Goal: Task Accomplishment & Management: Use online tool/utility

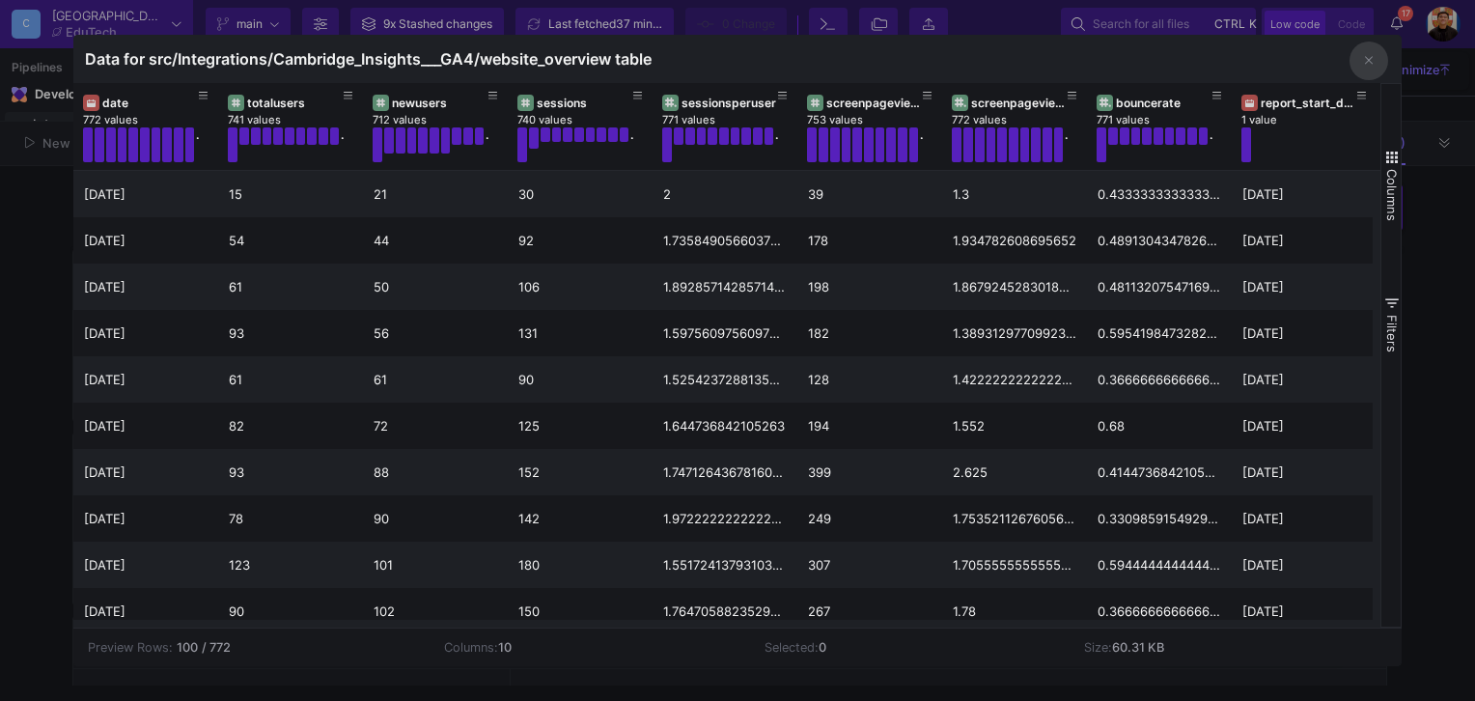
scroll to position [193, 0]
click at [1437, 286] on div at bounding box center [737, 350] width 1475 height 701
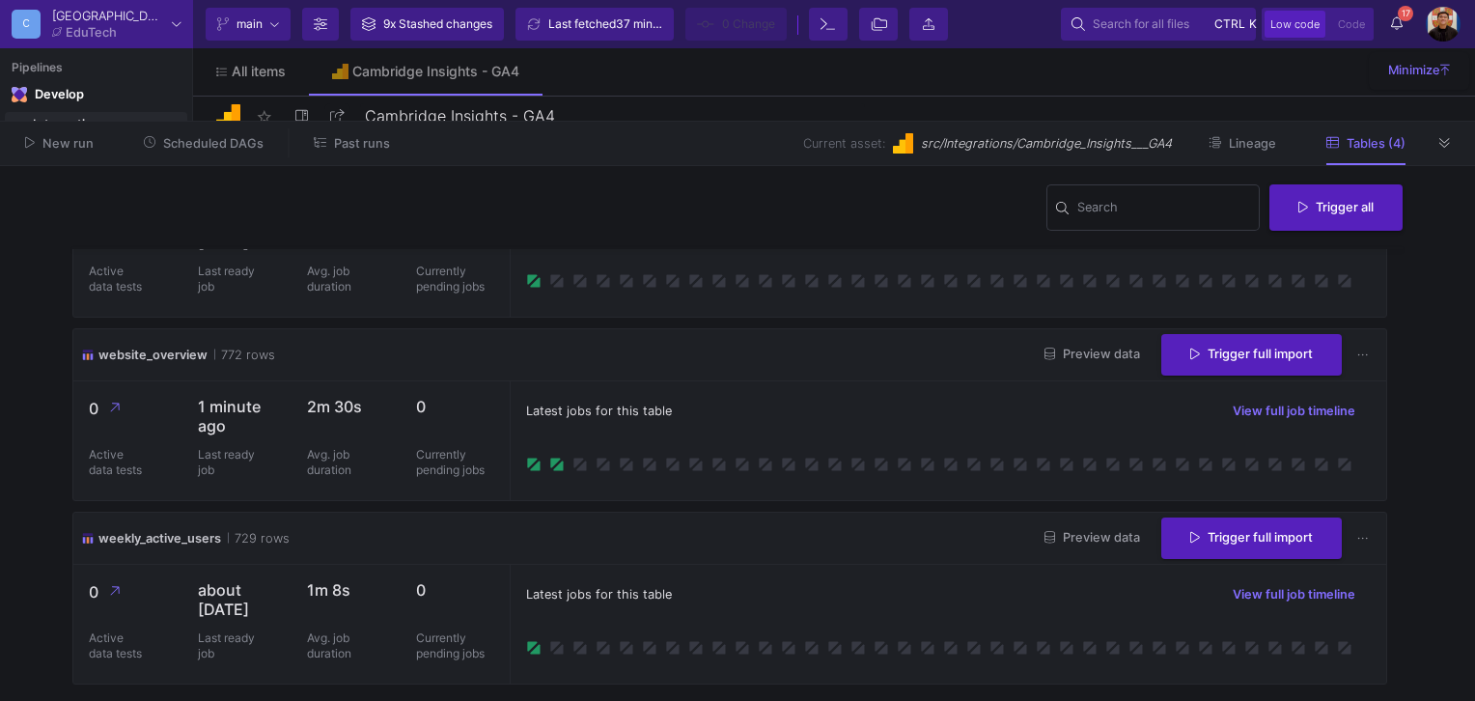
scroll to position [51, 0]
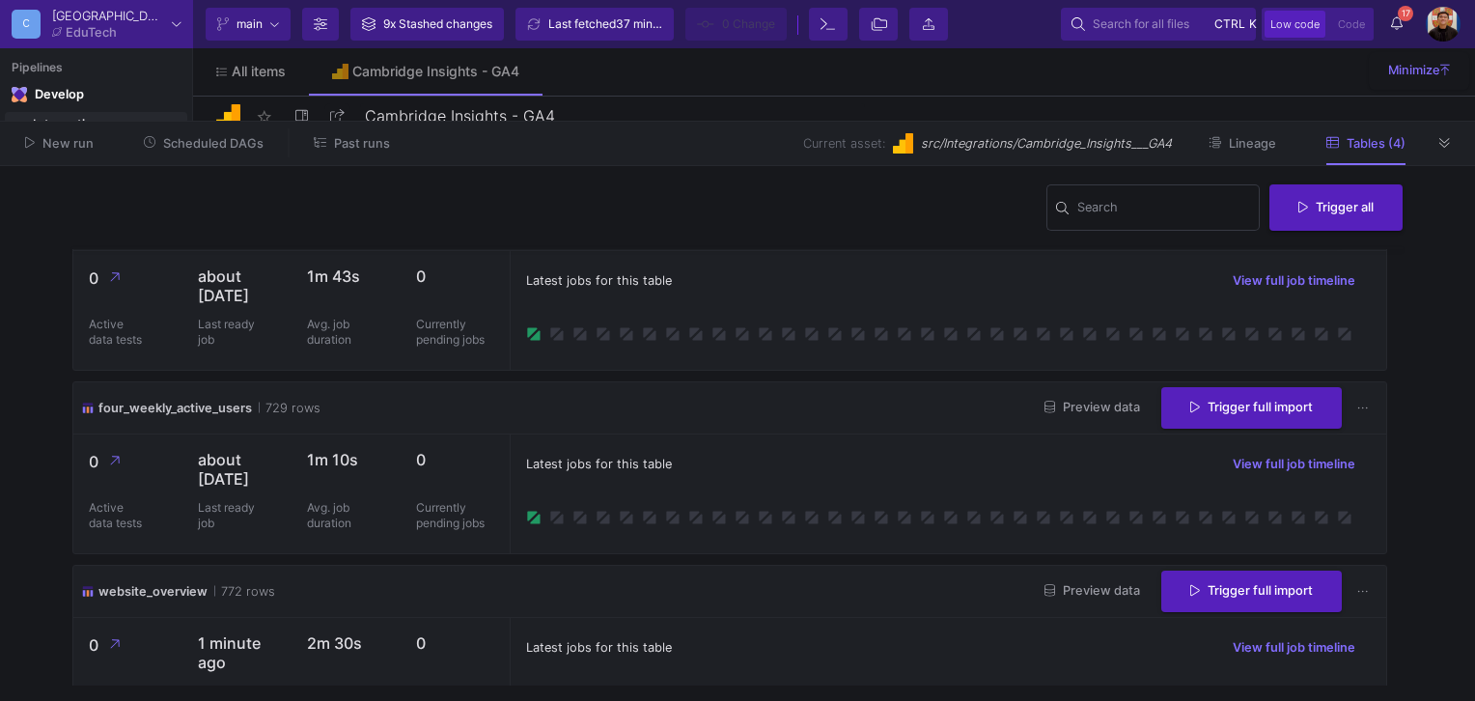
click at [1070, 414] on span "Preview data" at bounding box center [1093, 407] width 96 height 14
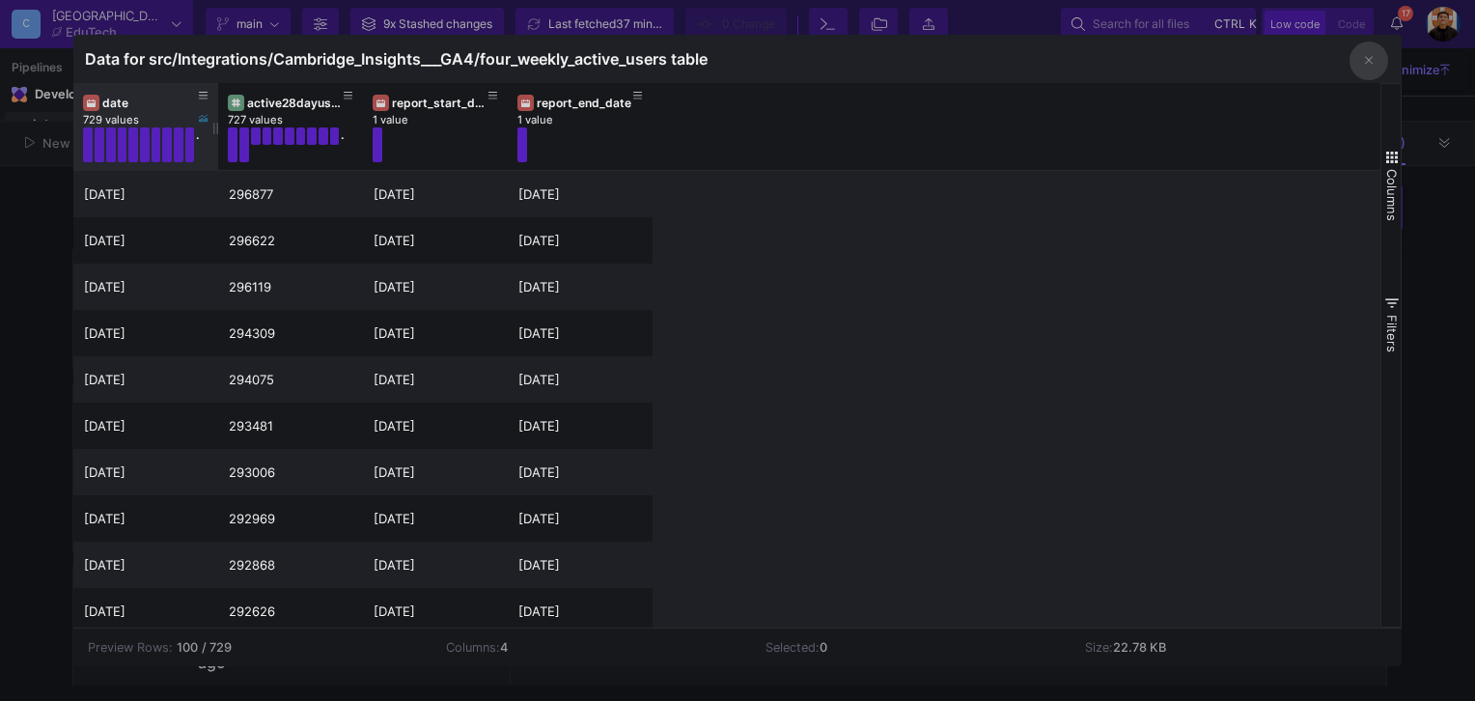
click at [124, 109] on div "date" at bounding box center [150, 103] width 96 height 14
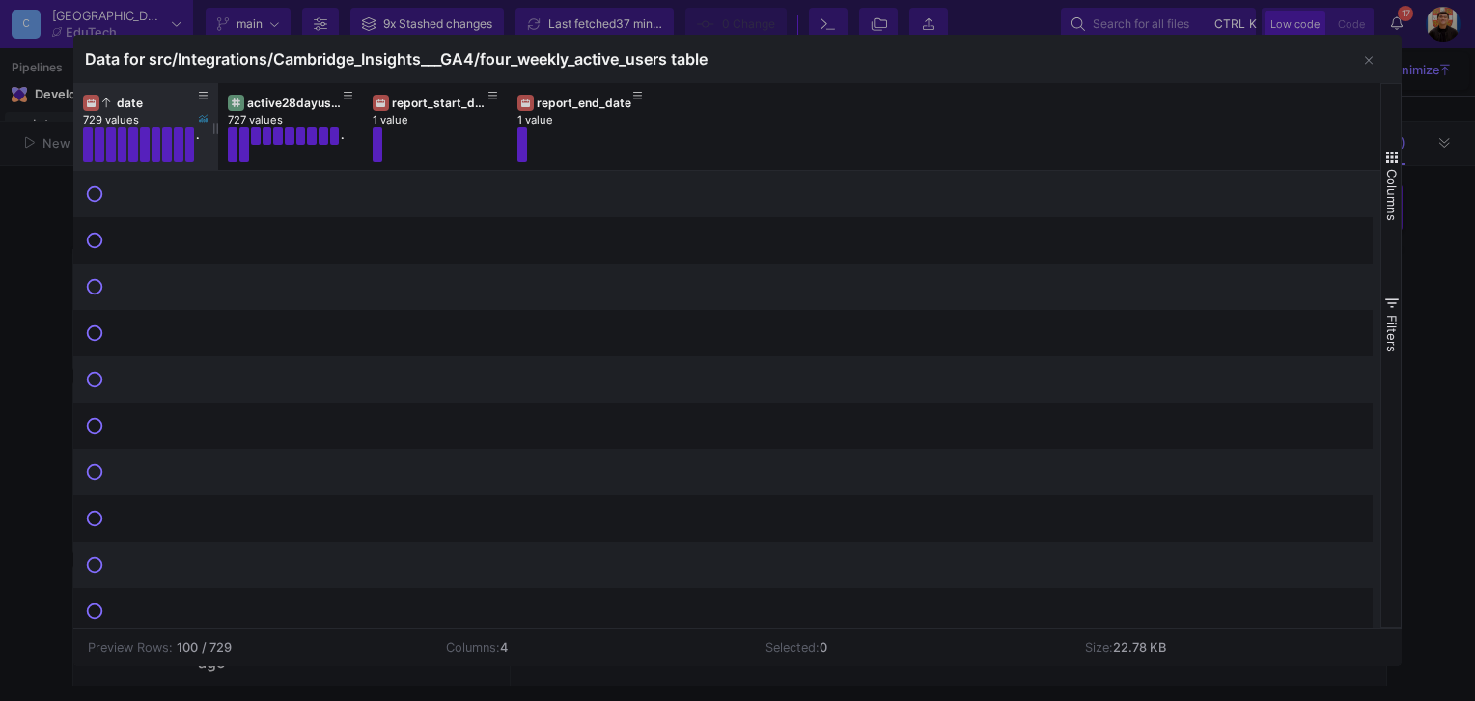
click at [139, 101] on div "date" at bounding box center [150, 103] width 96 height 14
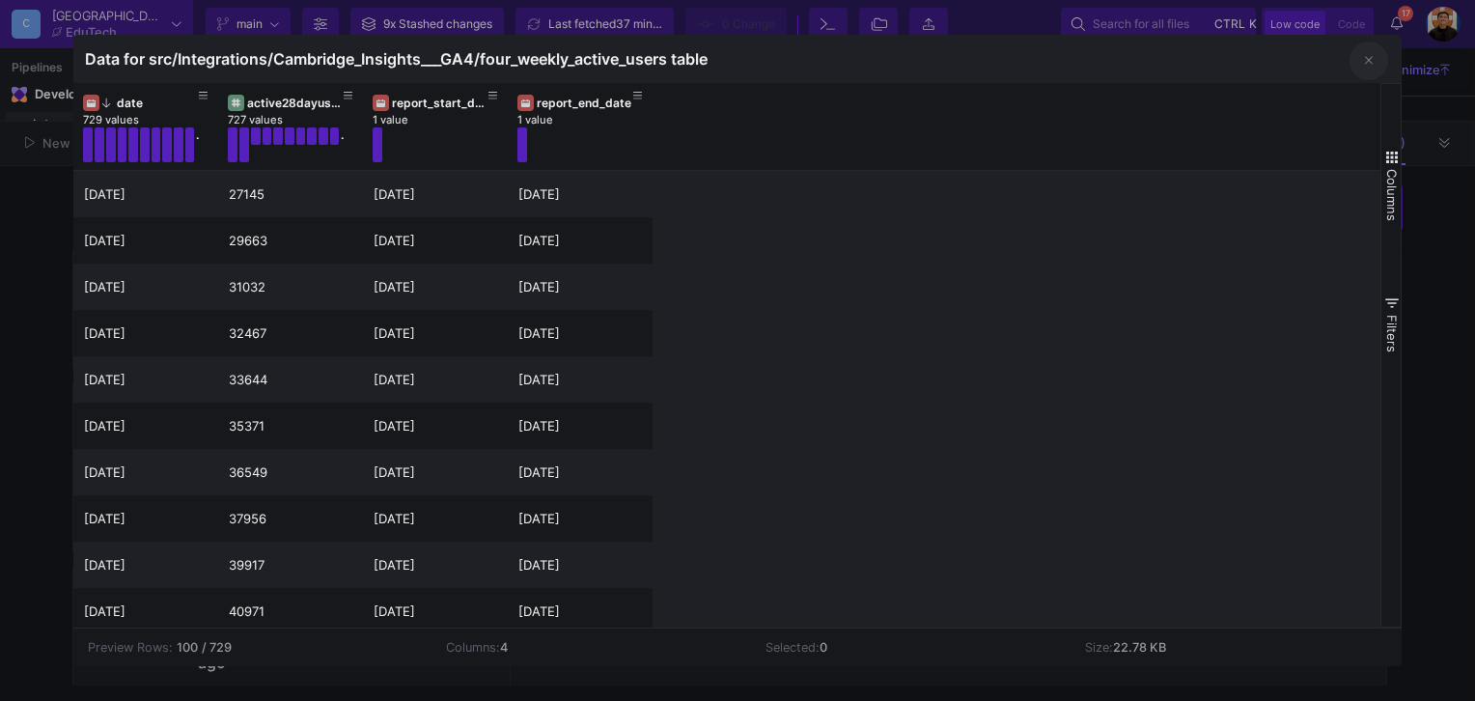
click at [1371, 62] on icon "button" at bounding box center [1369, 60] width 8 height 13
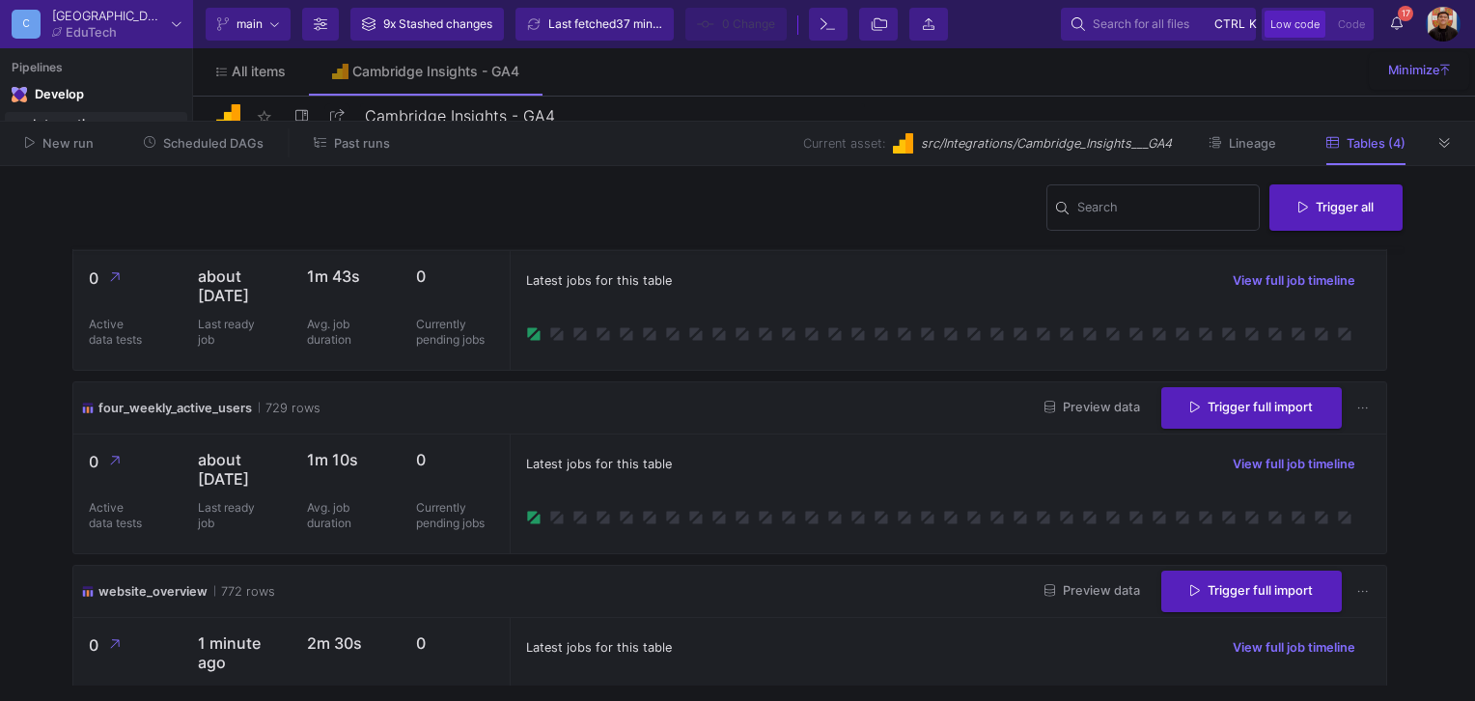
click at [811, 471] on div "Latest jobs for this table View full job timeline" at bounding box center [948, 464] width 845 height 29
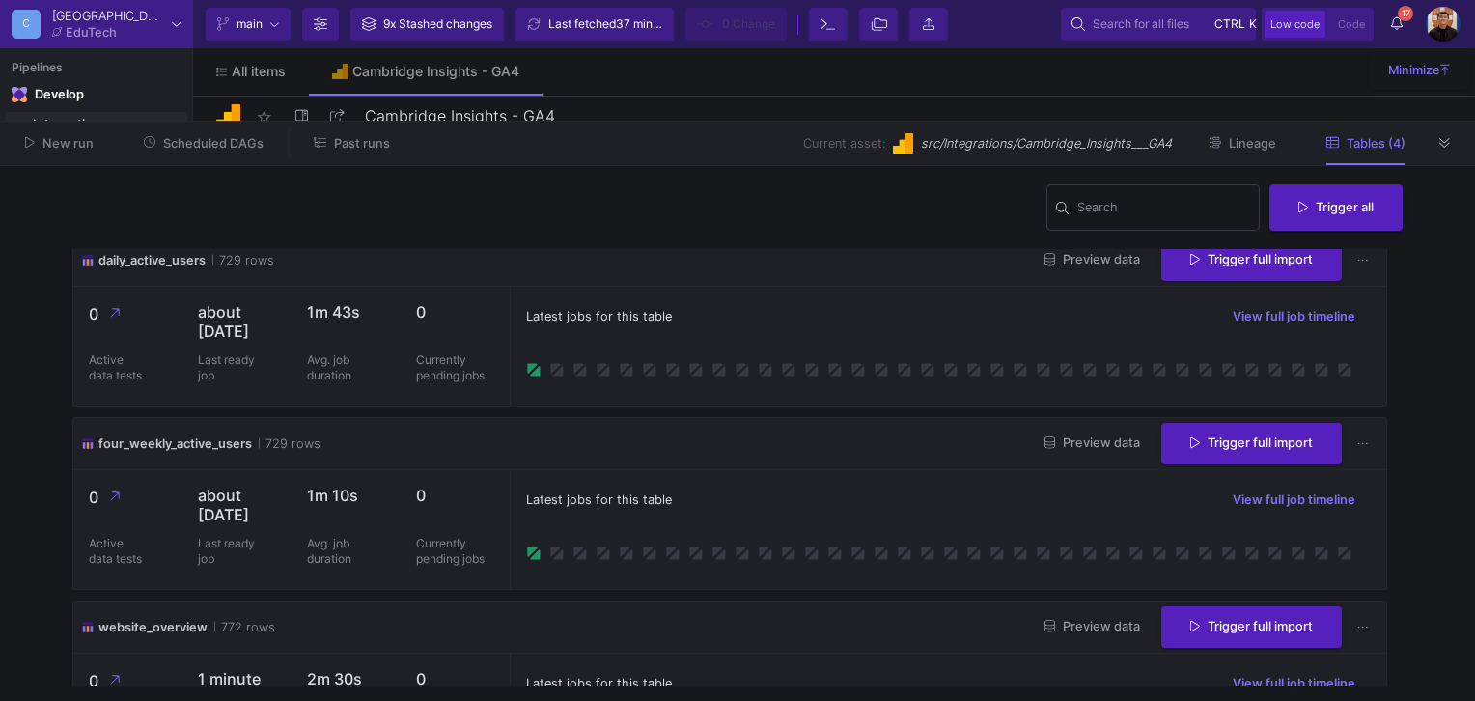
scroll to position [0, 0]
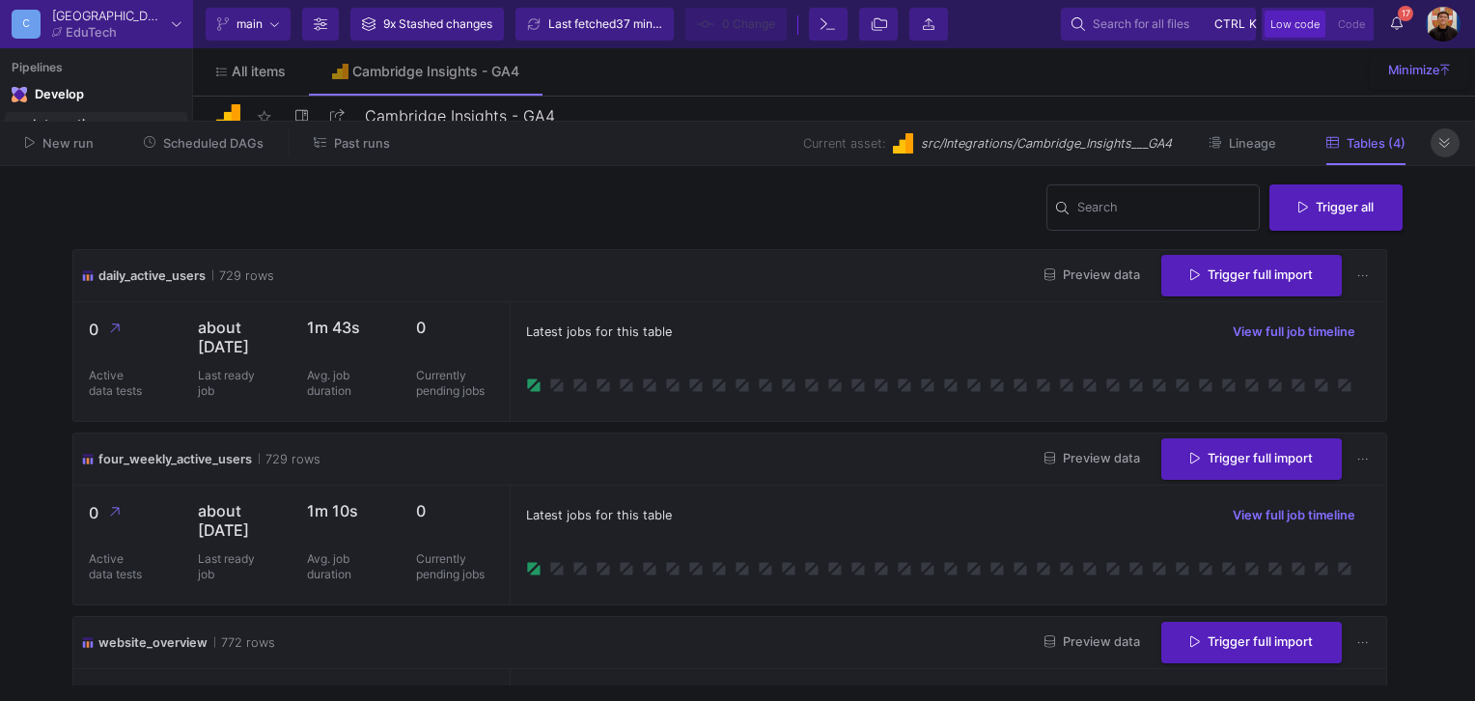
click at [1444, 150] on icon at bounding box center [1445, 143] width 11 height 13
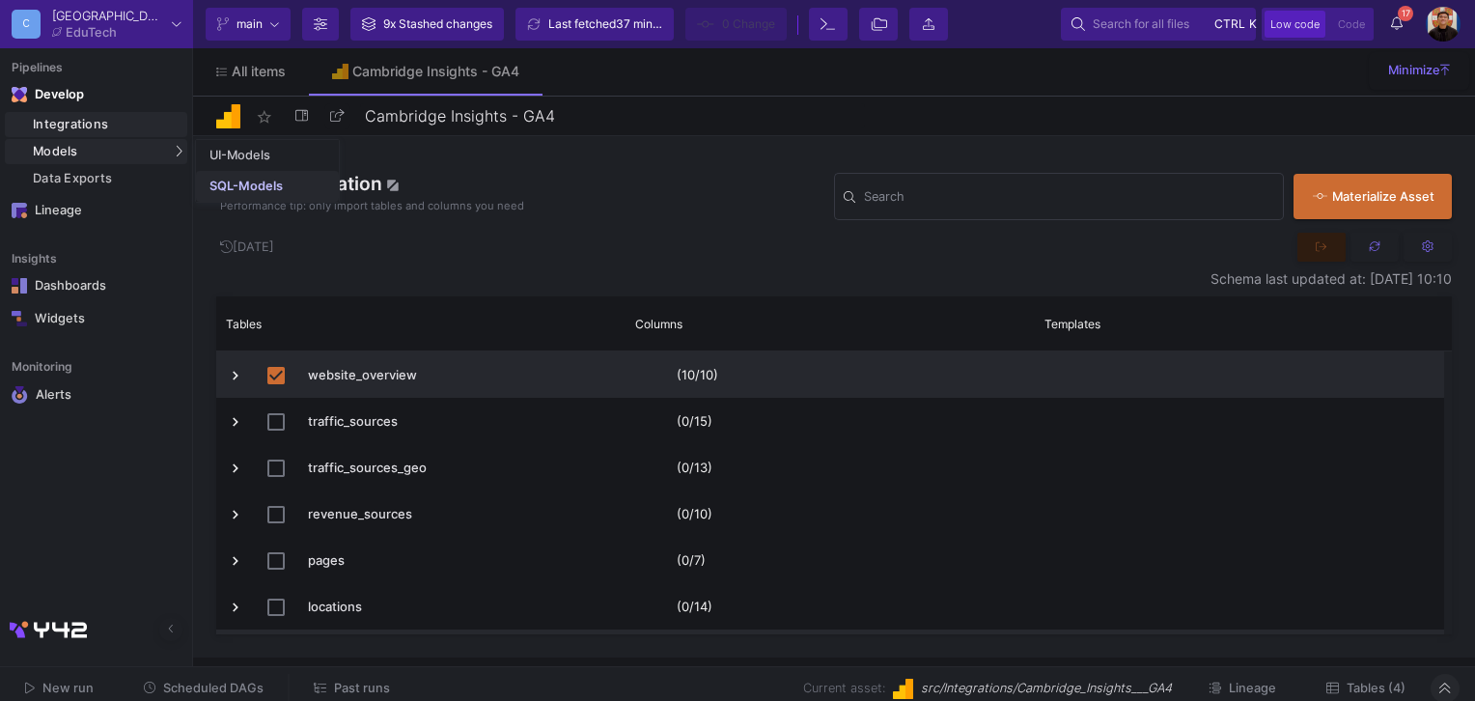
click at [244, 179] on div "SQL-Models" at bounding box center [246, 186] width 73 height 15
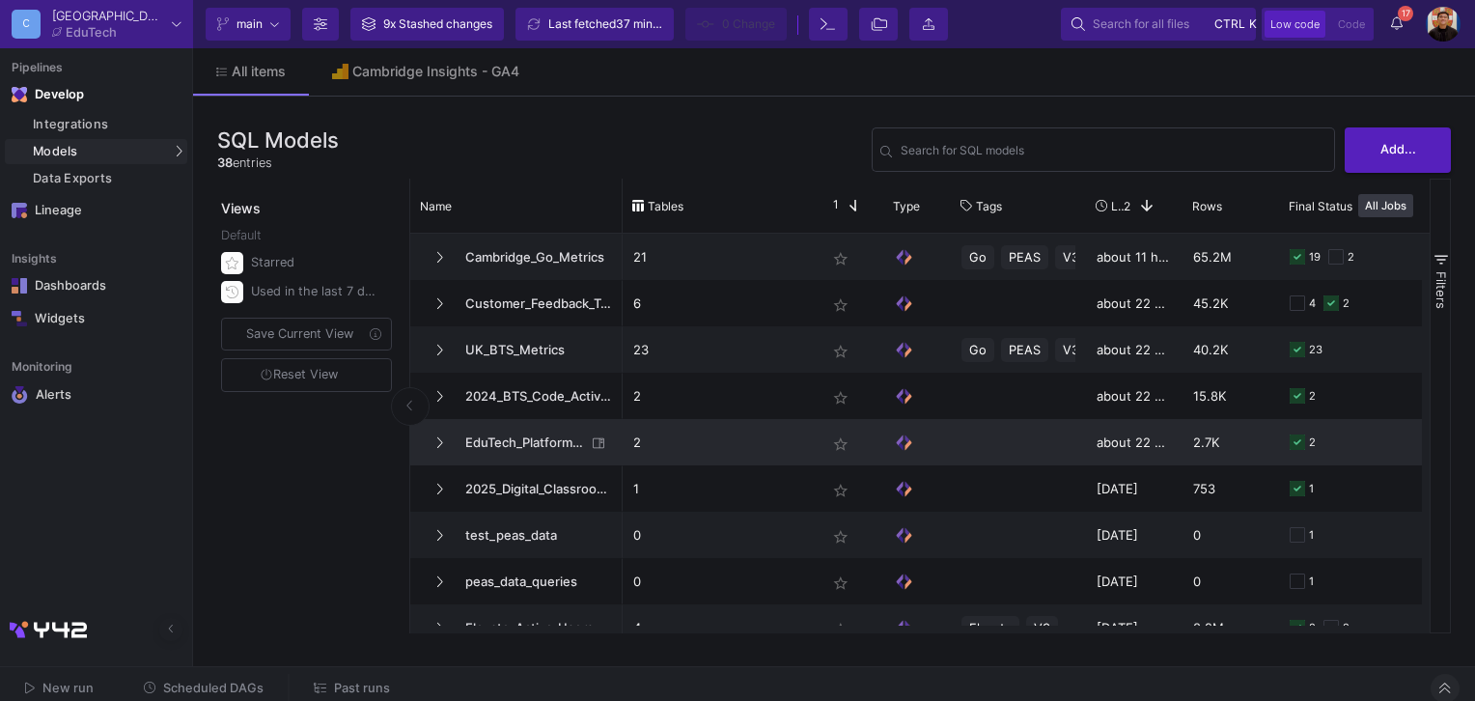
click at [490, 452] on span "EduTech_Platforms_KPI" at bounding box center [520, 442] width 132 height 45
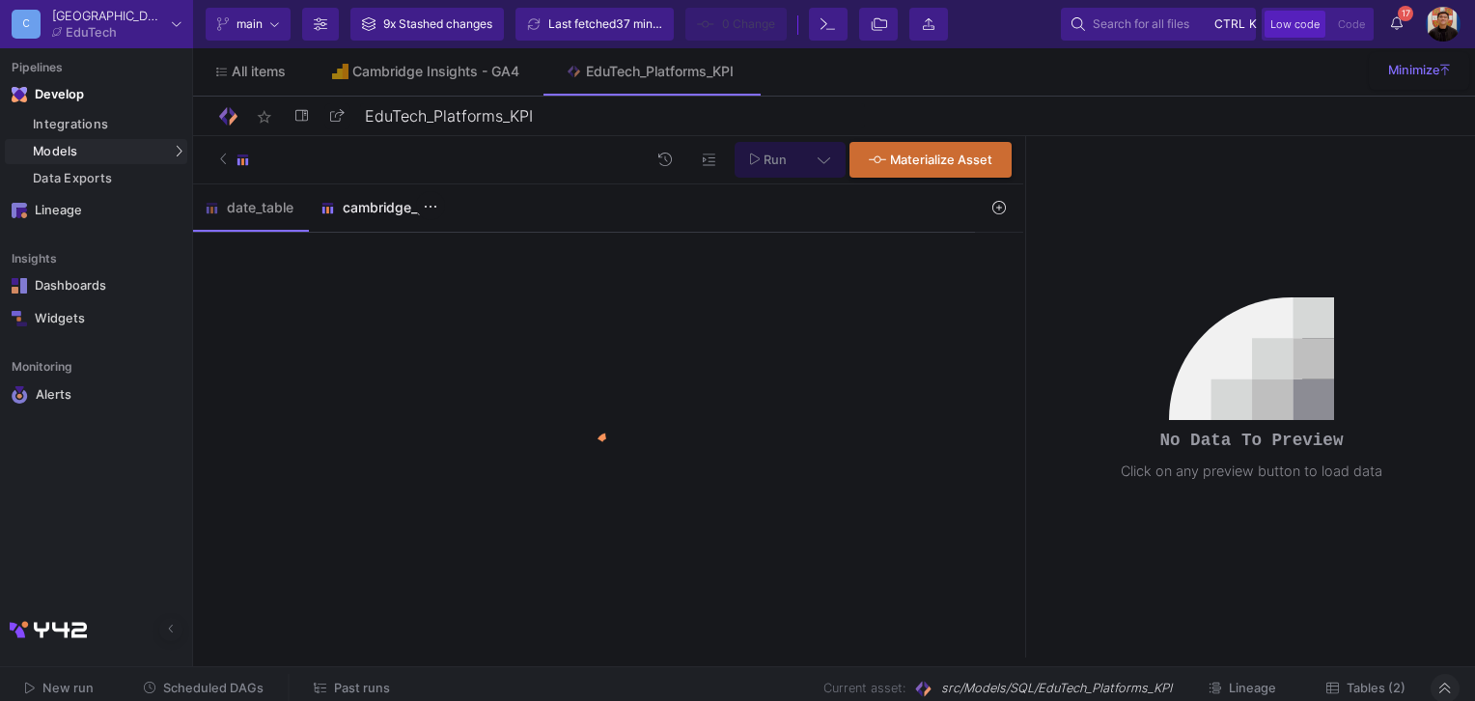
click at [393, 206] on div "cambridge_go" at bounding box center [377, 207] width 113 height 15
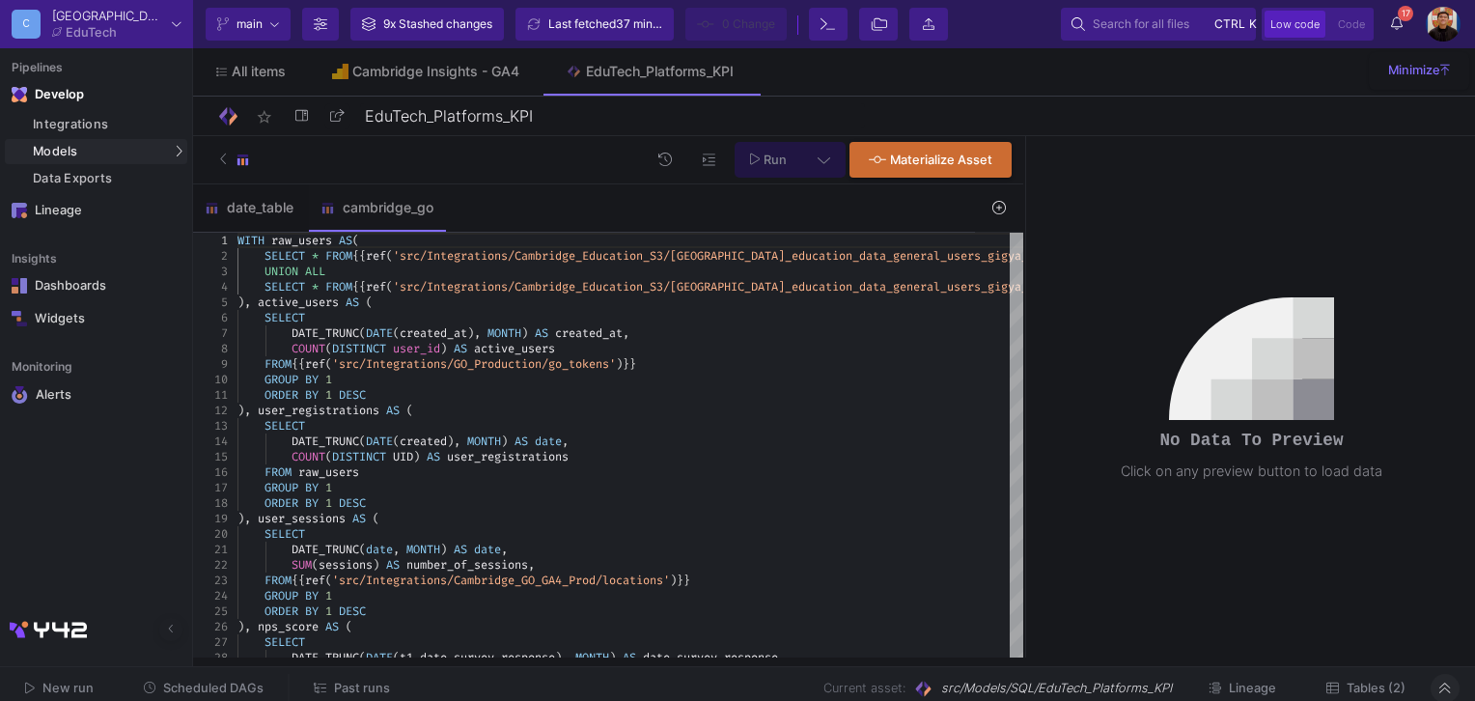
click at [1001, 191] on div at bounding box center [999, 208] width 48 height 48
click at [1001, 200] on span at bounding box center [1000, 207] width 14 height 14
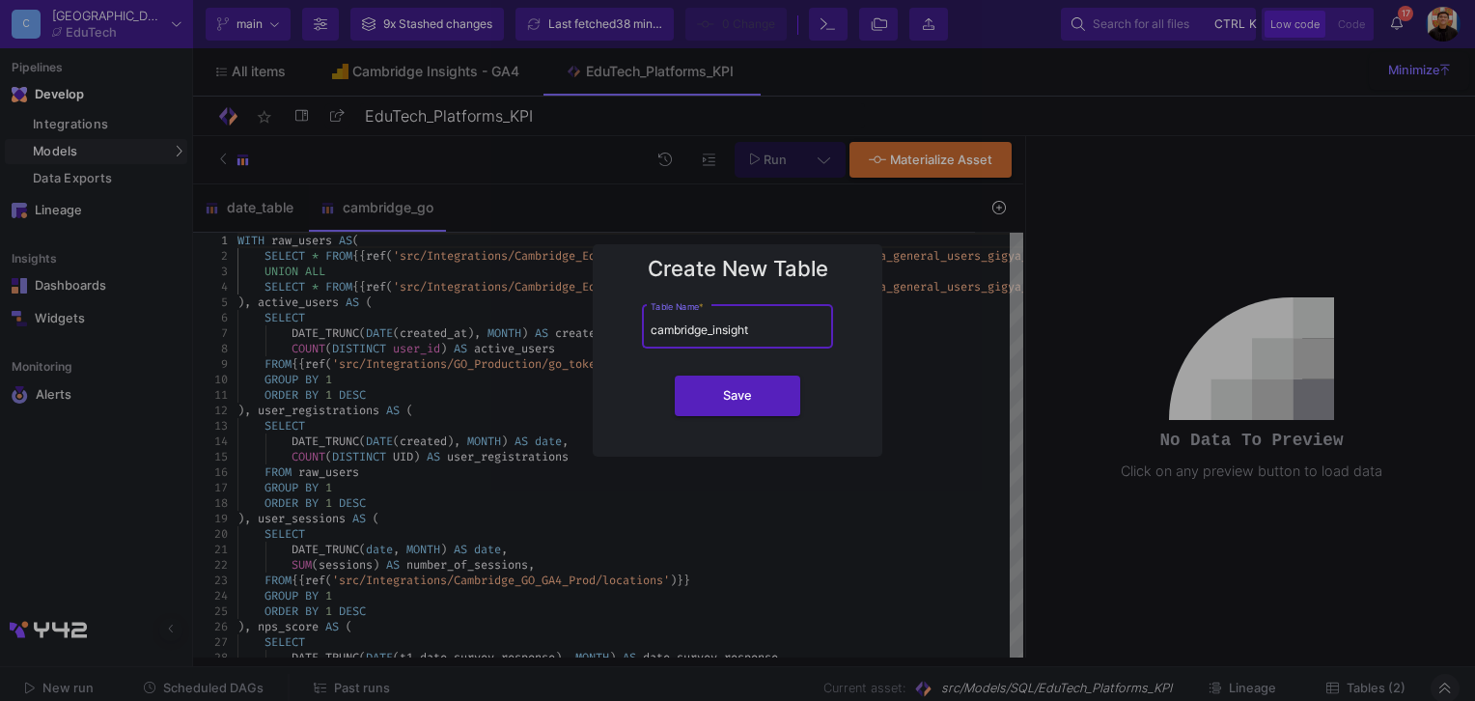
type input "cambridge_insight"
click at [675, 376] on button "Save" at bounding box center [738, 396] width 126 height 41
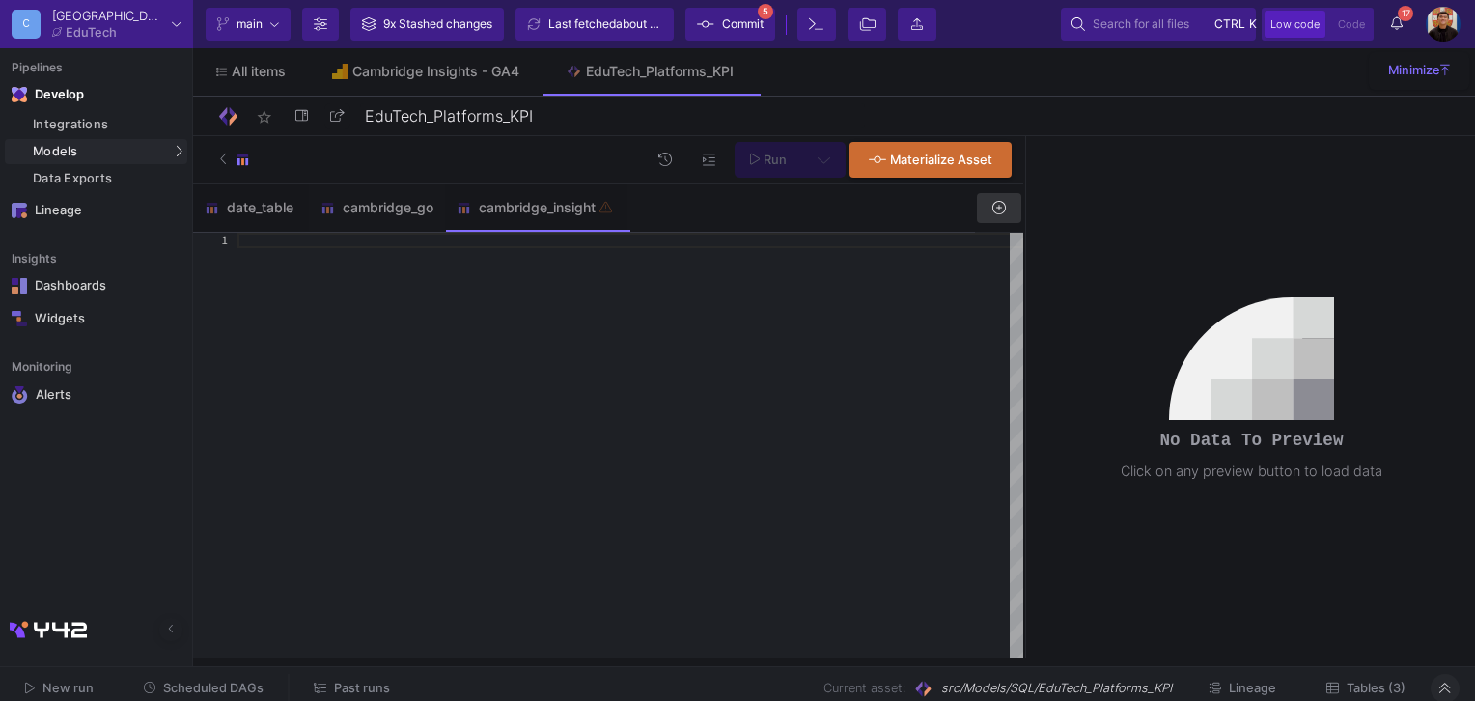
click at [653, 321] on div at bounding box center [631, 446] width 786 height 426
click at [734, 250] on div at bounding box center [631, 446] width 786 height 426
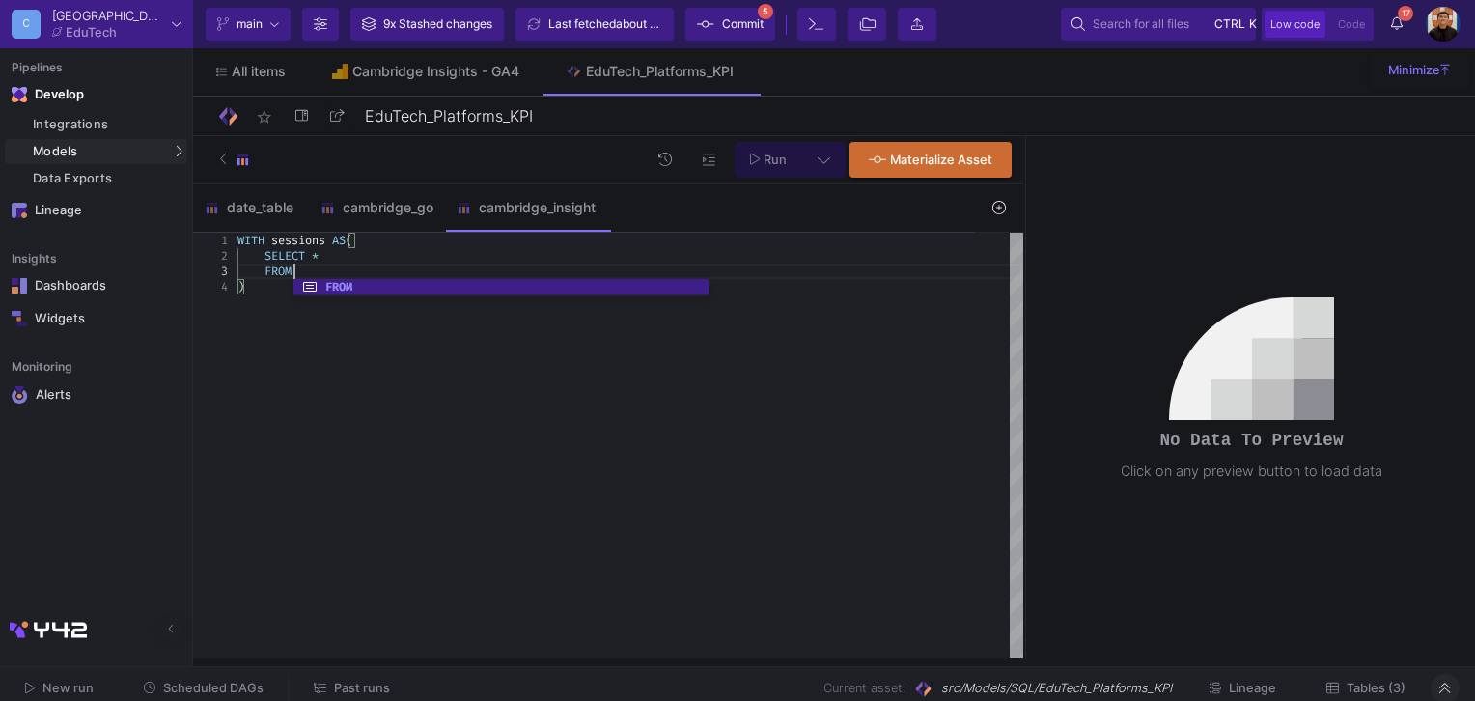
scroll to position [31, 61]
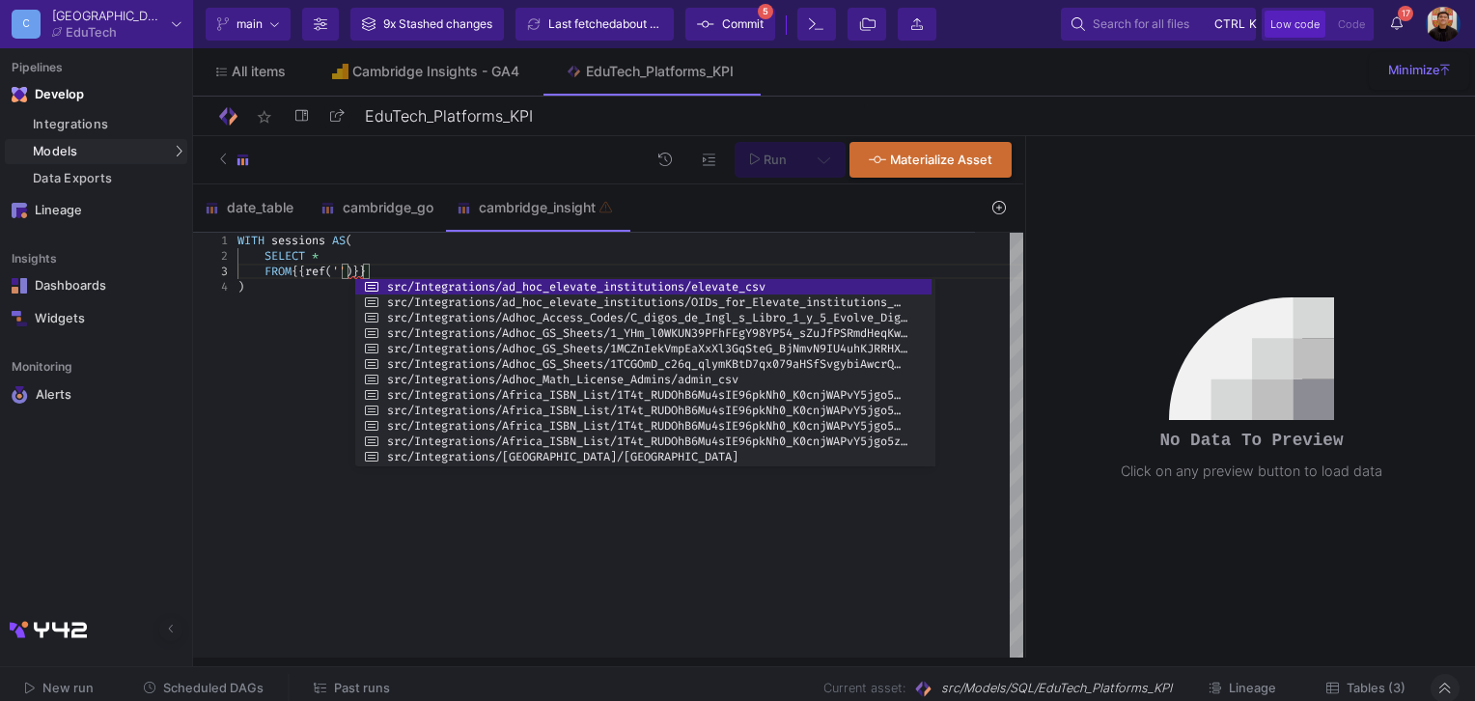
drag, startPoint x: 769, startPoint y: 364, endPoint x: 1325, endPoint y: 423, distance: 559.3
click at [936, 423] on div at bounding box center [934, 372] width 4 height 187
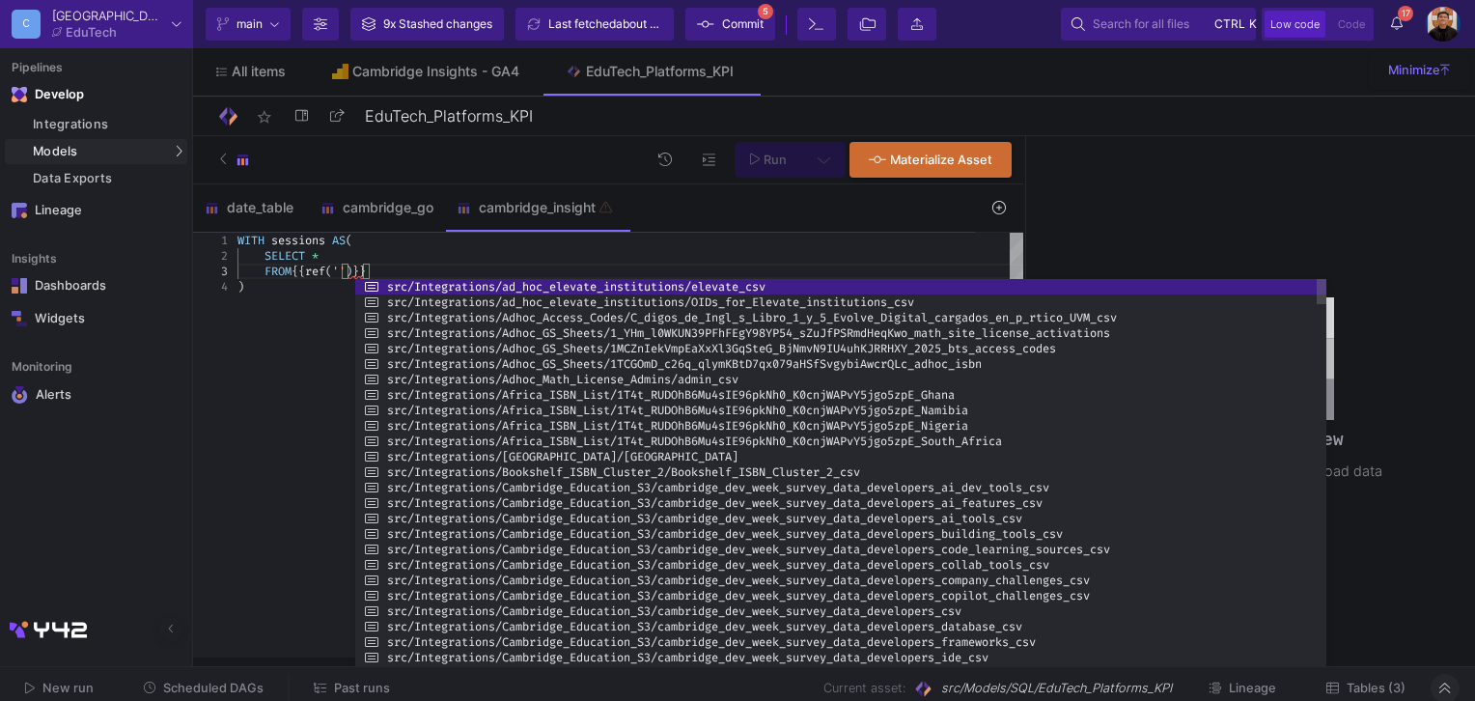
drag, startPoint x: 1121, startPoint y: 466, endPoint x: 1136, endPoint y: 667, distance: 201.4
click at [1136, 667] on as-split "C Cambridge EduTech Current branch main Branch Options 9x Stashed changes Last …" at bounding box center [737, 350] width 1475 height 701
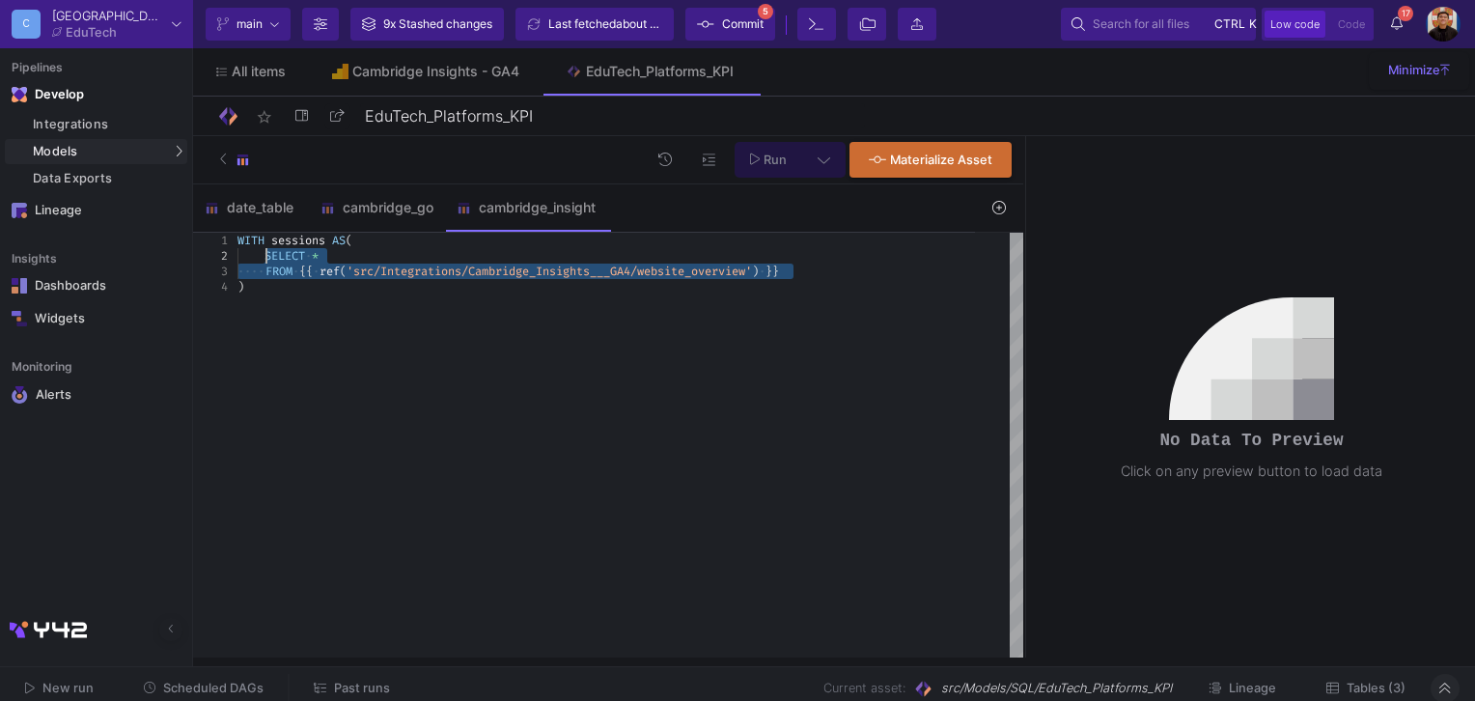
drag, startPoint x: 815, startPoint y: 271, endPoint x: 317, endPoint y: 252, distance: 498.6
type textarea "WITH sessions AS( SELECT * FROM {{ ref('src/Integrations/Cambridge_Insights___G…"
click at [778, 160] on span "Run" at bounding box center [775, 160] width 23 height 14
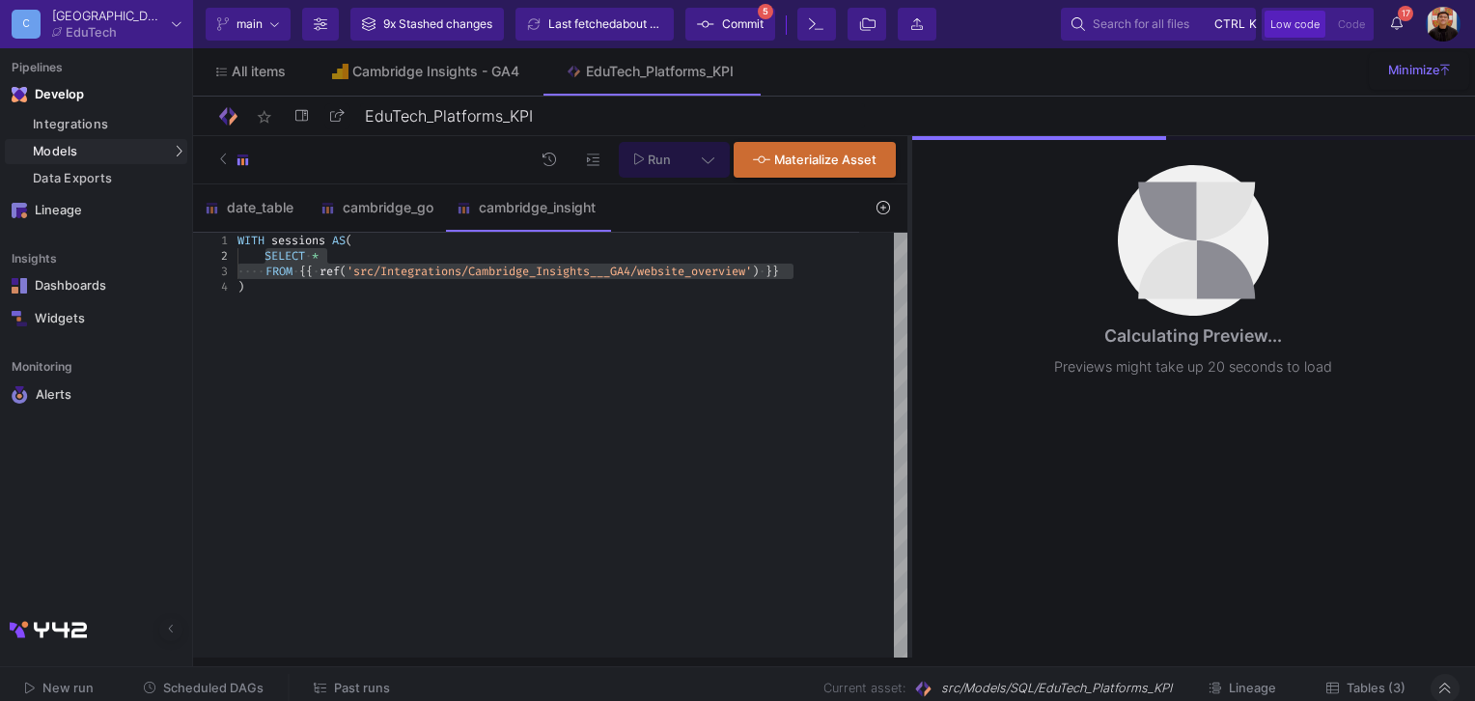
drag, startPoint x: 1024, startPoint y: 267, endPoint x: 908, endPoint y: 286, distance: 117.5
click at [908, 286] on div at bounding box center [910, 396] width 5 height 521
click at [784, 345] on div "WITH sessions AS ( SELECT · * ···· FROM · {{ · ref ( 'src/Integrations/Cambridg…" at bounding box center [573, 446] width 670 height 426
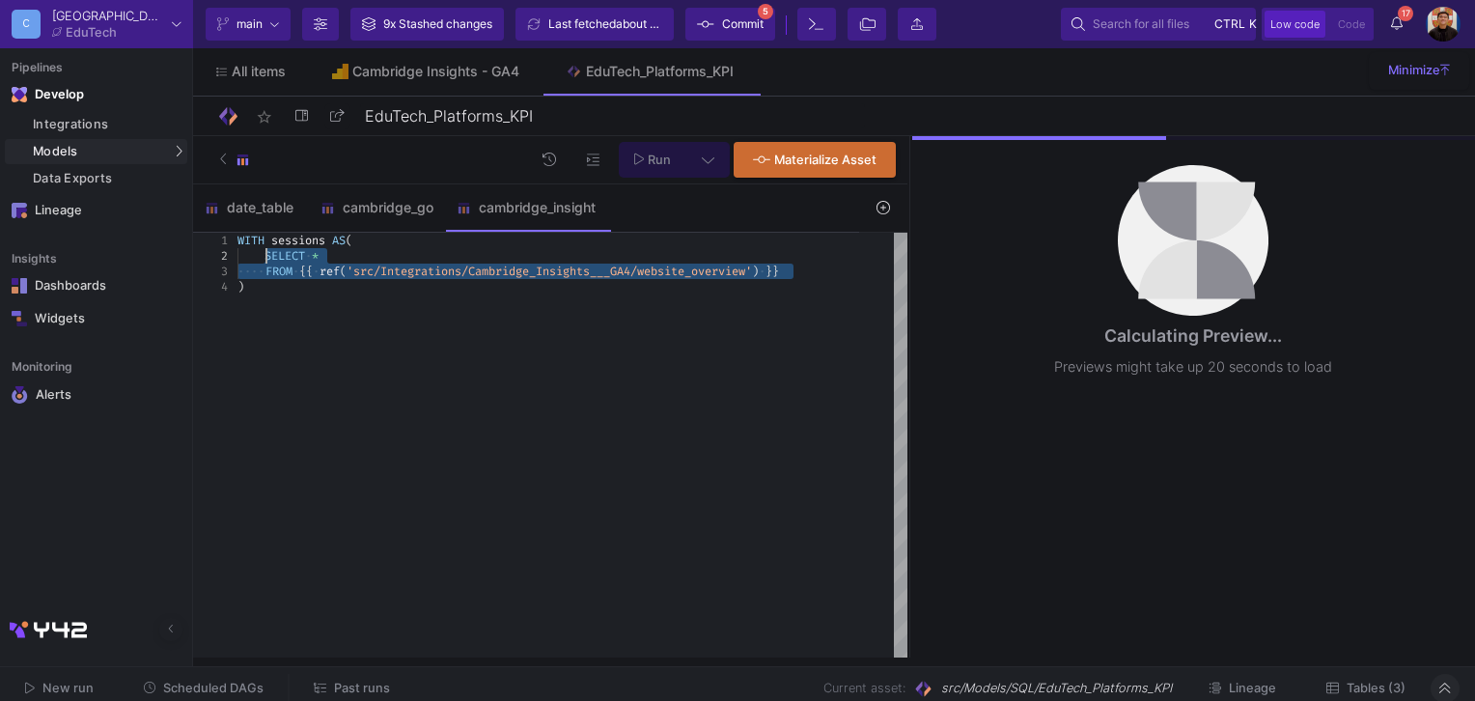
drag, startPoint x: 807, startPoint y: 271, endPoint x: 265, endPoint y: 254, distance: 542.9
click at [663, 162] on span "Run" at bounding box center [659, 160] width 23 height 14
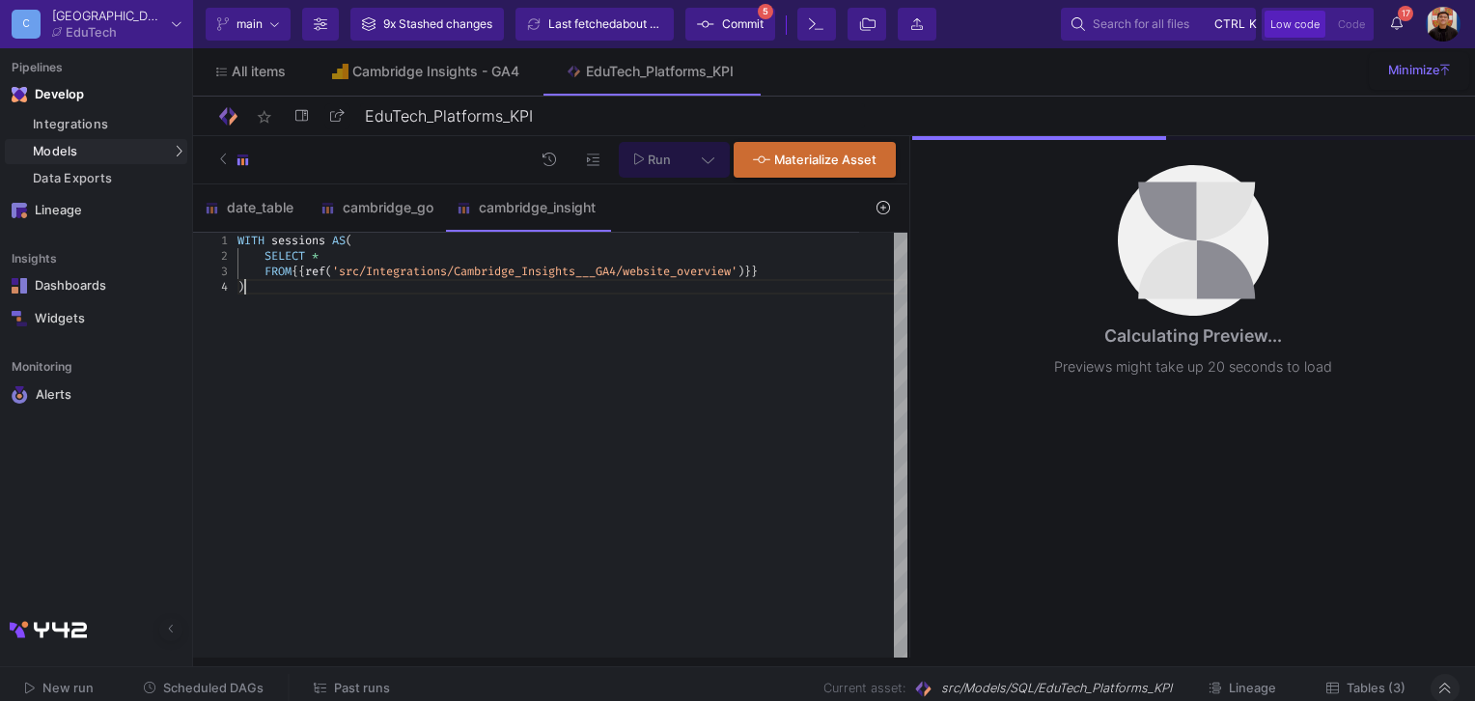
click at [637, 355] on div "WITH sessions AS ( SELECT * FROM {{ ref ( 'src/Integrations/Cambridge_Insights_…" at bounding box center [573, 446] width 670 height 426
click at [716, 296] on div "WITH sessions AS ( SELECT * FROM {{ ref ( 'src/Integrations/Cambridge_Insights_…" at bounding box center [573, 446] width 670 height 426
click at [706, 173] on button at bounding box center [708, 160] width 43 height 36
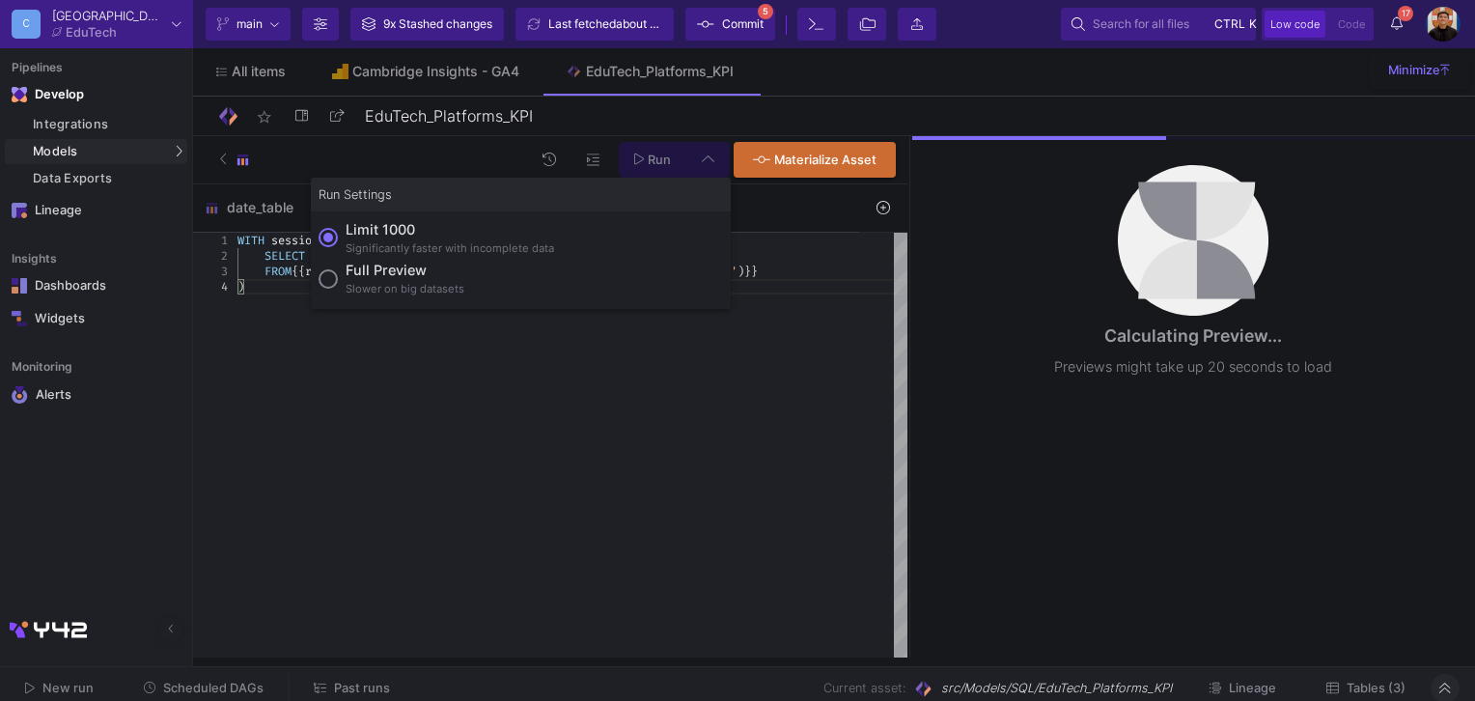
click at [706, 173] on div at bounding box center [737, 350] width 1475 height 701
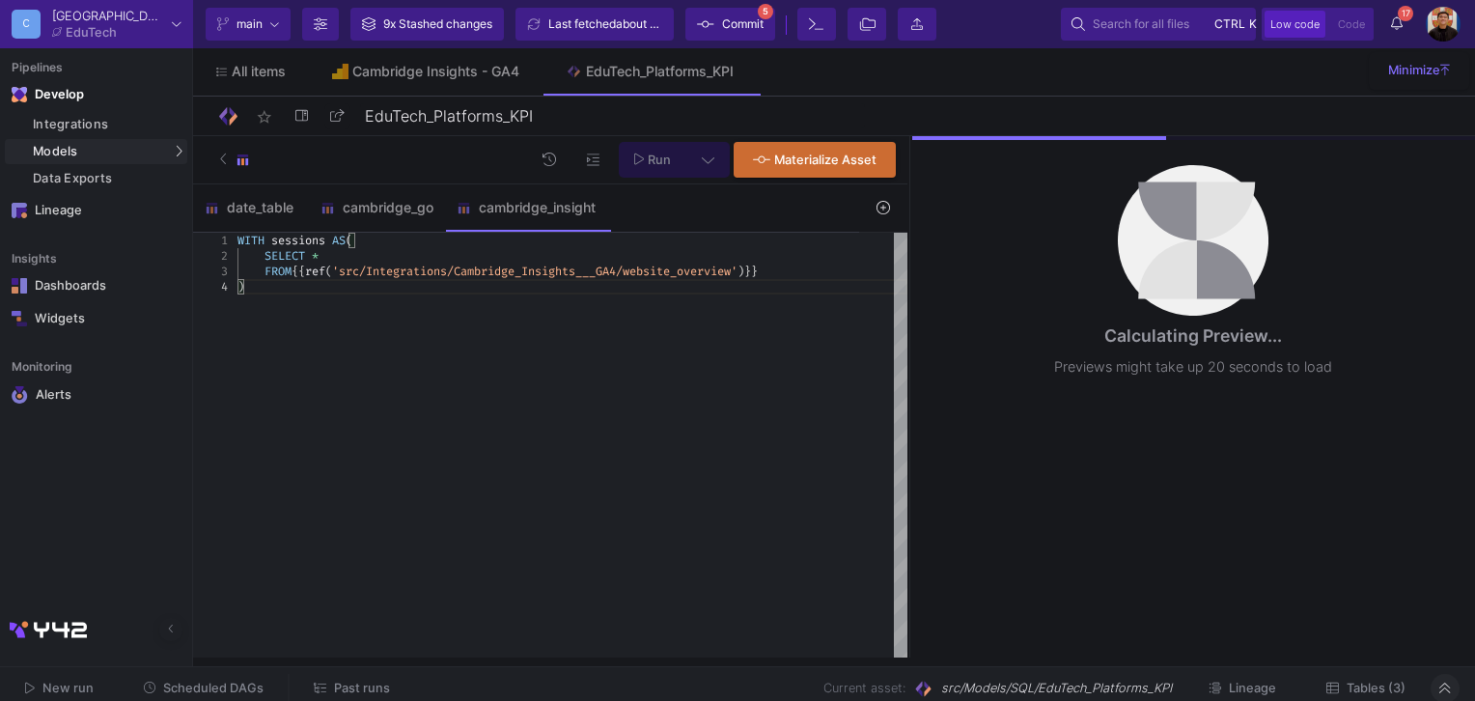
click at [866, 371] on div "WITH sessions AS ( SELECT * FROM {{ ref ( 'src/Integrations/Cambridge_Insights_…" at bounding box center [573, 446] width 670 height 426
click at [307, 309] on div "WITH sessions AS ( SELECT * FROM {{ ref ( 'src/Integrations/Cambridge_Insights_…" at bounding box center [573, 446] width 670 height 426
click at [420, 72] on div "Cambridge Insights - GA4" at bounding box center [435, 71] width 167 height 15
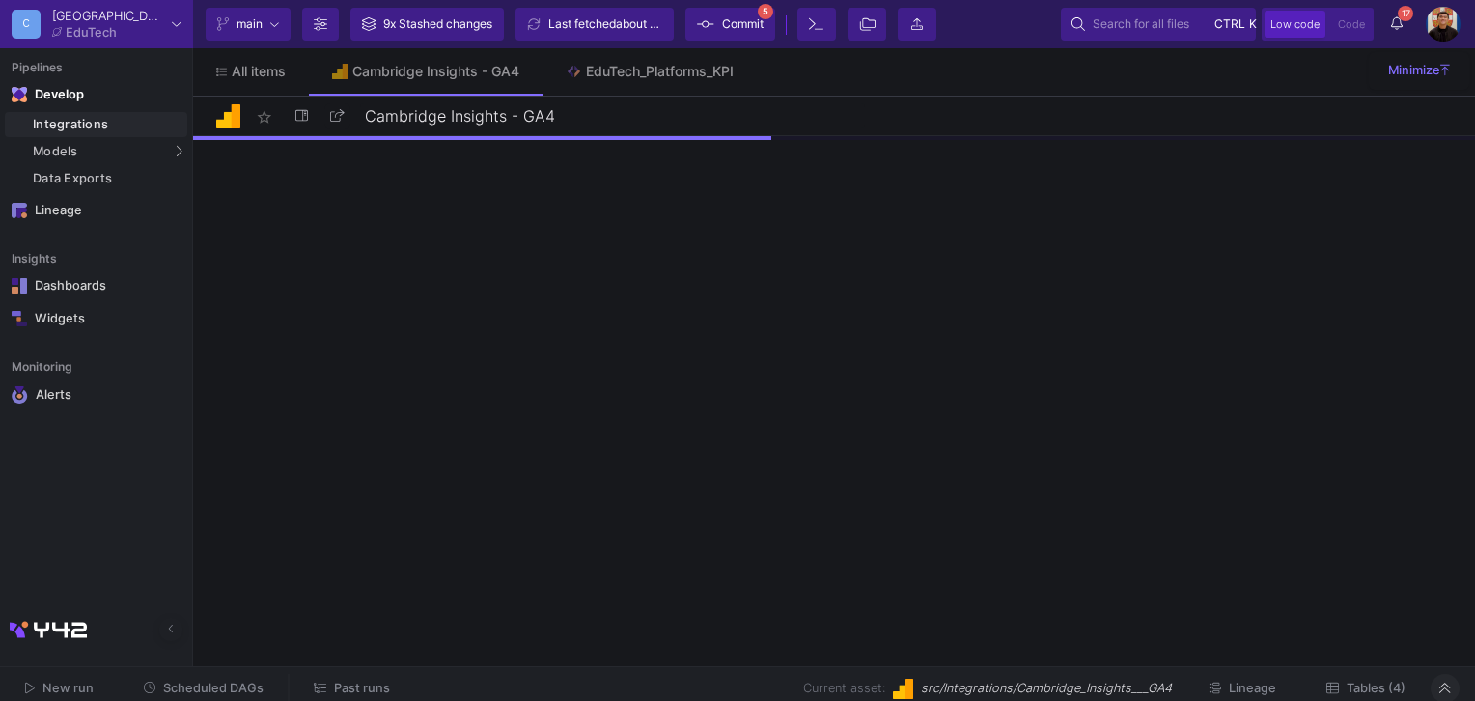
click at [1380, 678] on button "Tables (4)" at bounding box center [1367, 689] width 126 height 30
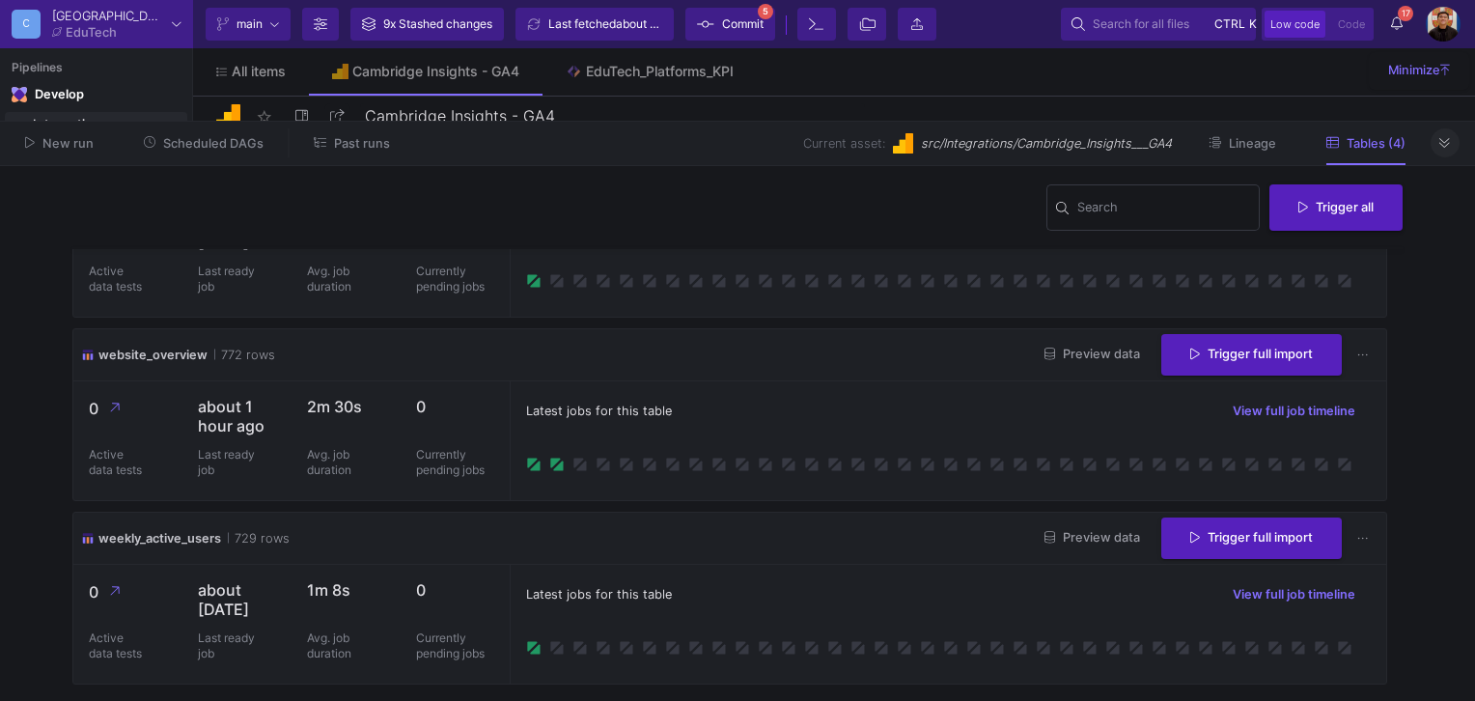
scroll to position [341, 0]
click at [1078, 340] on button "Preview data" at bounding box center [1092, 355] width 126 height 30
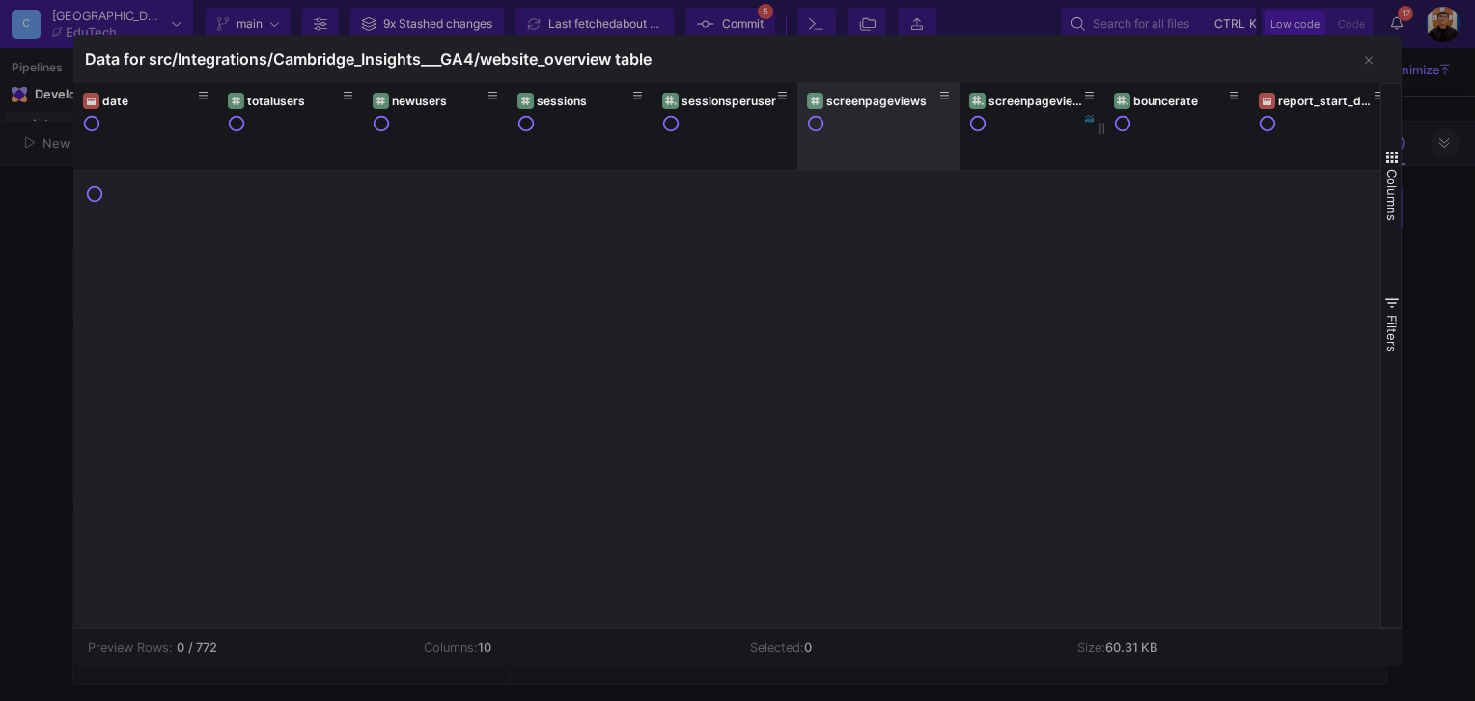
drag, startPoint x: 941, startPoint y: 127, endPoint x: 959, endPoint y: 128, distance: 17.4
click at [959, 128] on div at bounding box center [960, 126] width 8 height 87
click at [1424, 105] on div at bounding box center [737, 350] width 1475 height 701
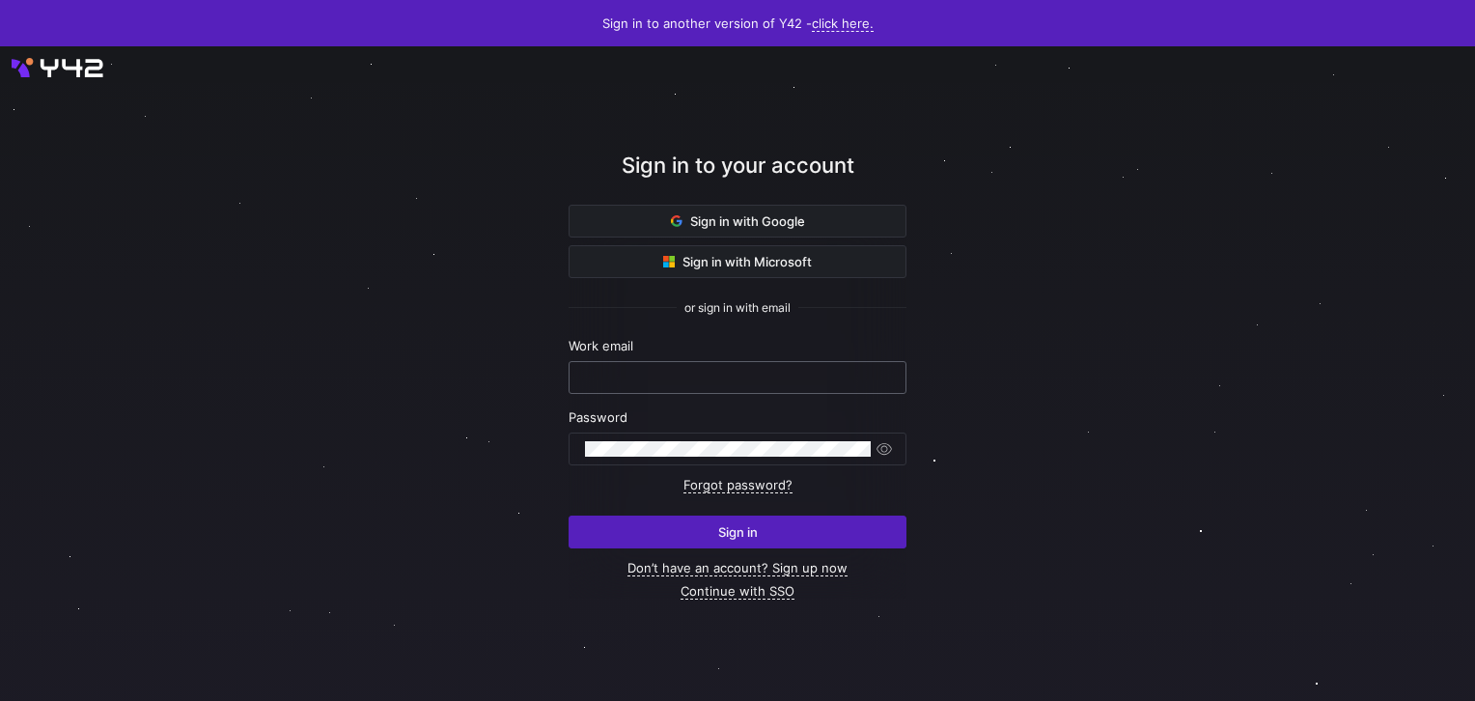
type input "[EMAIL_ADDRESS][DOMAIN_NAME]"
click at [735, 382] on input "airon.hiwatig@cambridge.org" at bounding box center [737, 377] width 305 height 15
click at [1097, 398] on div at bounding box center [1475, 373] width 1475 height 655
click at [789, 552] on div "Sign in with Google Sign in with Microsoft or sign in with email Work email air…" at bounding box center [738, 402] width 338 height 394
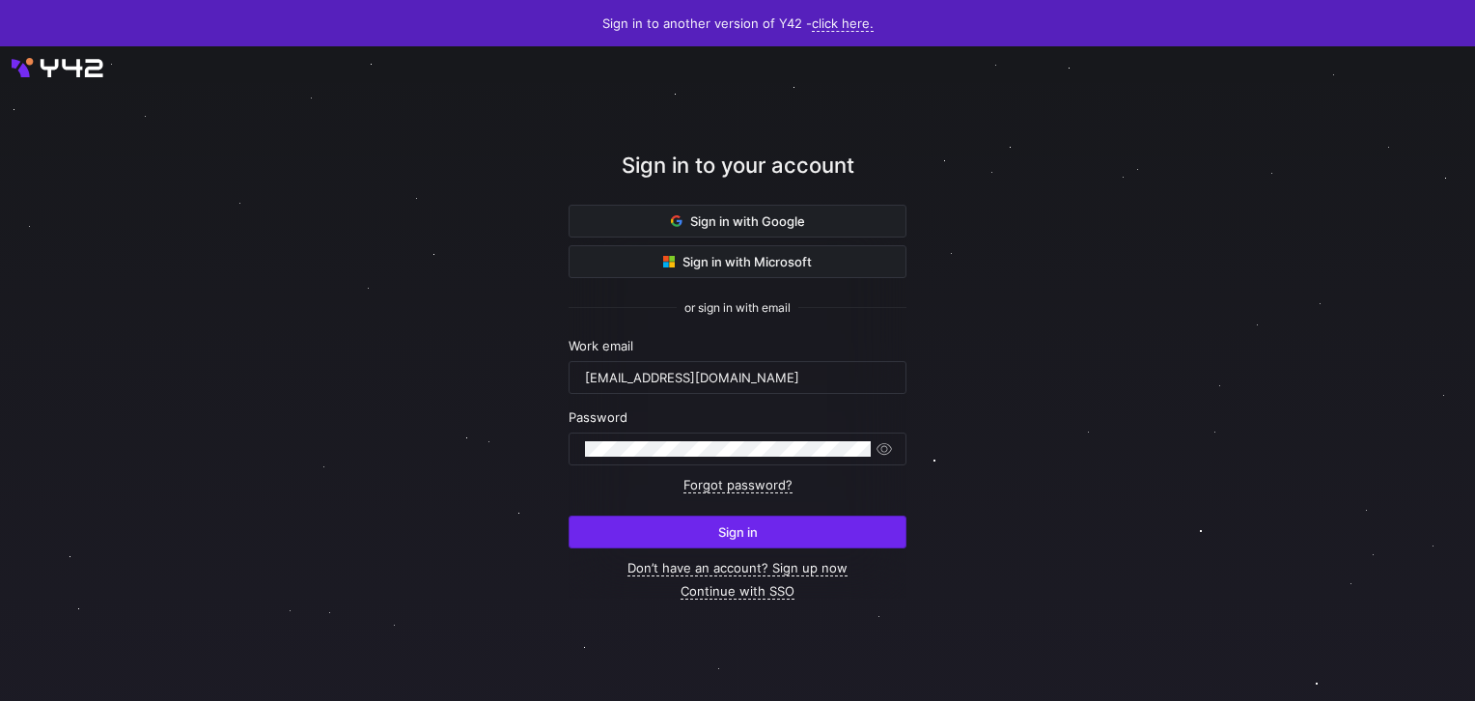
click at [789, 541] on span "submit" at bounding box center [738, 532] width 336 height 31
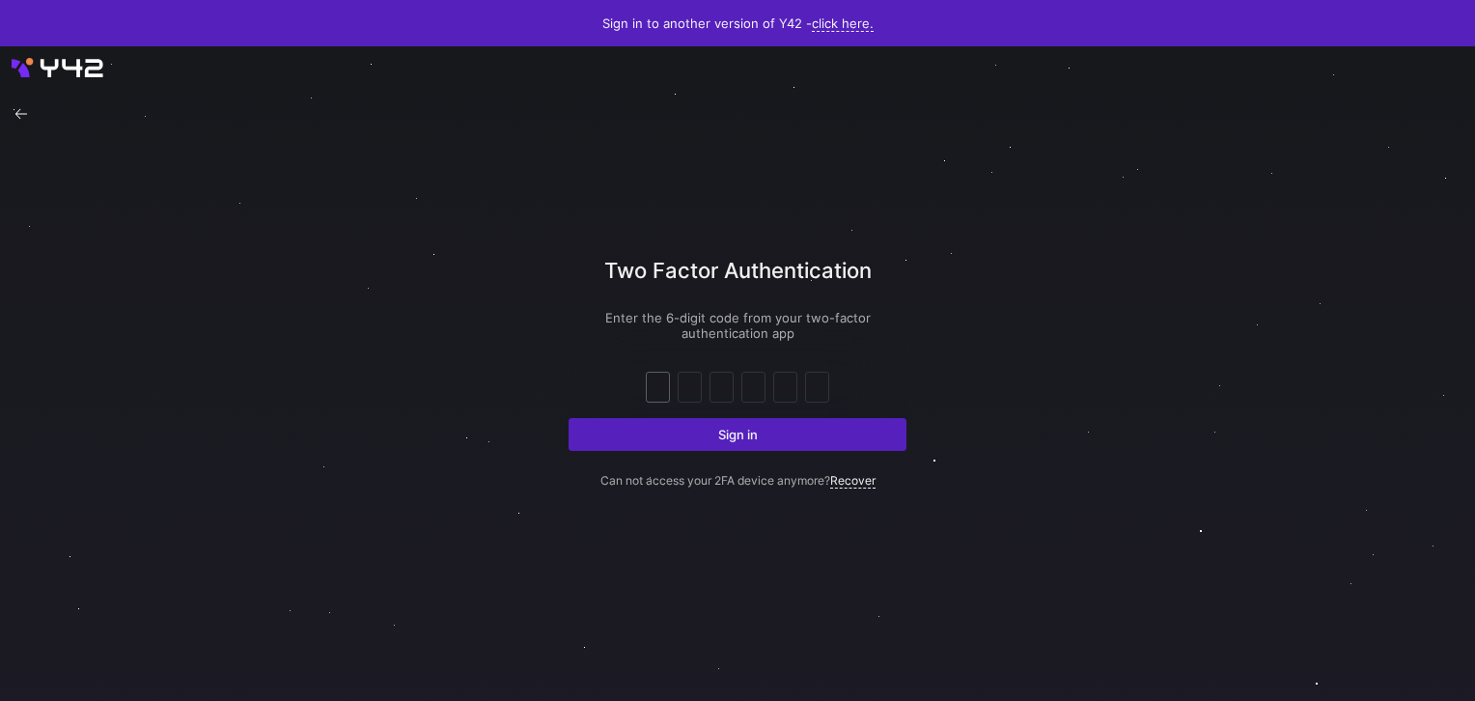
click at [662, 380] on input "text" at bounding box center [658, 387] width 14 height 23
type input "2"
type input "8"
type input "0"
type input "4"
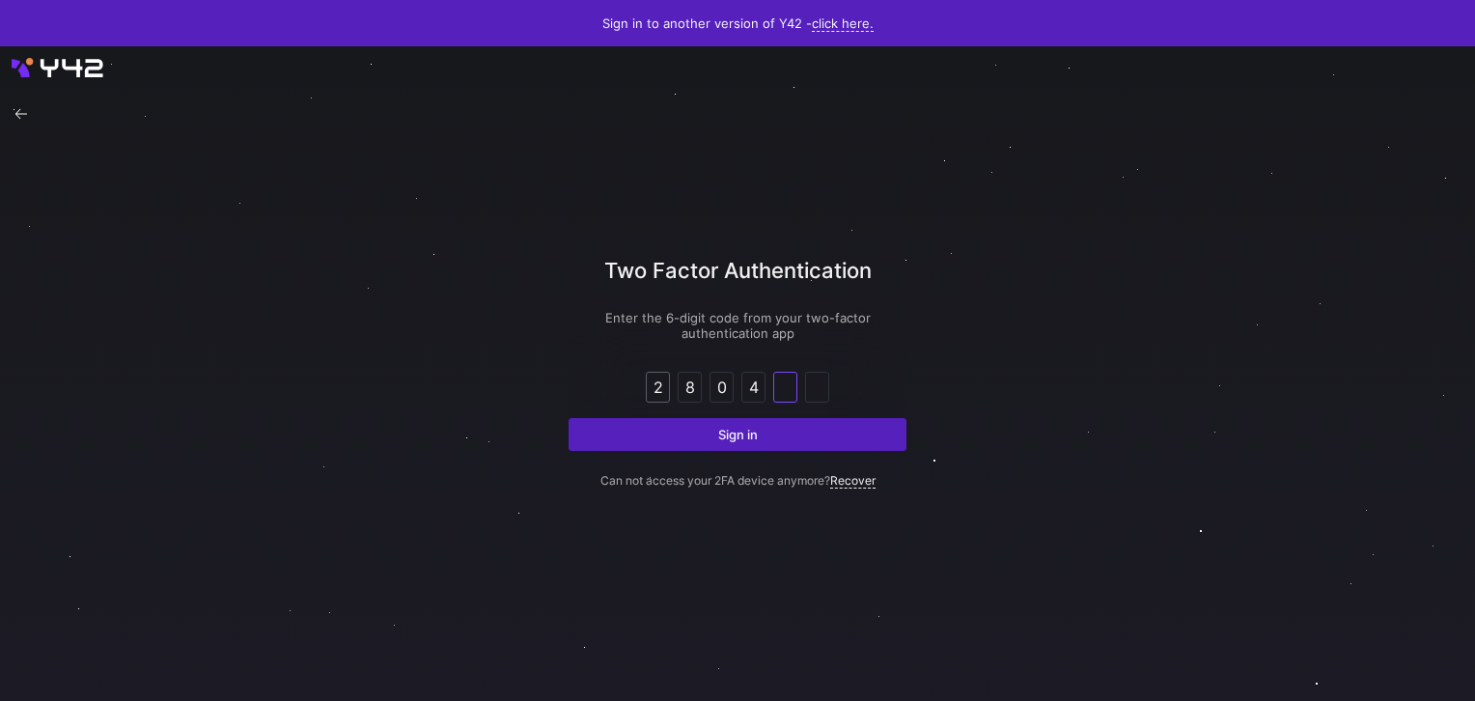
type input "8"
type input "2"
click at [569, 418] on button "Sign in" at bounding box center [738, 434] width 338 height 33
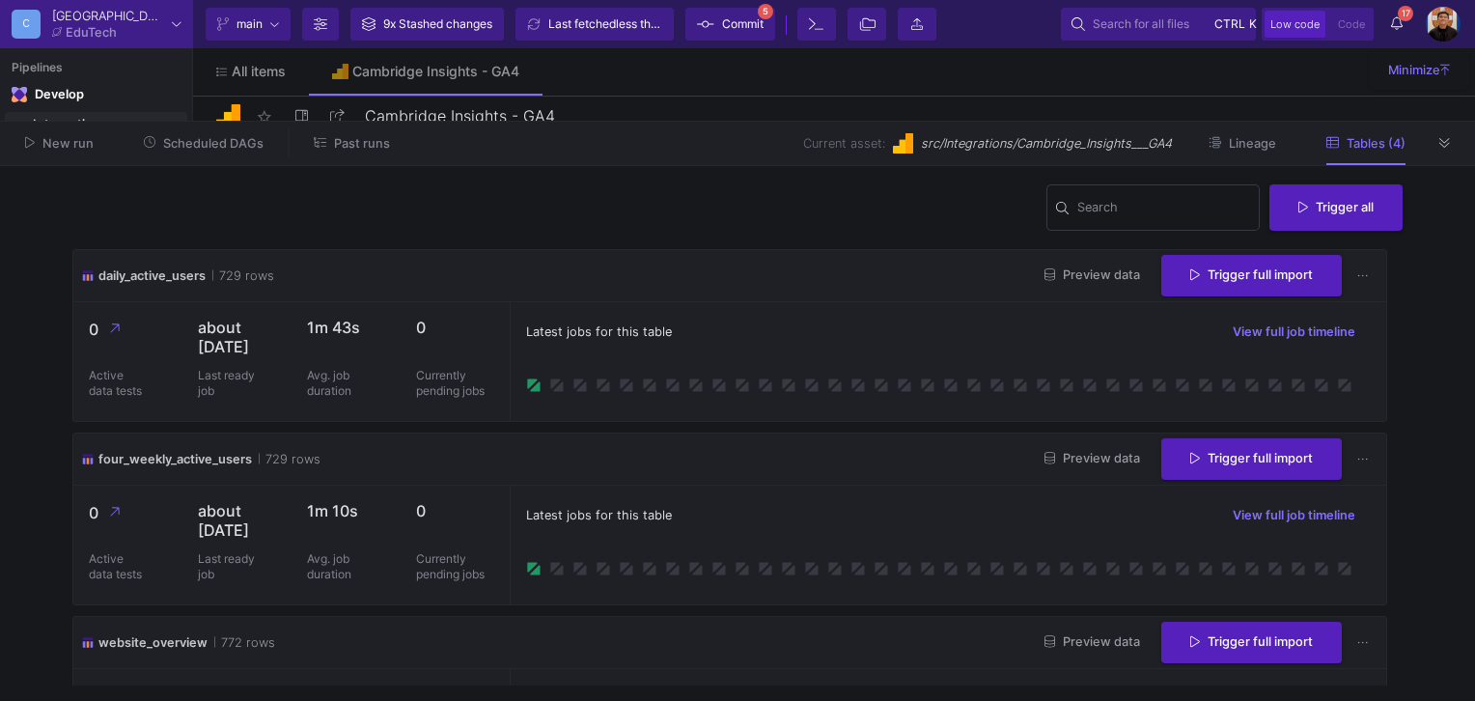
click at [716, 307] on div "Latest jobs for this table View full job timeline" at bounding box center [948, 361] width 877 height 119
click at [422, 70] on div "Cambridge Insights - GA4" at bounding box center [435, 71] width 167 height 15
drag, startPoint x: 1437, startPoint y: 147, endPoint x: 1299, endPoint y: 142, distance: 138.2
click at [1438, 147] on button at bounding box center [1445, 142] width 29 height 29
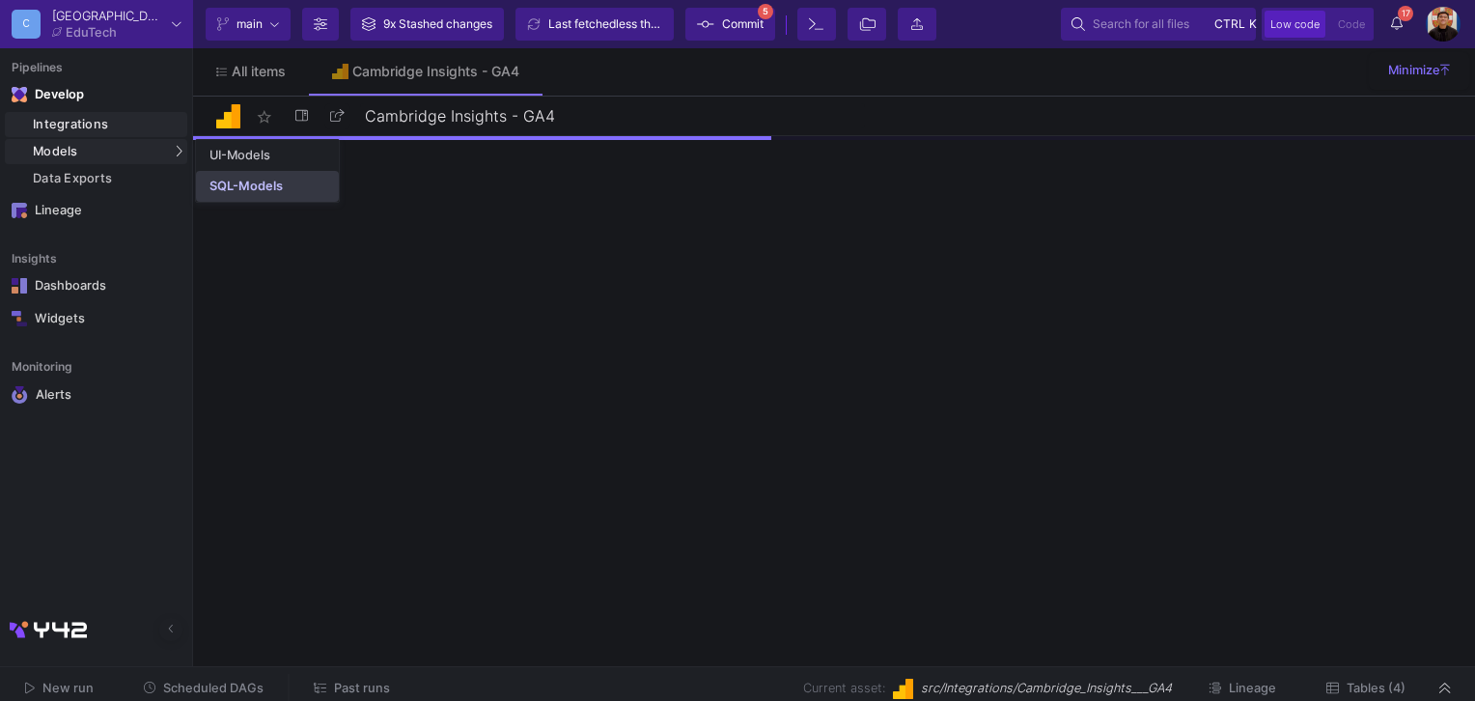
click at [229, 182] on div "SQL-Models" at bounding box center [246, 186] width 73 height 15
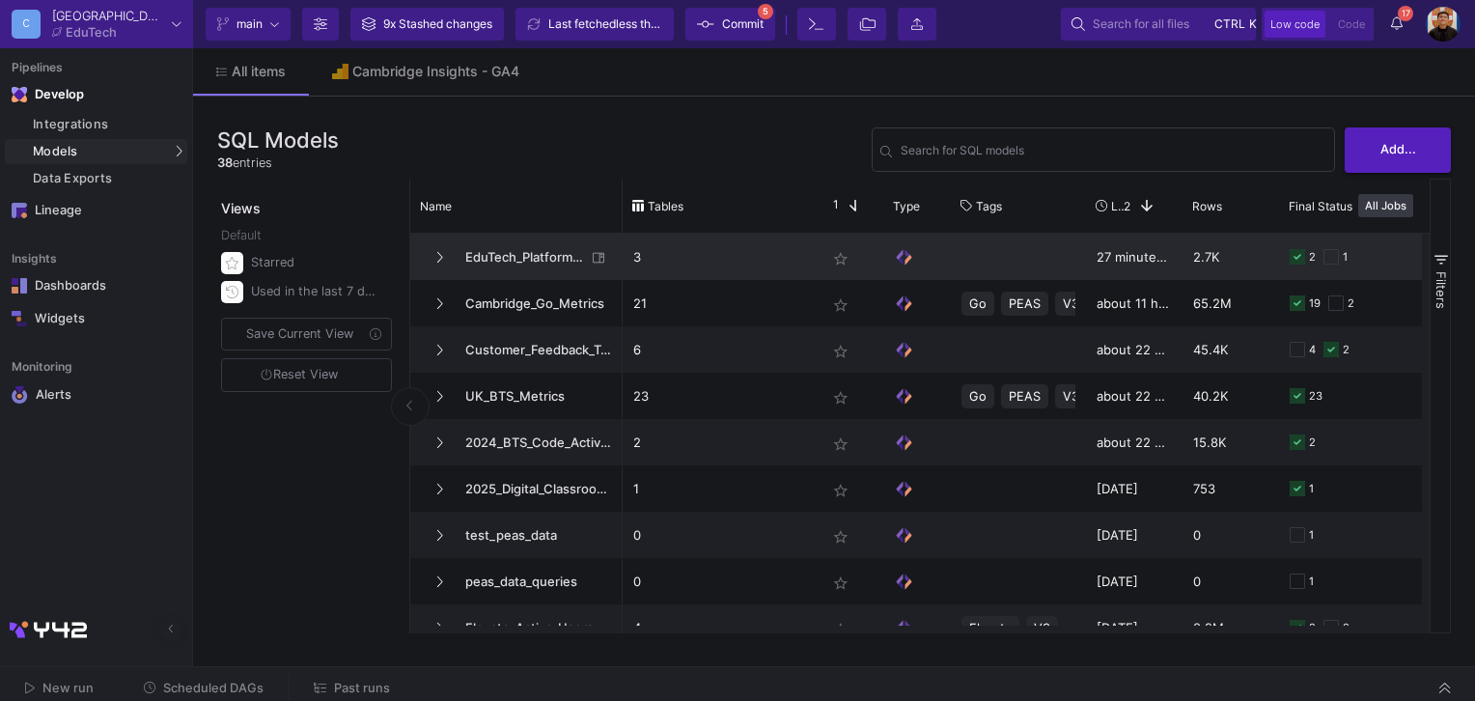
click at [525, 247] on span "EduTech_Platforms_KPI" at bounding box center [520, 257] width 132 height 45
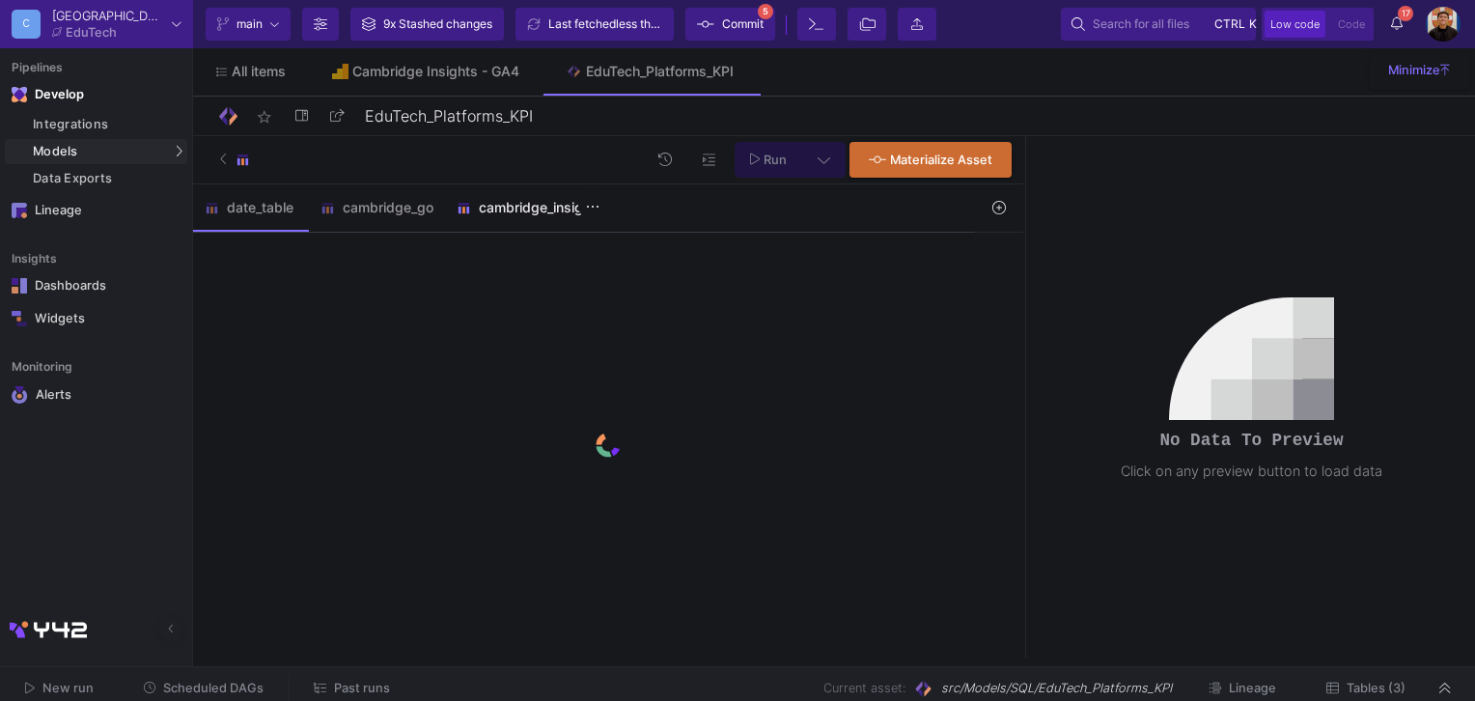
click at [533, 216] on div "cambridge_insight" at bounding box center [526, 207] width 162 height 46
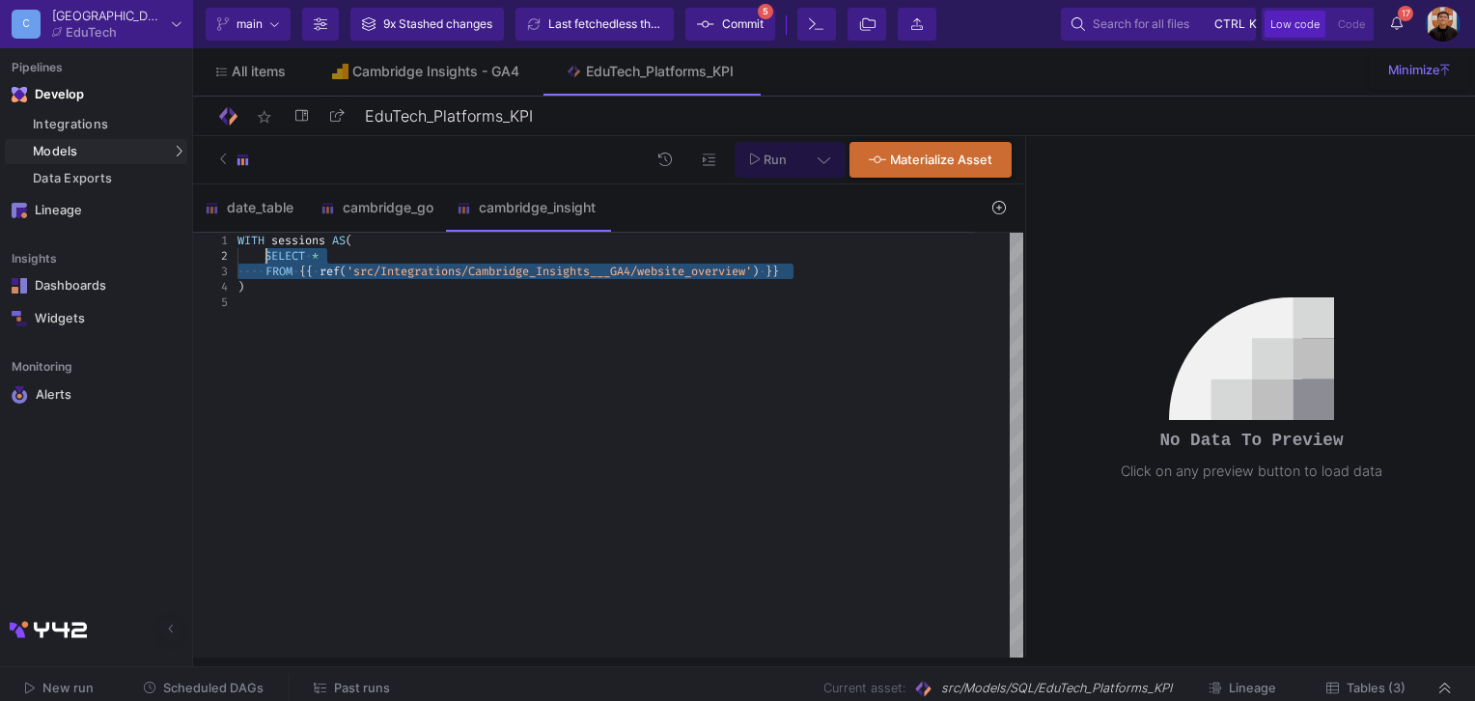
drag, startPoint x: 825, startPoint y: 274, endPoint x: 268, endPoint y: 259, distance: 556.4
click at [838, 154] on button at bounding box center [823, 160] width 43 height 36
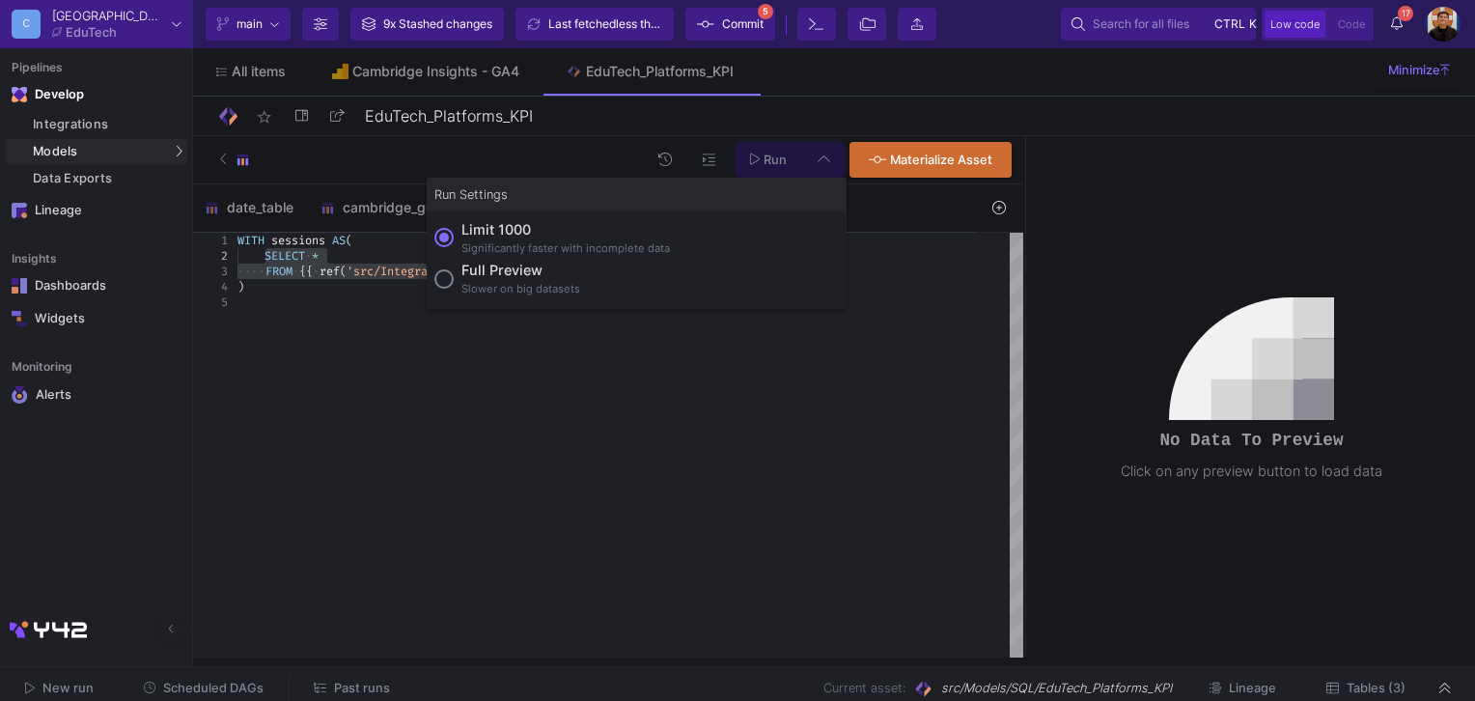
click at [599, 230] on div "Limit 1000" at bounding box center [566, 229] width 209 height 21
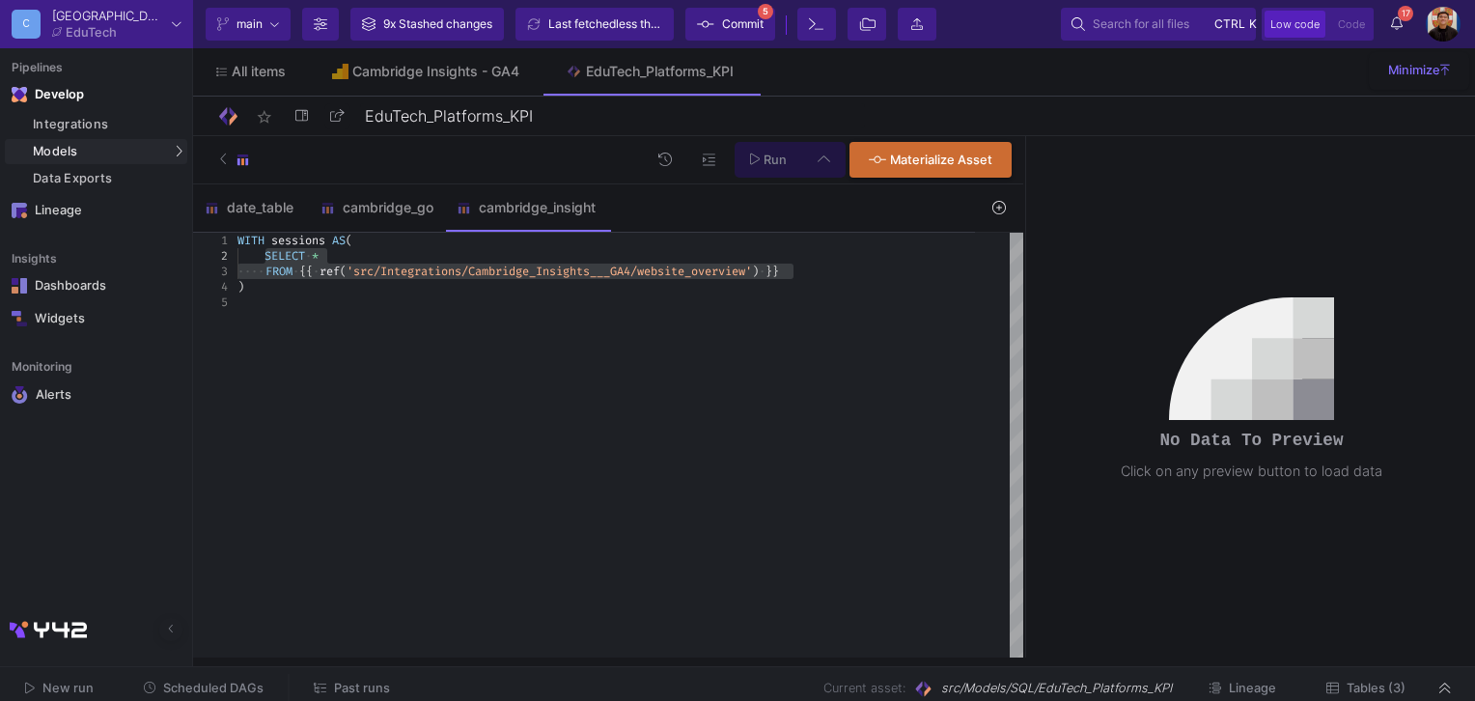
click at [454, 230] on input "Limit 1000 Significantly faster with incomplete data" at bounding box center [444, 237] width 19 height 19
click at [792, 162] on button "Run" at bounding box center [769, 160] width 69 height 36
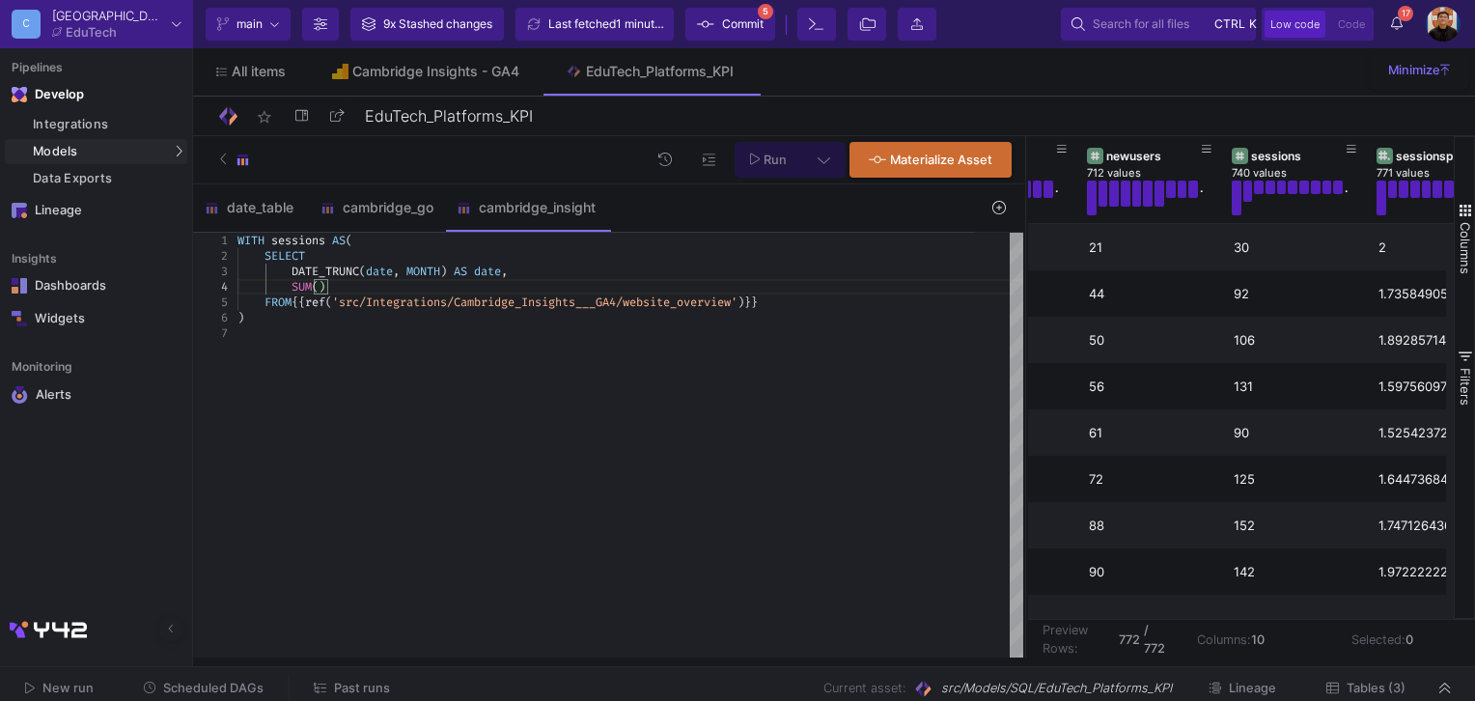
click at [321, 280] on span ")" at bounding box center [322, 286] width 7 height 15
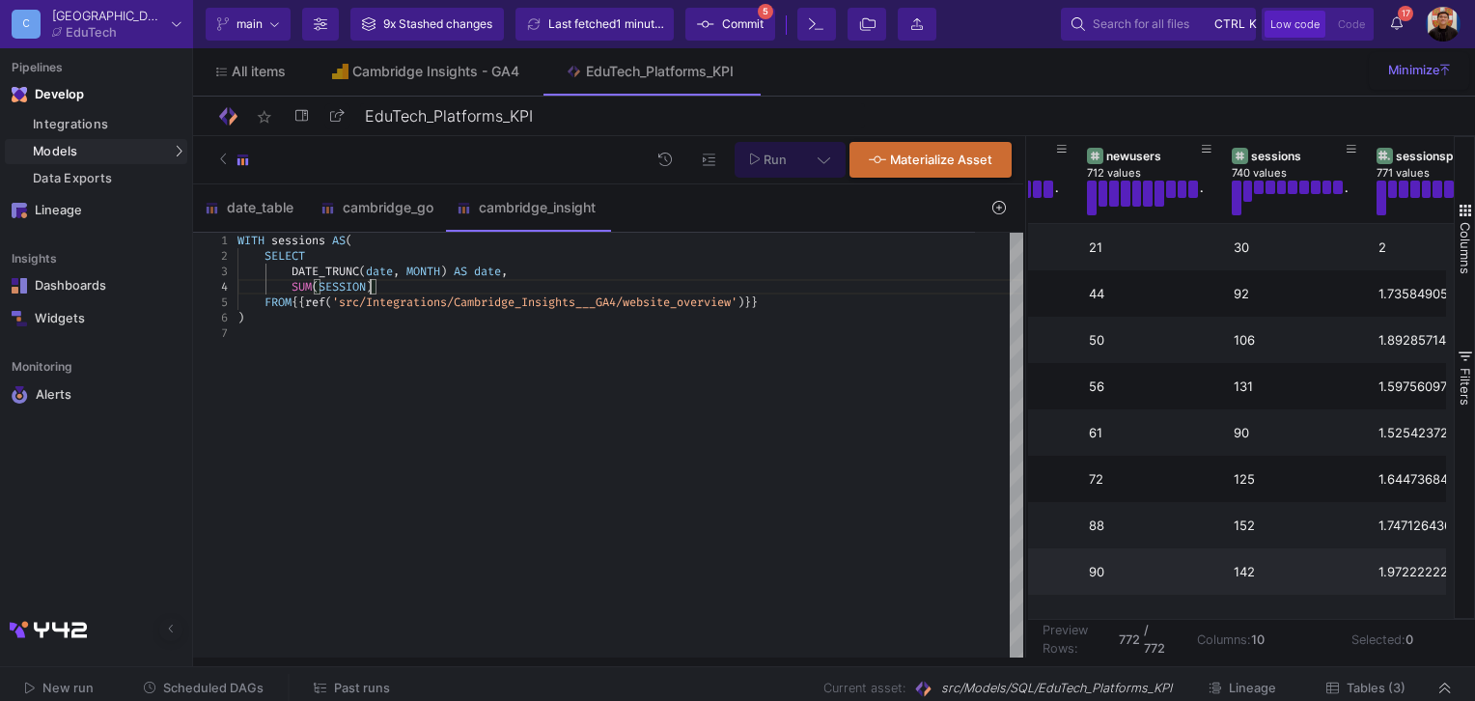
scroll to position [46, 137]
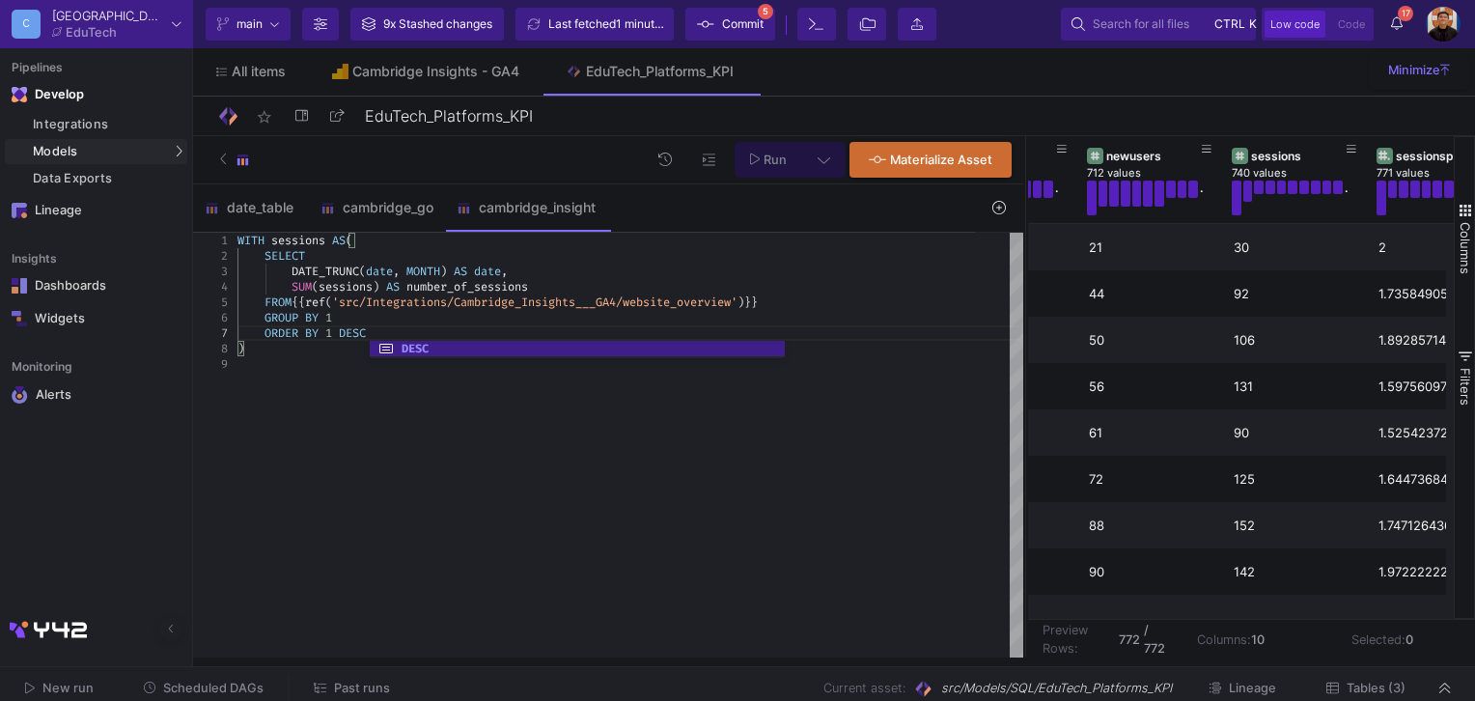
click at [529, 326] on div "ORDER BY 1 DESC" at bounding box center [631, 332] width 786 height 15
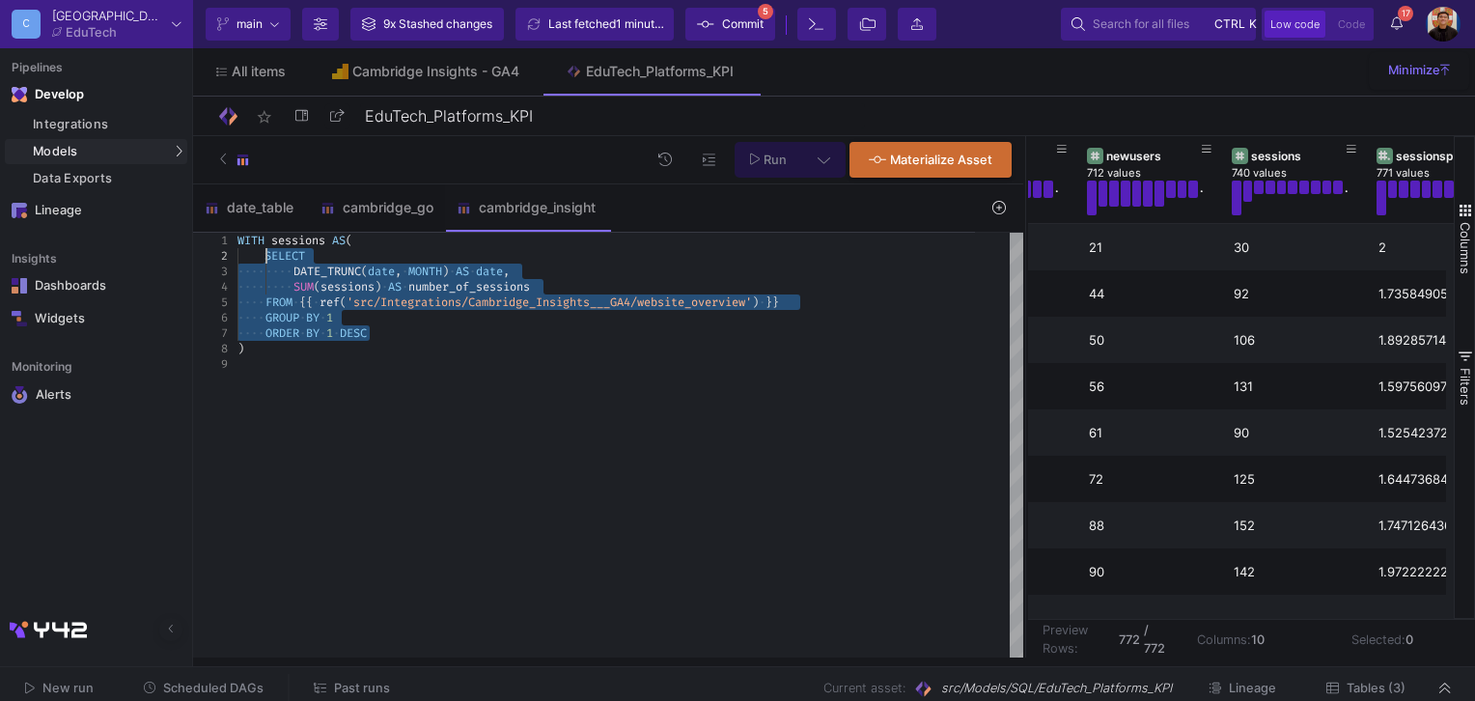
drag, startPoint x: 386, startPoint y: 332, endPoint x: 267, endPoint y: 254, distance: 143.0
type textarea "WITH sessions AS( SELECT DATE_TRUNC(date, MONTH) AS date, SUM(sessions) AS numb…"
click at [778, 158] on span "Run" at bounding box center [775, 160] width 23 height 14
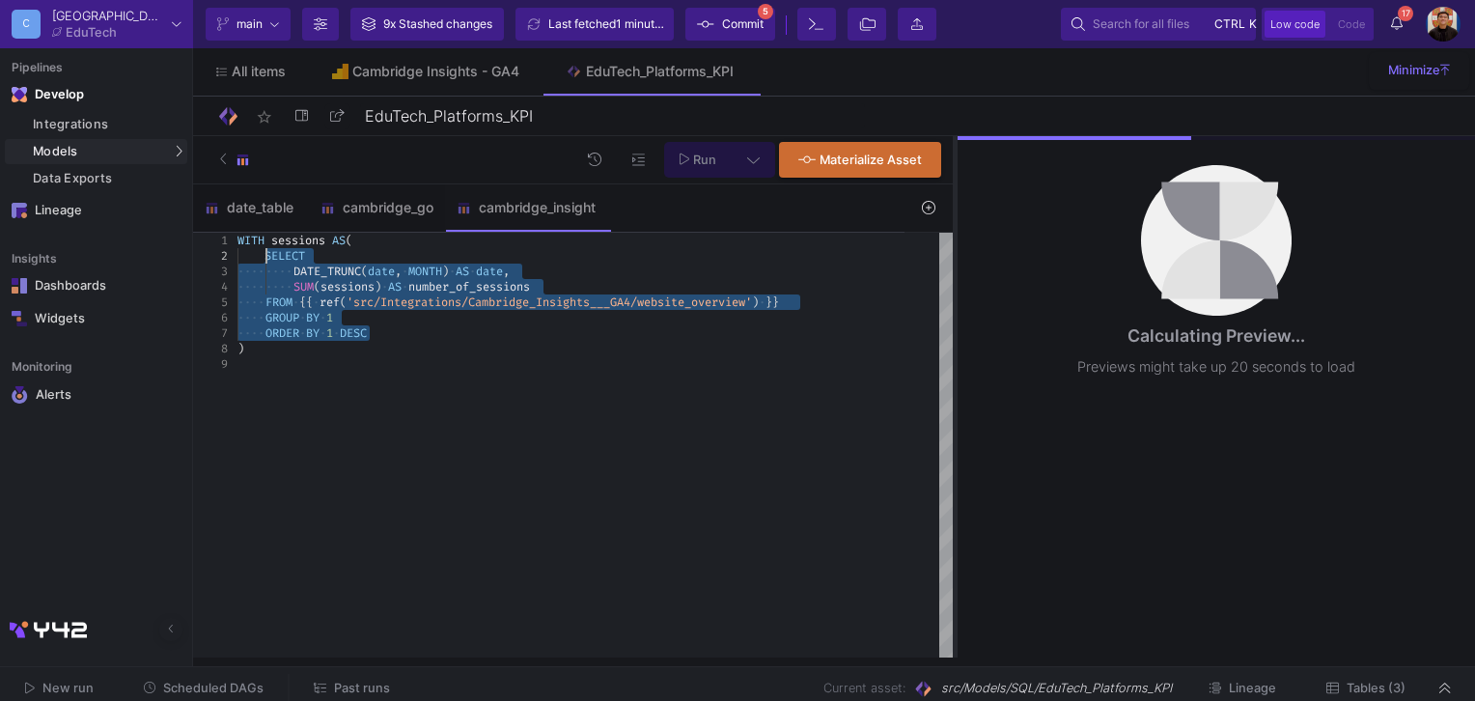
drag, startPoint x: 1026, startPoint y: 239, endPoint x: 956, endPoint y: 240, distance: 70.5
click at [956, 240] on div at bounding box center [955, 396] width 5 height 521
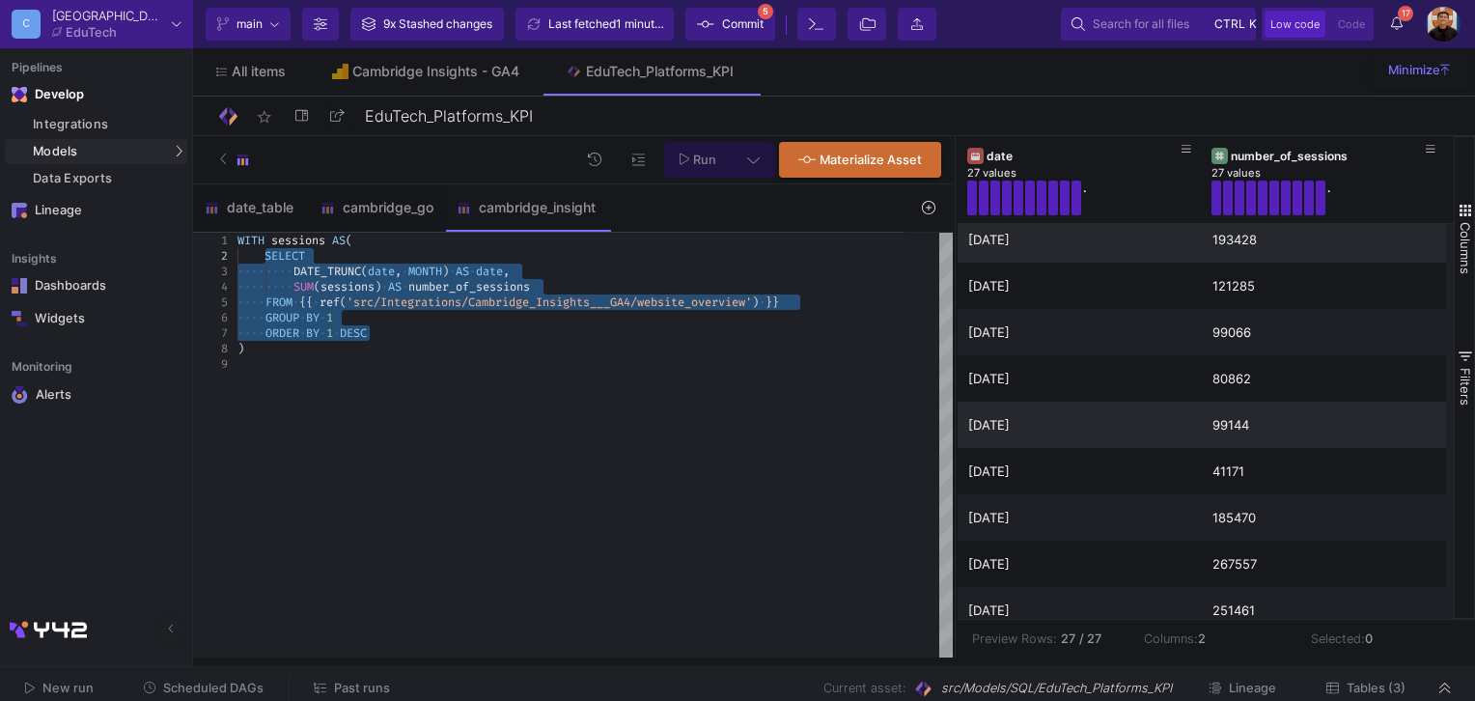
scroll to position [245, 0]
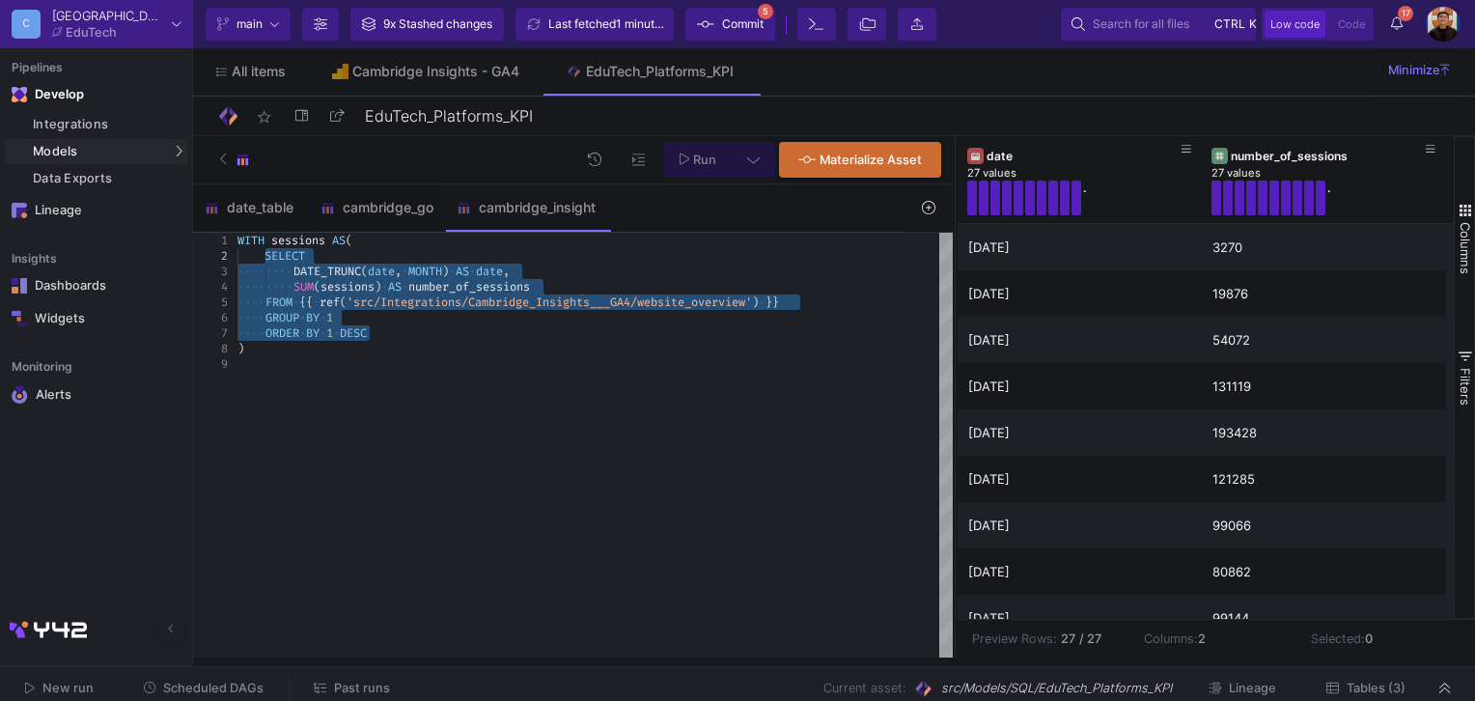
click at [444, 398] on div "WITH sessions AS ( SELECT ···· FROM · {{ · ref ( 'src/Integrations/Cambridge_In…" at bounding box center [596, 446] width 716 height 426
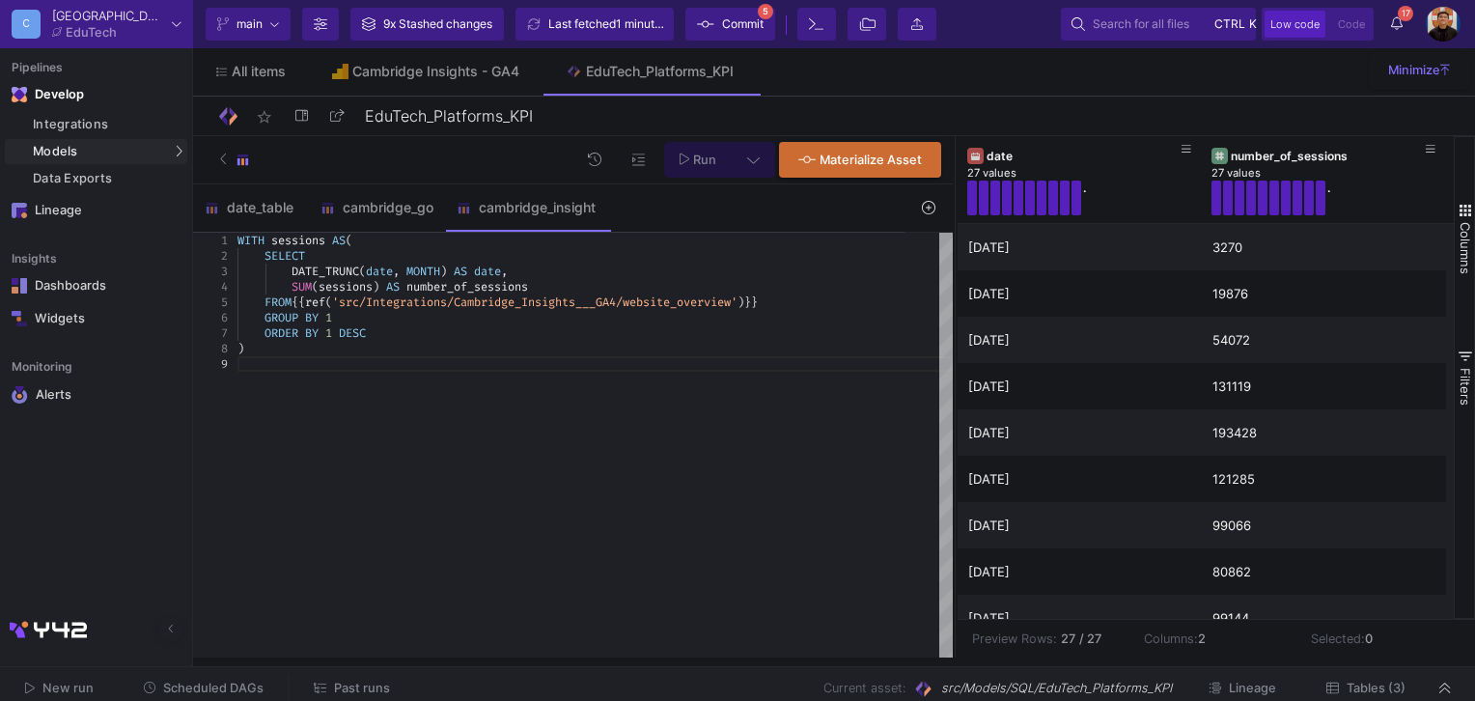
click at [263, 351] on div ")" at bounding box center [596, 348] width 716 height 15
click at [387, 198] on div "cambridge_go" at bounding box center [377, 207] width 136 height 46
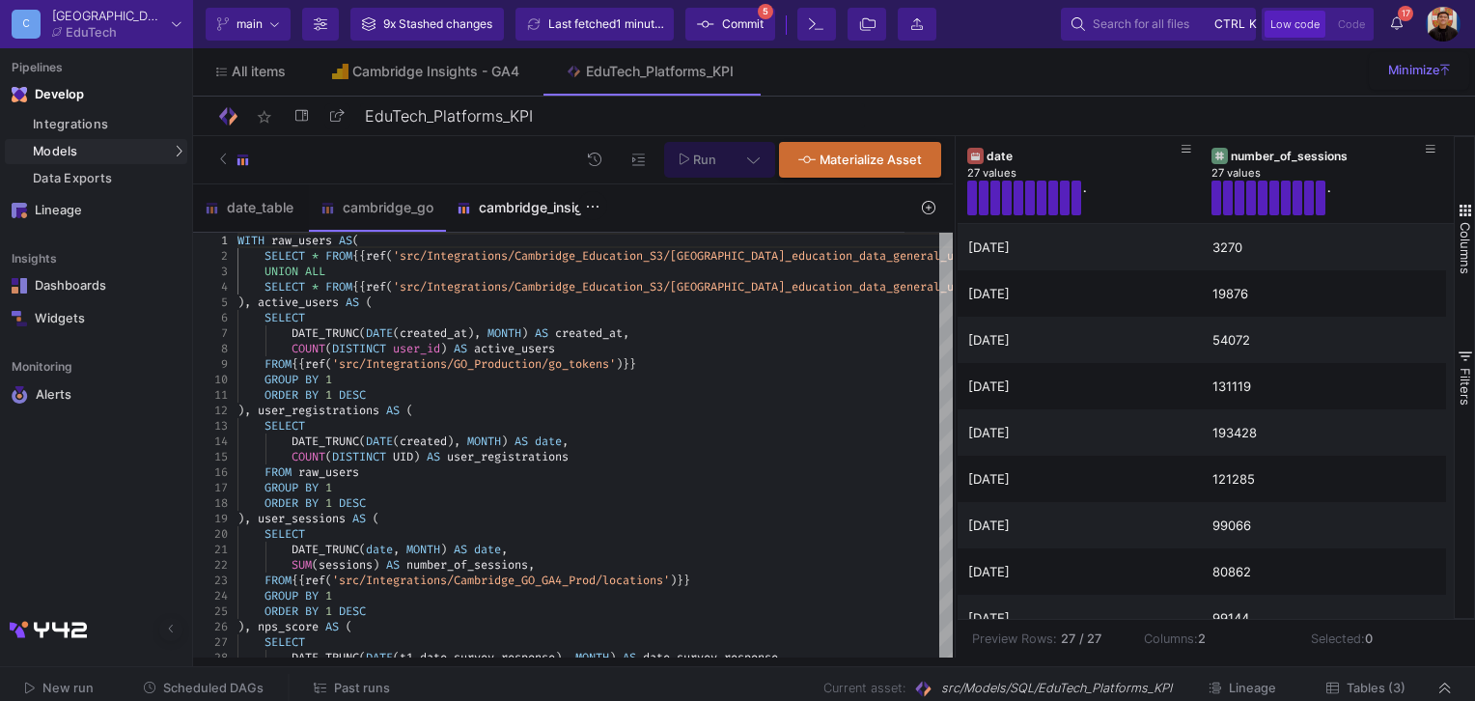
click at [506, 207] on div "cambridge_insight" at bounding box center [526, 207] width 139 height 15
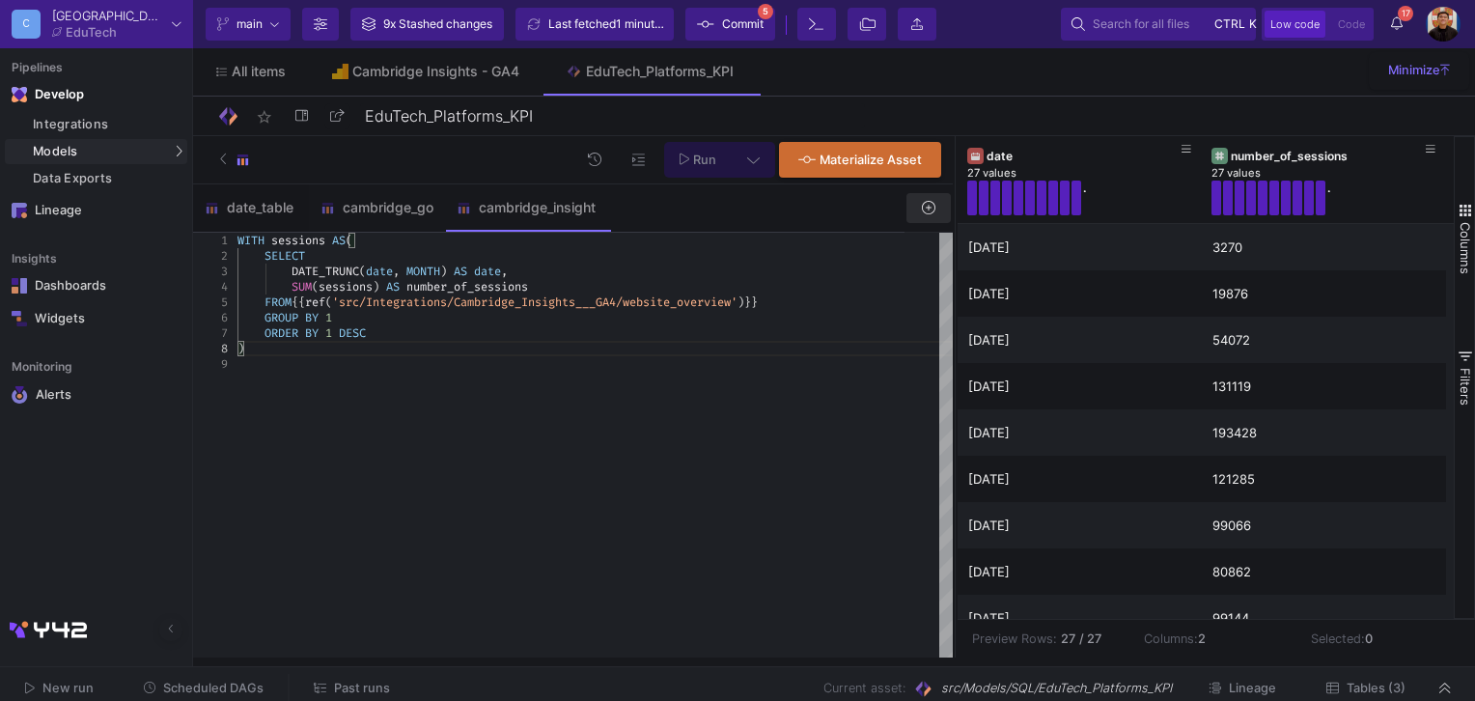
click at [940, 205] on button at bounding box center [929, 208] width 44 height 30
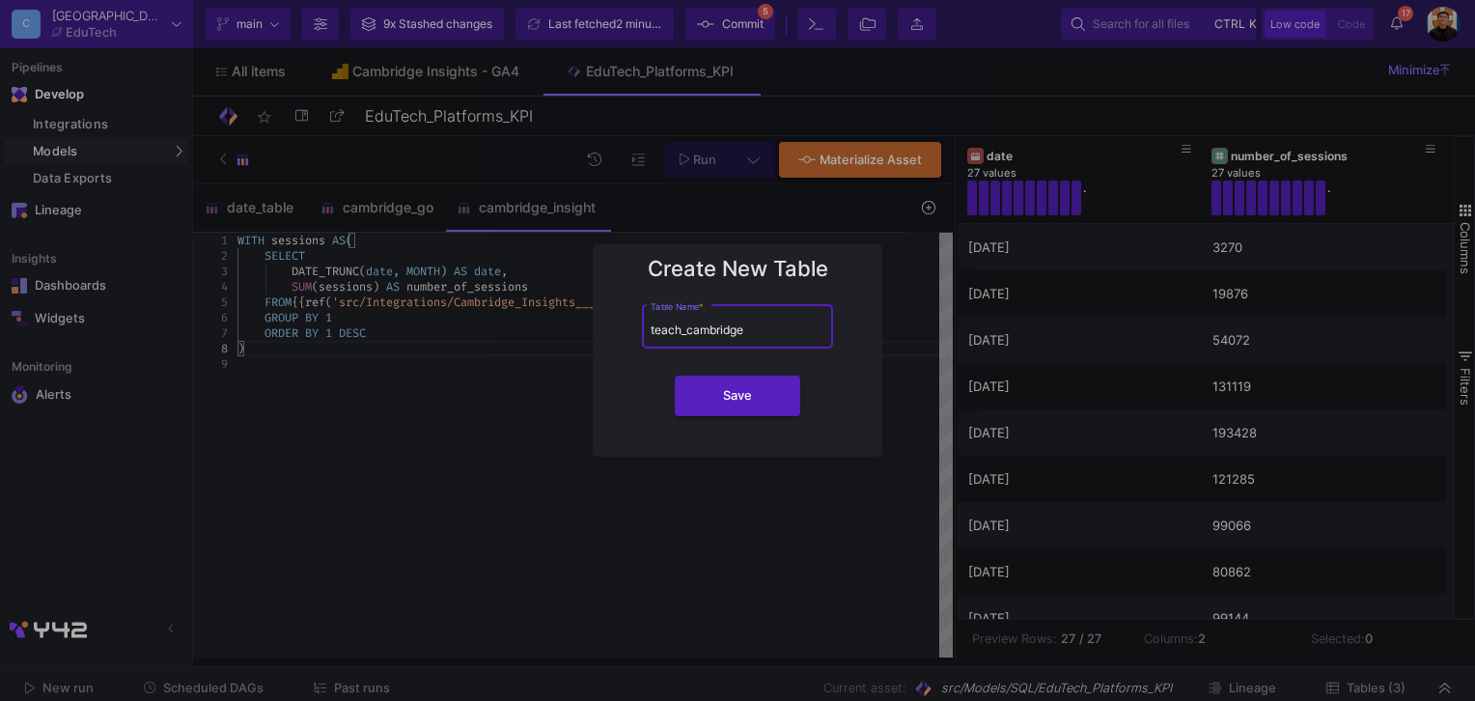
type input "teach_cambridge"
click at [675, 376] on button "Save" at bounding box center [738, 396] width 126 height 41
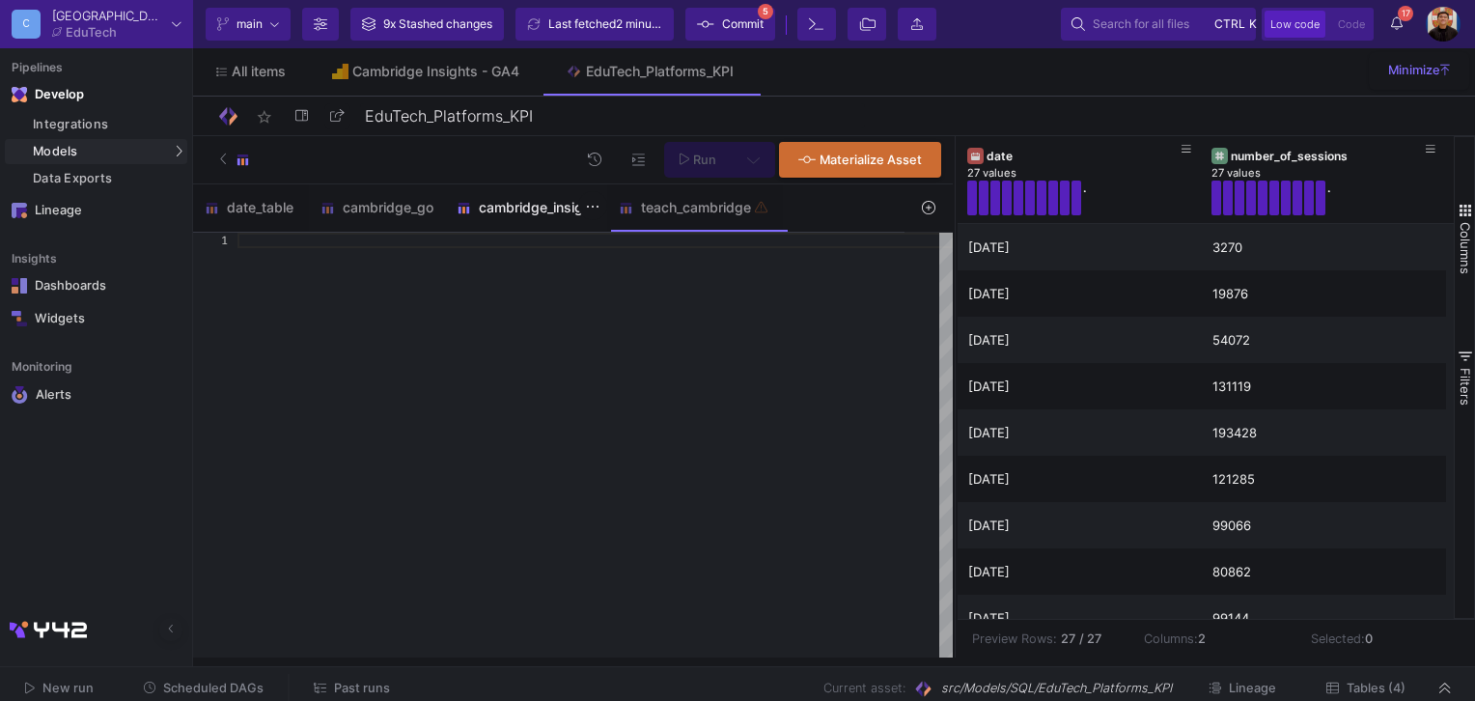
click at [518, 189] on div "cambridge_insight" at bounding box center [526, 207] width 162 height 46
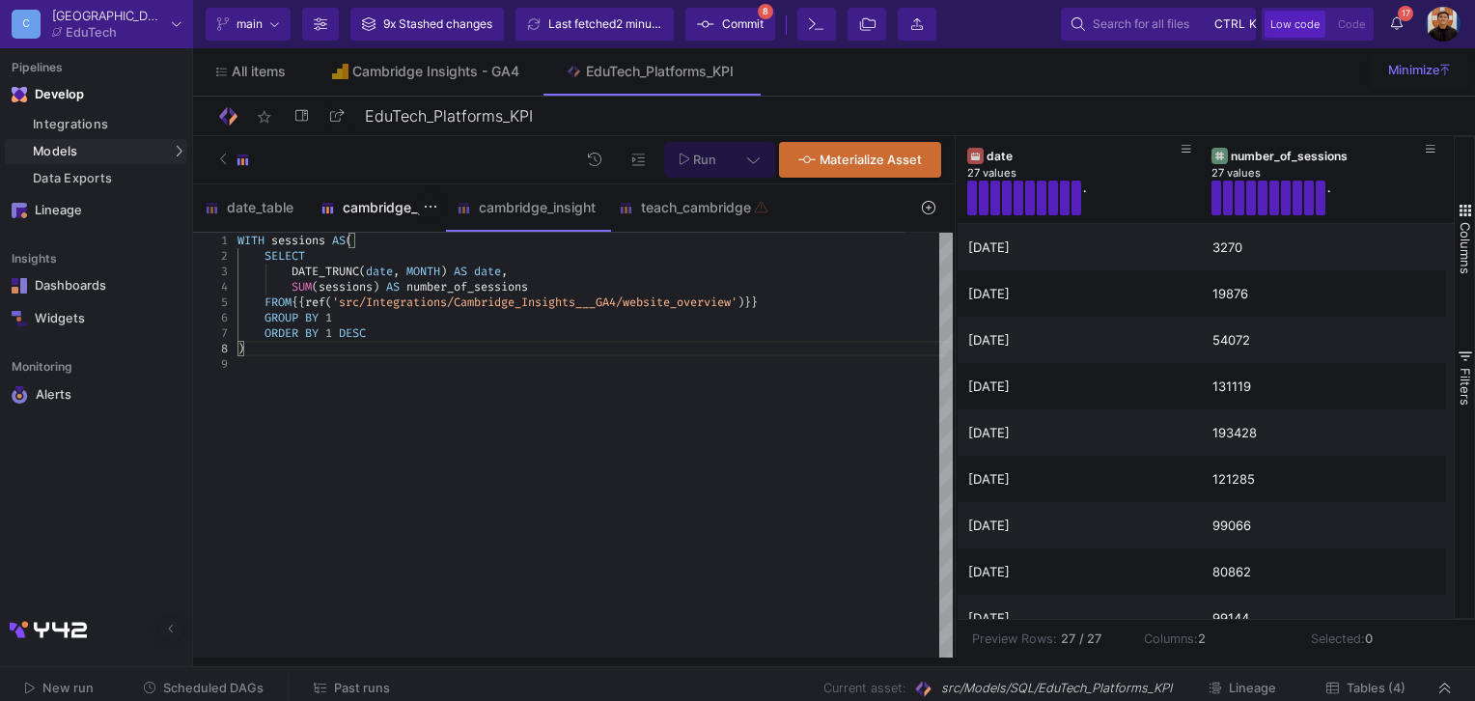
click at [379, 208] on div "cambridge_go" at bounding box center [377, 207] width 113 height 15
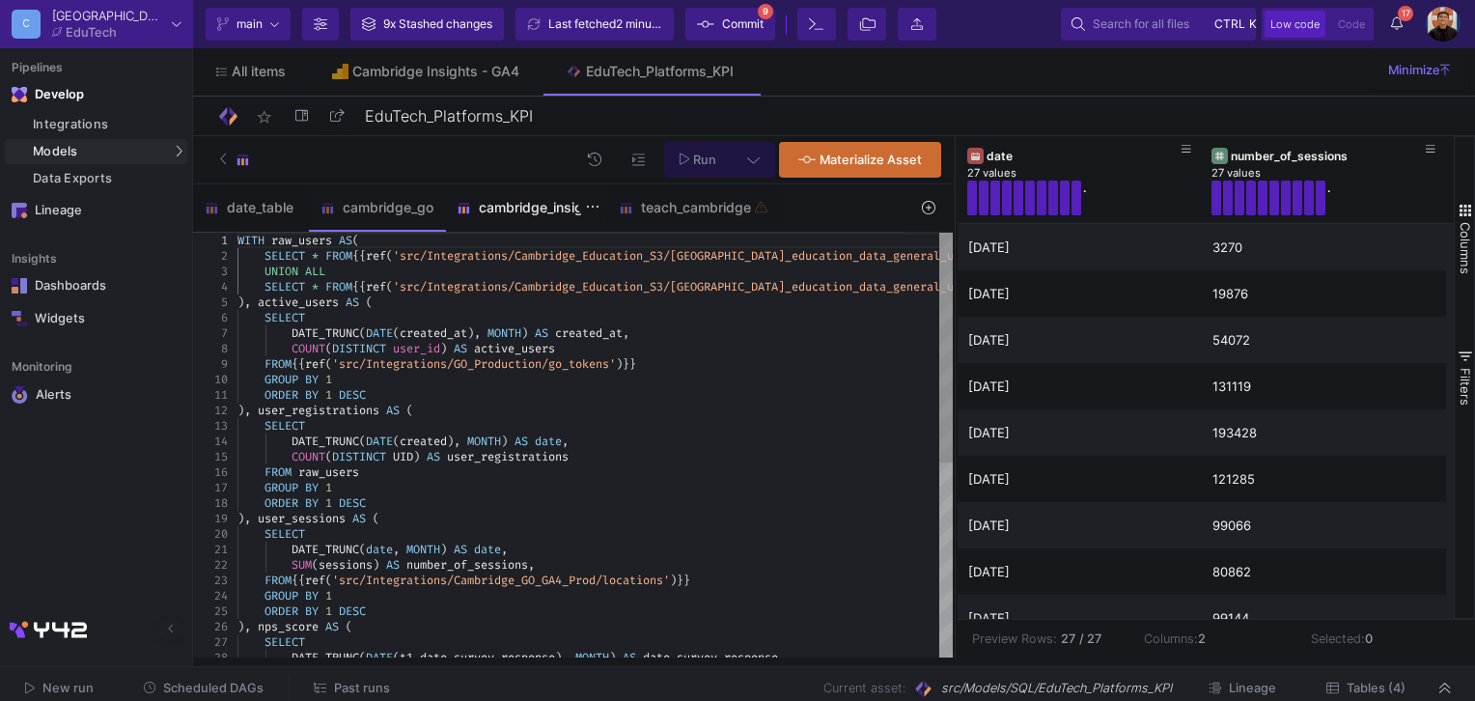
click at [529, 209] on div "cambridge_insight" at bounding box center [526, 207] width 139 height 15
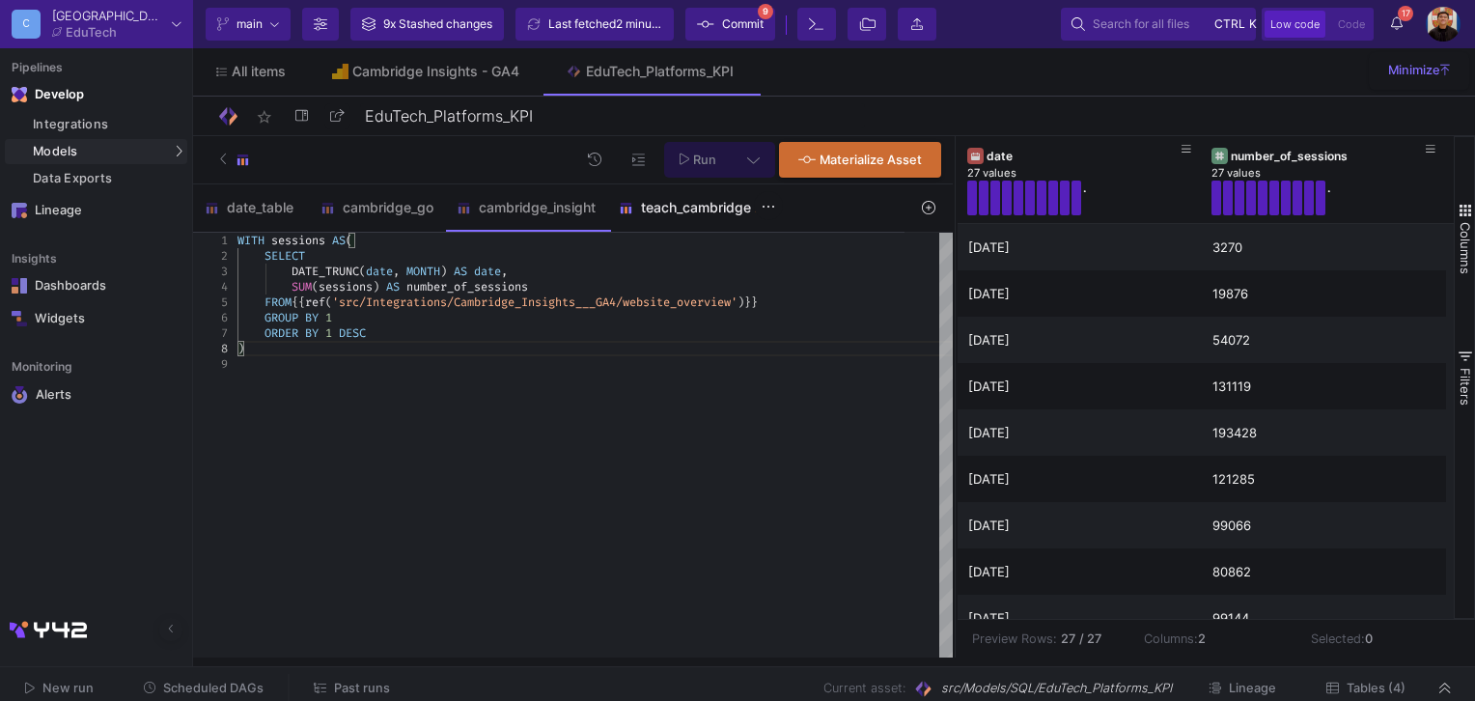
click at [678, 203] on div "teach_cambridge" at bounding box center [695, 207] width 153 height 15
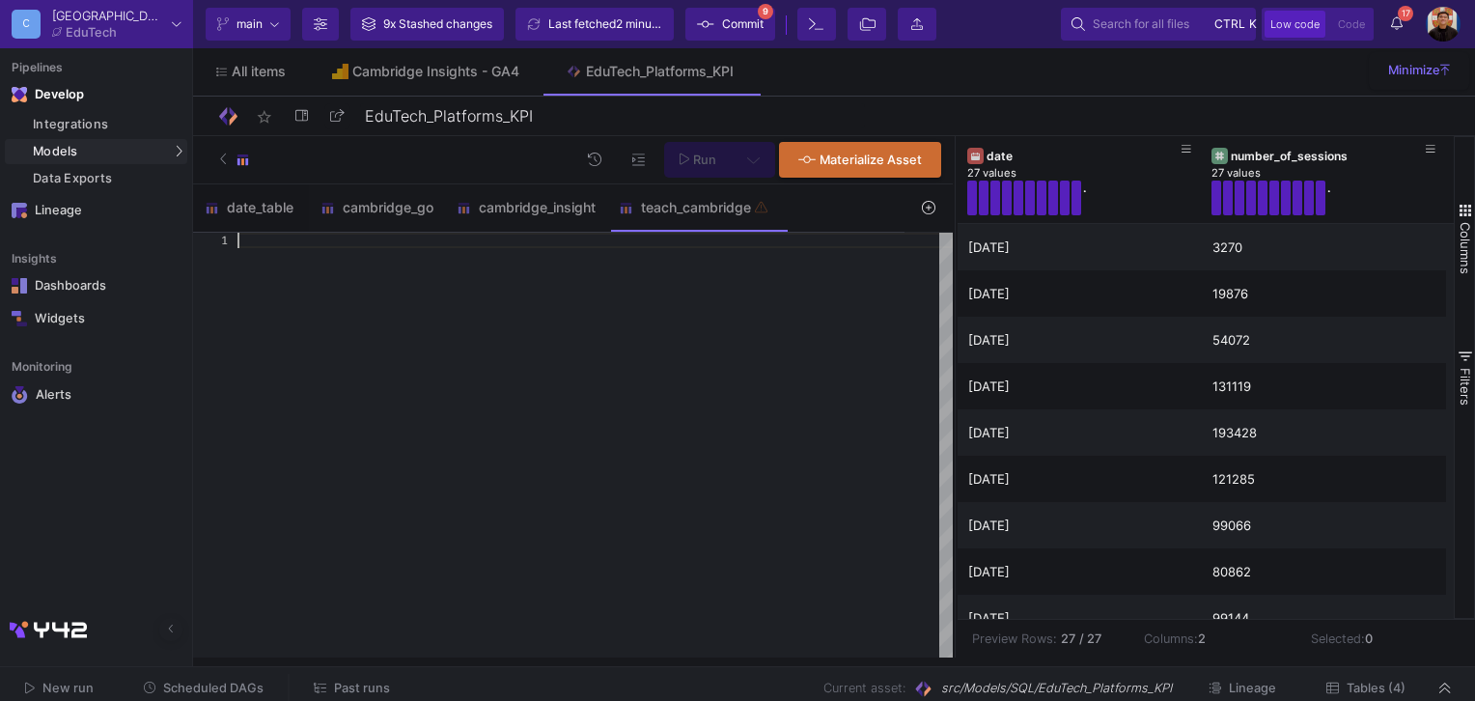
click at [691, 297] on div at bounding box center [596, 446] width 716 height 426
click at [259, 187] on div "date_table" at bounding box center [251, 207] width 116 height 46
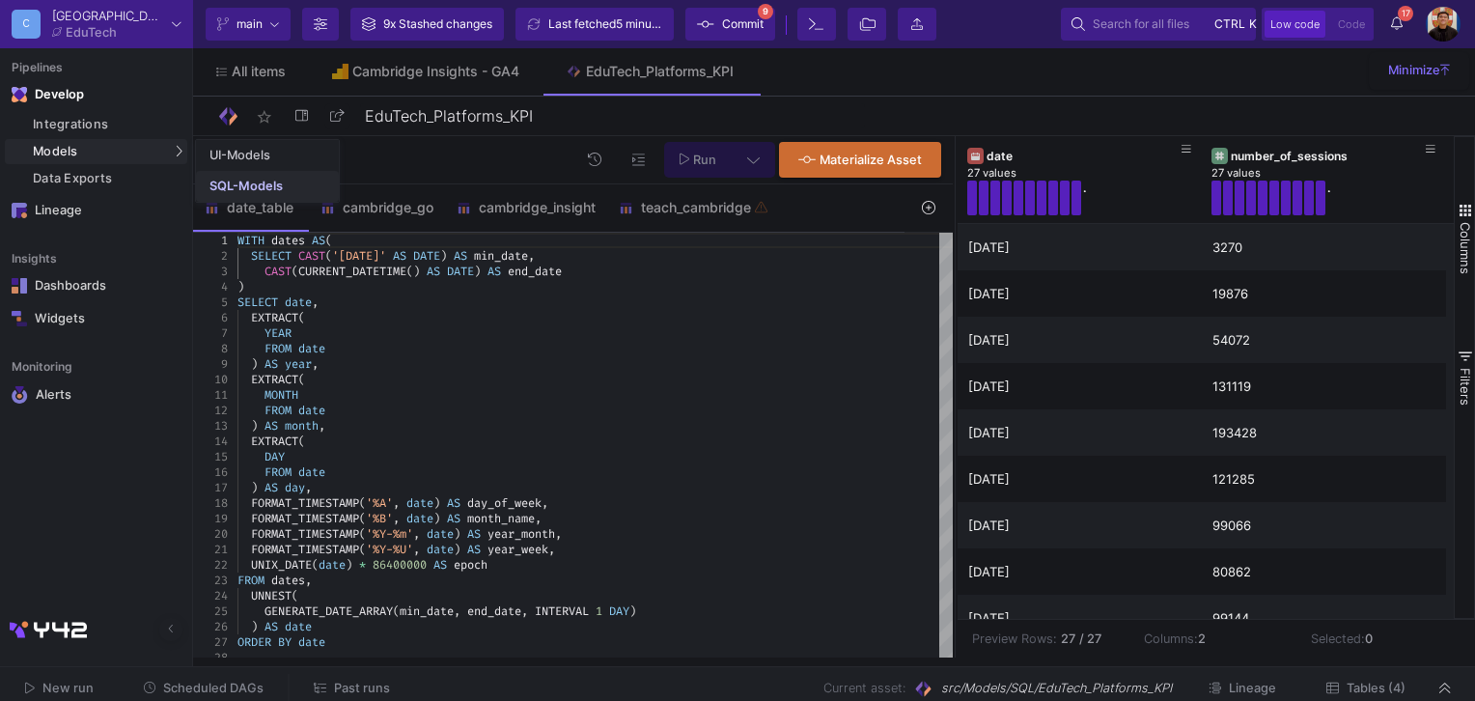
click at [237, 193] on link "SQL-Models" at bounding box center [267, 186] width 143 height 31
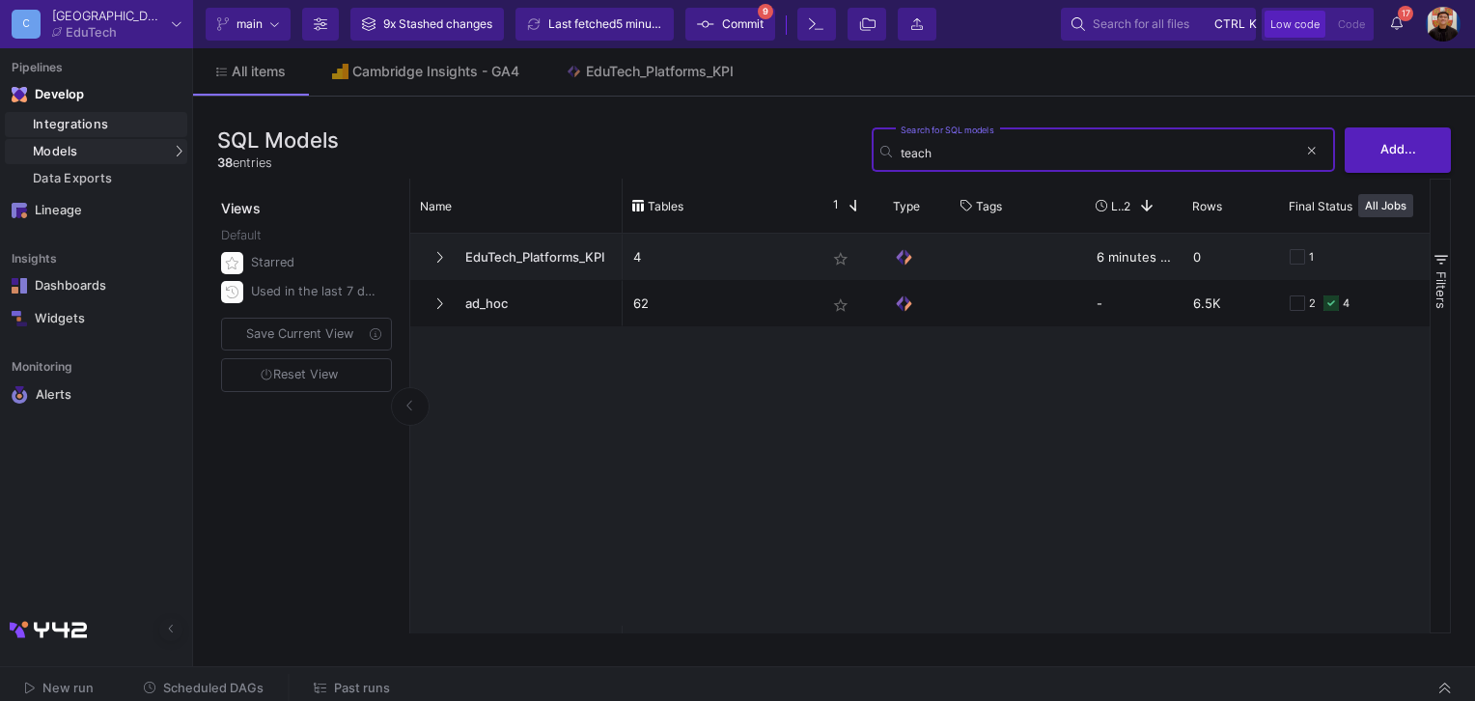
type input "teach"
click at [92, 127] on div "Integrations" at bounding box center [108, 124] width 150 height 15
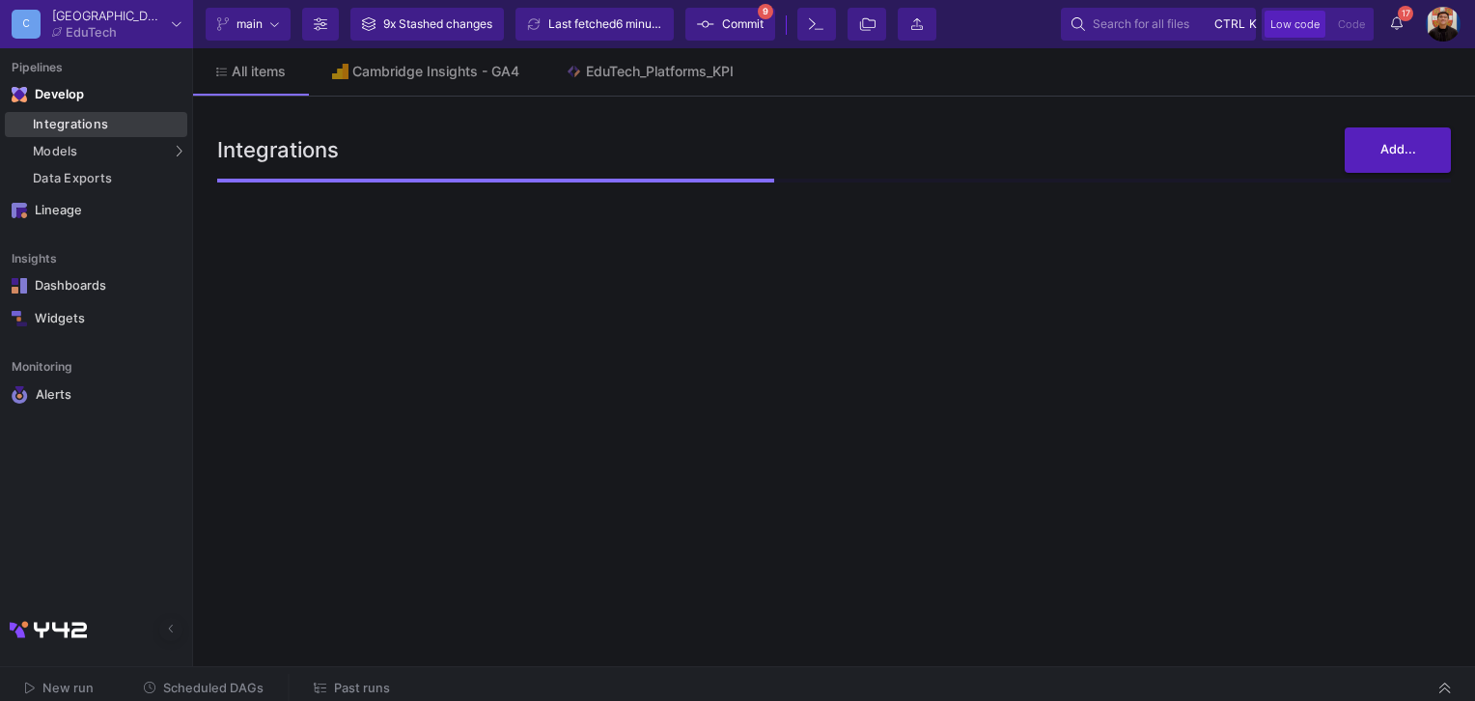
click at [120, 132] on link "Integrations" at bounding box center [96, 124] width 182 height 25
click at [645, 73] on div "EduTech_Platforms_KPI" at bounding box center [660, 71] width 148 height 15
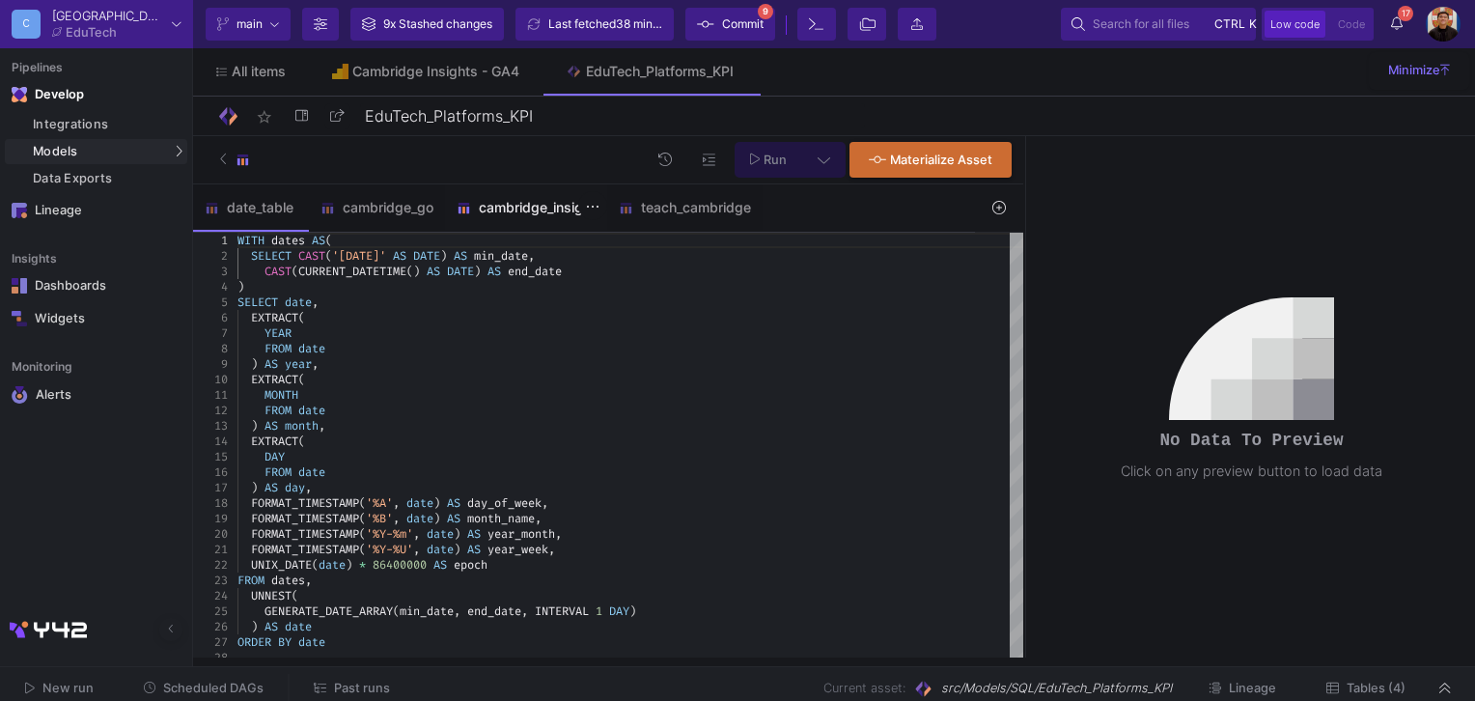
click at [534, 219] on div "cambridge_insight" at bounding box center [526, 207] width 162 height 46
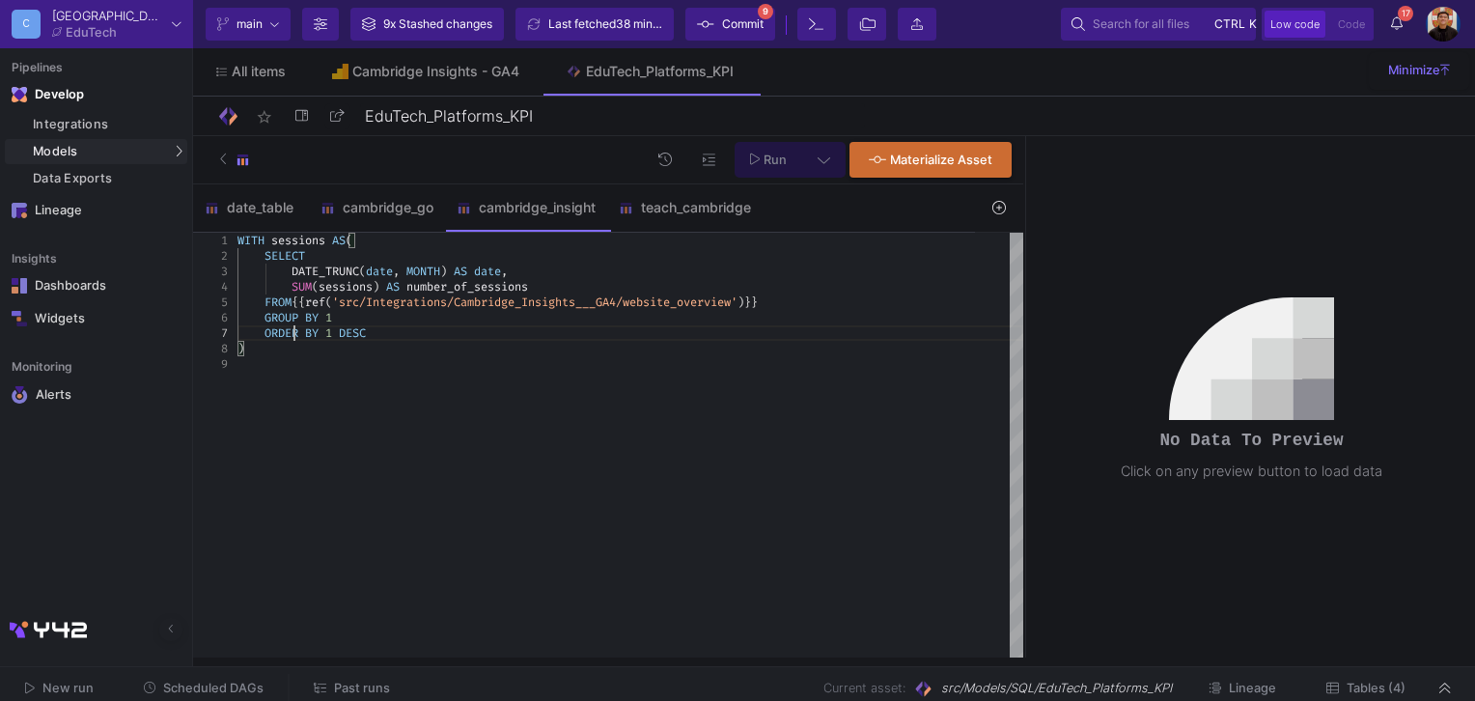
click at [373, 202] on div "cambridge_go" at bounding box center [377, 207] width 113 height 15
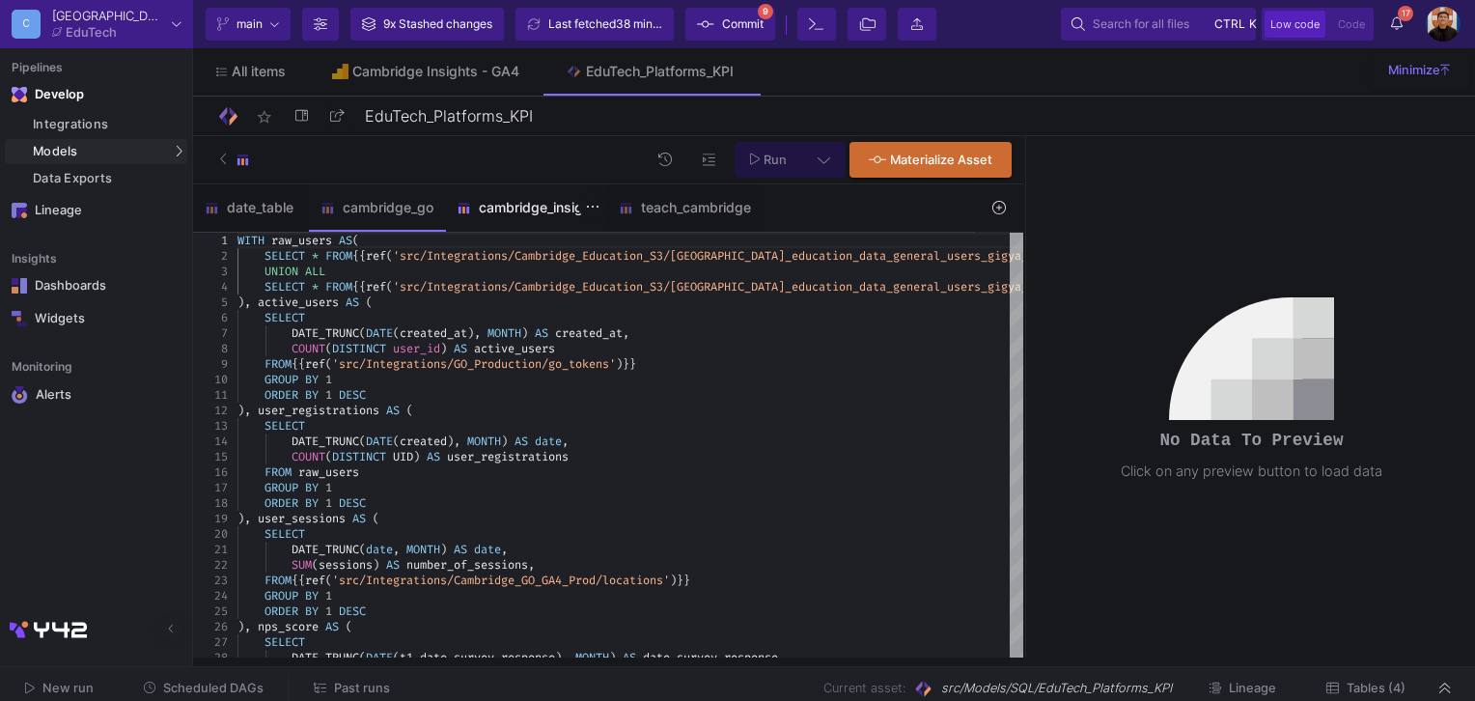
click at [527, 229] on div "cambridge_insight" at bounding box center [526, 207] width 162 height 46
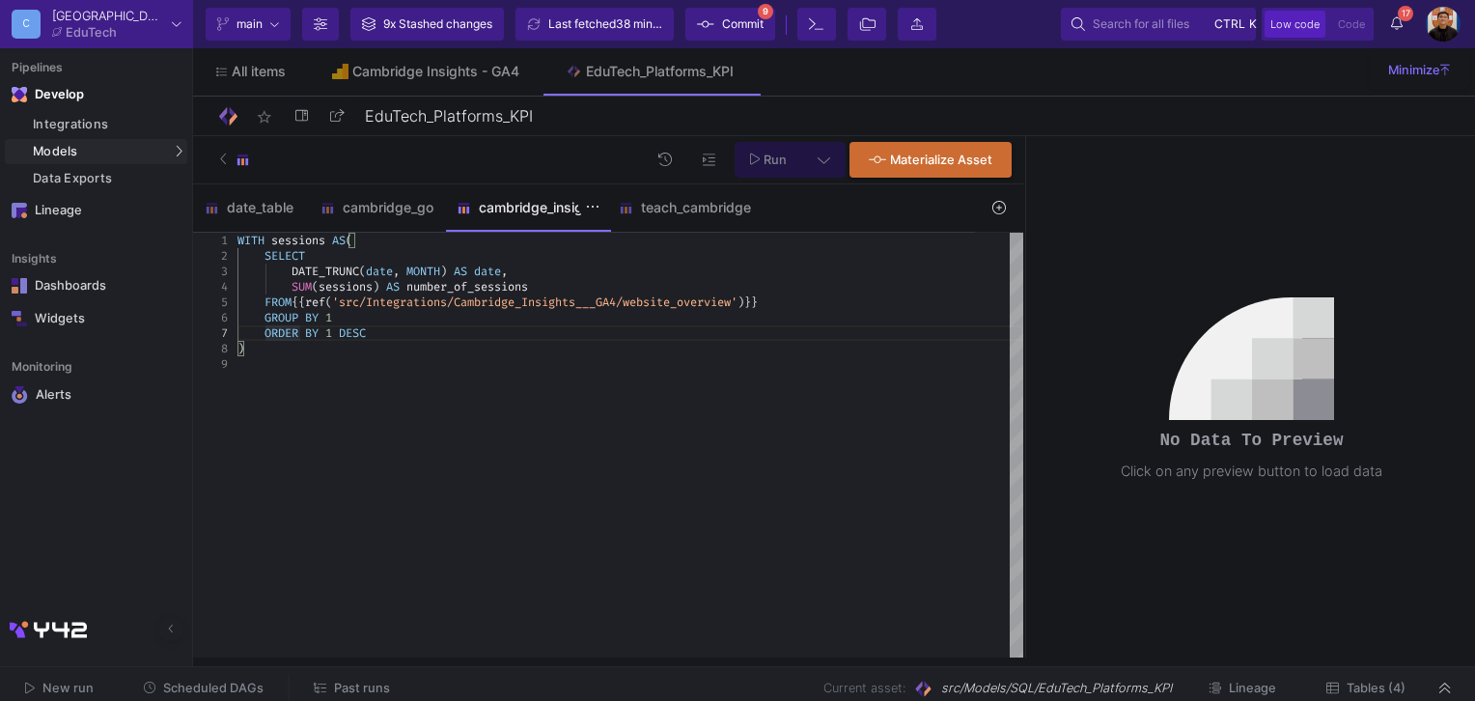
click at [533, 208] on div "cambridge_insight" at bounding box center [526, 207] width 139 height 15
click at [98, 117] on div "Integrations" at bounding box center [108, 124] width 150 height 15
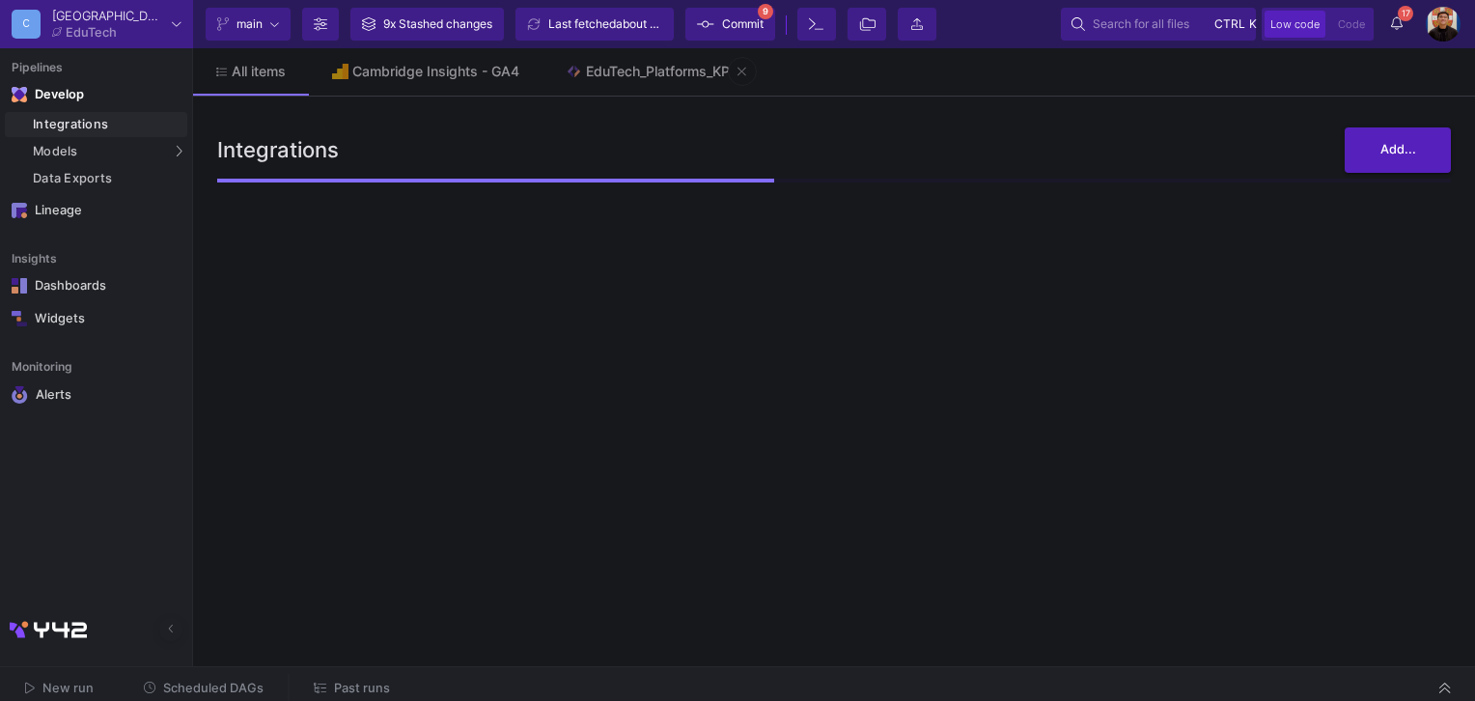
click at [574, 74] on img at bounding box center [574, 72] width 16 height 16
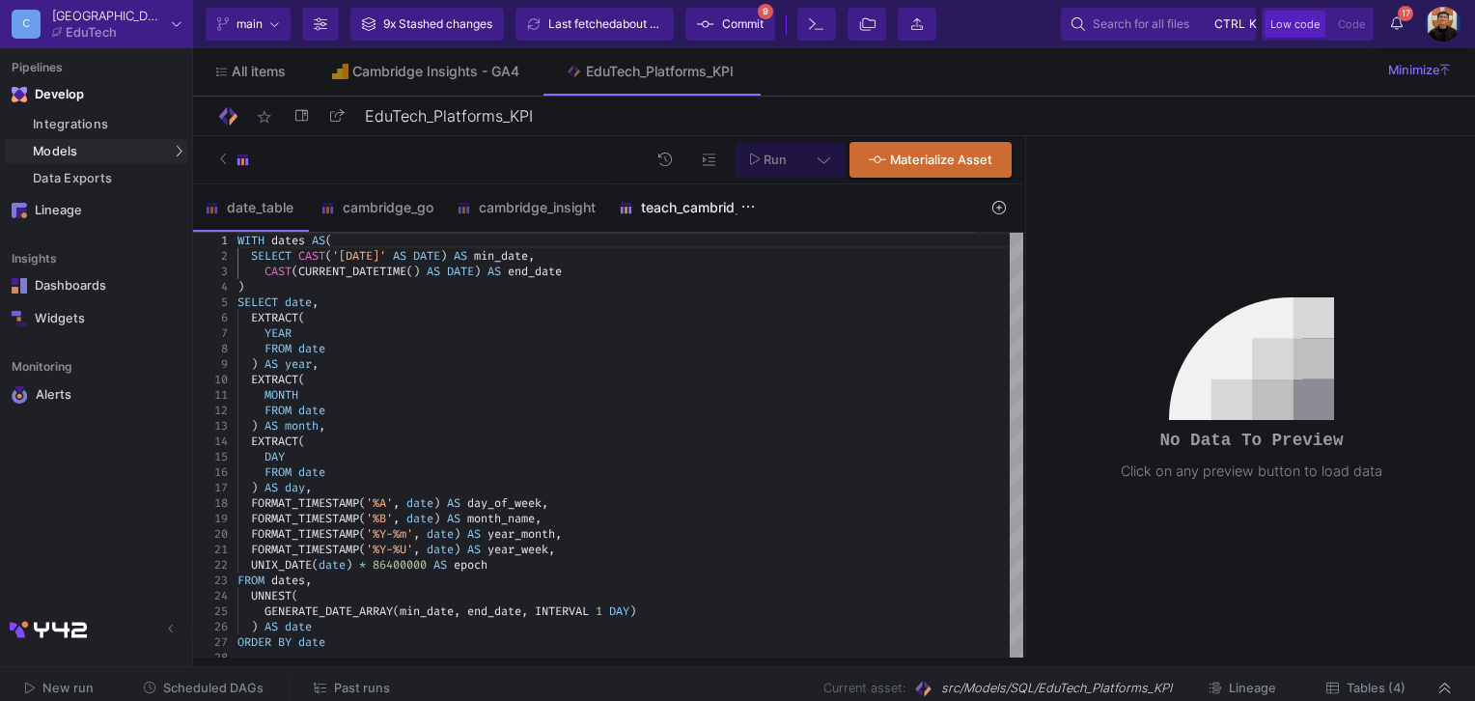
click at [662, 215] on div "teach_cambridge" at bounding box center [684, 207] width 155 height 46
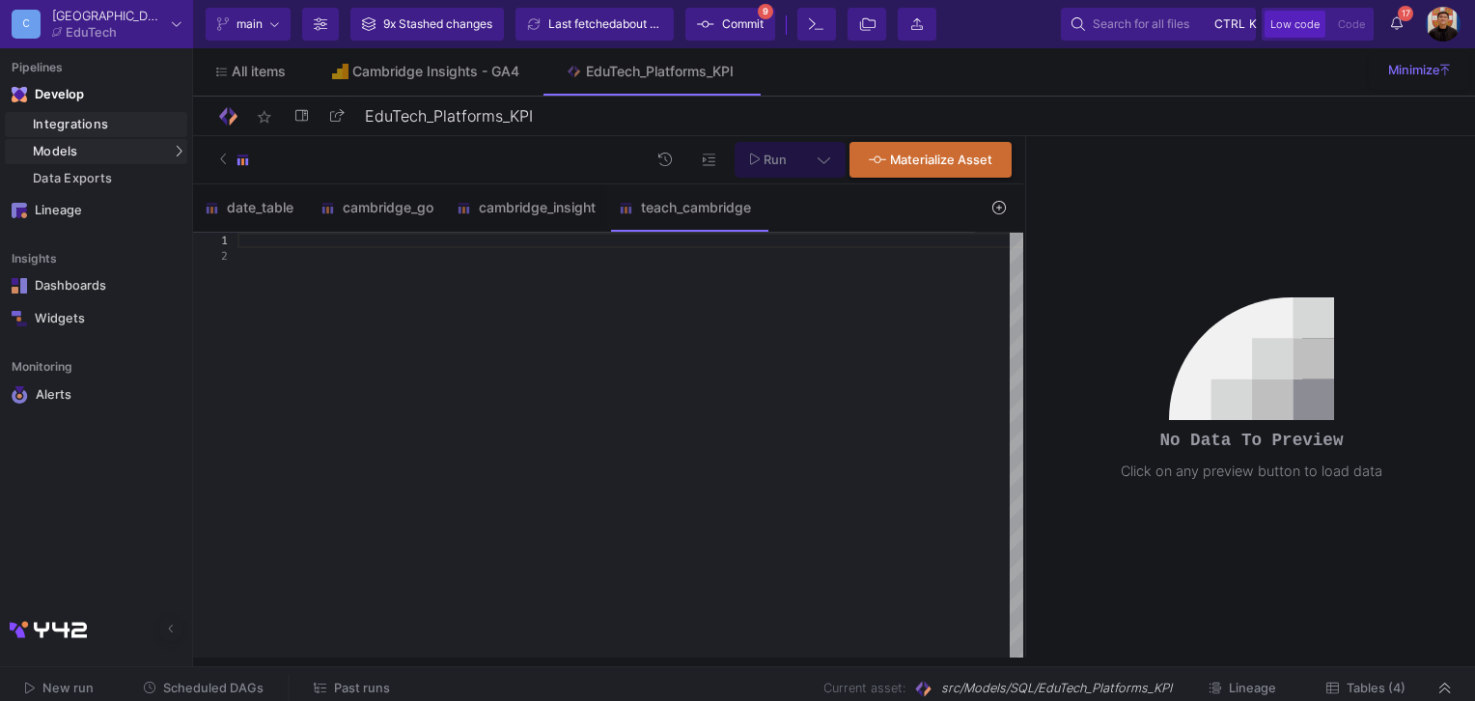
click at [93, 120] on div "Integrations" at bounding box center [108, 124] width 150 height 15
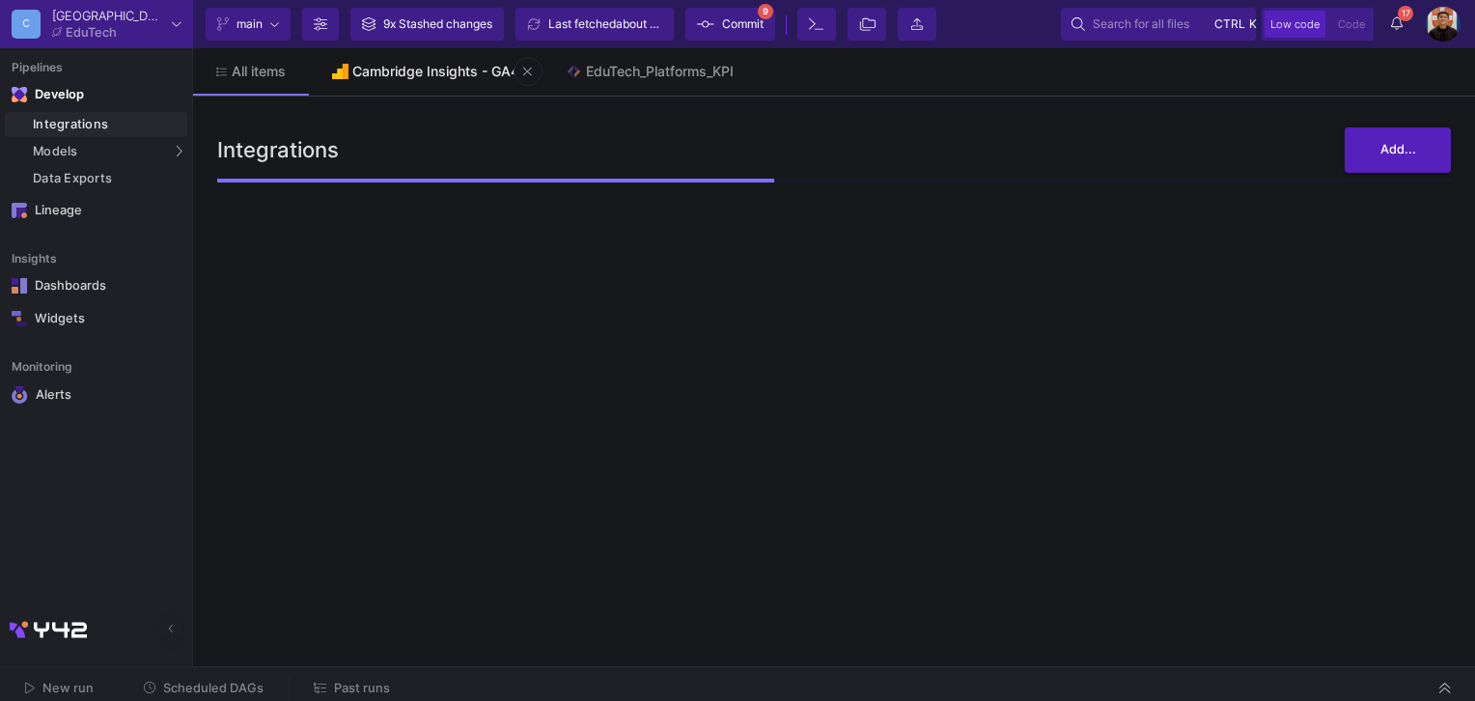
click at [426, 82] on link "Cambridge Insights - GA4" at bounding box center [426, 71] width 234 height 46
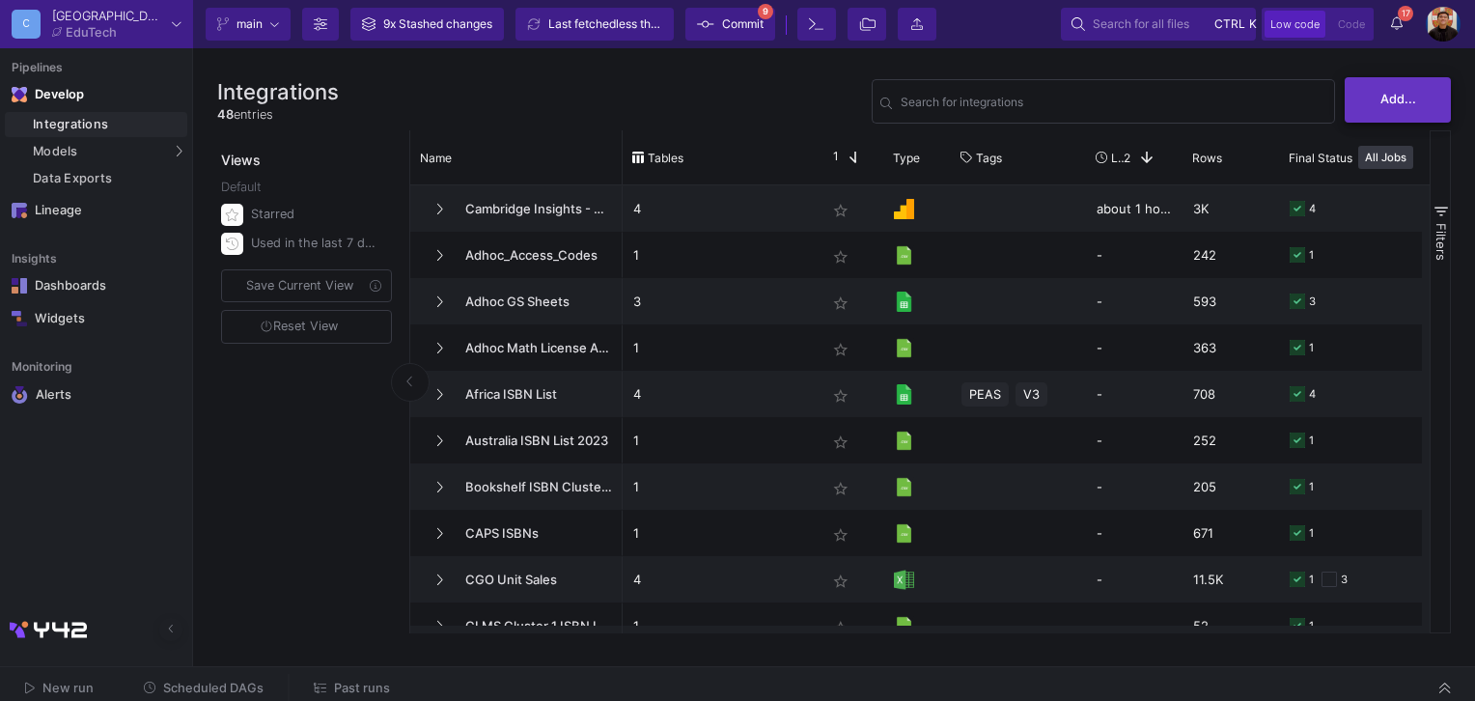
click at [1394, 105] on span "Add..." at bounding box center [1399, 99] width 36 height 14
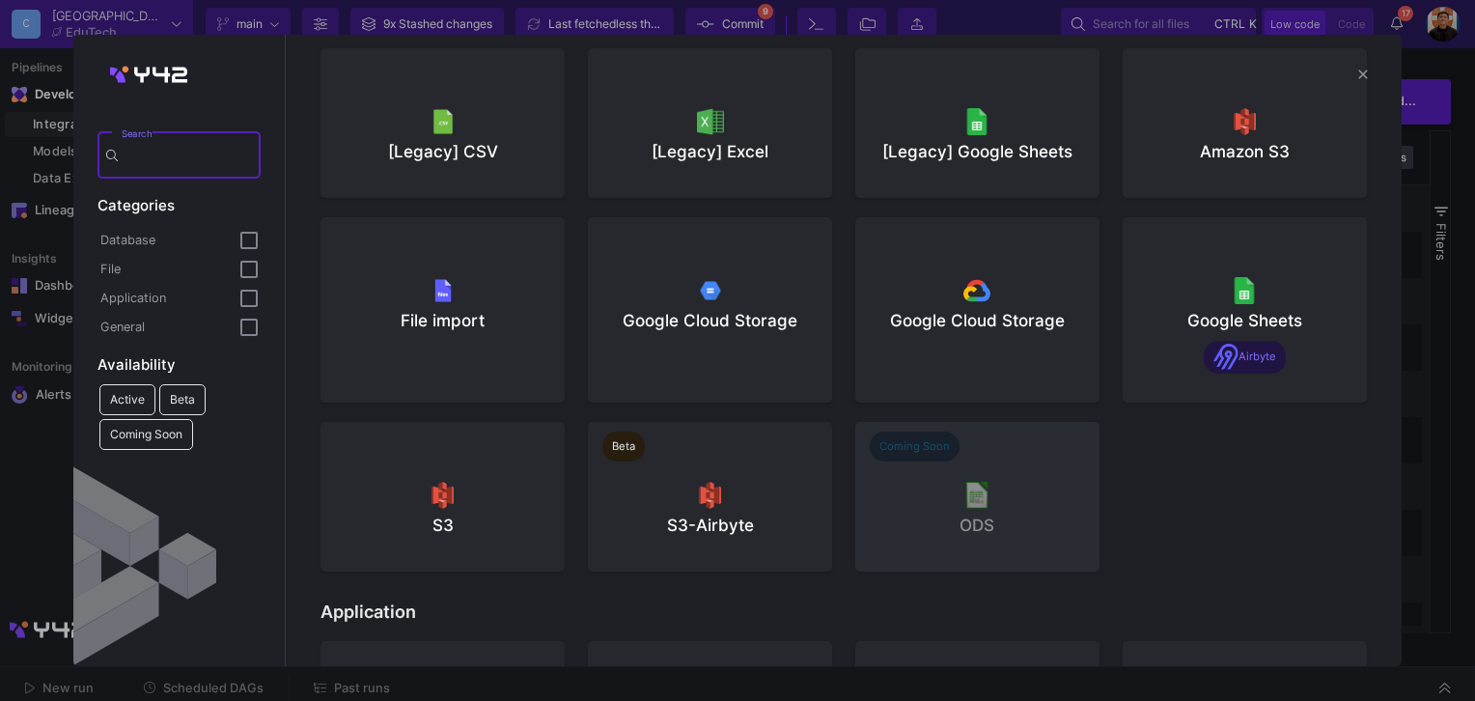
scroll to position [966, 0]
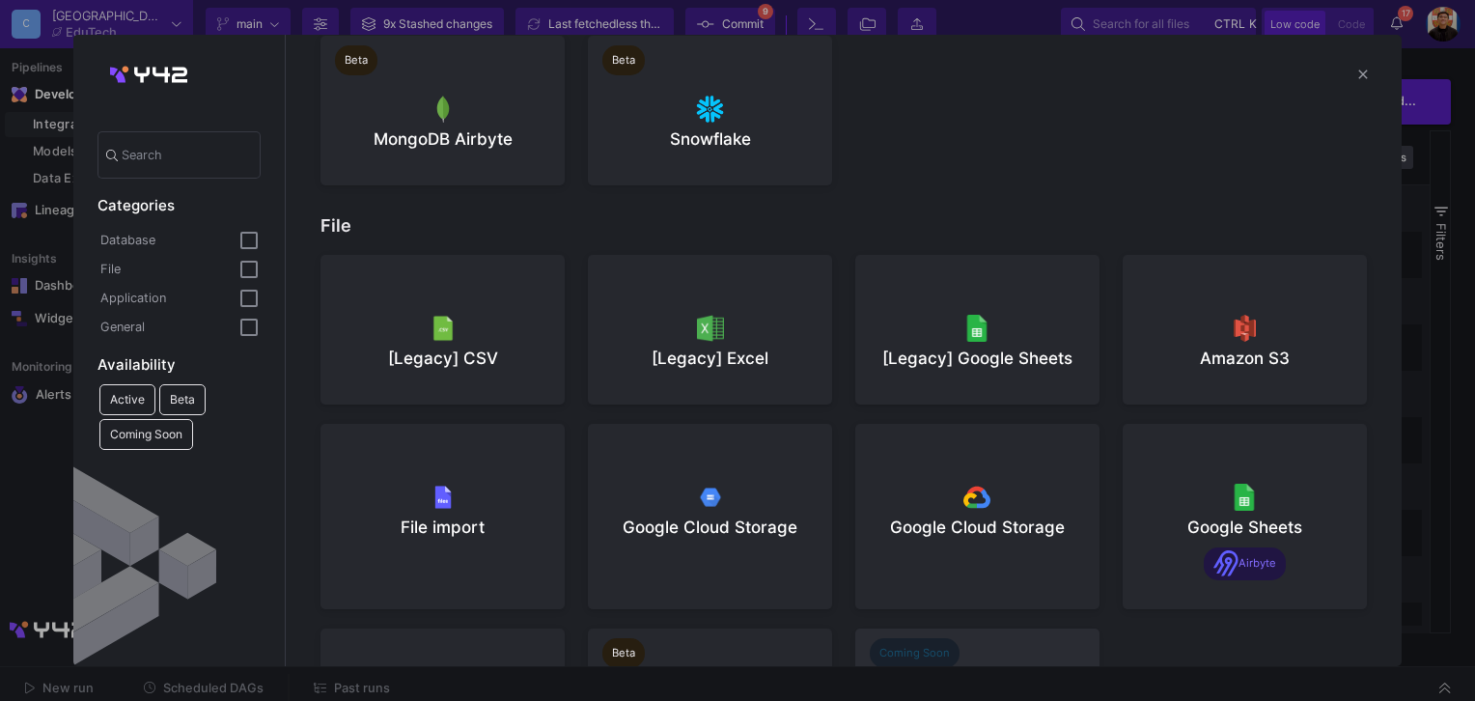
click at [556, 252] on div "[Legacy] CSV" at bounding box center [443, 329] width 244 height 169
click at [745, 322] on div at bounding box center [709, 327] width 213 height 29
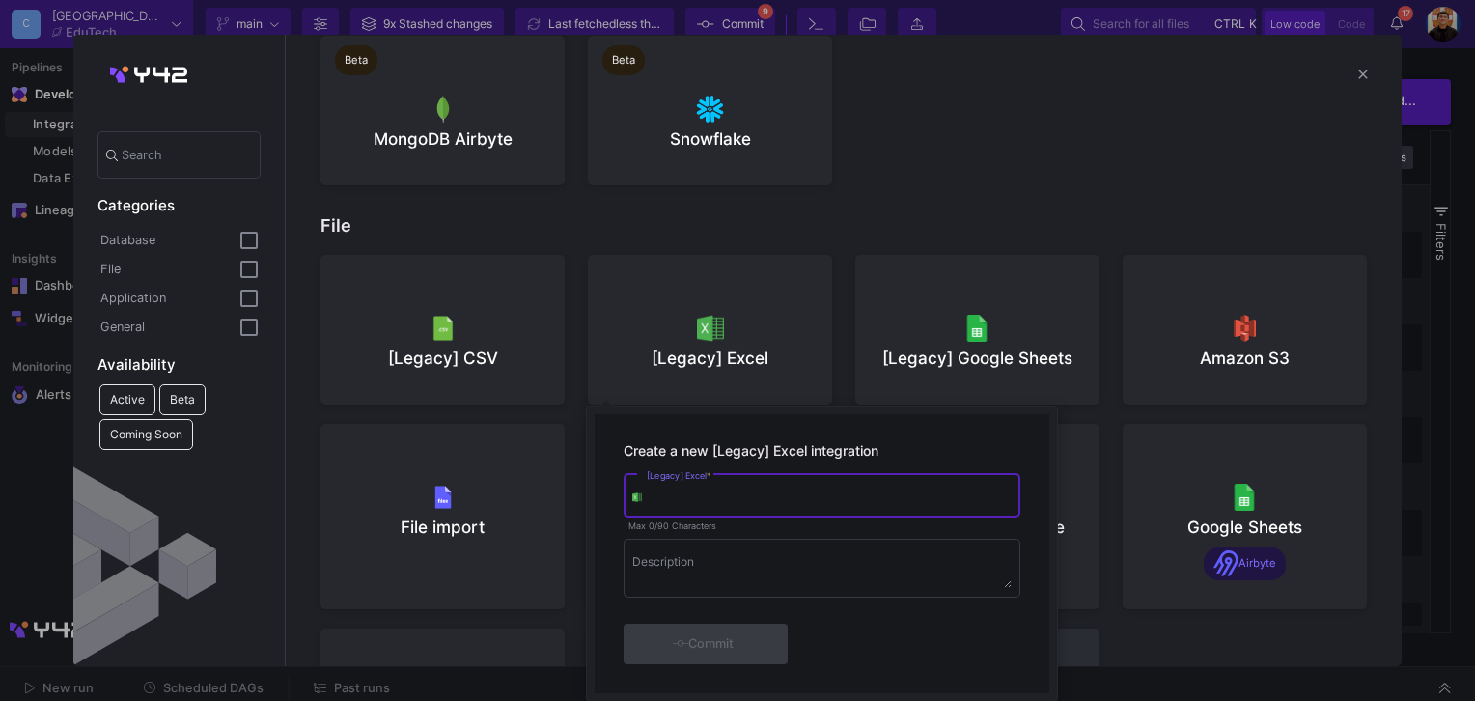
click at [762, 487] on div "[Legacy] Excel *" at bounding box center [829, 493] width 365 height 47
type input "CI Sales & Usage Raw Data"
click at [744, 647] on div "Commit" at bounding box center [703, 644] width 111 height 35
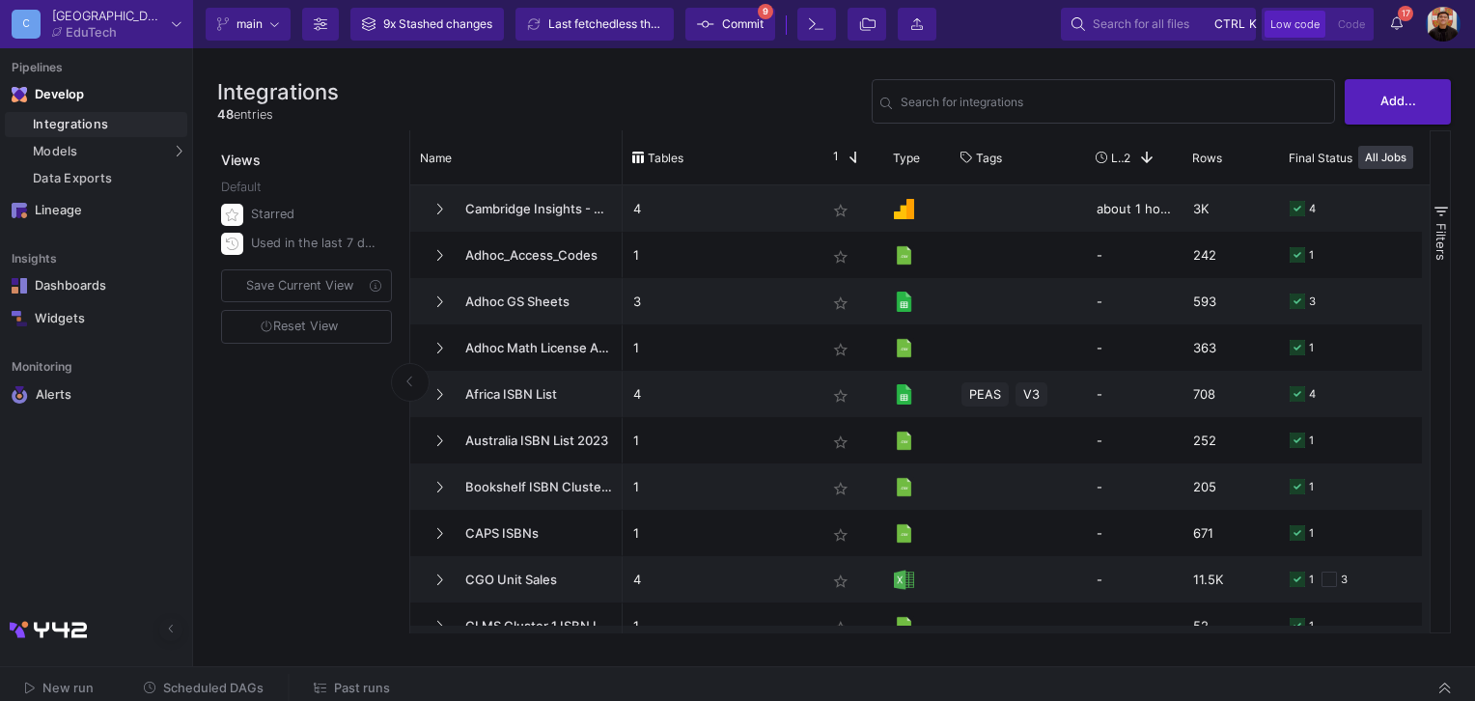
scroll to position [0, 0]
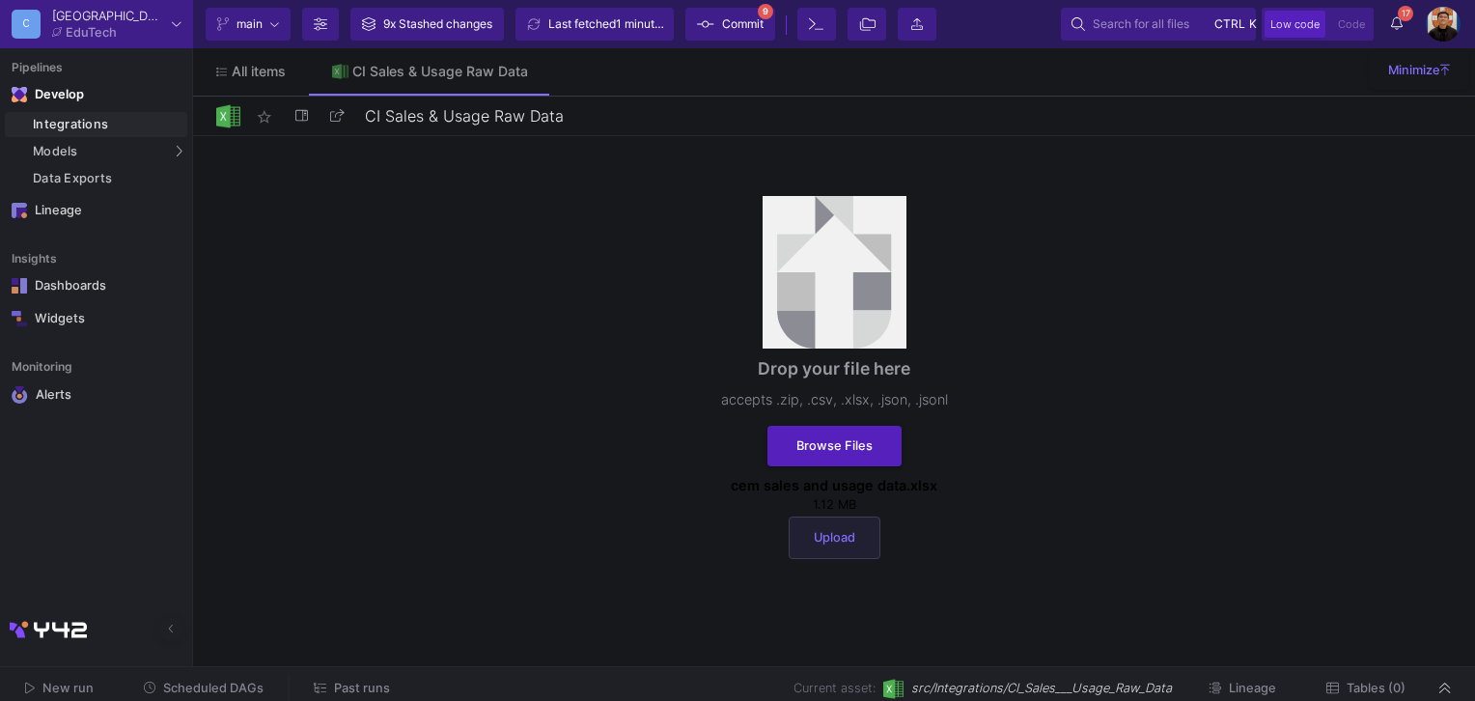
click at [859, 556] on button "Upload" at bounding box center [835, 538] width 92 height 42
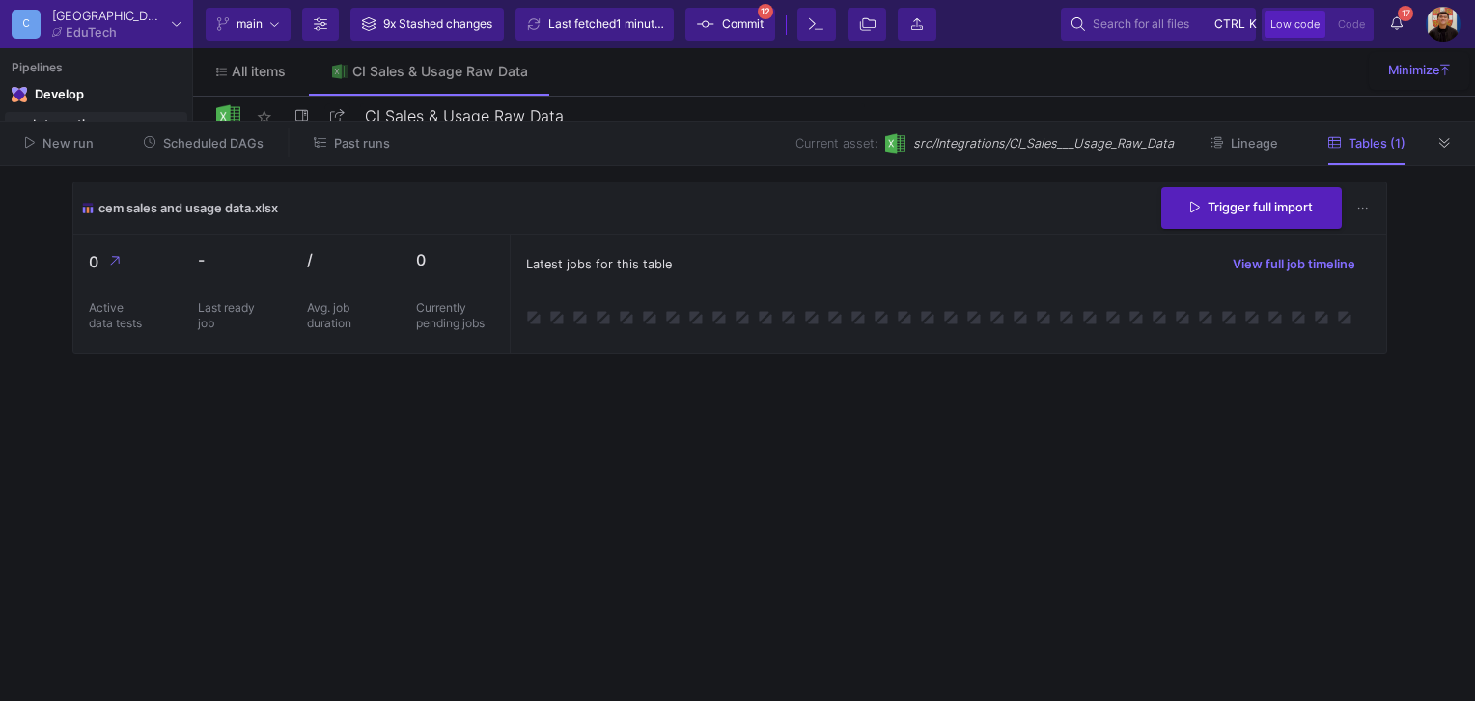
click at [759, 23] on span "Commit" at bounding box center [743, 24] width 42 height 29
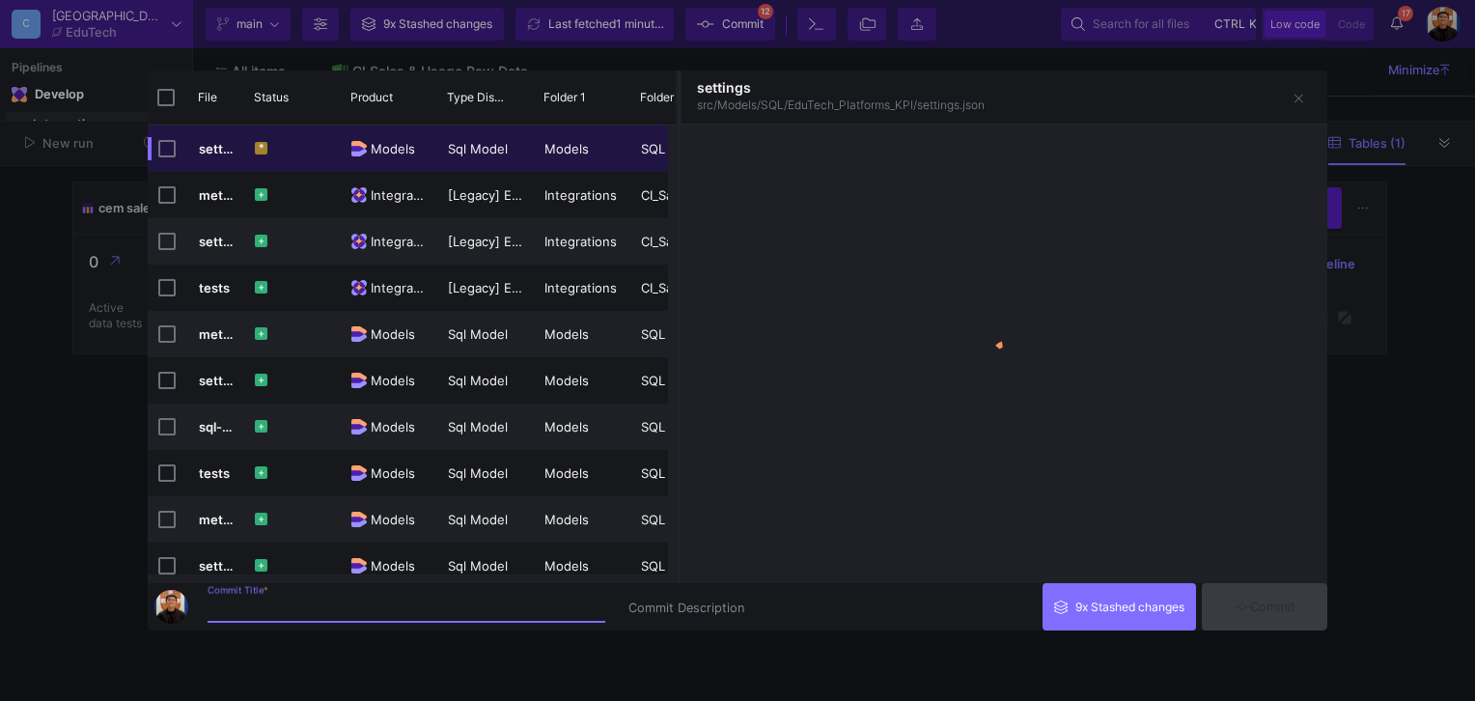
click at [432, 603] on input "Commit Title *" at bounding box center [407, 608] width 398 height 15
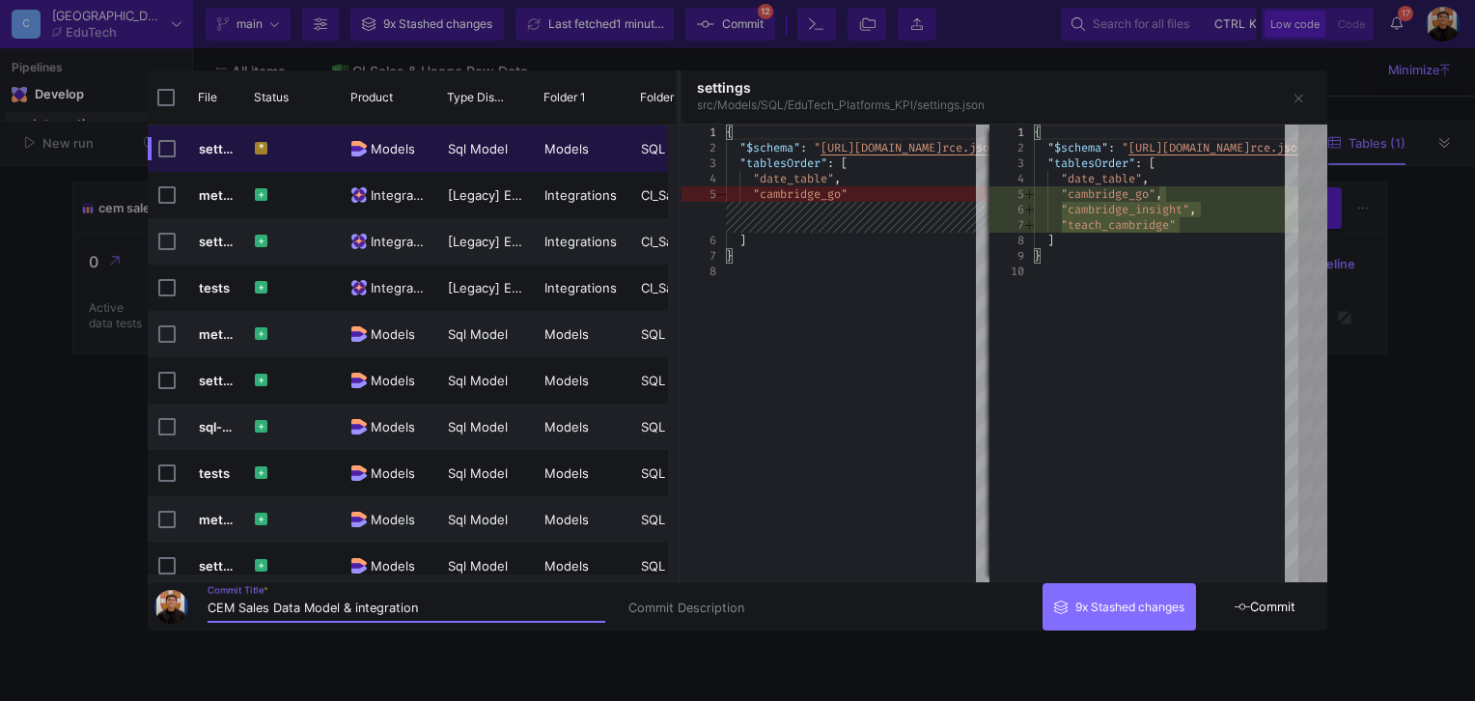
click at [231, 606] on input "CEM Sales Data Model & integration" at bounding box center [407, 608] width 398 height 15
type input "CI Sales Data Model & integration"
click at [1305, 607] on button "Commit" at bounding box center [1265, 606] width 126 height 47
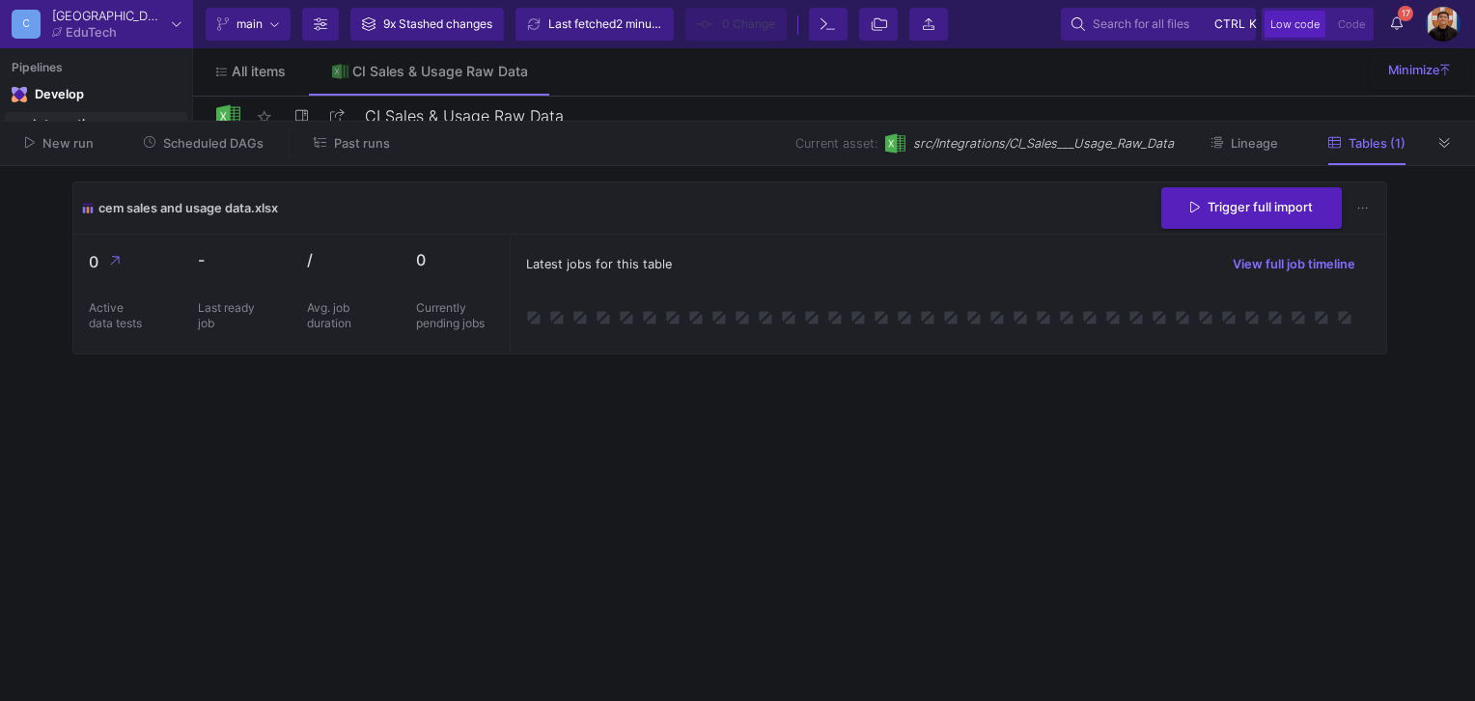
click at [1224, 229] on div "cem sales and usage data.xlsx Trigger full import" at bounding box center [729, 208] width 1313 height 52
click at [1236, 216] on button "Trigger full import" at bounding box center [1252, 206] width 181 height 42
click at [1450, 147] on icon at bounding box center [1445, 143] width 11 height 13
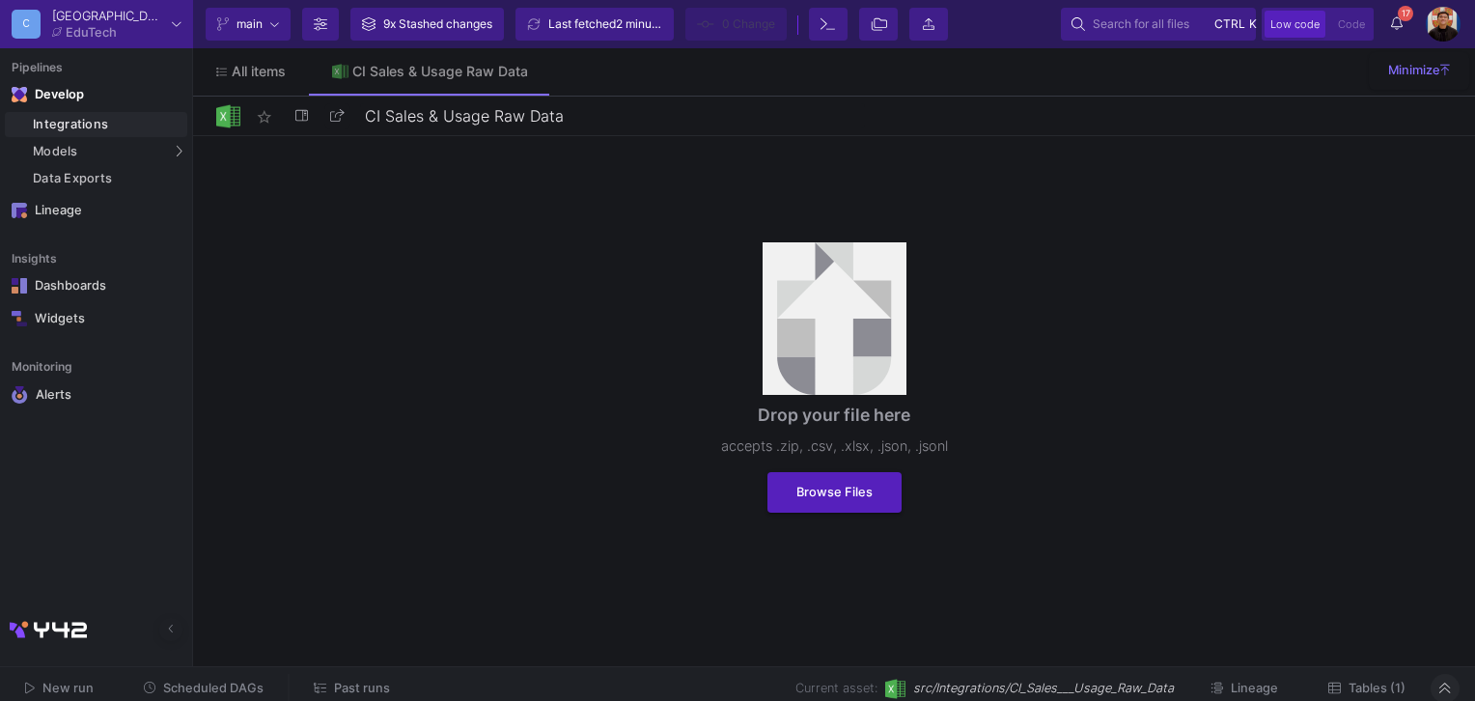
click at [1398, 693] on span "Tables (1)" at bounding box center [1377, 688] width 57 height 14
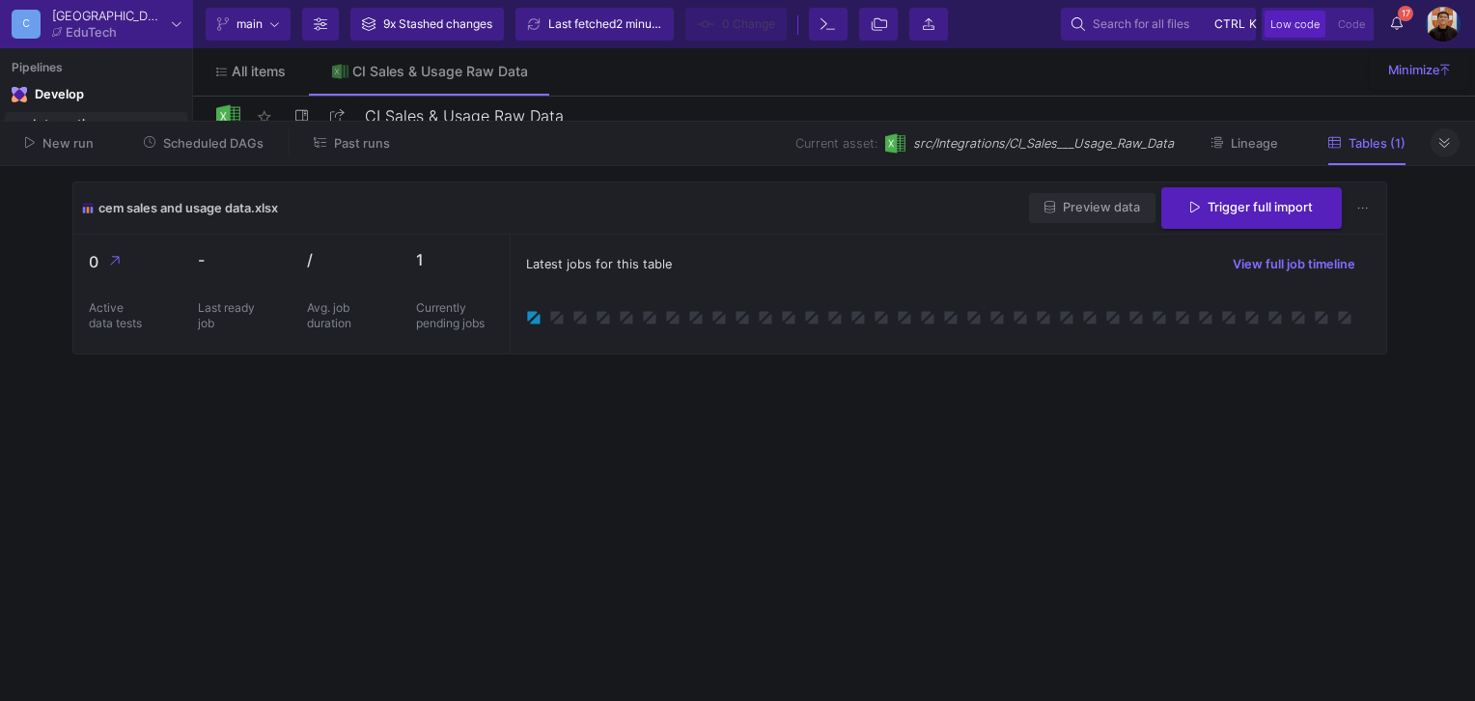
click at [1102, 215] on button "Preview data" at bounding box center [1092, 208] width 126 height 30
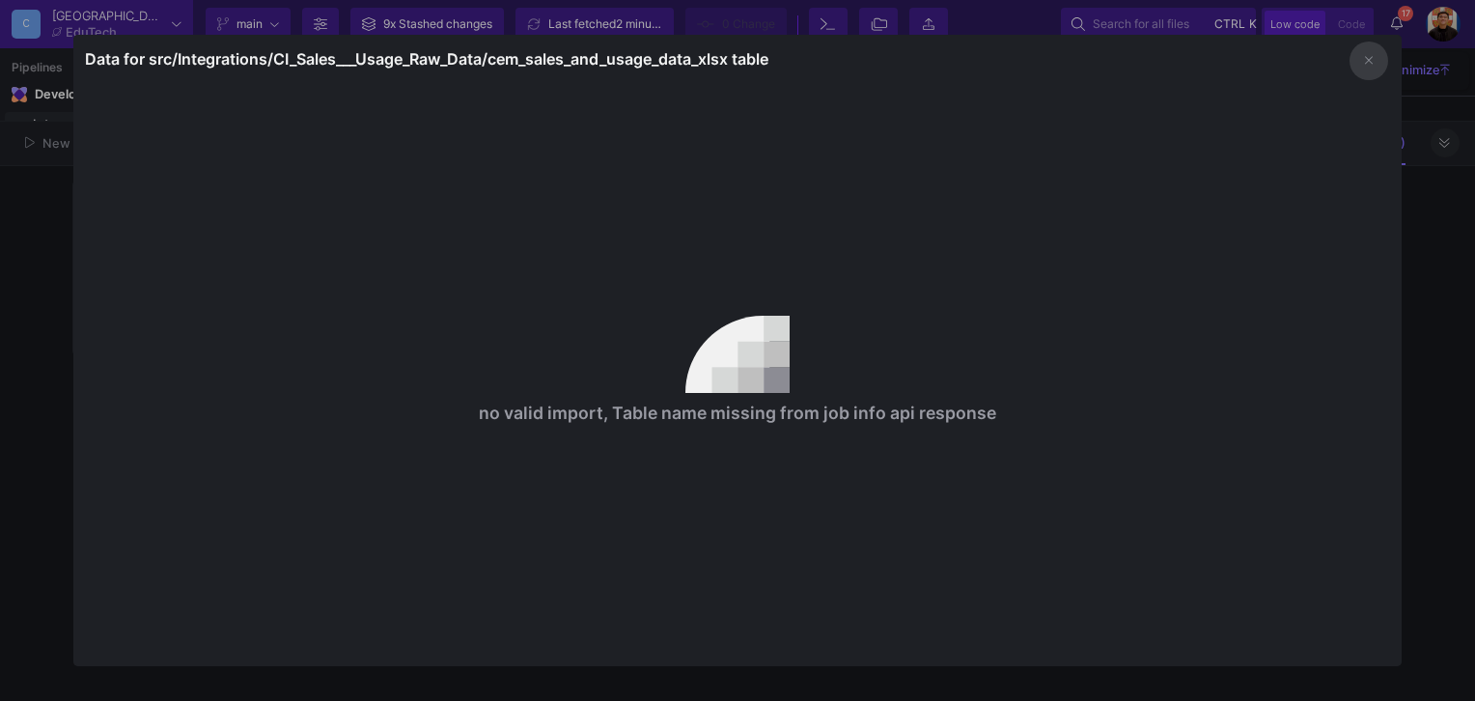
click at [1428, 277] on div at bounding box center [737, 350] width 1475 height 701
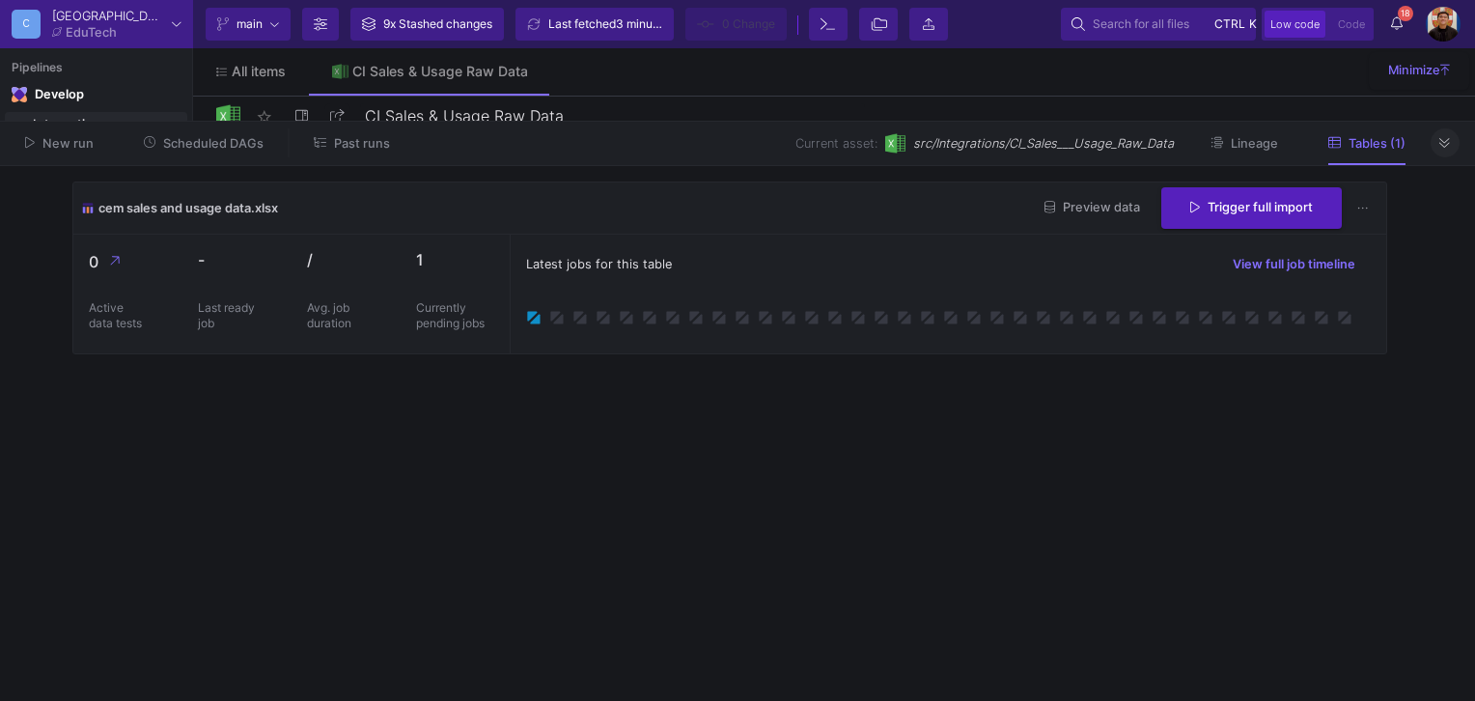
click at [789, 233] on div "cem sales and usage data.xlsx Preview data Trigger full import" at bounding box center [729, 208] width 1313 height 52
click at [1429, 142] on div "Current asset: src/Integrations/CI_Sales___Usage_Raw_Data Lineage Tables (1)" at bounding box center [923, 143] width 1016 height 30
click at [1435, 150] on button at bounding box center [1445, 142] width 29 height 29
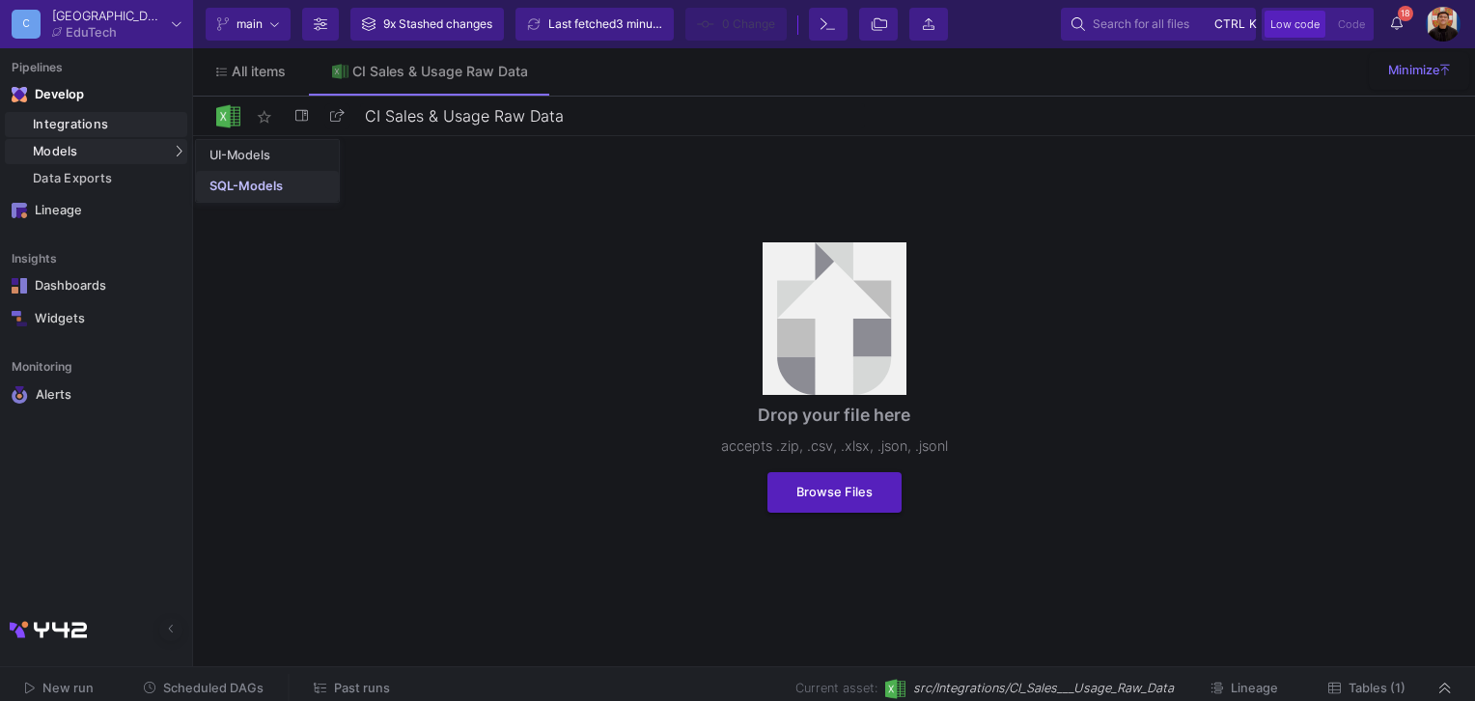
click at [246, 180] on div "SQL-Models" at bounding box center [246, 186] width 73 height 15
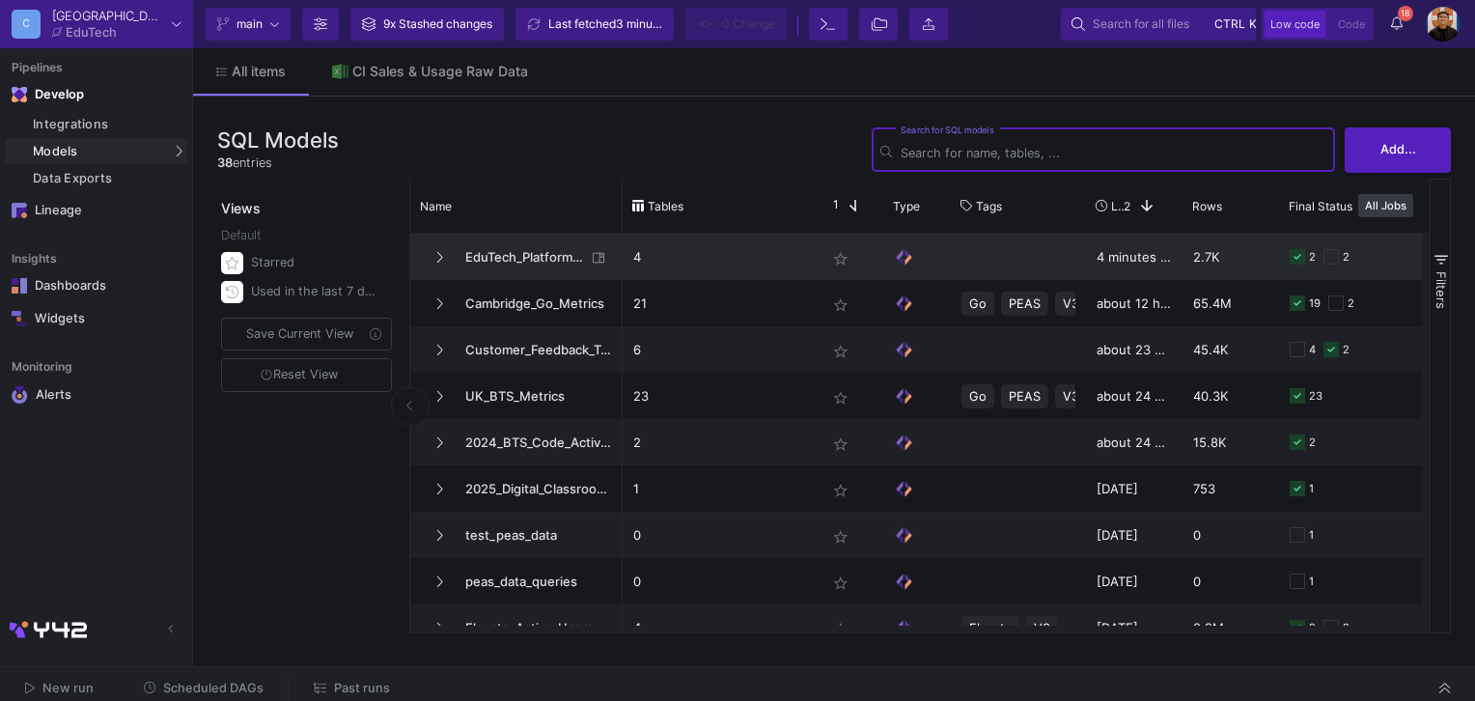
click at [491, 254] on span "EduTech_Platforms_KPI" at bounding box center [520, 257] width 132 height 45
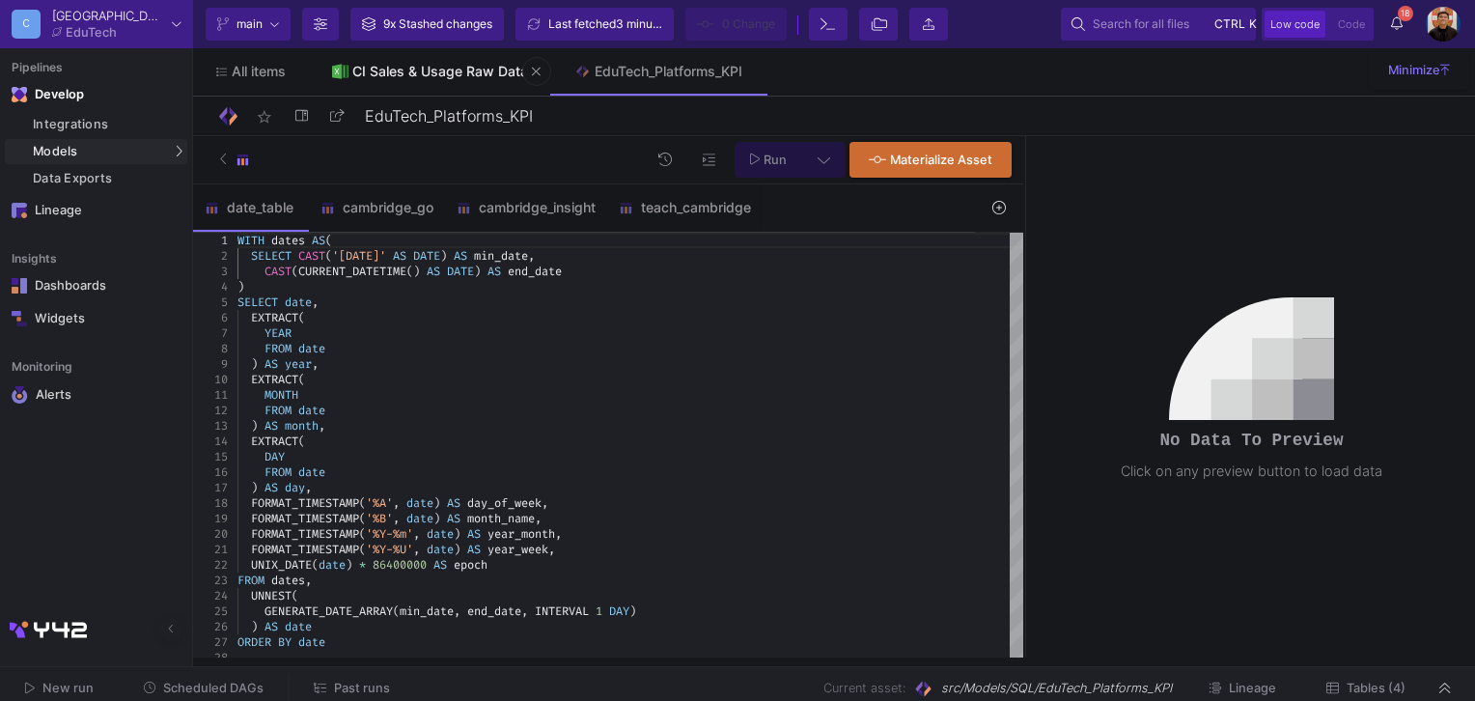
click at [458, 61] on link "CI Sales & Usage Raw Data" at bounding box center [430, 71] width 242 height 46
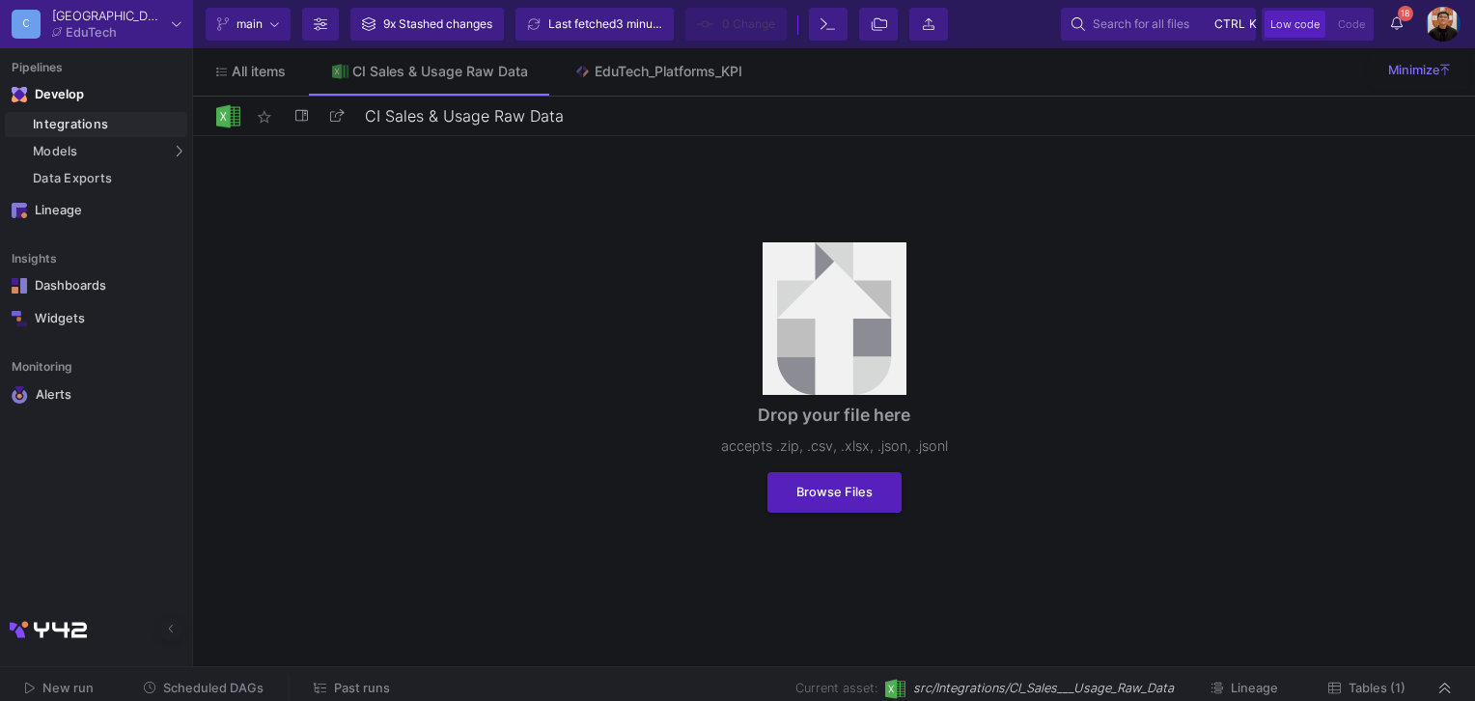
click at [1381, 689] on span "Tables (1)" at bounding box center [1377, 688] width 57 height 14
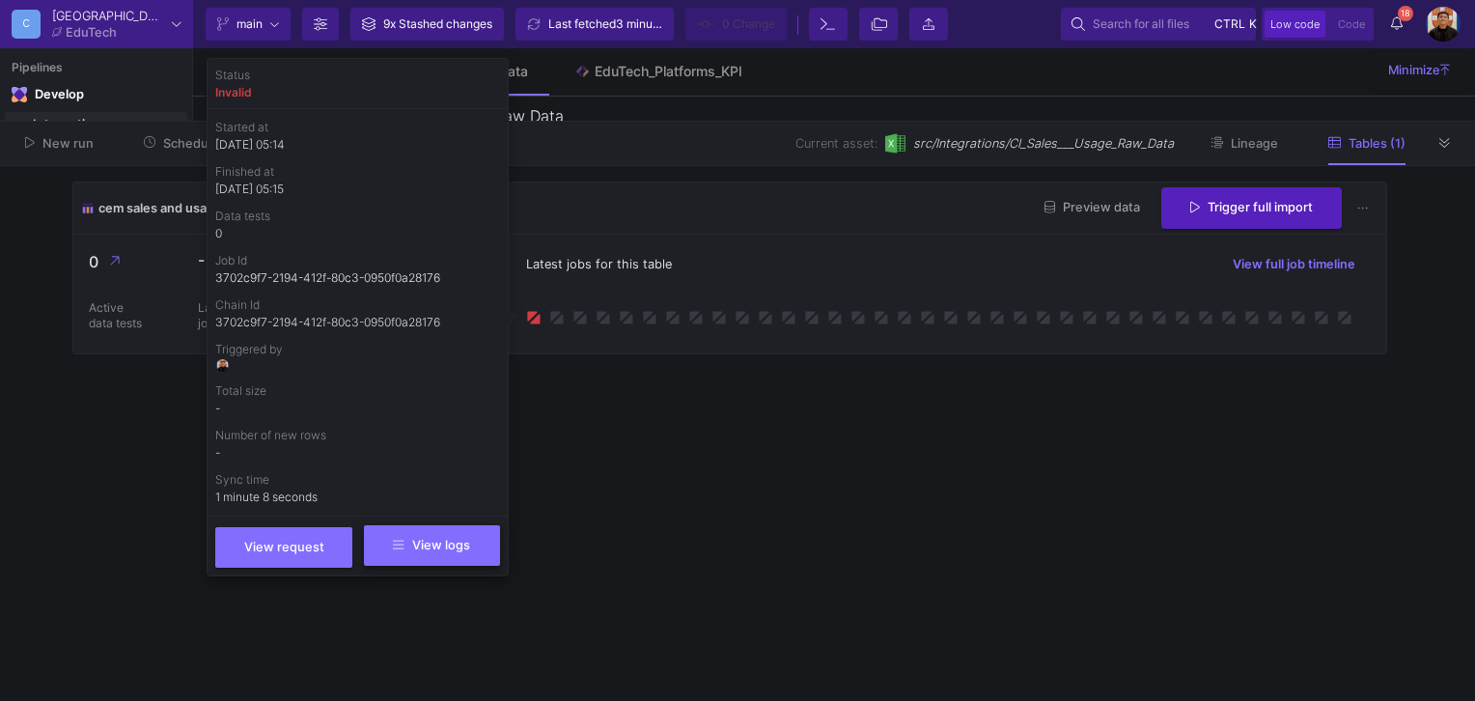
click at [465, 539] on span "View logs" at bounding box center [431, 545] width 76 height 14
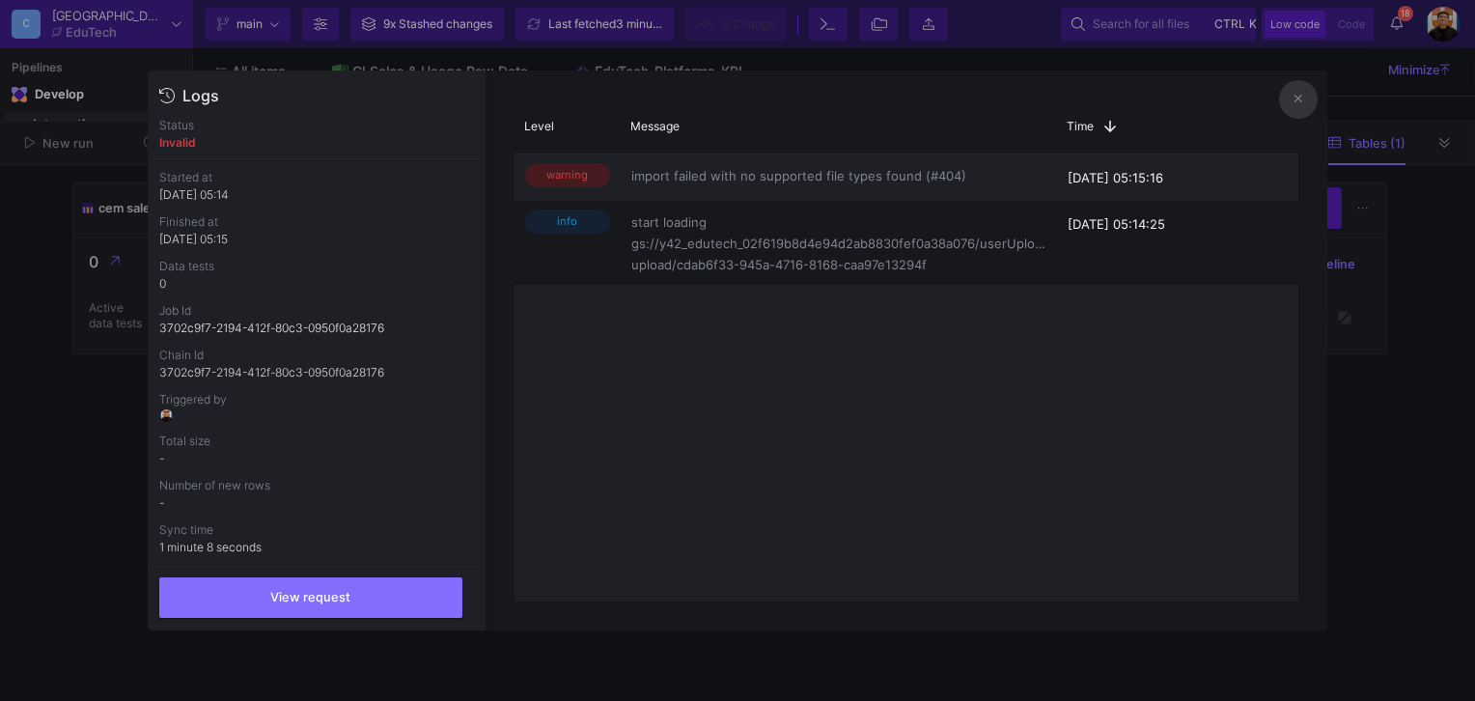
click at [1382, 397] on div at bounding box center [737, 350] width 1475 height 701
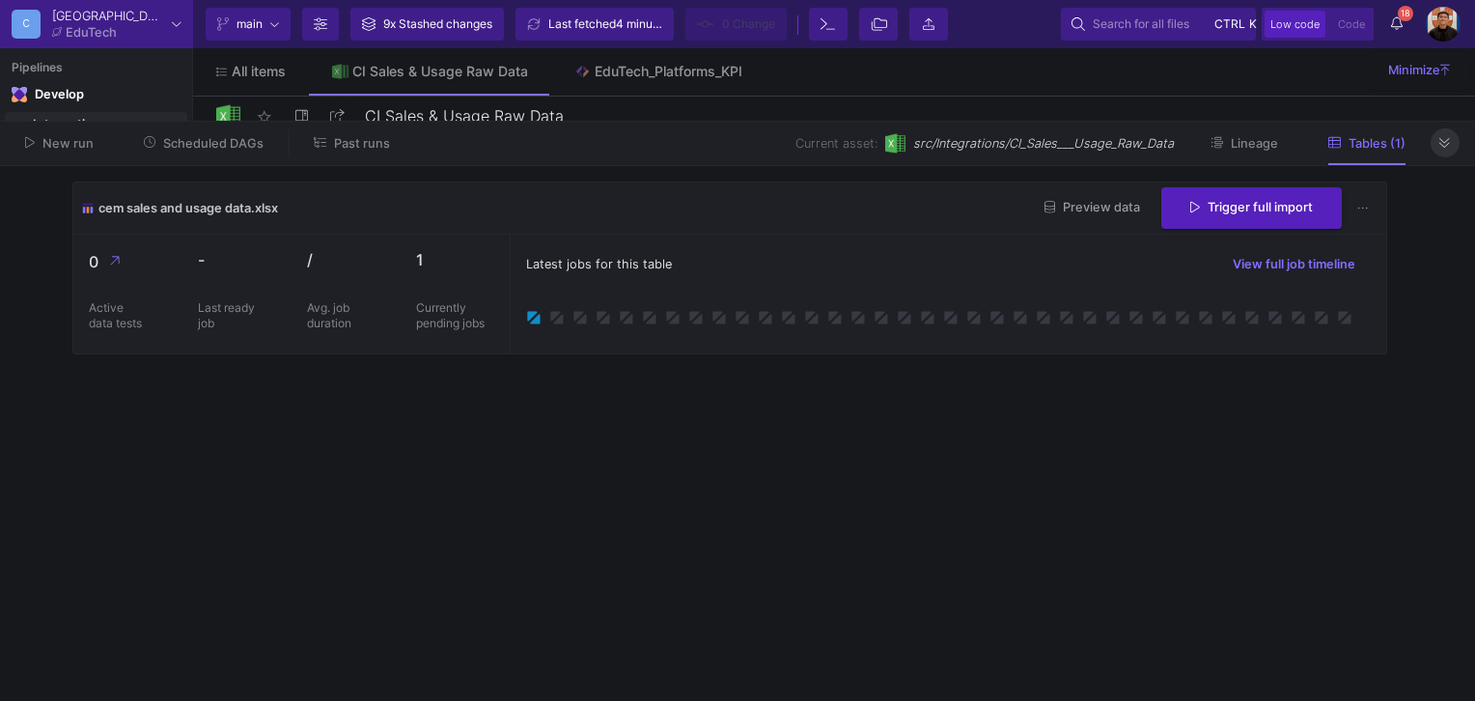
click at [1442, 147] on icon at bounding box center [1445, 143] width 11 height 13
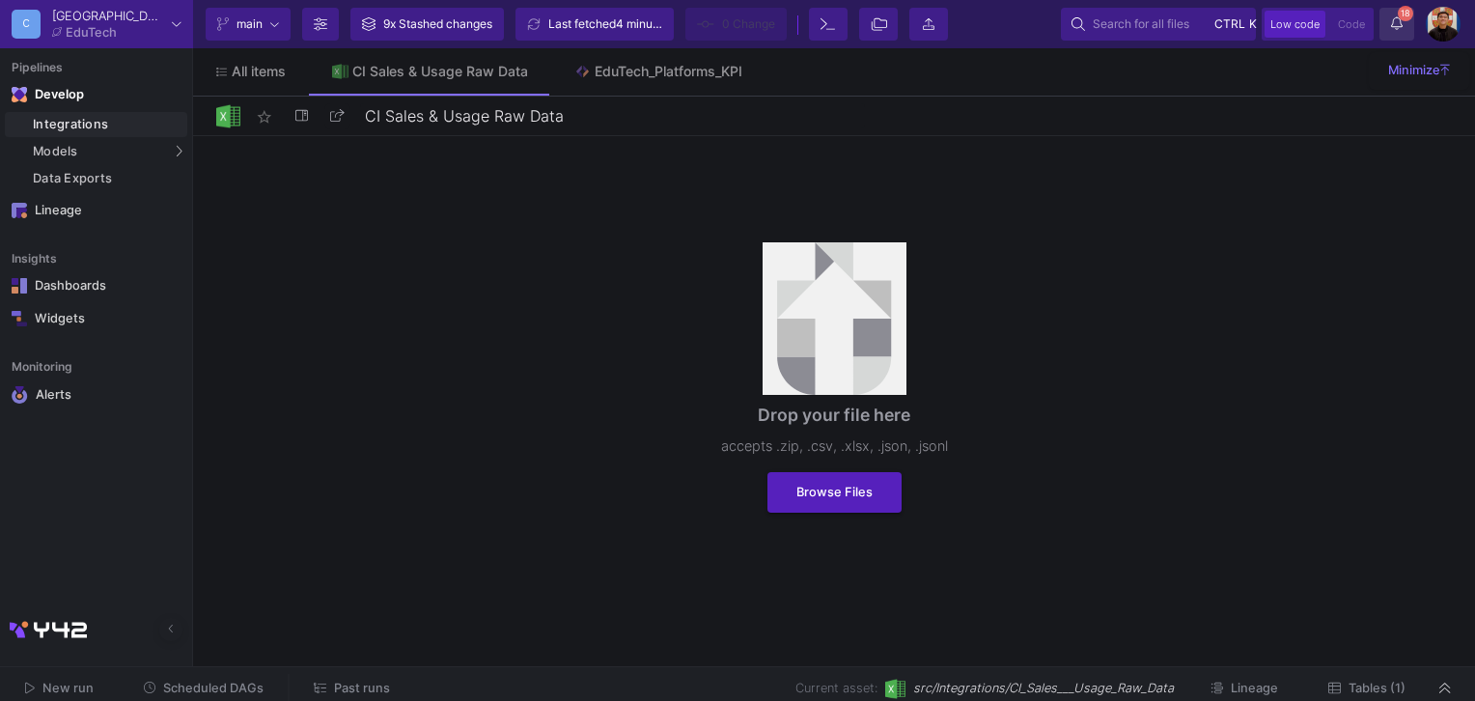
click at [1405, 29] on button "18 18 Notifications" at bounding box center [1397, 24] width 35 height 33
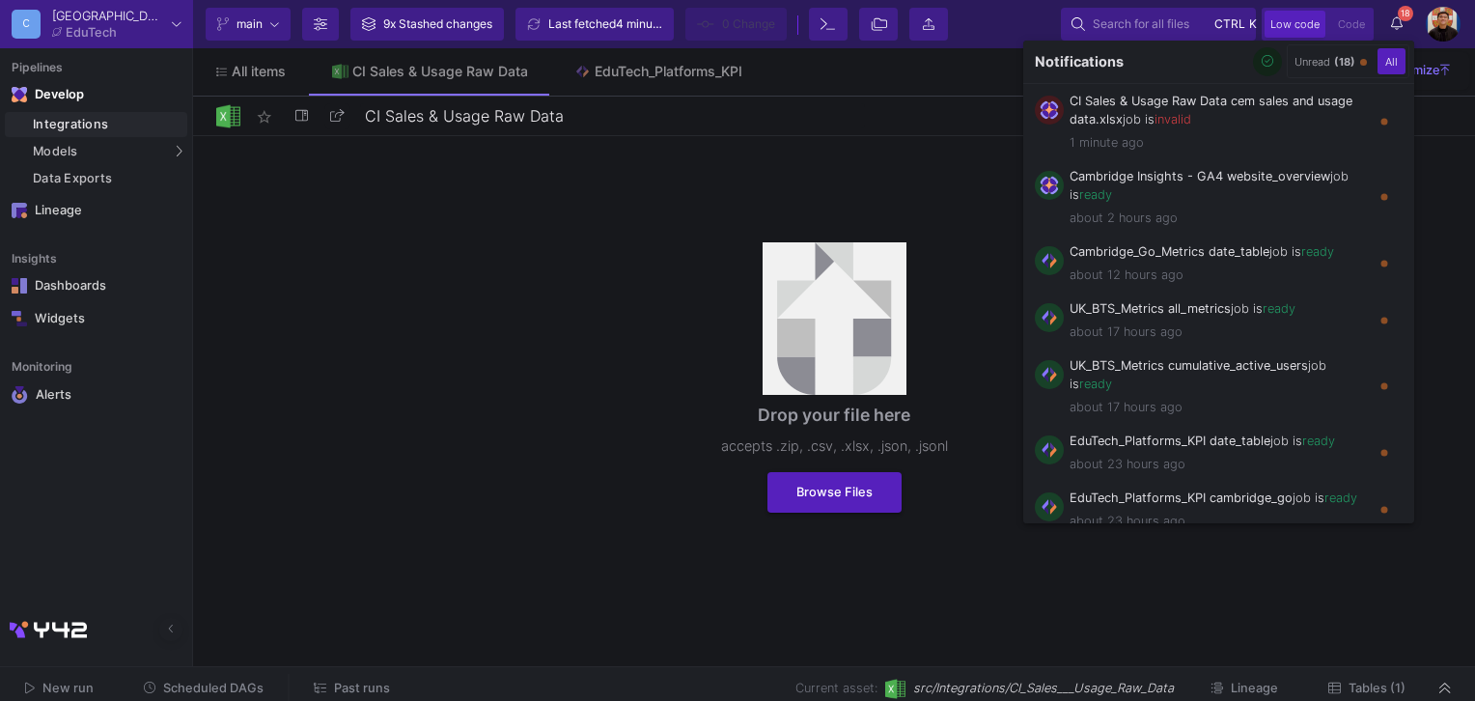
click at [448, 232] on div at bounding box center [737, 350] width 1475 height 701
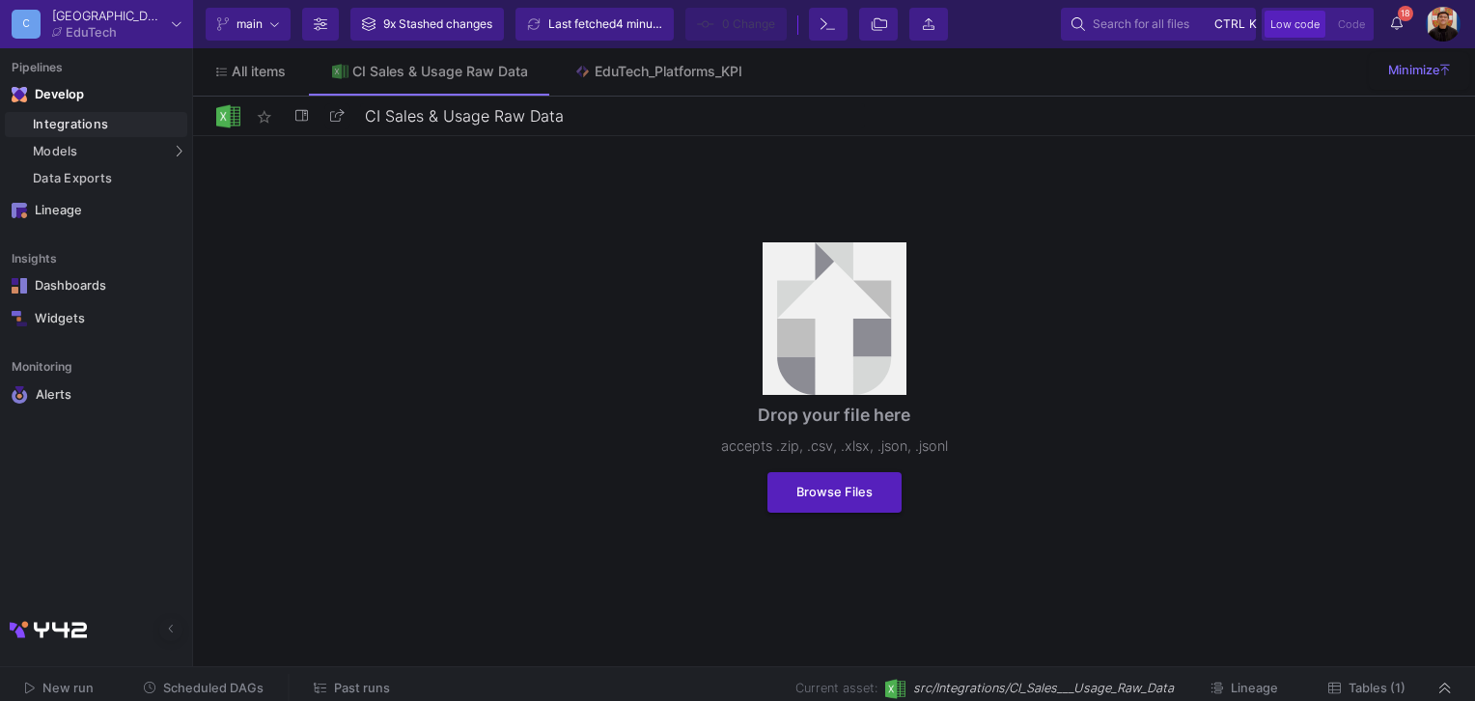
click at [88, 115] on link "Integrations" at bounding box center [96, 124] width 182 height 25
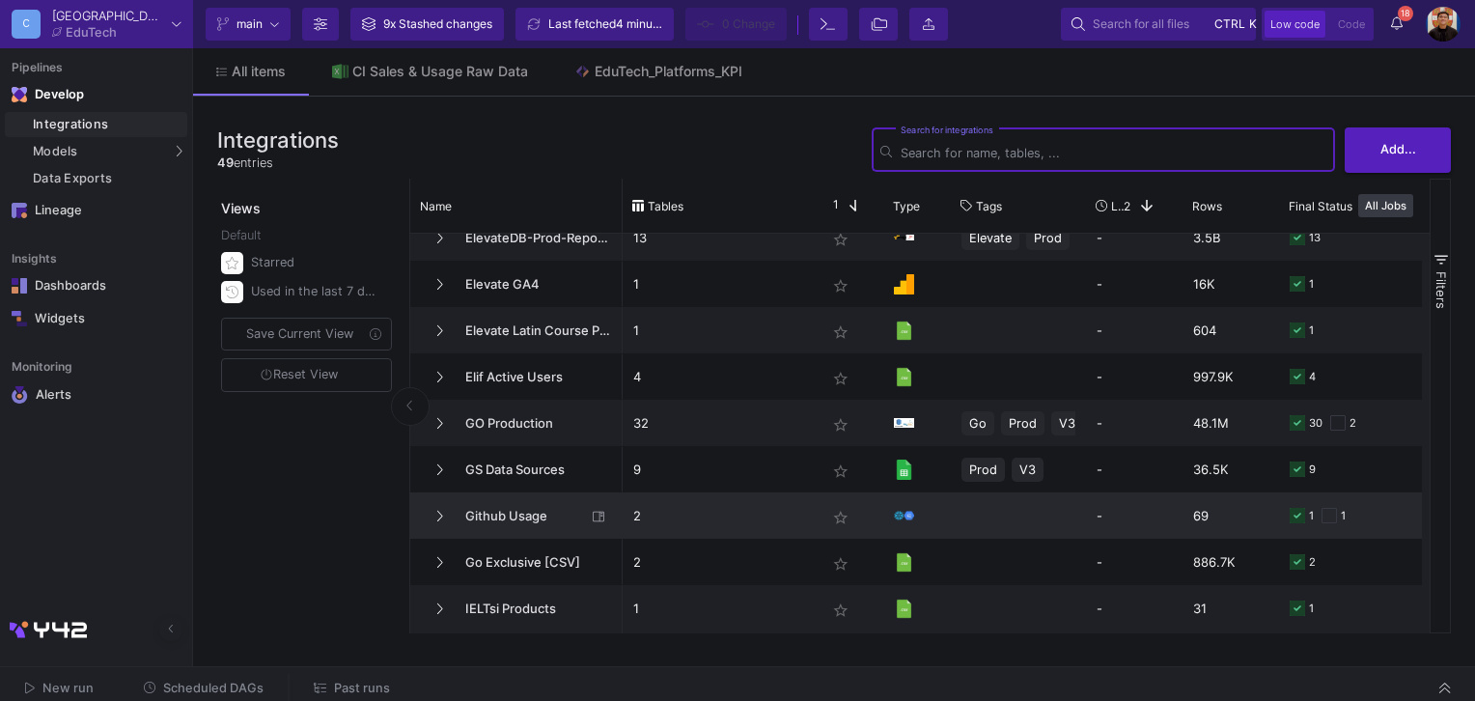
scroll to position [966, 0]
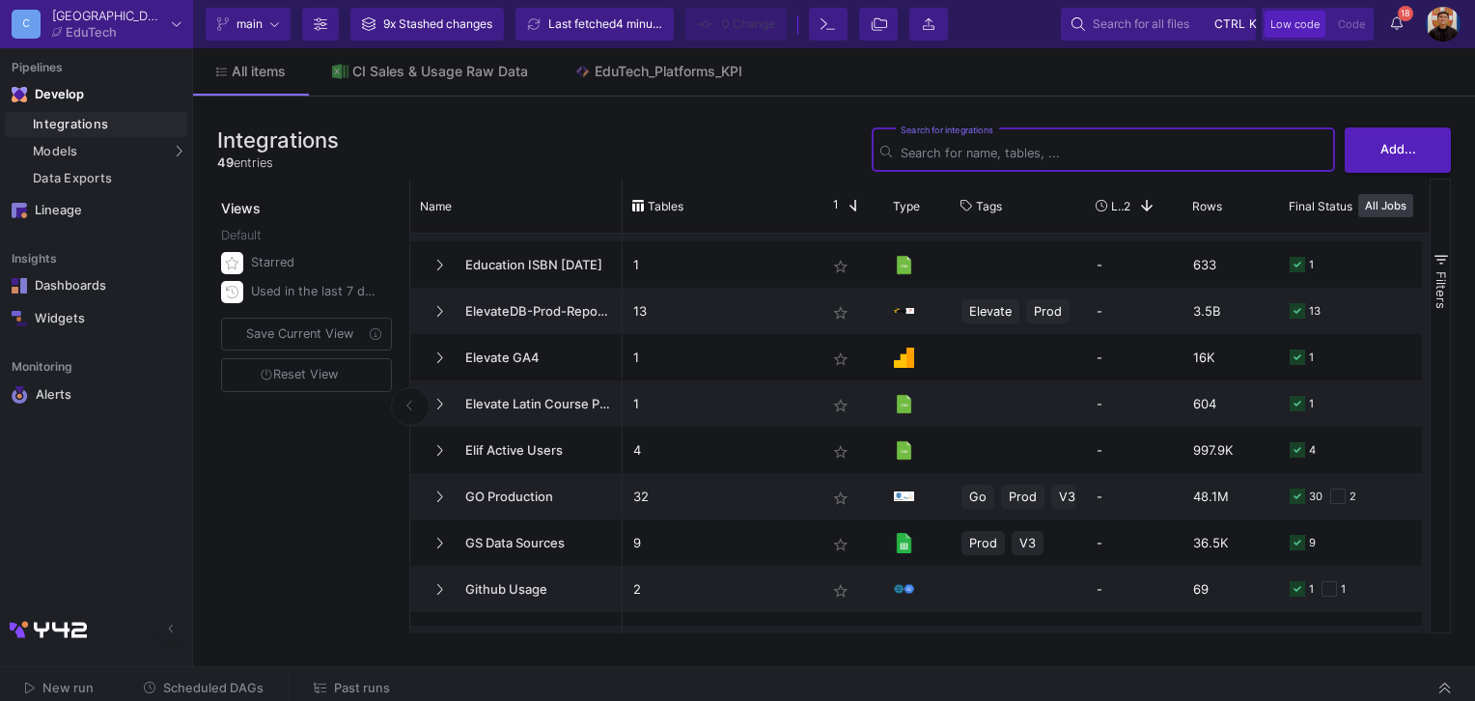
click at [993, 154] on input "Search for integrations" at bounding box center [1114, 153] width 426 height 14
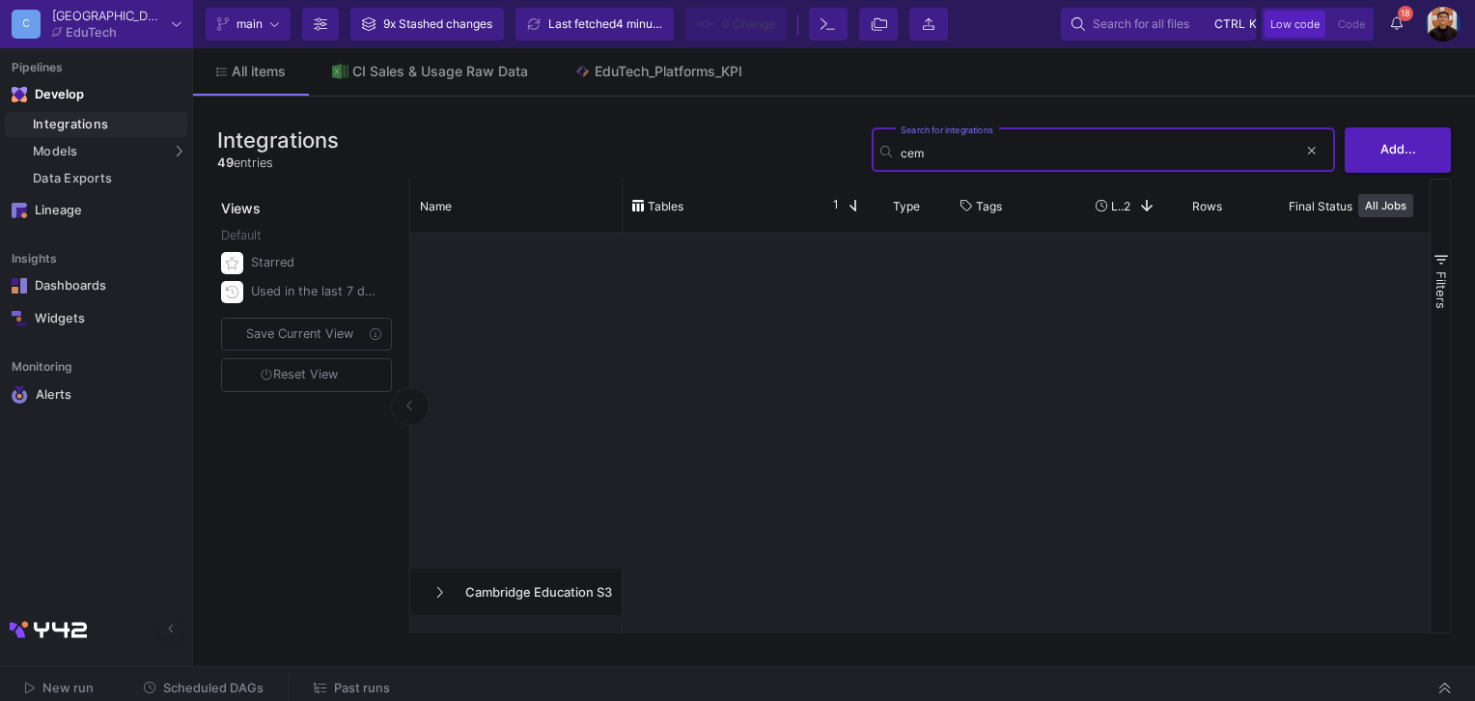
scroll to position [0, 0]
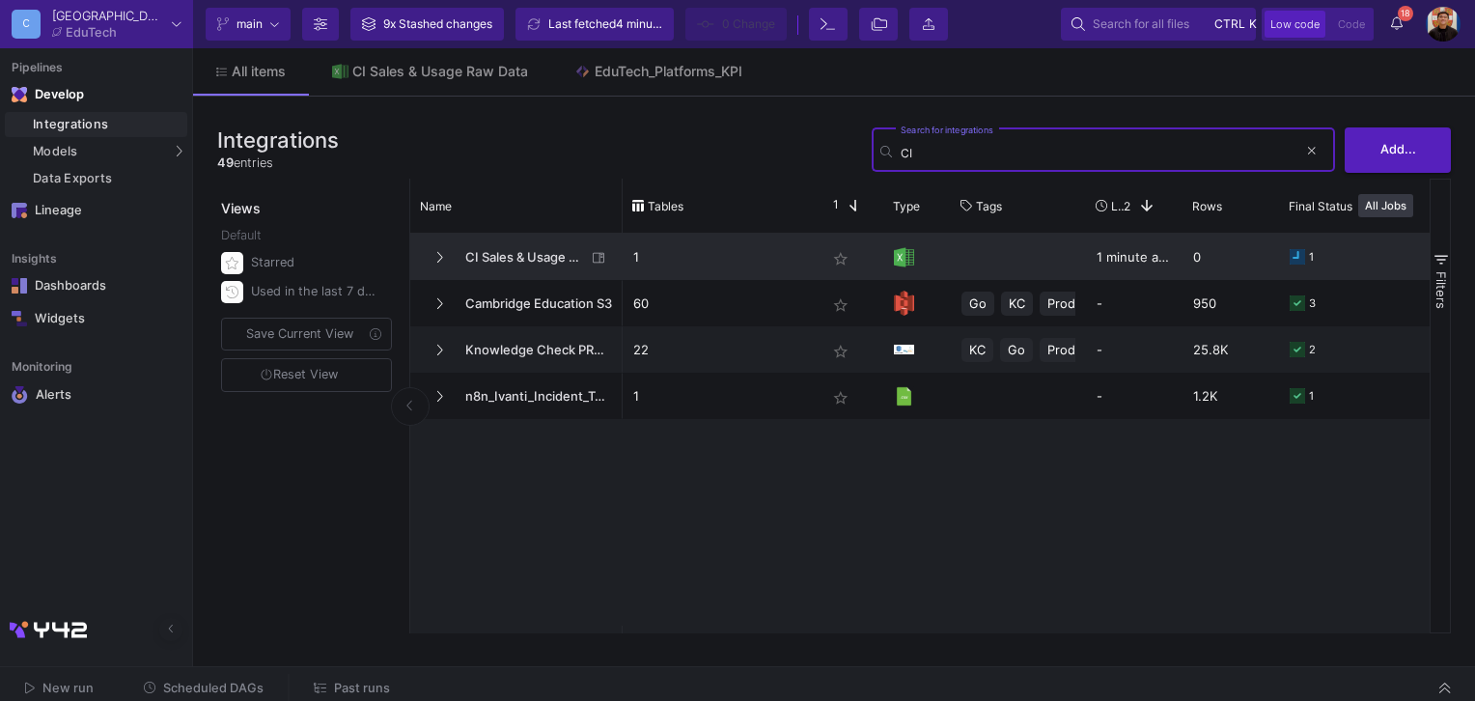
type input "CI"
click at [544, 243] on span "CI Sales & Usage Raw Data" at bounding box center [520, 257] width 132 height 45
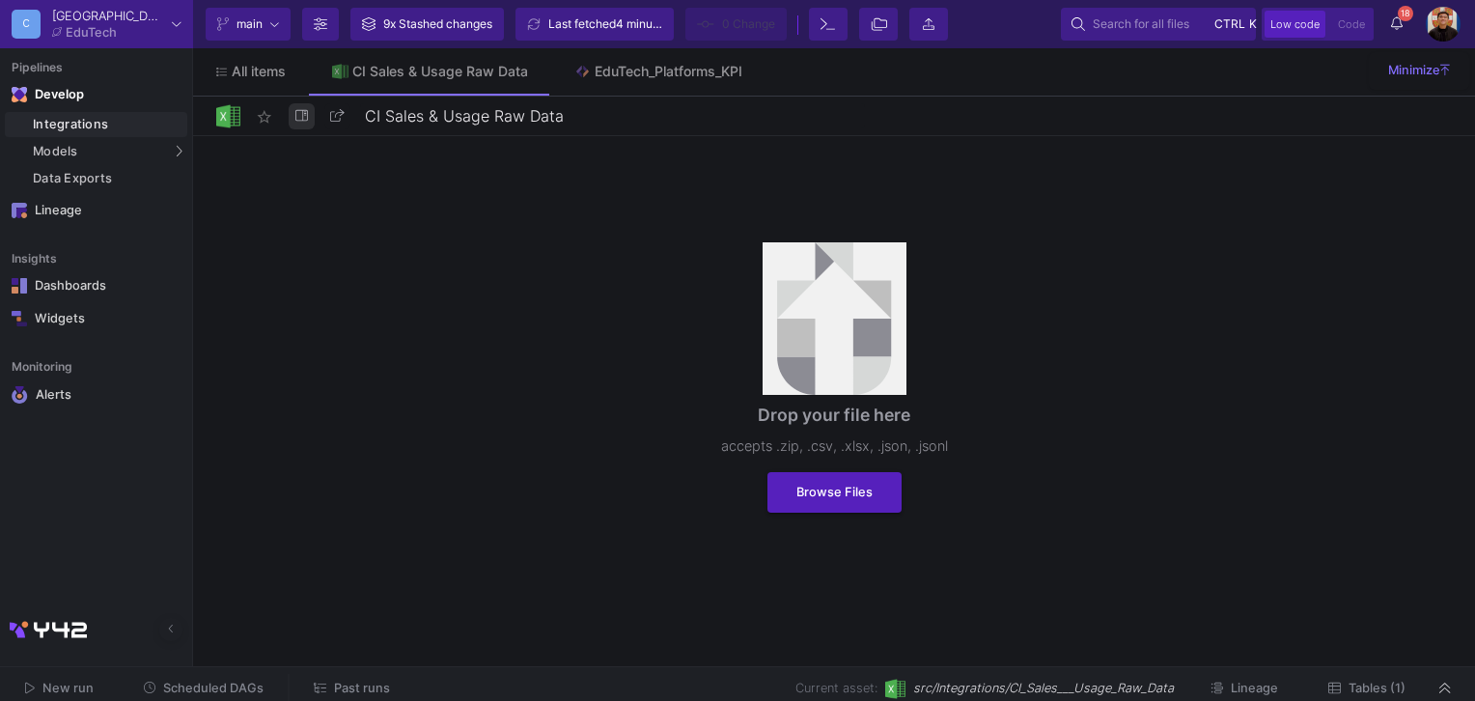
click at [301, 117] on icon at bounding box center [301, 115] width 13 height 13
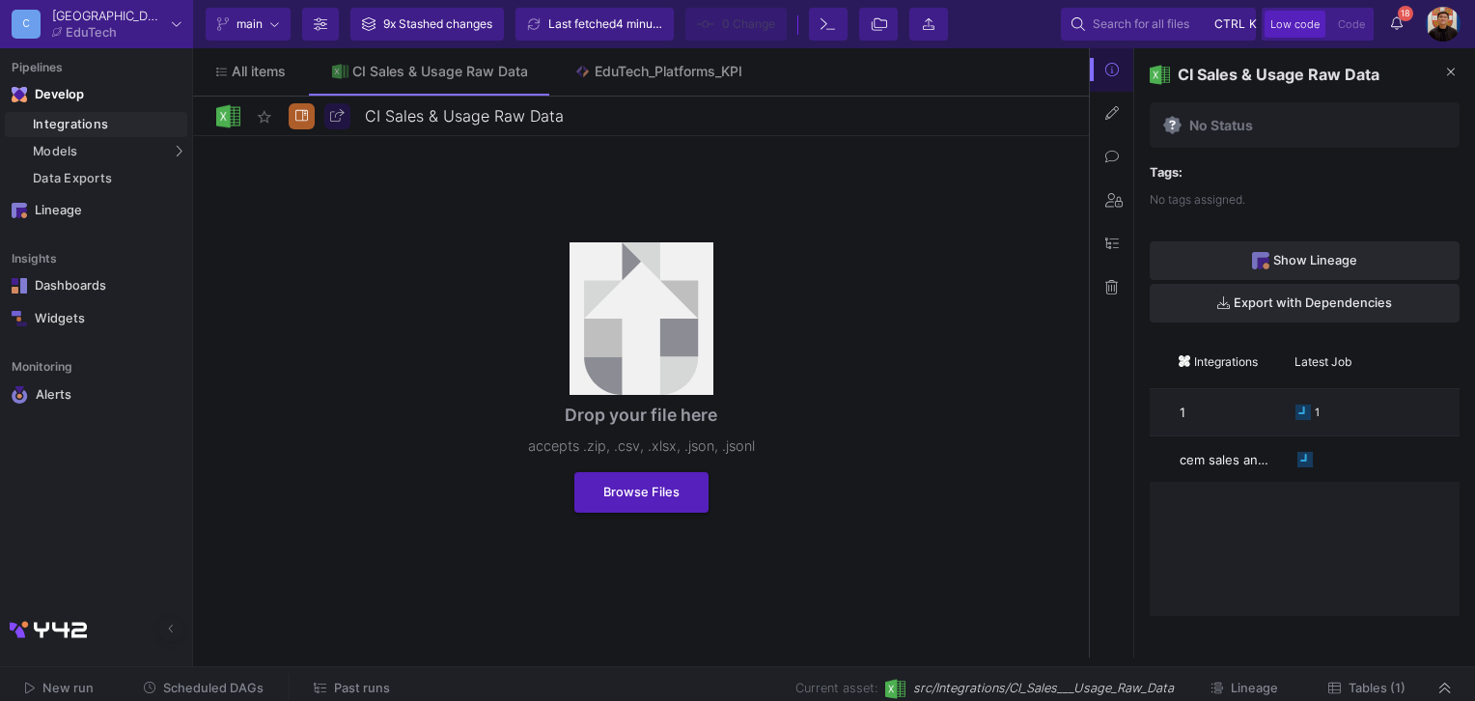
click at [1109, 302] on button at bounding box center [1111, 287] width 43 height 43
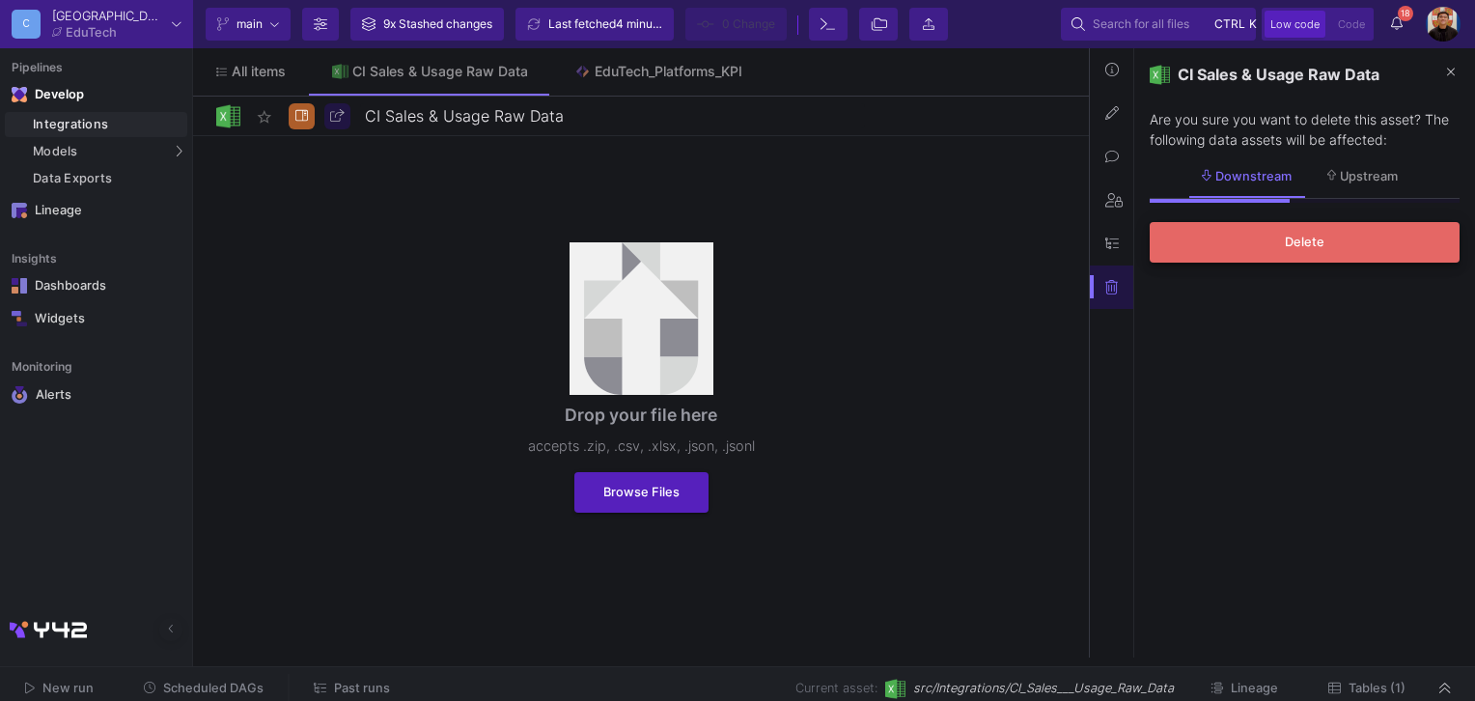
click at [1277, 244] on button "Delete" at bounding box center [1305, 242] width 310 height 41
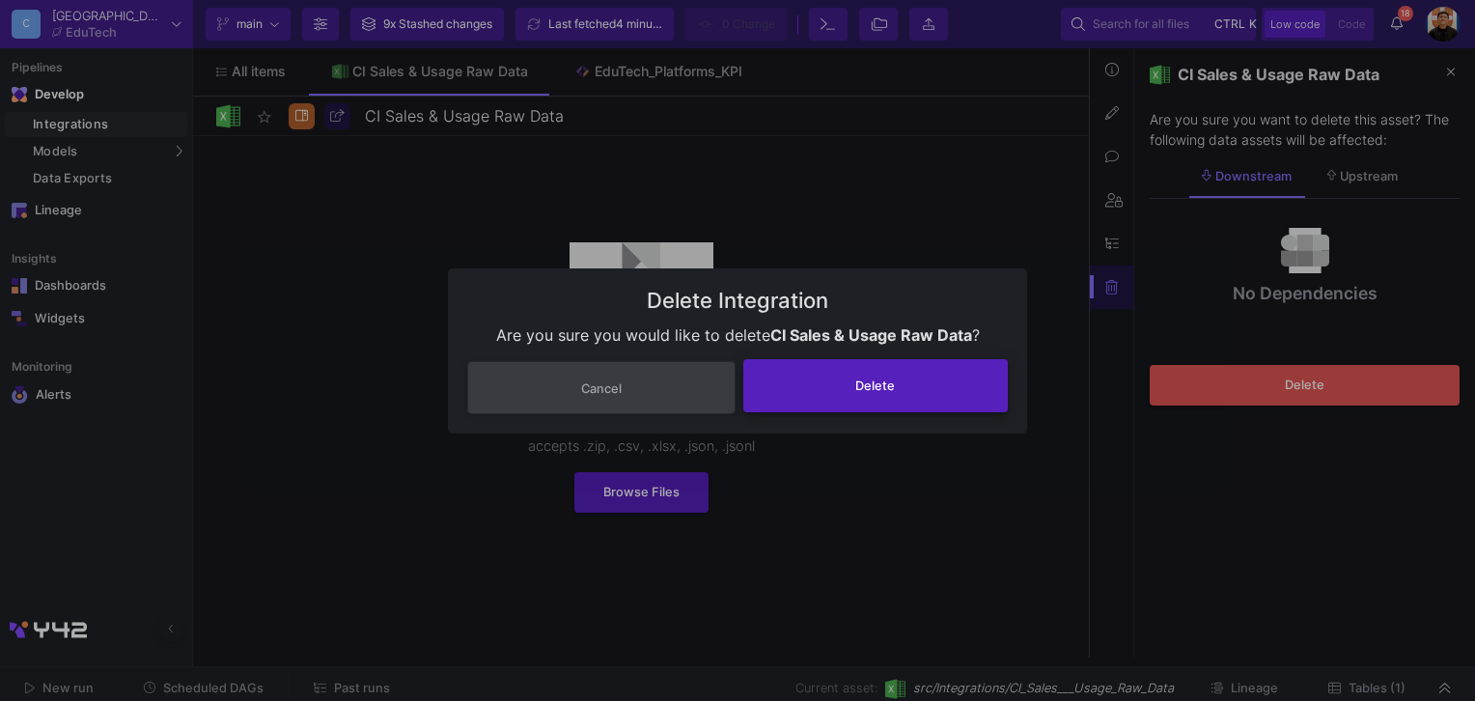
click at [942, 384] on button "Delete" at bounding box center [877, 385] width 266 height 53
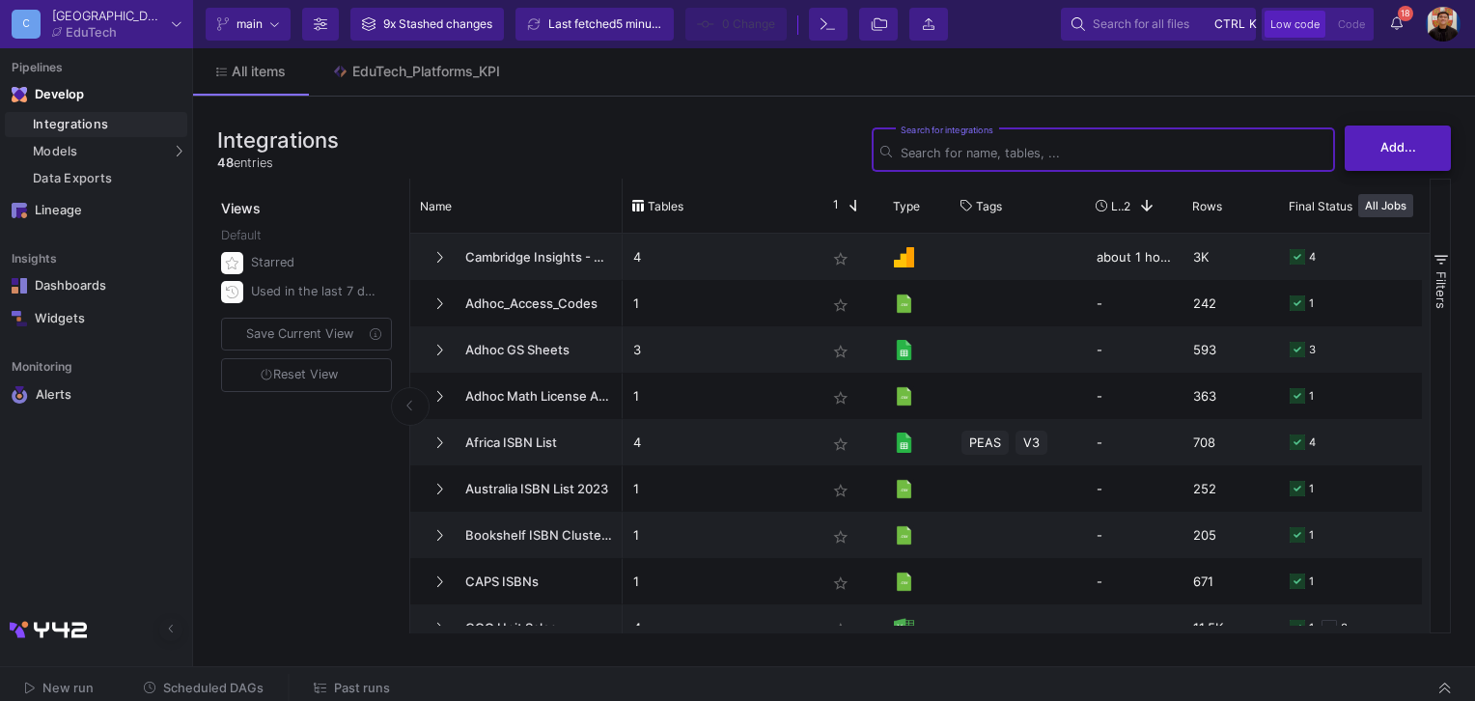
click at [1410, 166] on button "Add..." at bounding box center [1398, 148] width 106 height 45
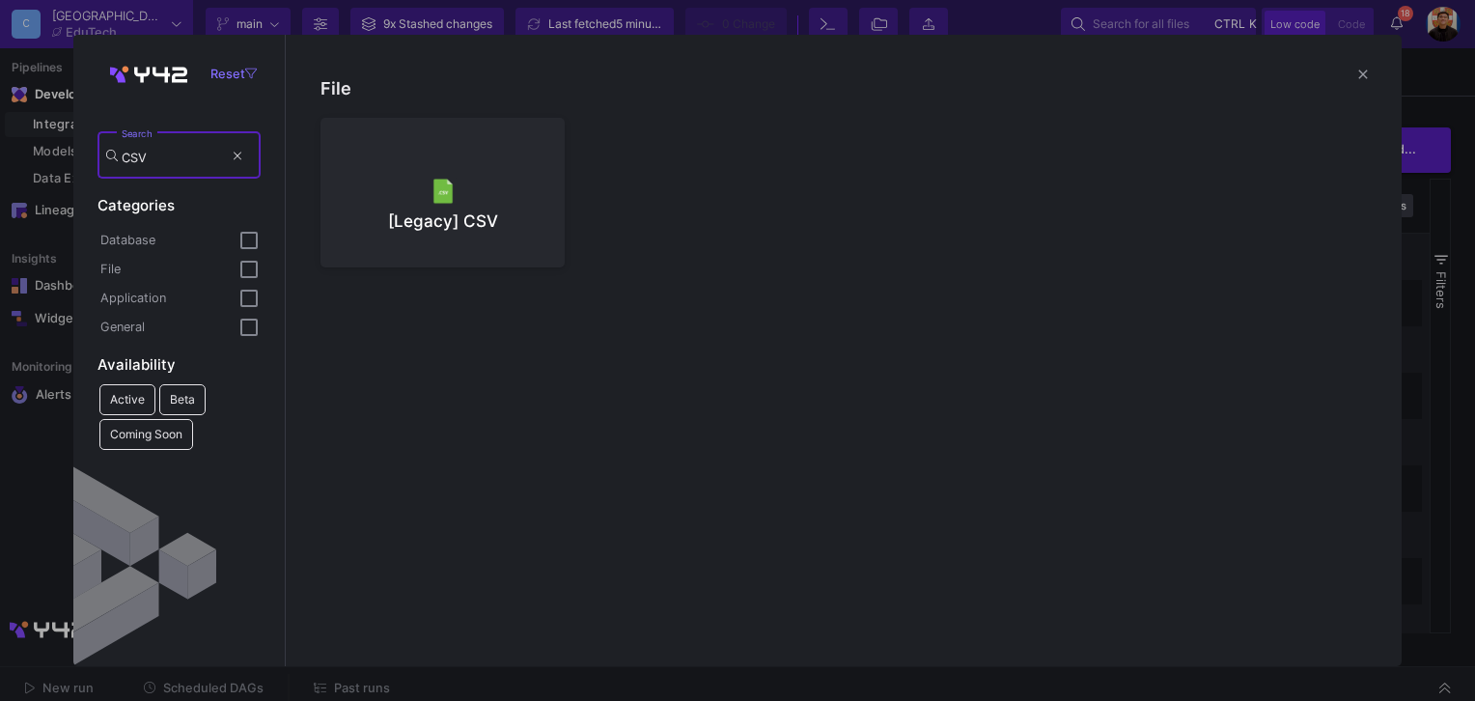
type input "CSV"
click at [519, 195] on div at bounding box center [442, 190] width 213 height 29
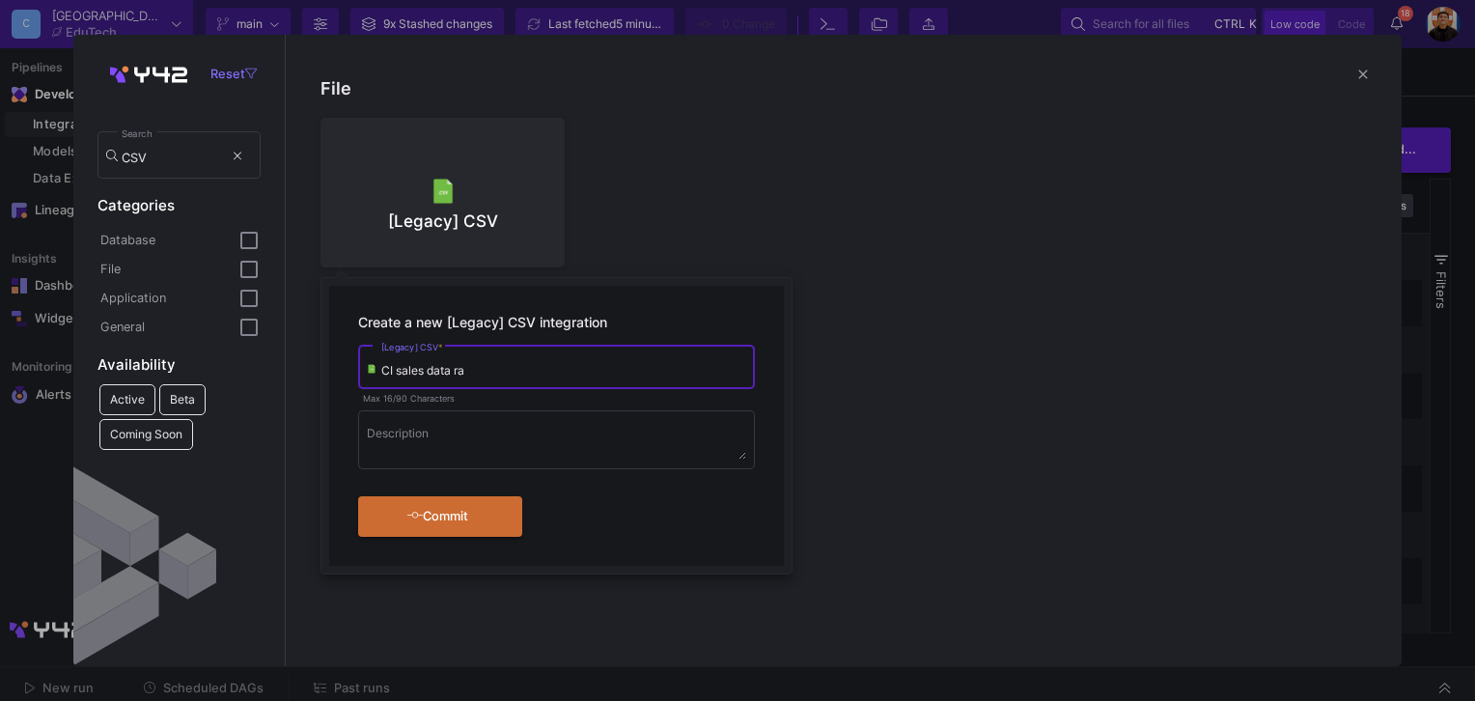
drag, startPoint x: 497, startPoint y: 373, endPoint x: 456, endPoint y: 366, distance: 42.1
click at [456, 377] on input "CI sales data ra" at bounding box center [563, 370] width 365 height 14
type input "CI sales raw data"
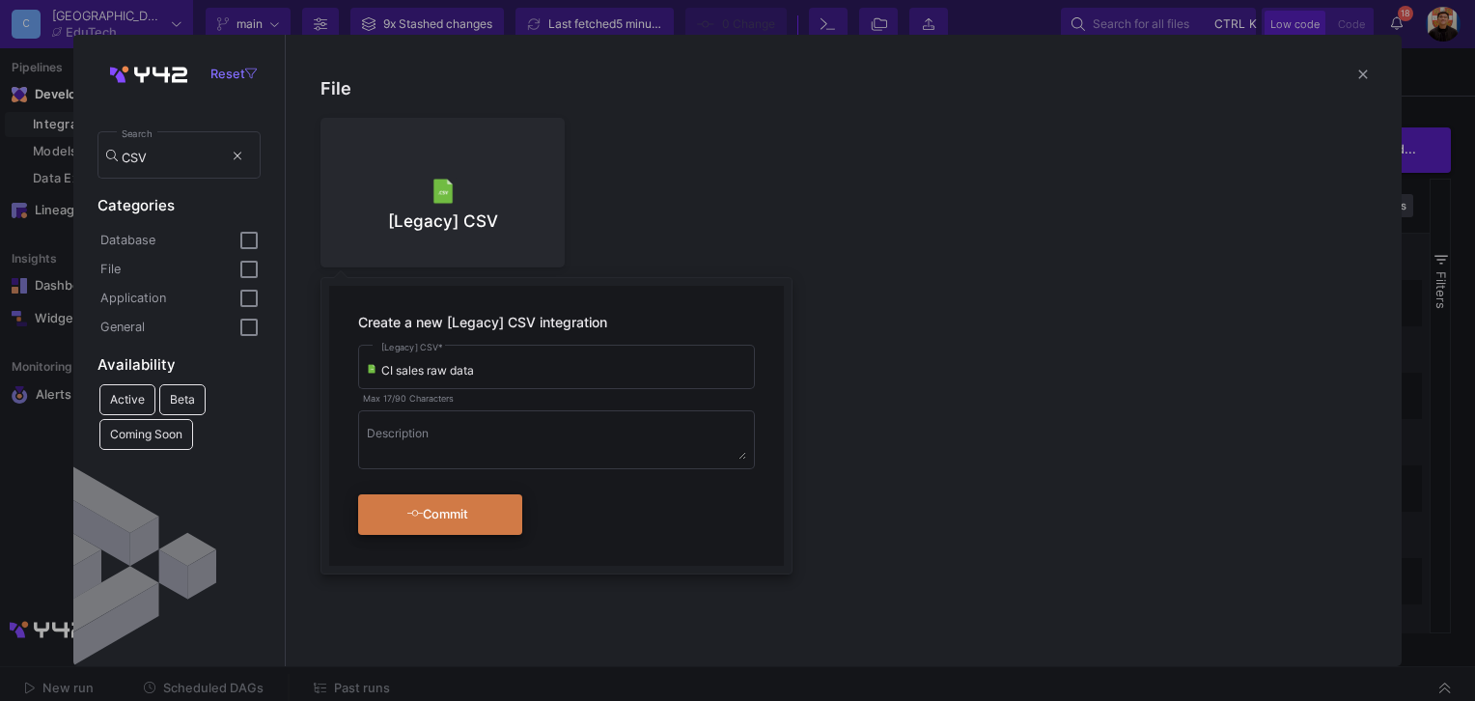
click at [491, 531] on button "Commit" at bounding box center [440, 514] width 164 height 41
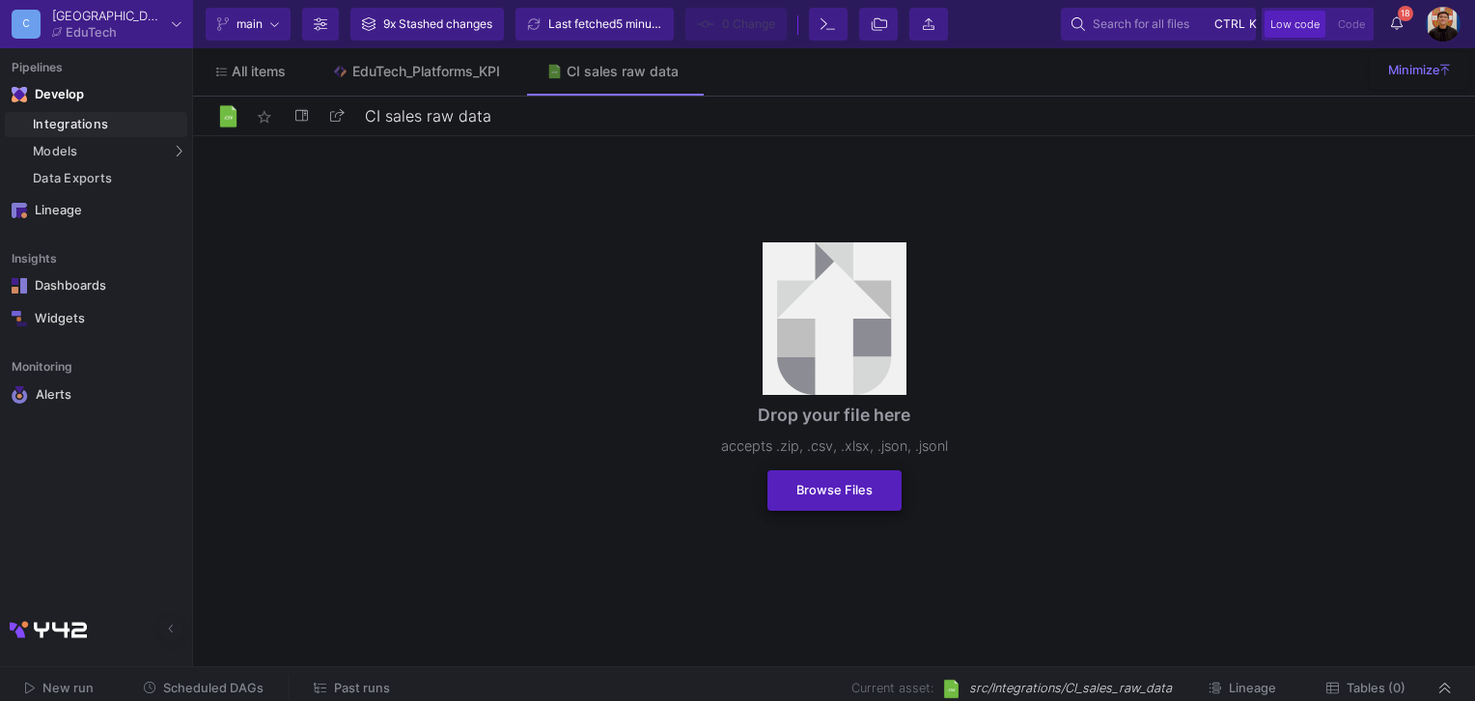
click at [852, 494] on span "Browse Files" at bounding box center [835, 490] width 76 height 14
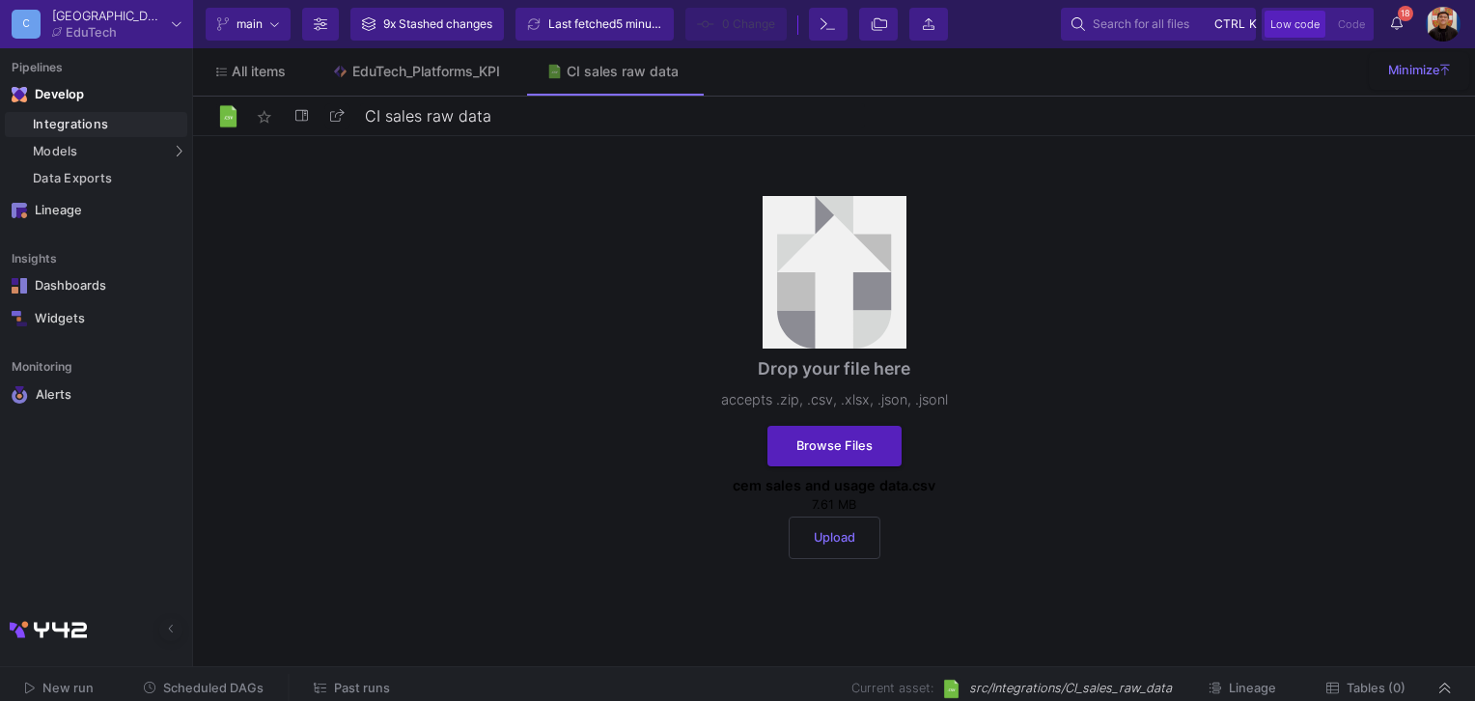
click at [840, 545] on button "Upload" at bounding box center [835, 538] width 92 height 42
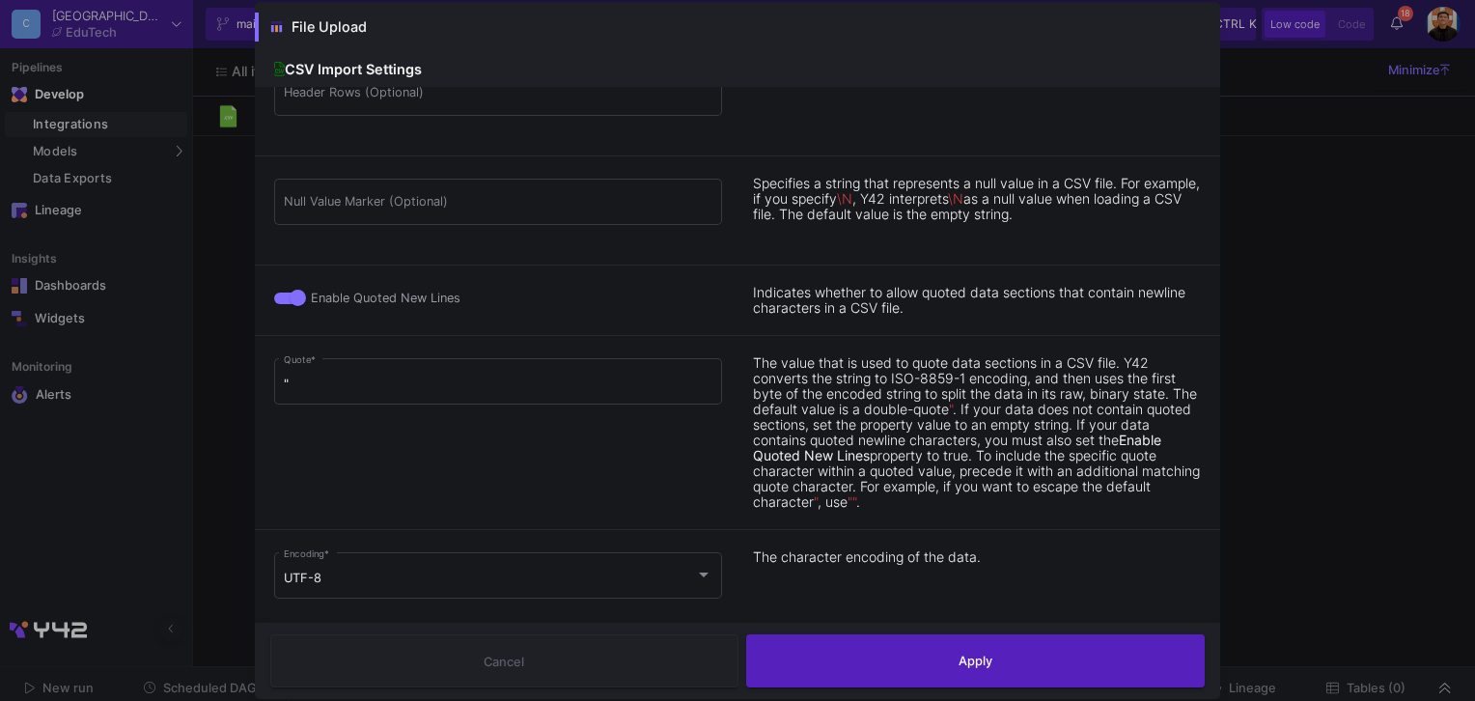
scroll to position [164, 0]
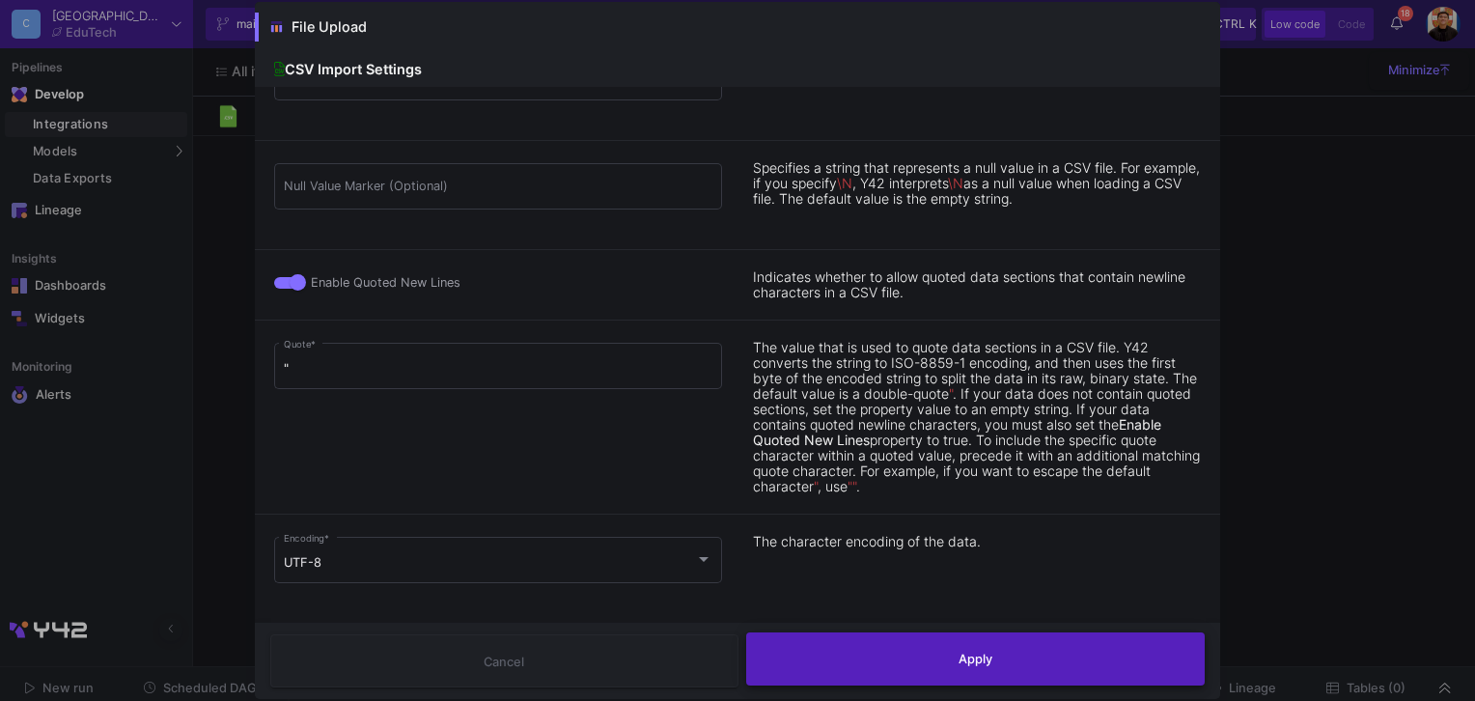
click at [1013, 667] on button "Apply" at bounding box center [976, 658] width 460 height 53
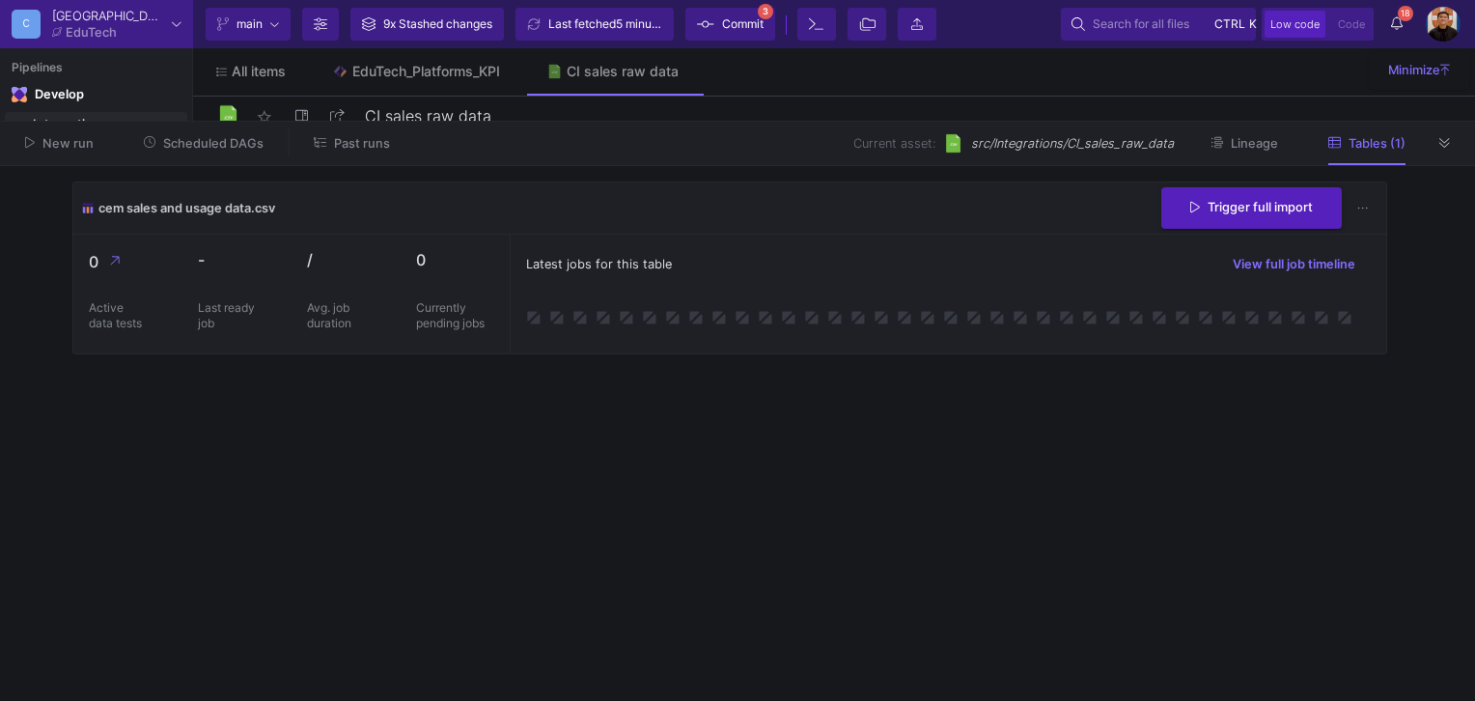
click at [750, 12] on span "Commit" at bounding box center [743, 24] width 42 height 29
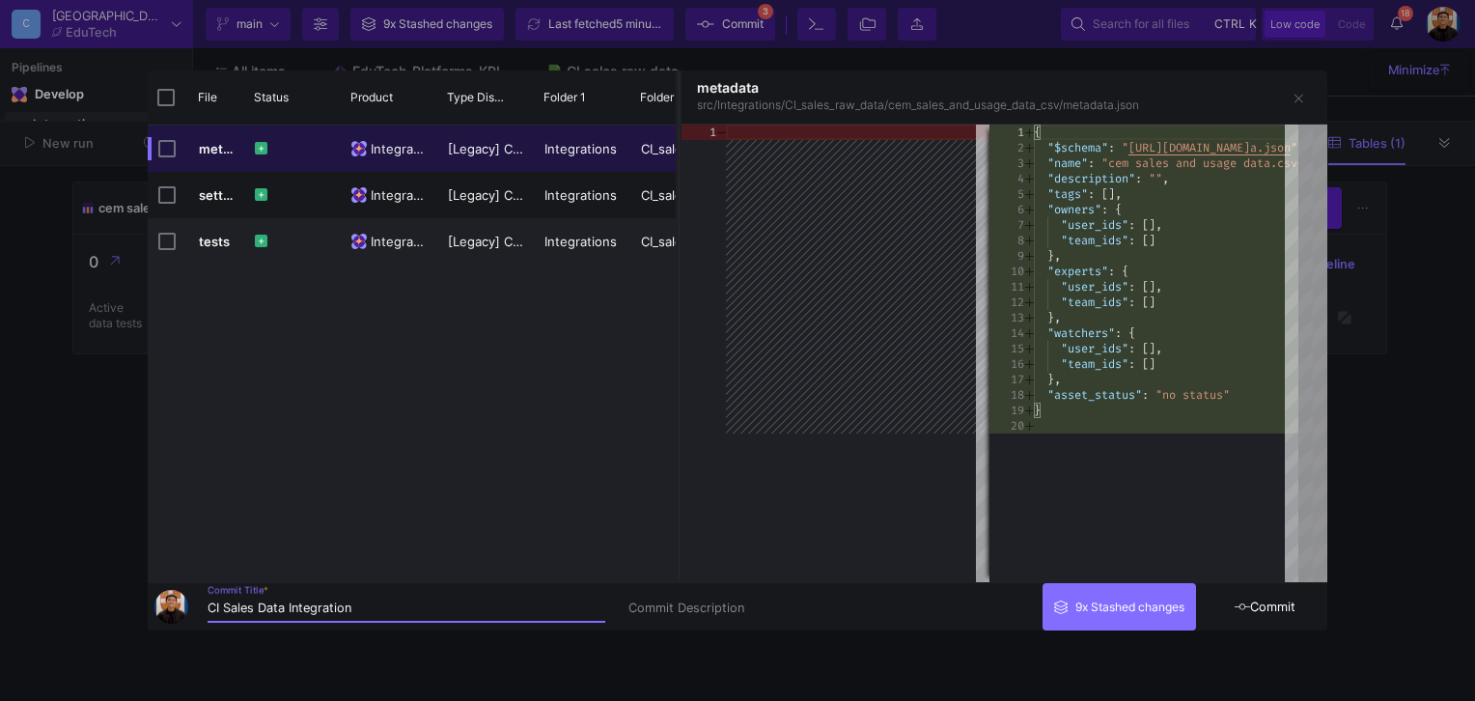
type input "CI Sales Data Integration"
click at [1265, 603] on span "Commit" at bounding box center [1265, 607] width 61 height 14
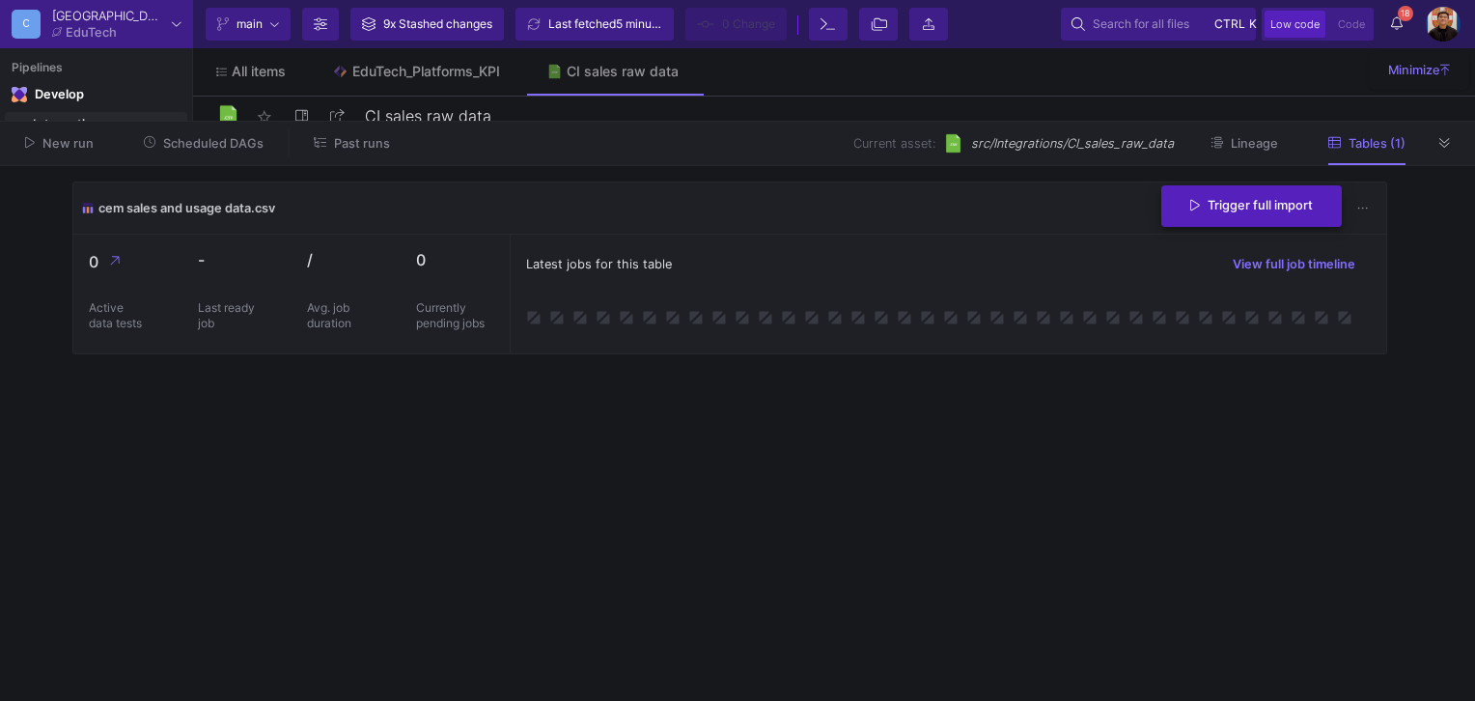
click at [1236, 209] on span "Trigger full import" at bounding box center [1252, 205] width 123 height 14
click at [1397, 21] on icon at bounding box center [1397, 23] width 12 height 14
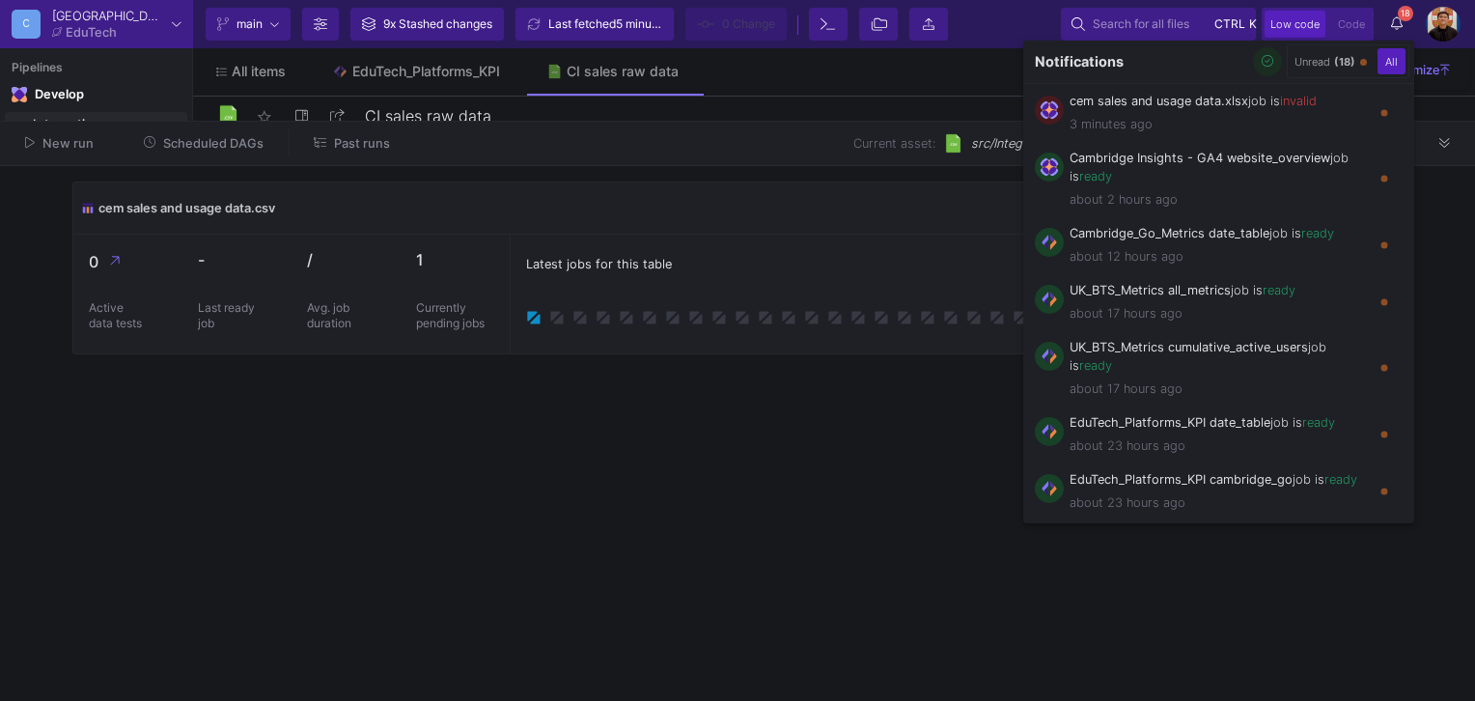
click at [1268, 71] on button "button" at bounding box center [1267, 61] width 29 height 29
click at [823, 203] on div at bounding box center [737, 350] width 1475 height 701
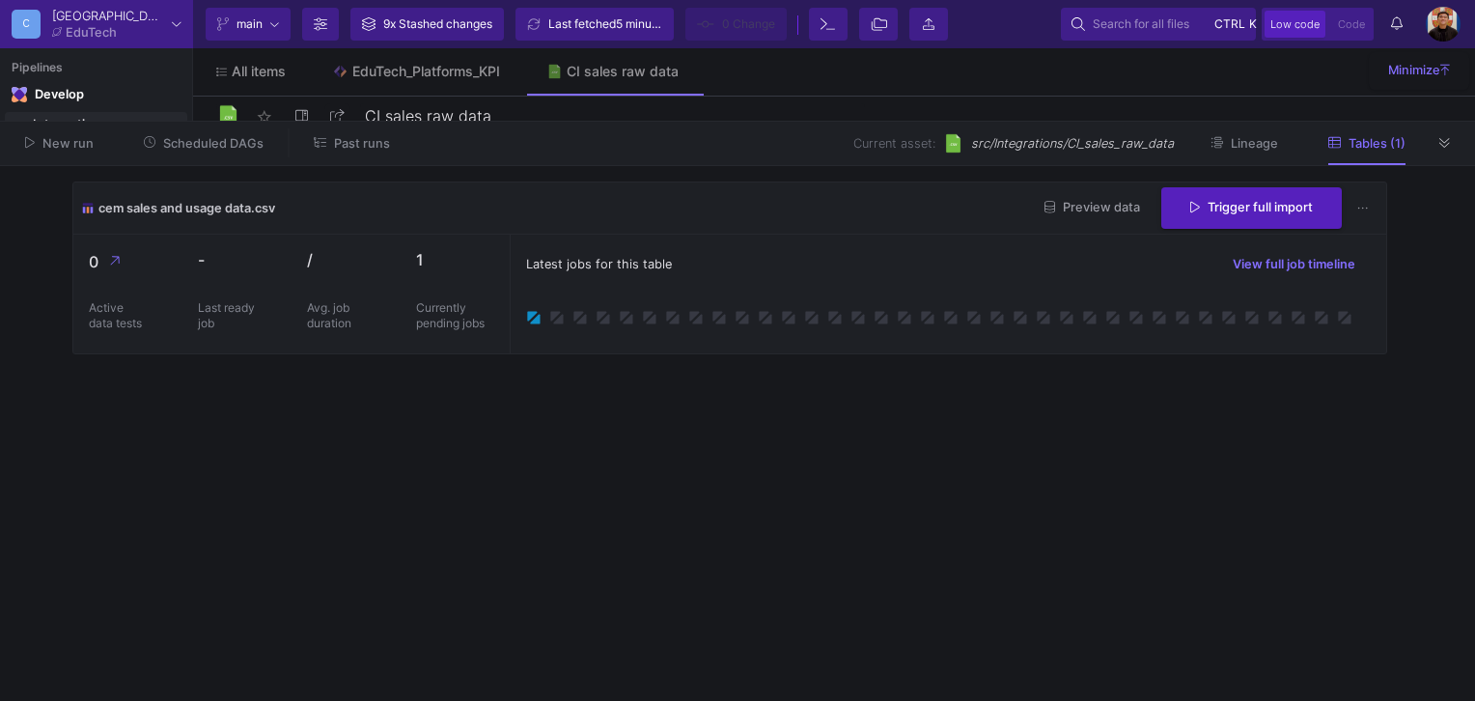
click at [348, 158] on button "Past runs" at bounding box center [352, 143] width 123 height 30
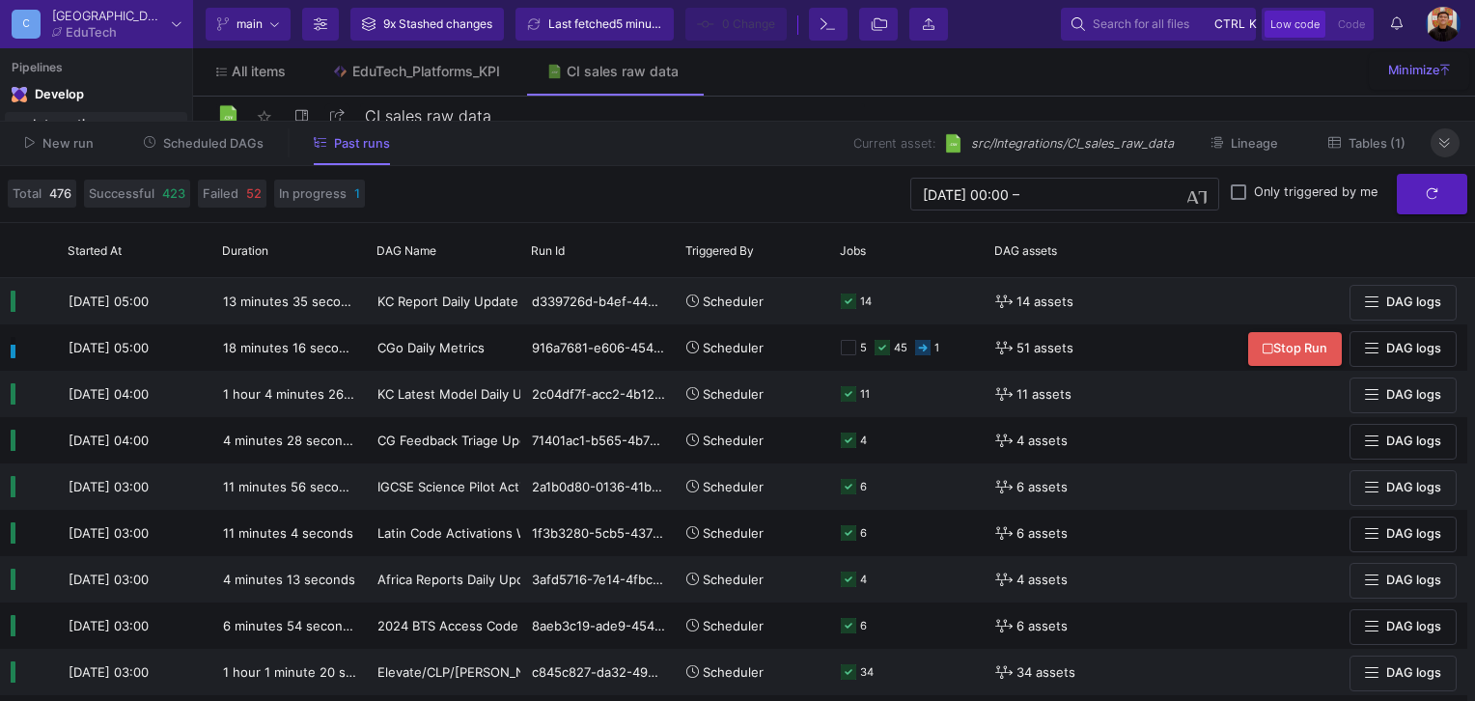
click at [1447, 149] on icon at bounding box center [1445, 143] width 11 height 13
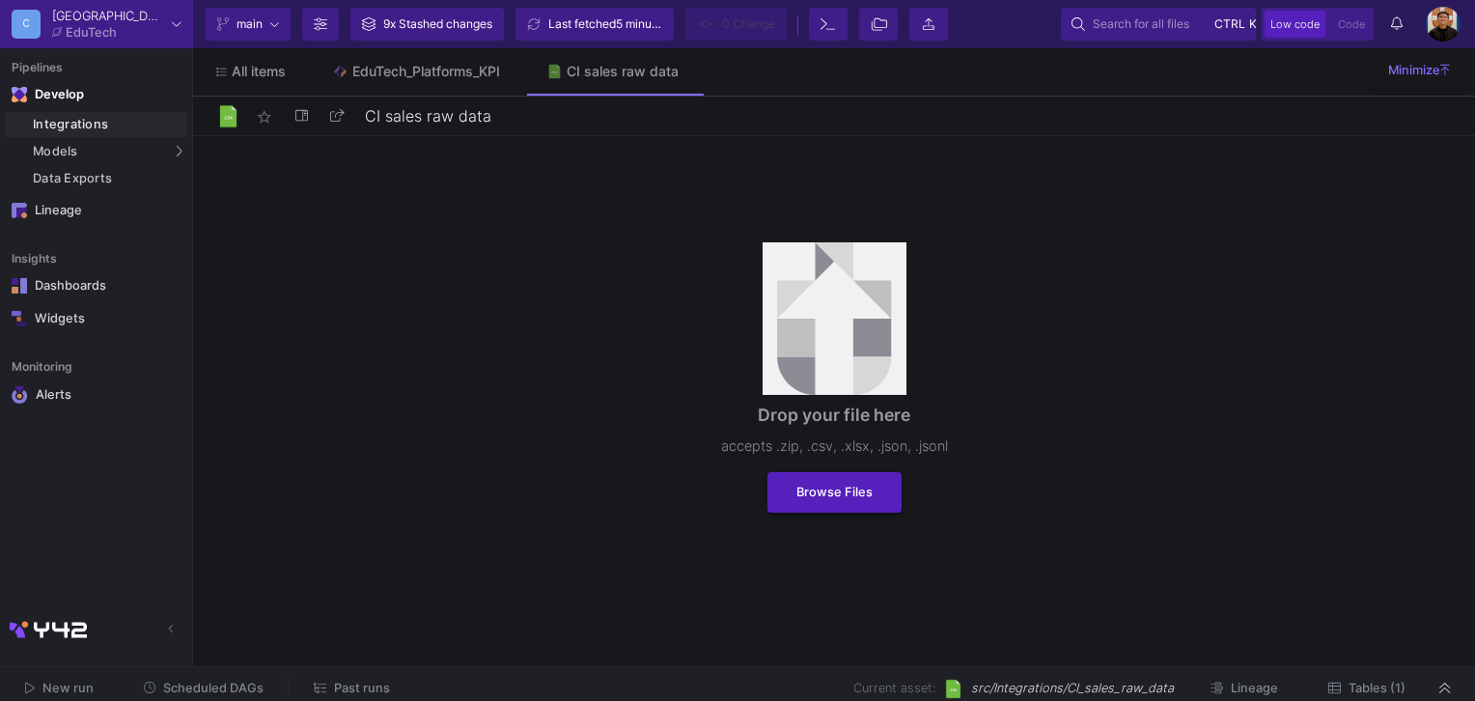
click at [127, 134] on link "Integrations" at bounding box center [96, 124] width 182 height 25
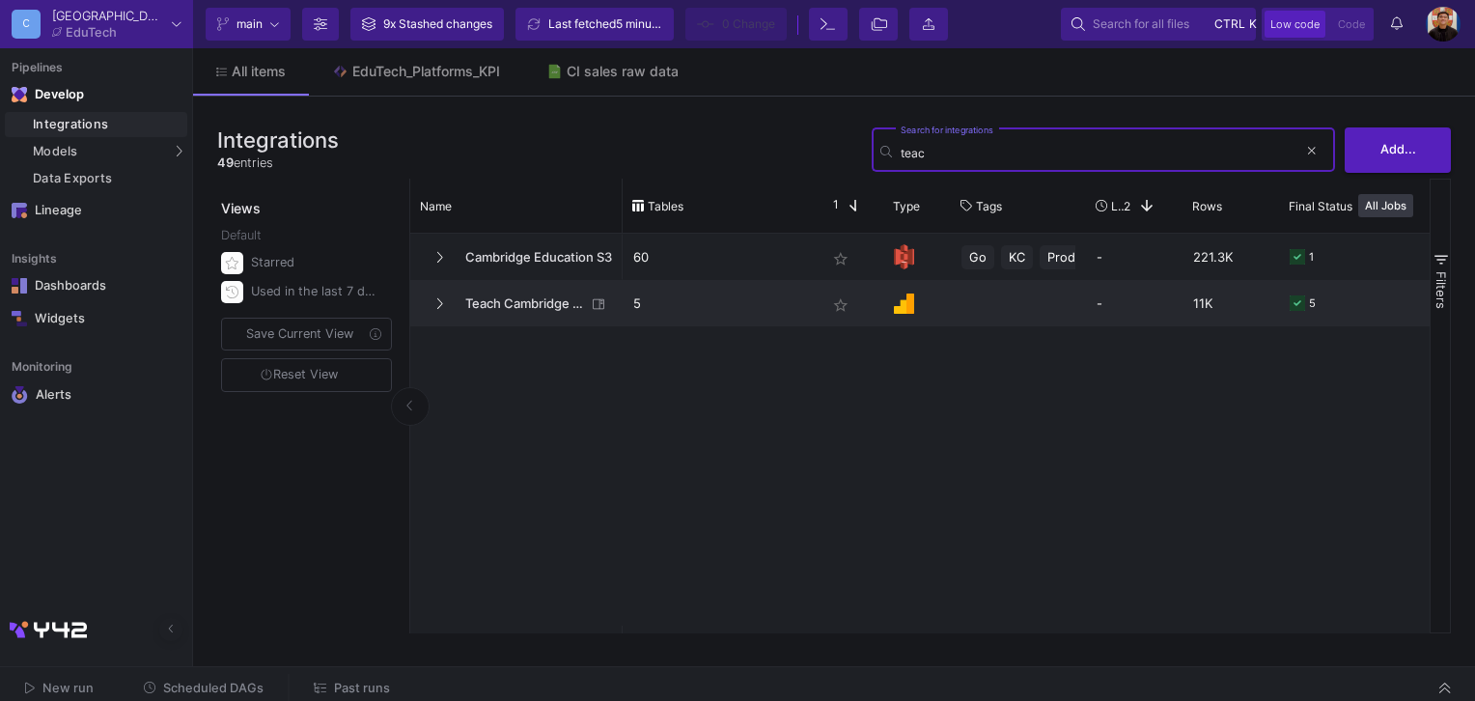
type input "teac"
click at [541, 310] on span "Teach Cambridge GA4" at bounding box center [520, 303] width 132 height 45
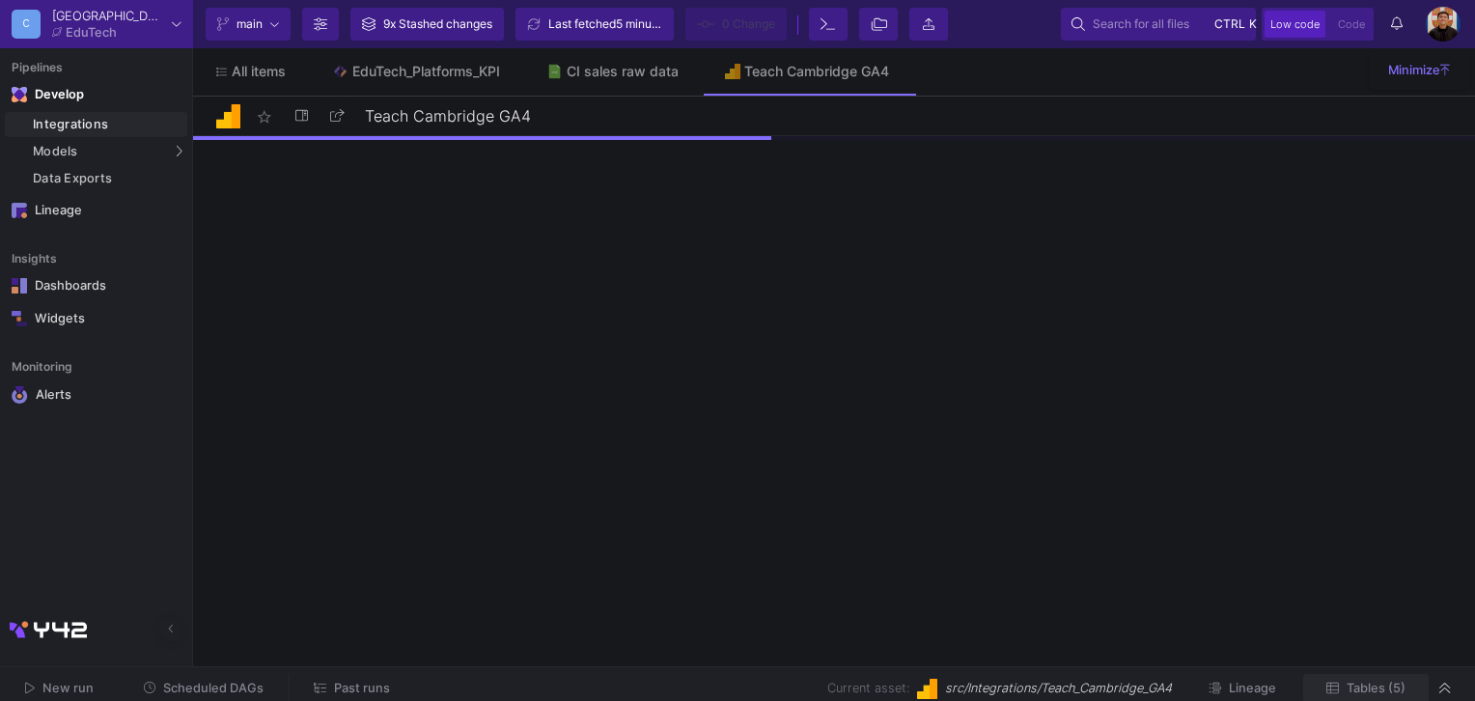
click at [1371, 697] on button "Tables (5)" at bounding box center [1367, 689] width 126 height 30
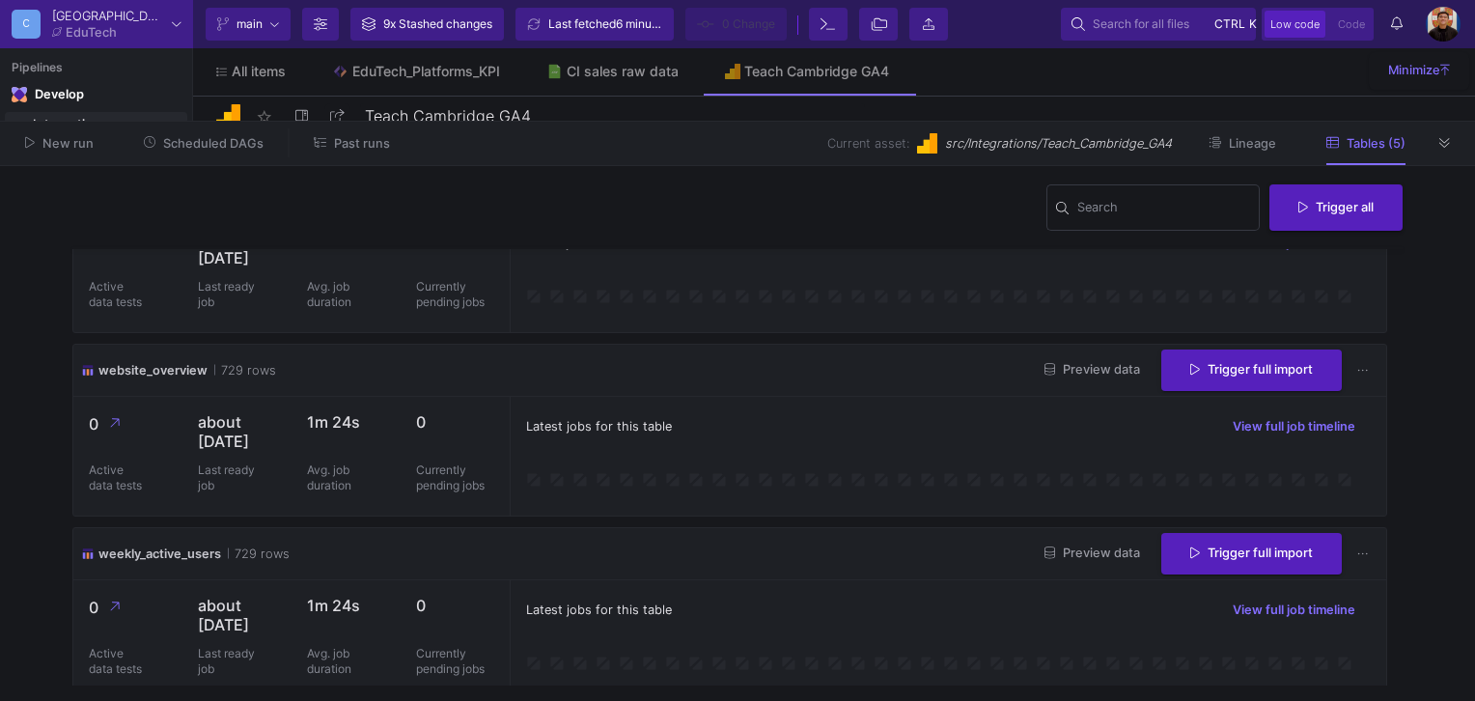
scroll to position [483, 0]
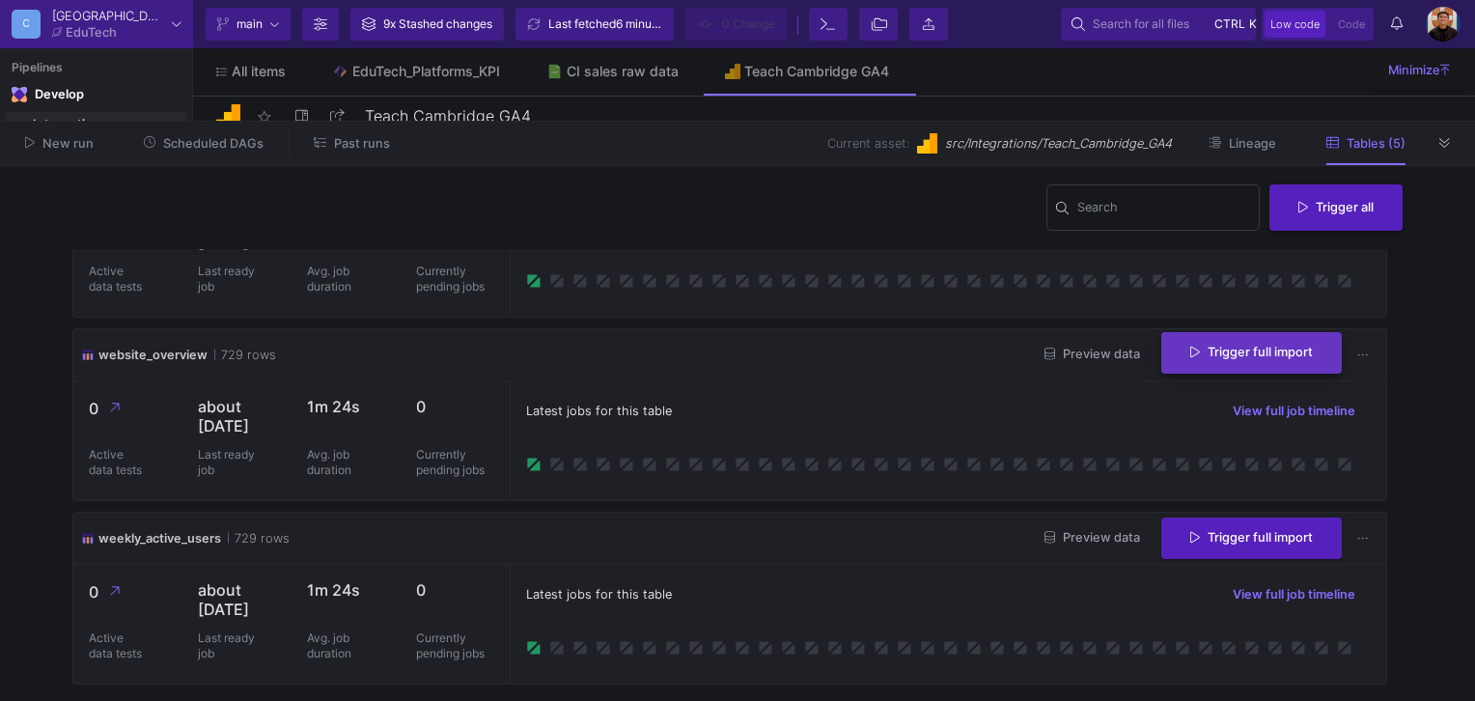
click at [1234, 359] on span "Trigger full import" at bounding box center [1252, 352] width 123 height 14
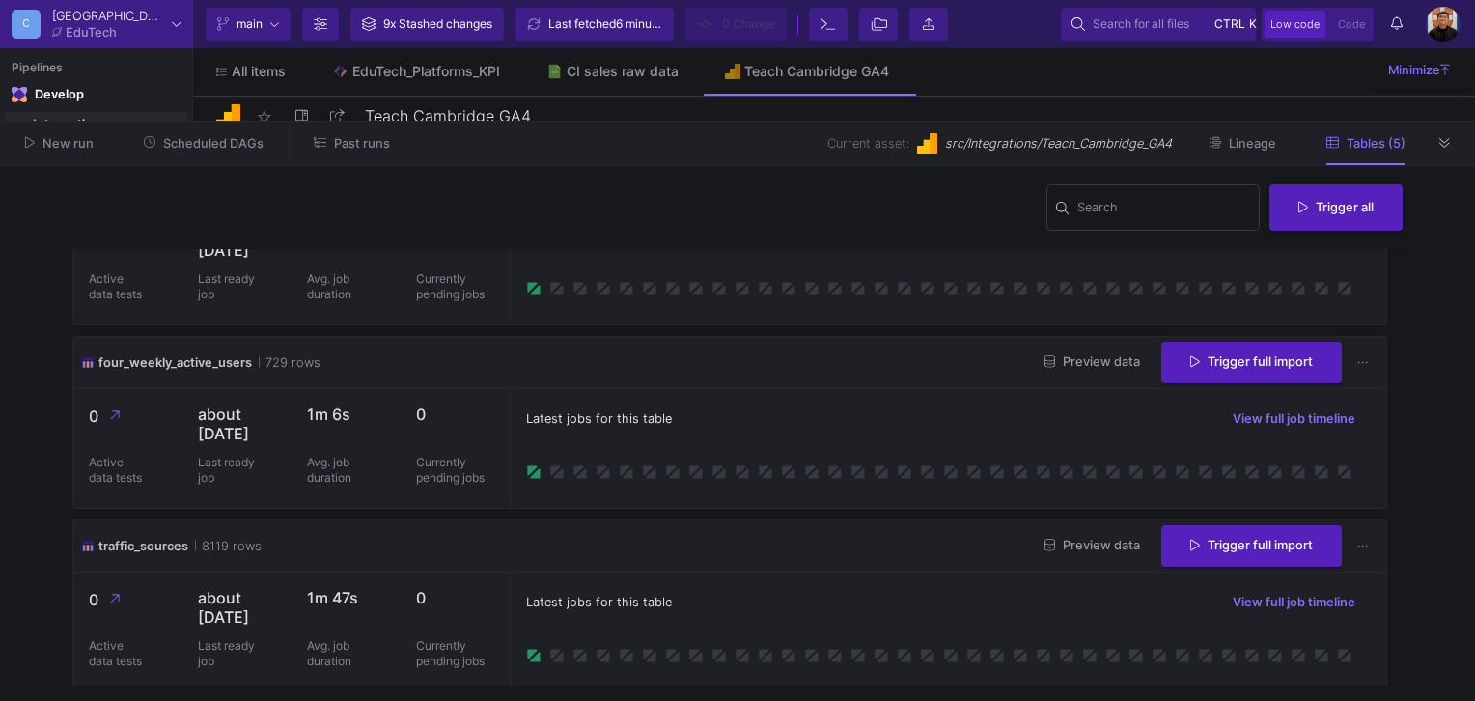
scroll to position [0, 0]
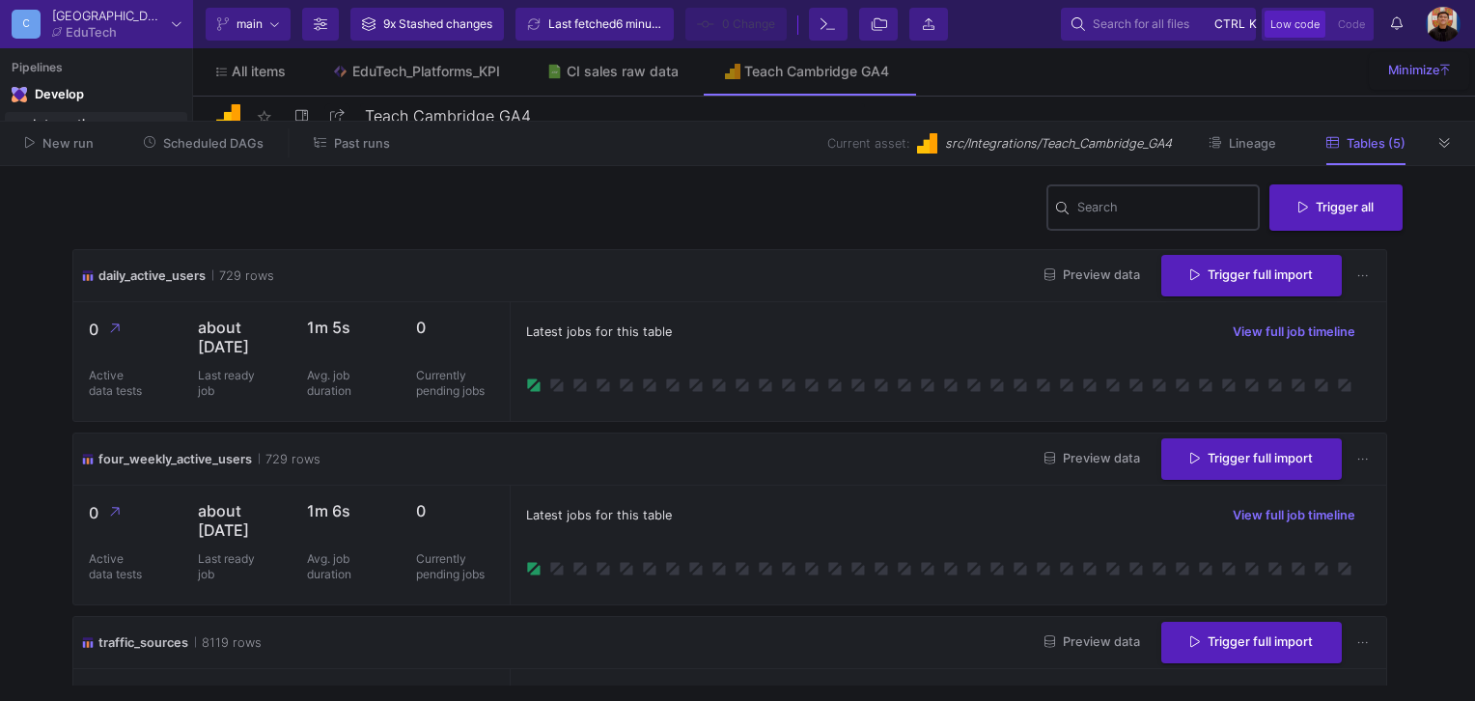
click at [1101, 207] on input "Search" at bounding box center [1165, 210] width 174 height 15
click at [850, 226] on div "Search Trigger all" at bounding box center [737, 216] width 1331 height 69
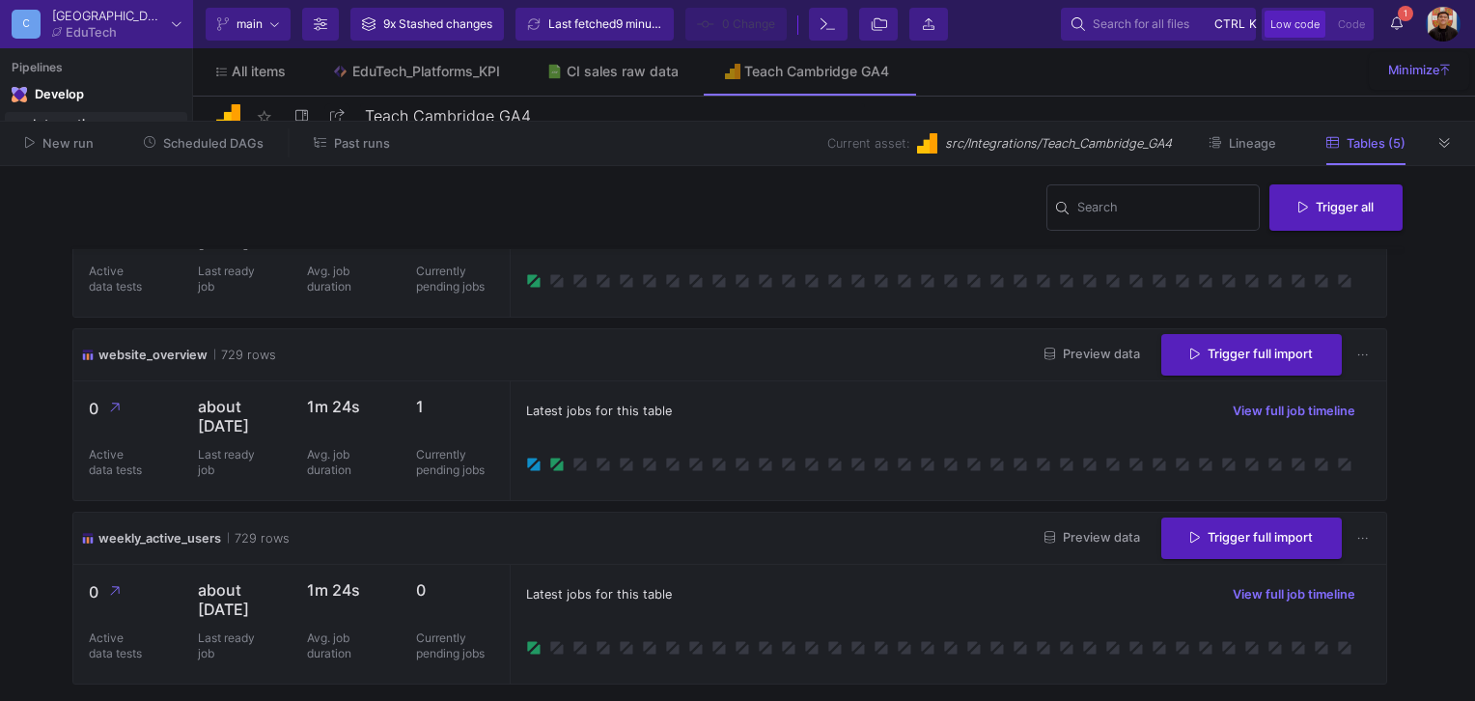
scroll to position [560, 0]
click at [614, 70] on div "CI sales raw data" at bounding box center [623, 71] width 112 height 15
type input "CI sales raw data"
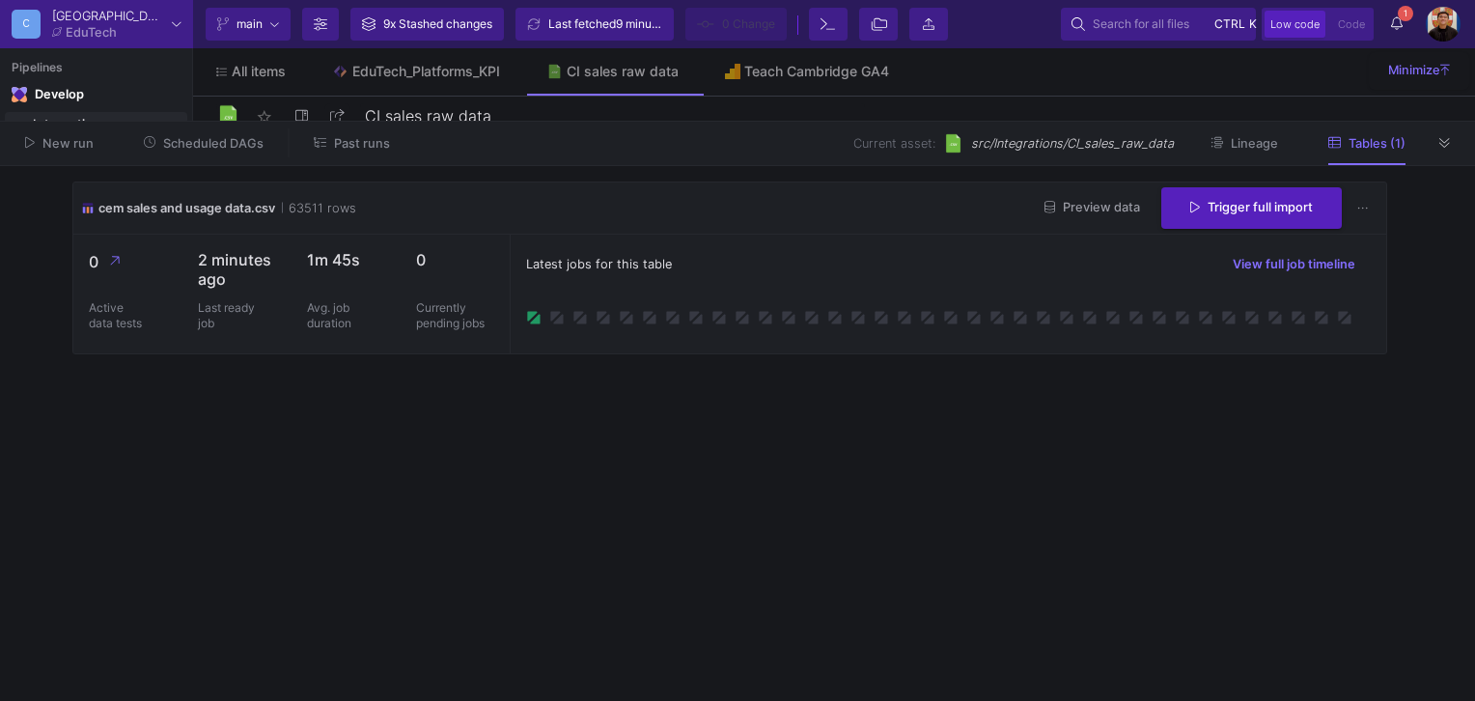
click at [1096, 210] on span "Preview data" at bounding box center [1093, 207] width 96 height 14
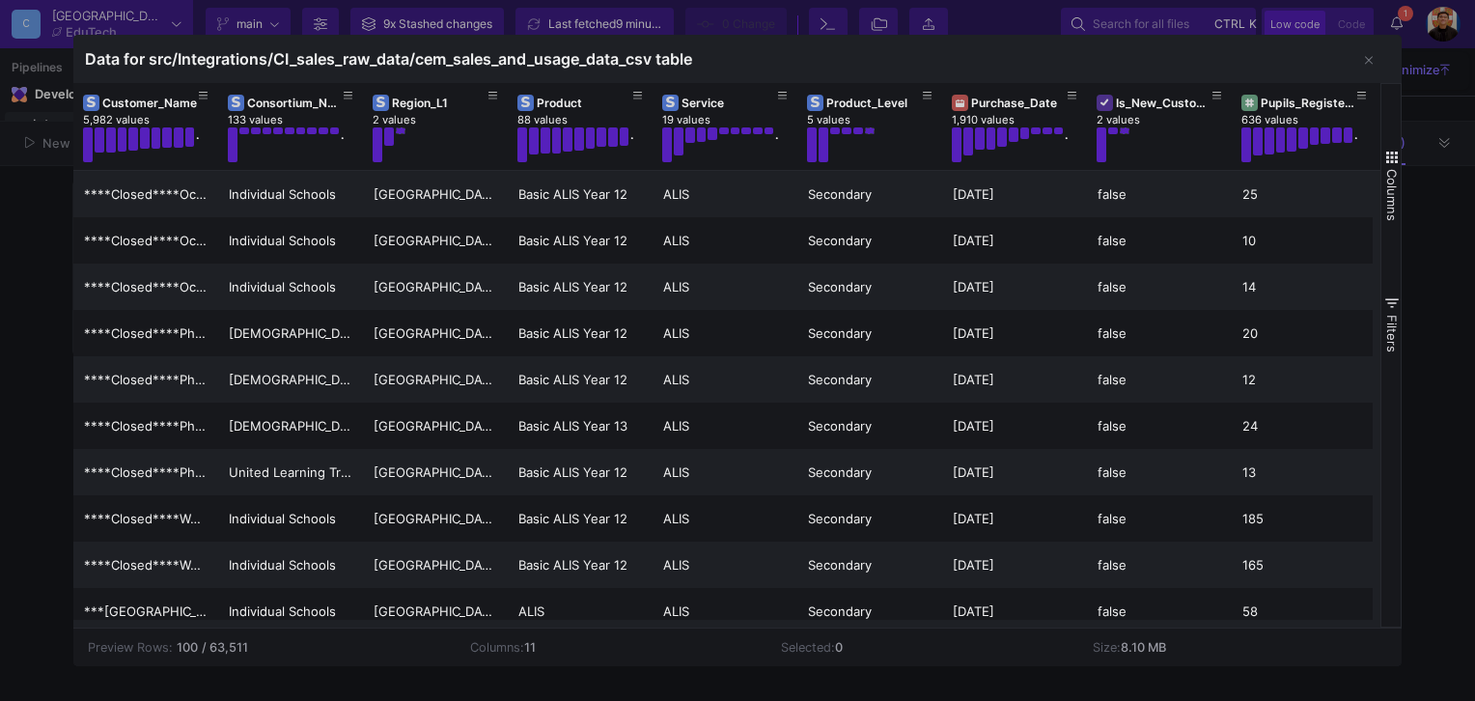
click at [60, 278] on div at bounding box center [737, 350] width 1475 height 701
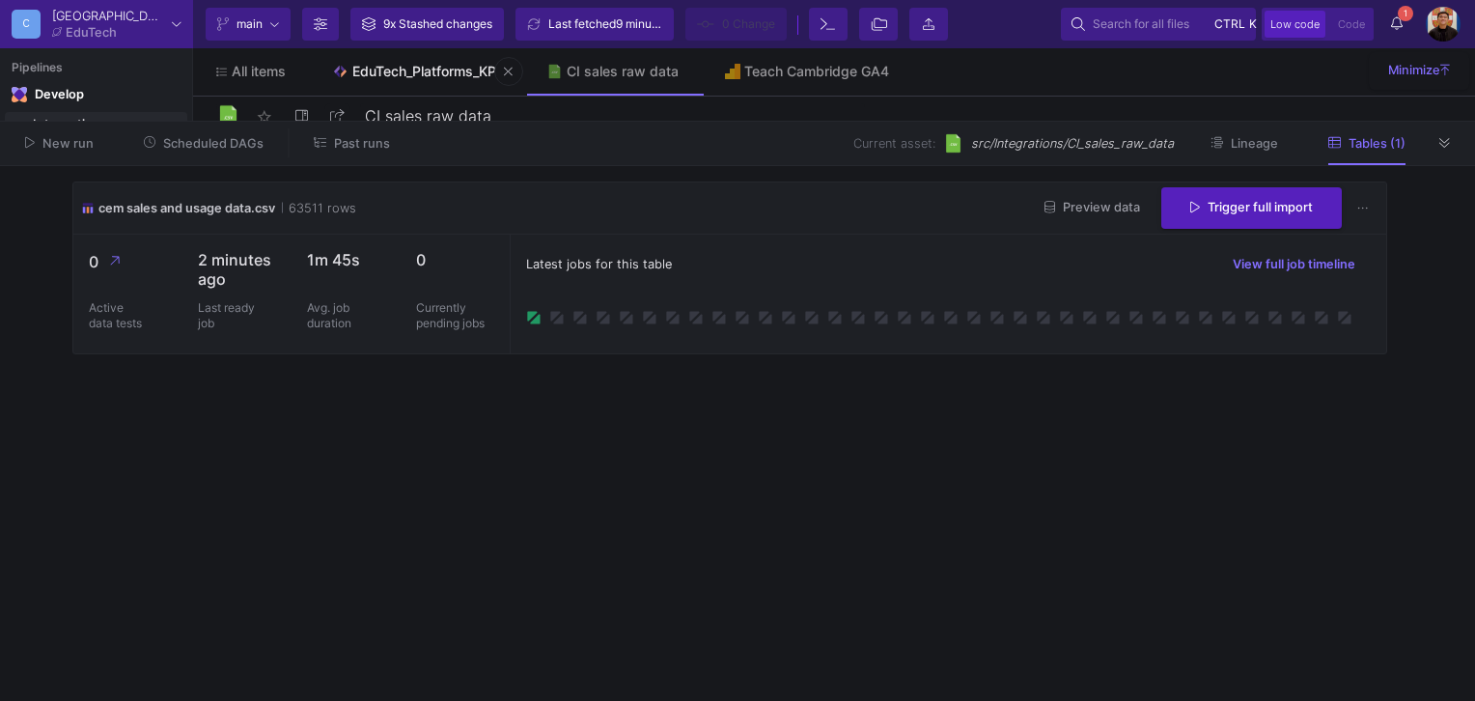
click at [406, 80] on link "EduTech_Platforms_KPI" at bounding box center [416, 71] width 214 height 46
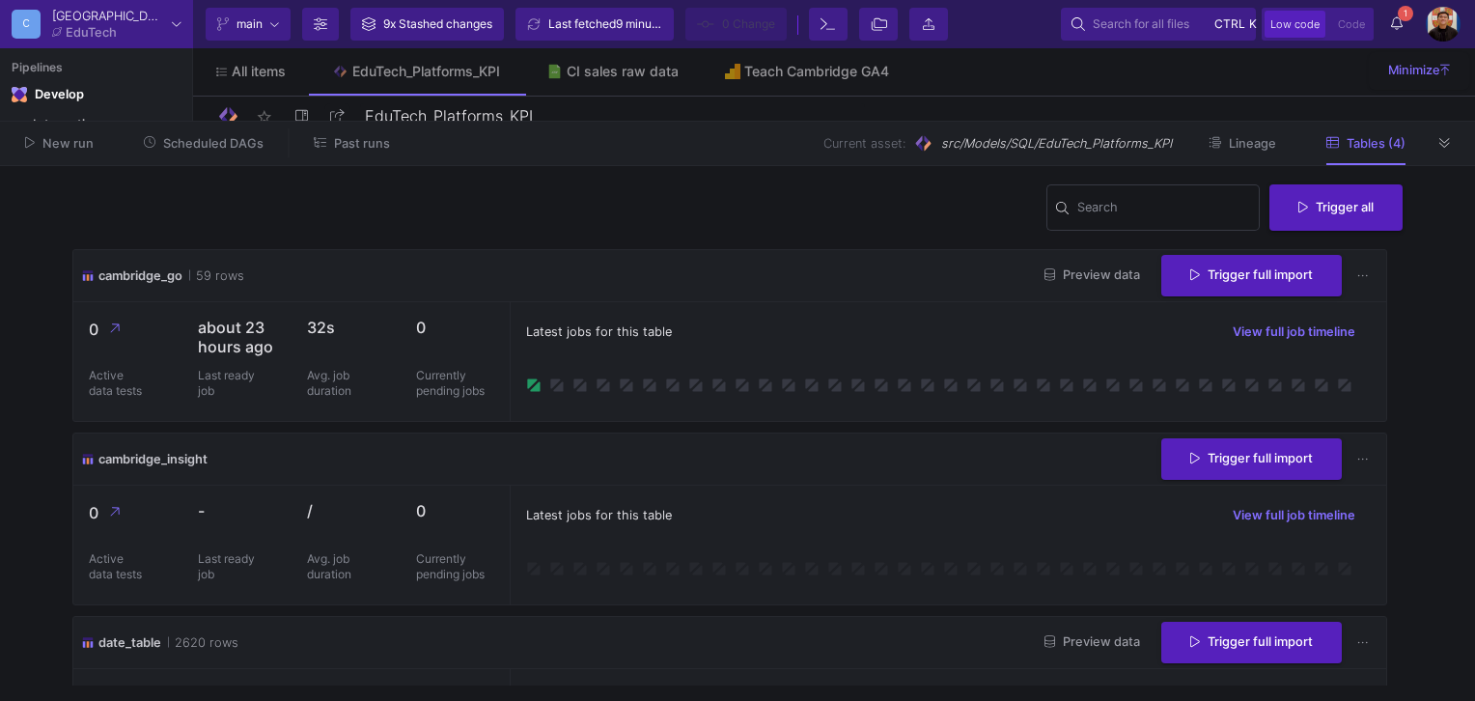
click at [1450, 147] on icon at bounding box center [1445, 143] width 11 height 13
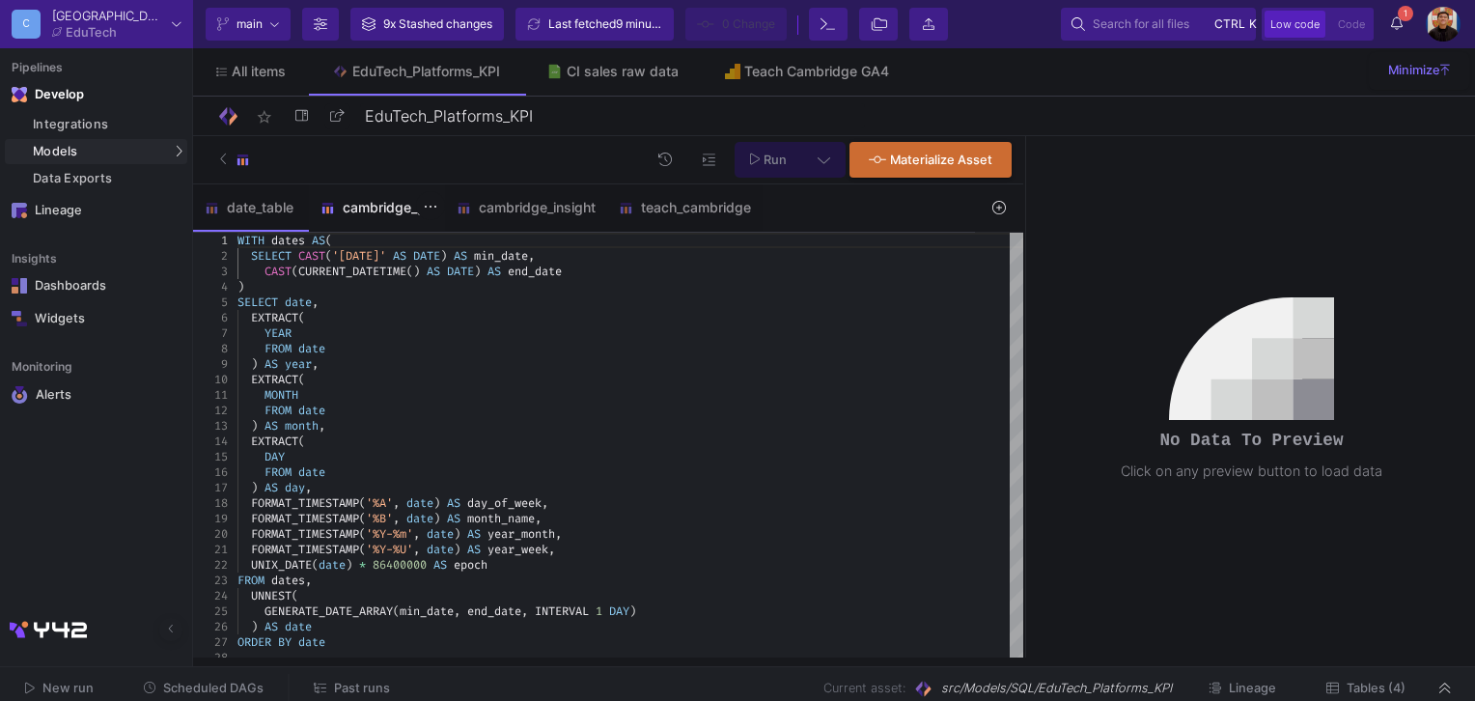
click at [351, 209] on div "cambridge_go" at bounding box center [377, 207] width 113 height 15
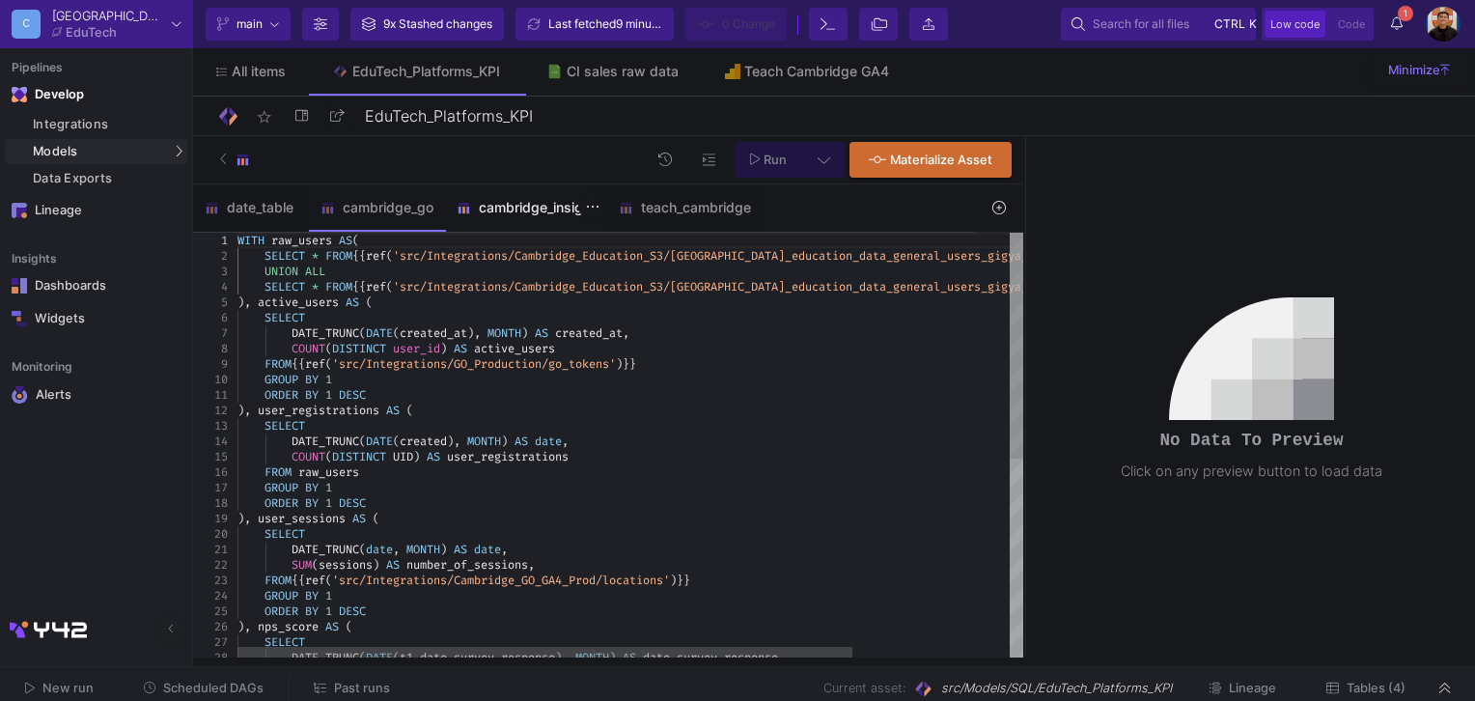
click at [537, 213] on div "cambridge_insight" at bounding box center [526, 207] width 139 height 15
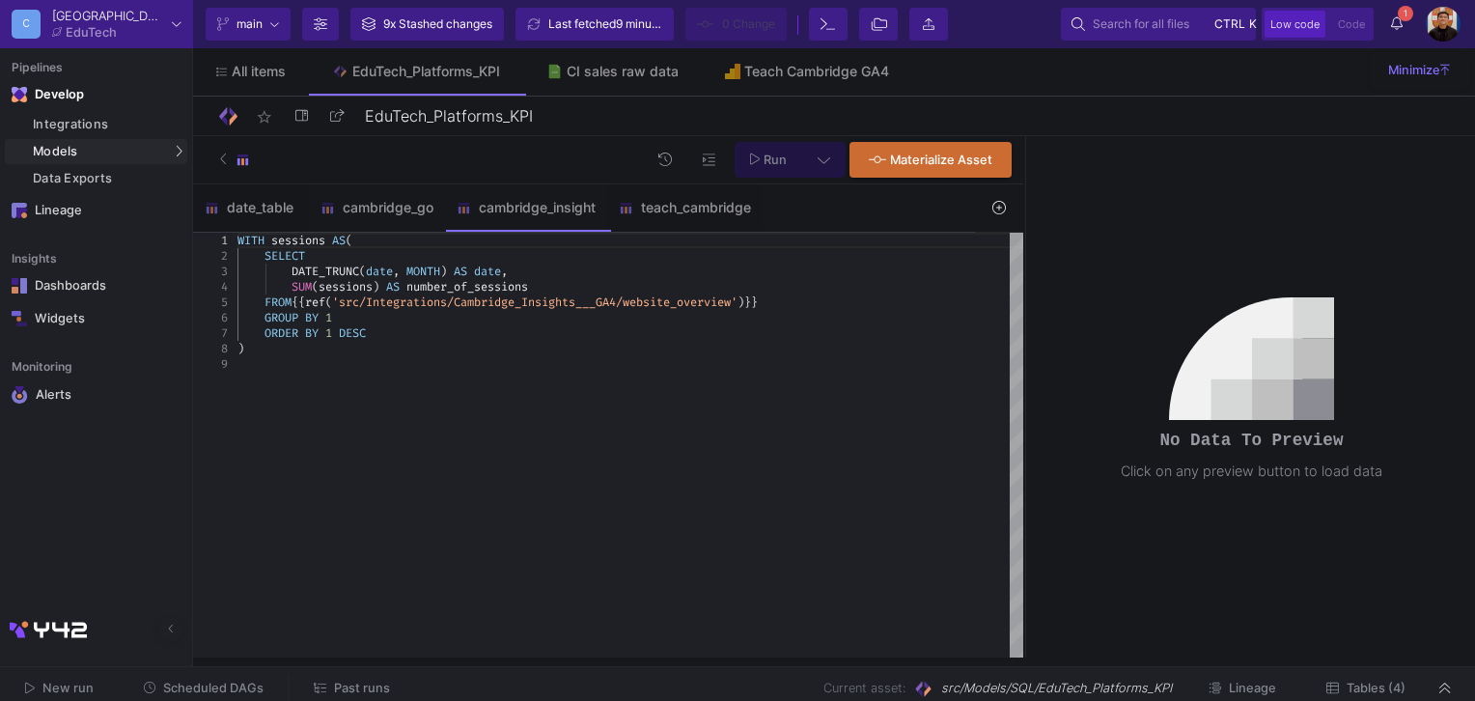
click at [278, 351] on div ")" at bounding box center [631, 348] width 786 height 15
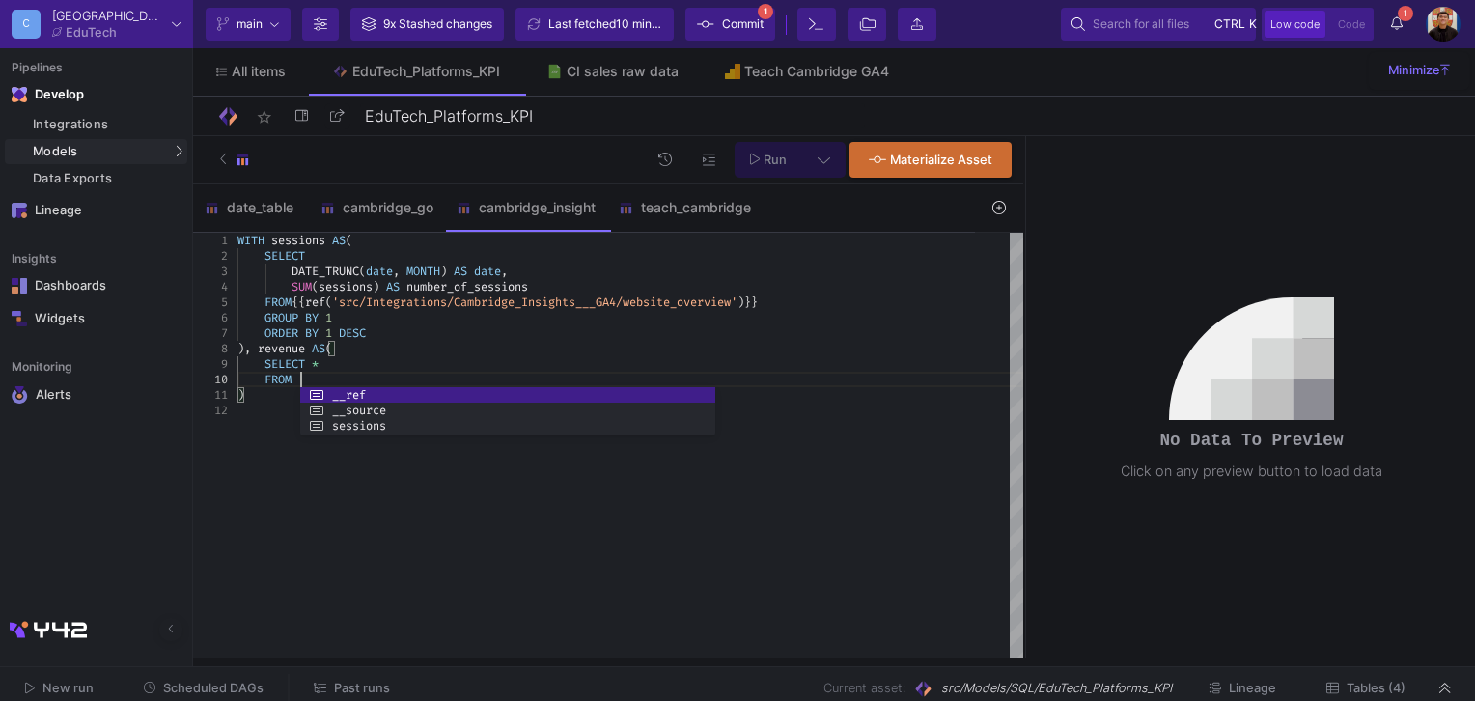
scroll to position [139, 61]
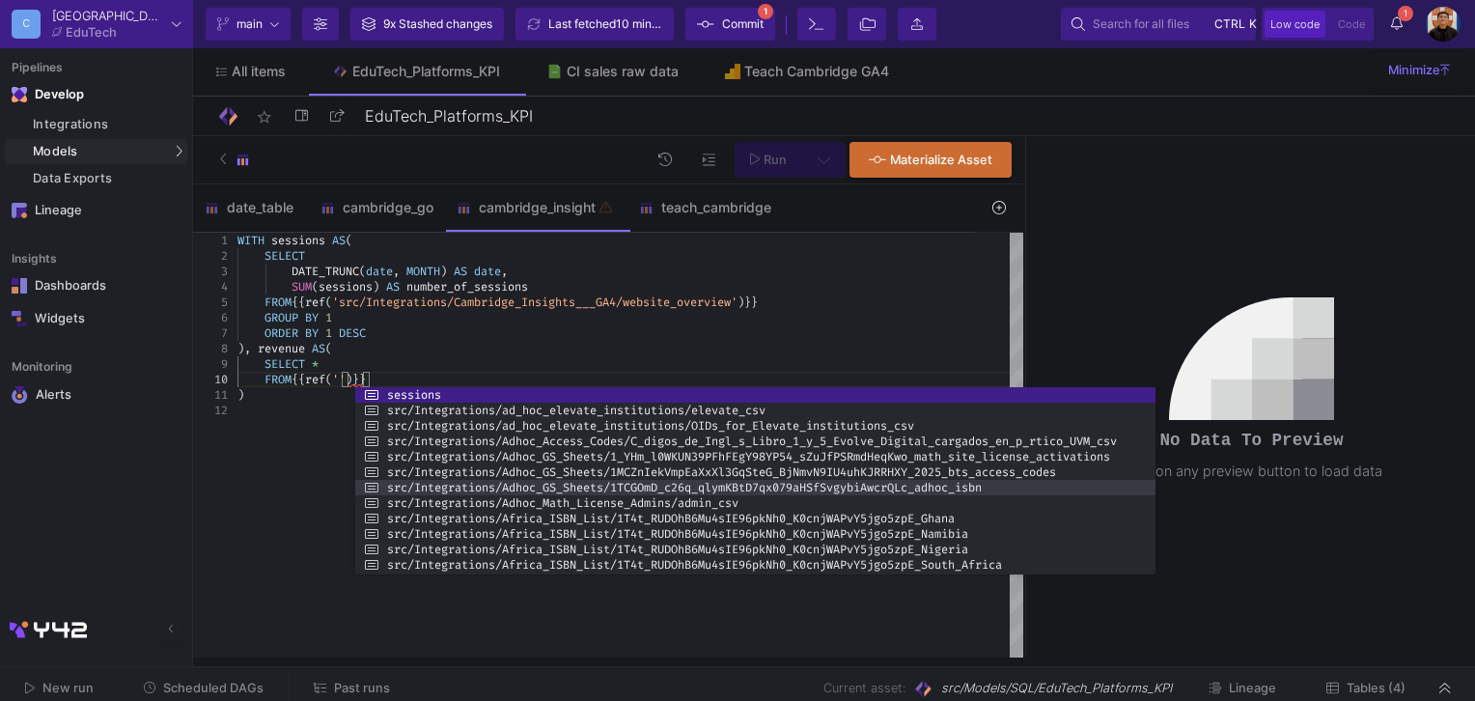
drag, startPoint x: 769, startPoint y: 465, endPoint x: 1134, endPoint y: 483, distance: 365.4
click at [1158, 468] on div at bounding box center [1156, 480] width 4 height 187
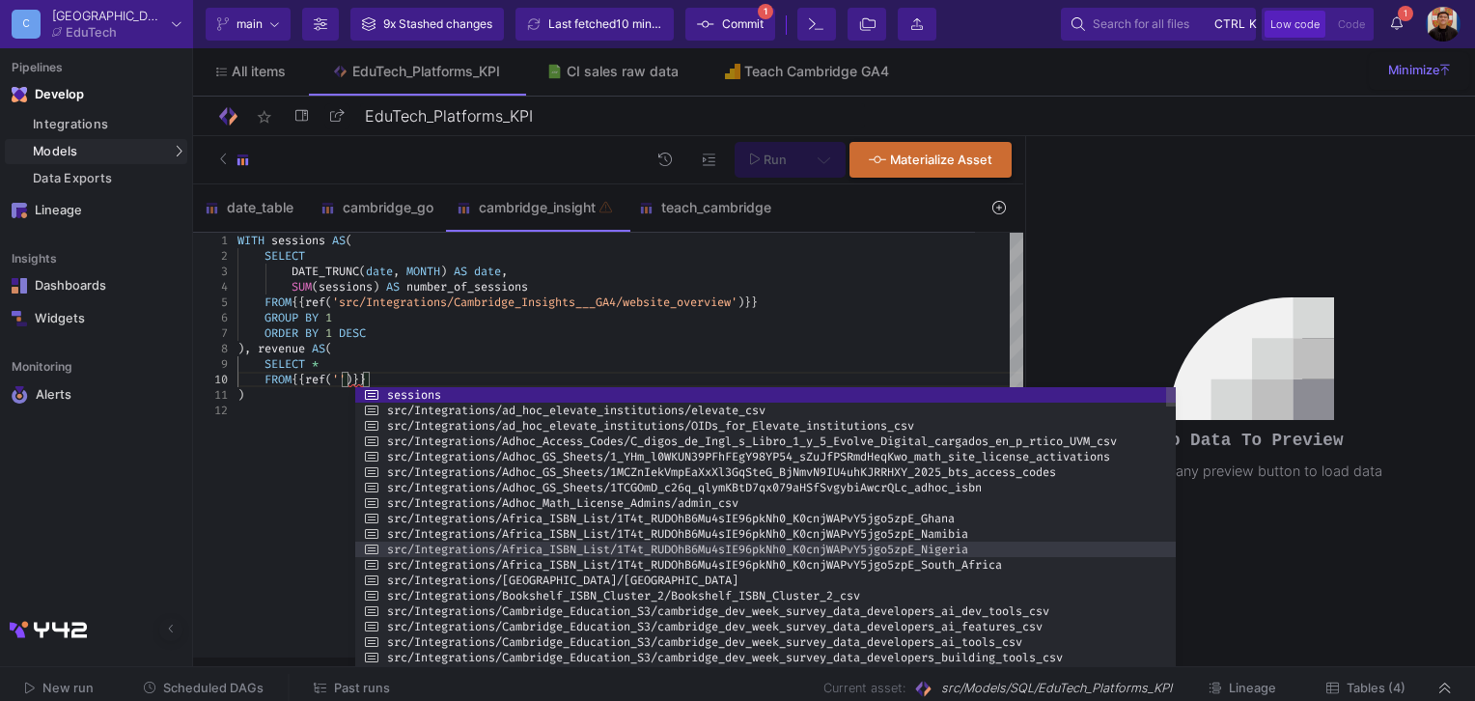
drag, startPoint x: 873, startPoint y: 574, endPoint x: 844, endPoint y: 548, distance: 38.3
click at [850, 700] on html "C Cambridge EduTech Current branch main Branch Options 9x Stashed changes Last …" at bounding box center [737, 350] width 1475 height 701
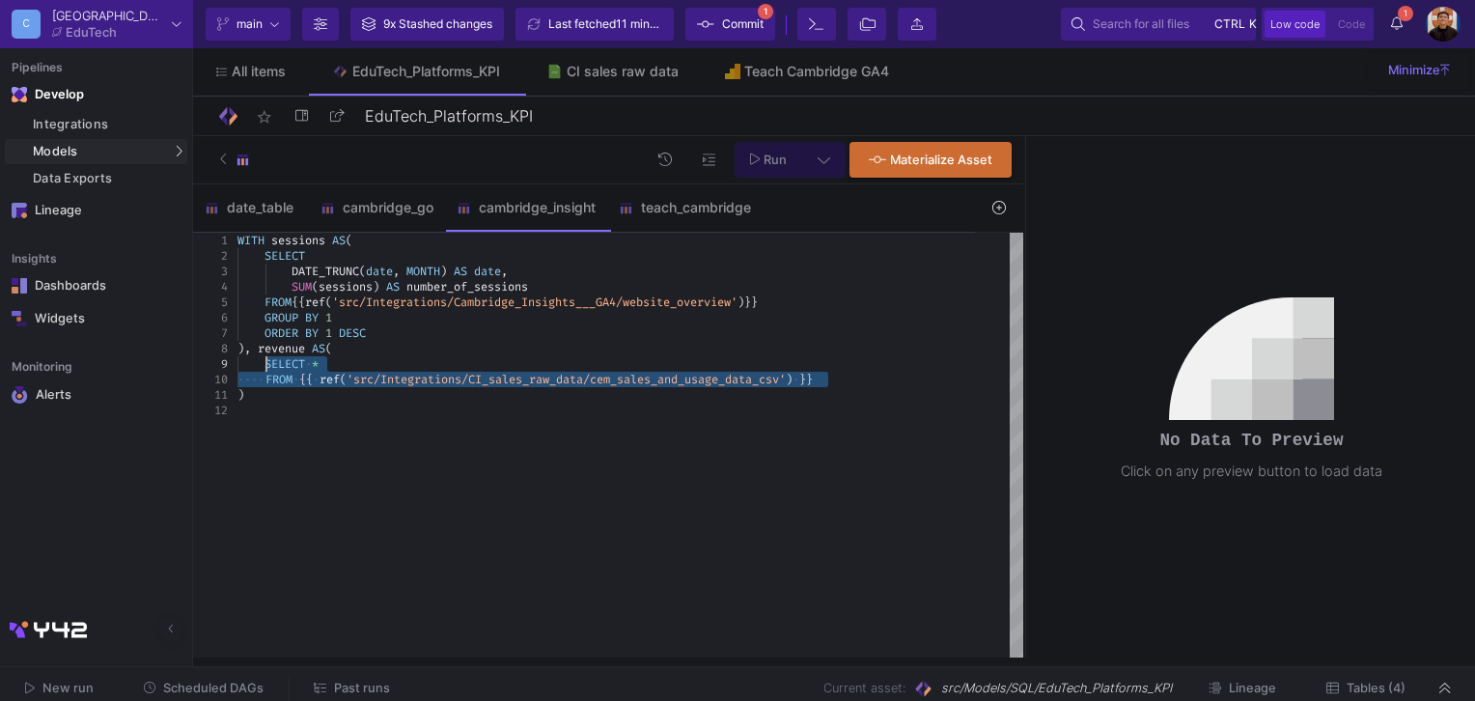
drag, startPoint x: 861, startPoint y: 382, endPoint x: 267, endPoint y: 359, distance: 595.3
type textarea "WITH sessions AS( SELECT DATE_TRUNC(date, MONTH) AS date, SUM(sessions) AS numb…"
click at [832, 159] on button at bounding box center [823, 160] width 43 height 36
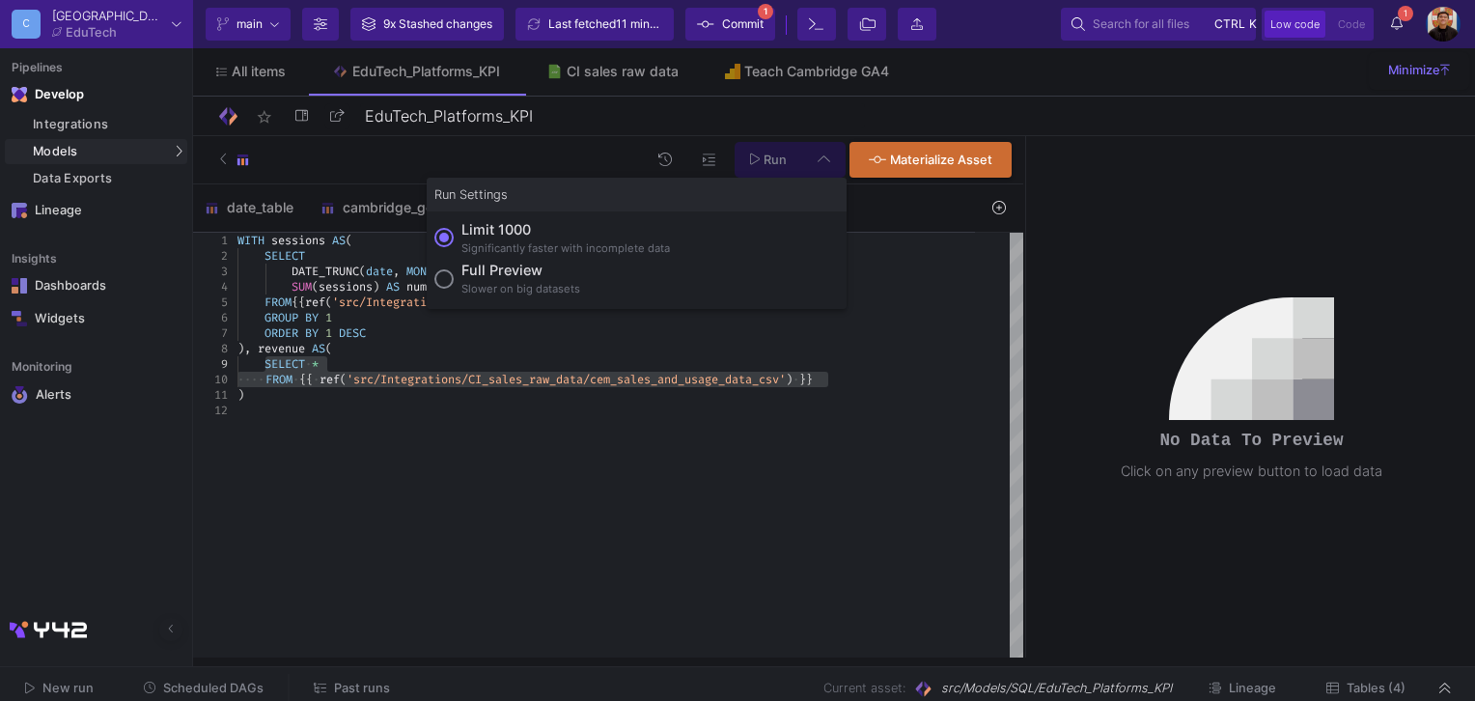
click at [521, 240] on div "Significantly faster with incomplete data" at bounding box center [566, 248] width 209 height 16
click at [454, 239] on input "Limit 1000 Significantly faster with incomplete data" at bounding box center [444, 237] width 19 height 19
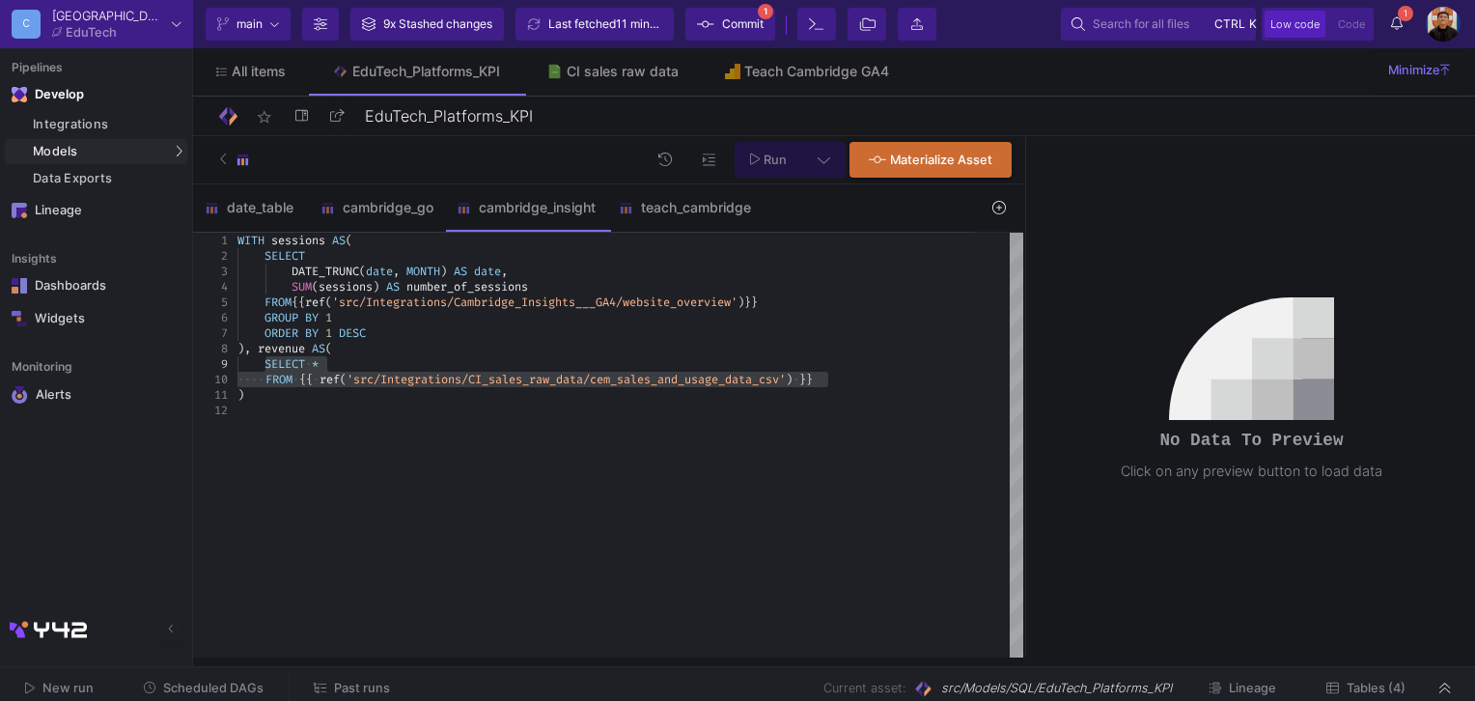
click at [760, 166] on icon at bounding box center [755, 160] width 11 height 14
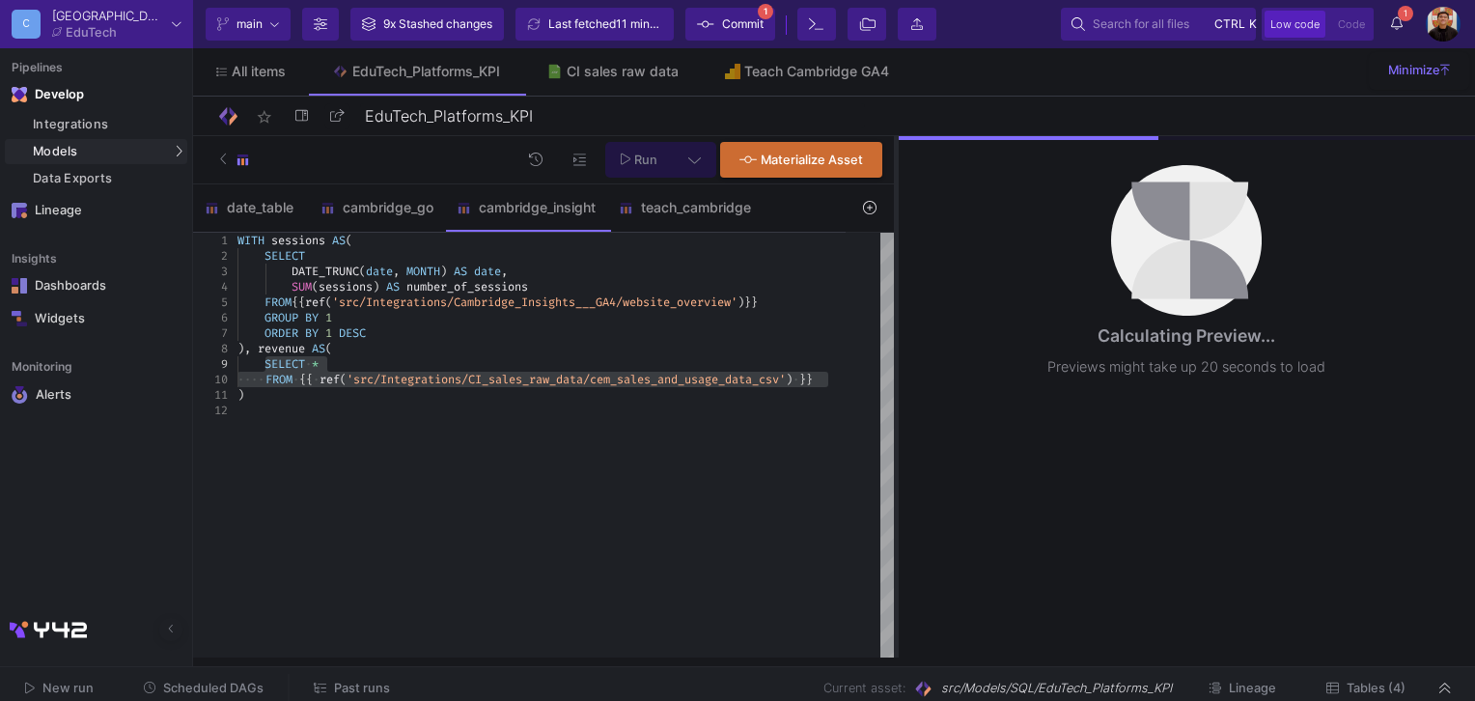
drag, startPoint x: 1024, startPoint y: 304, endPoint x: 895, endPoint y: 305, distance: 129.4
click at [895, 305] on div at bounding box center [896, 396] width 5 height 521
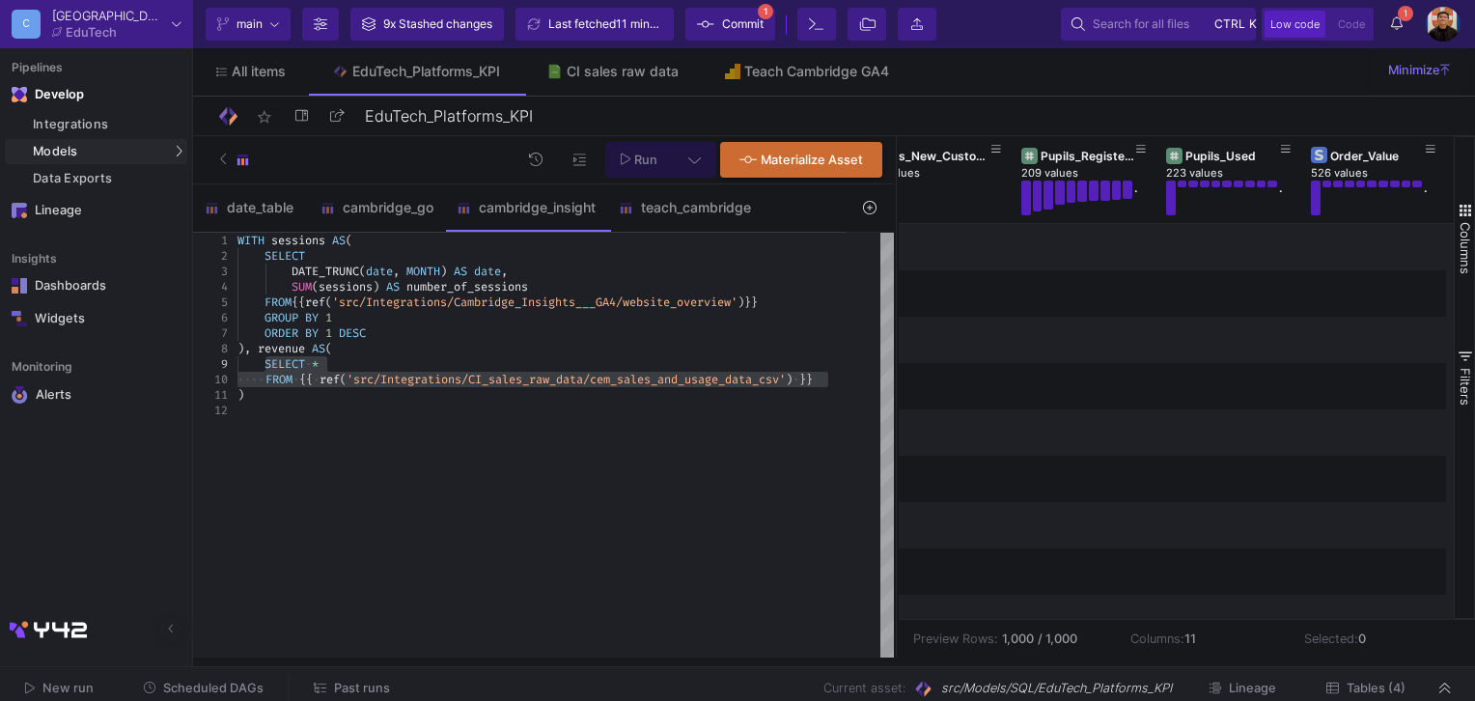
scroll to position [0, 1046]
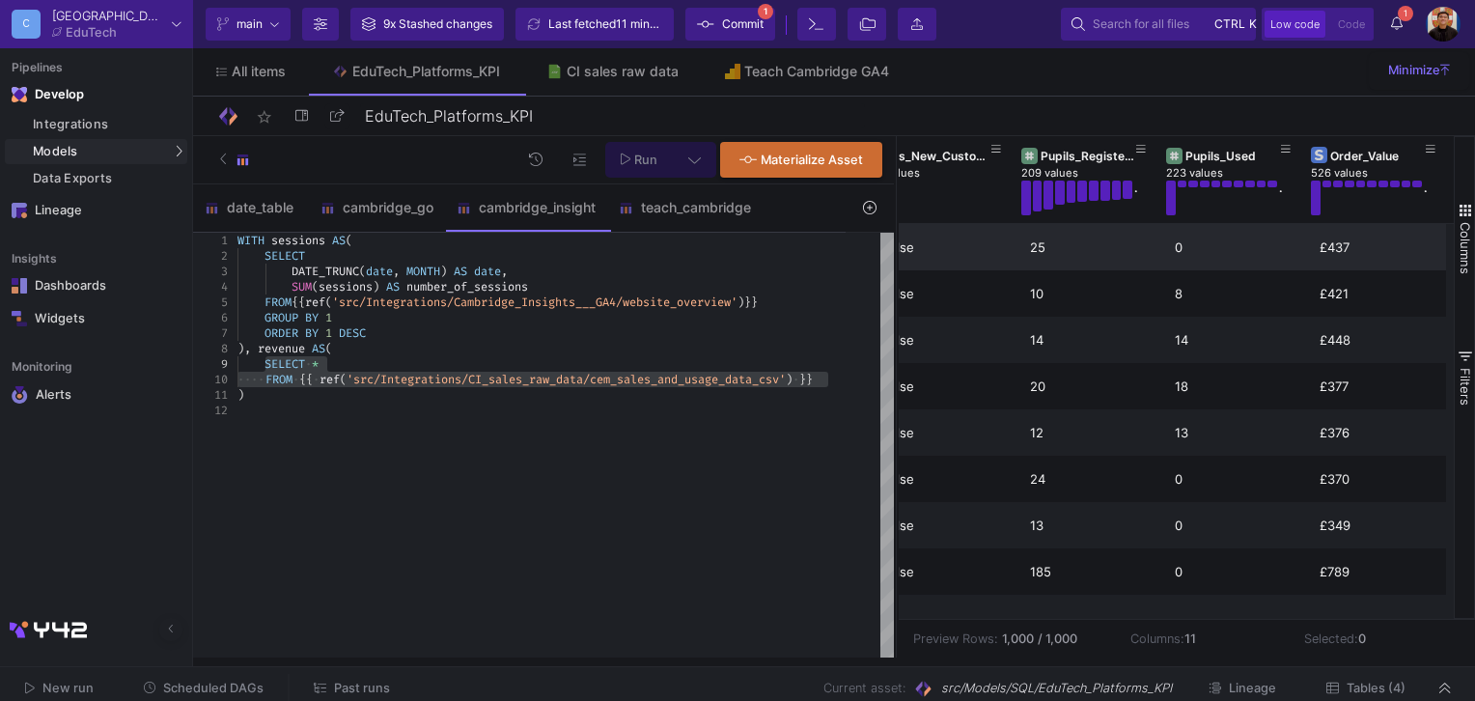
click at [1323, 247] on div "£437" at bounding box center [1382, 247] width 124 height 45
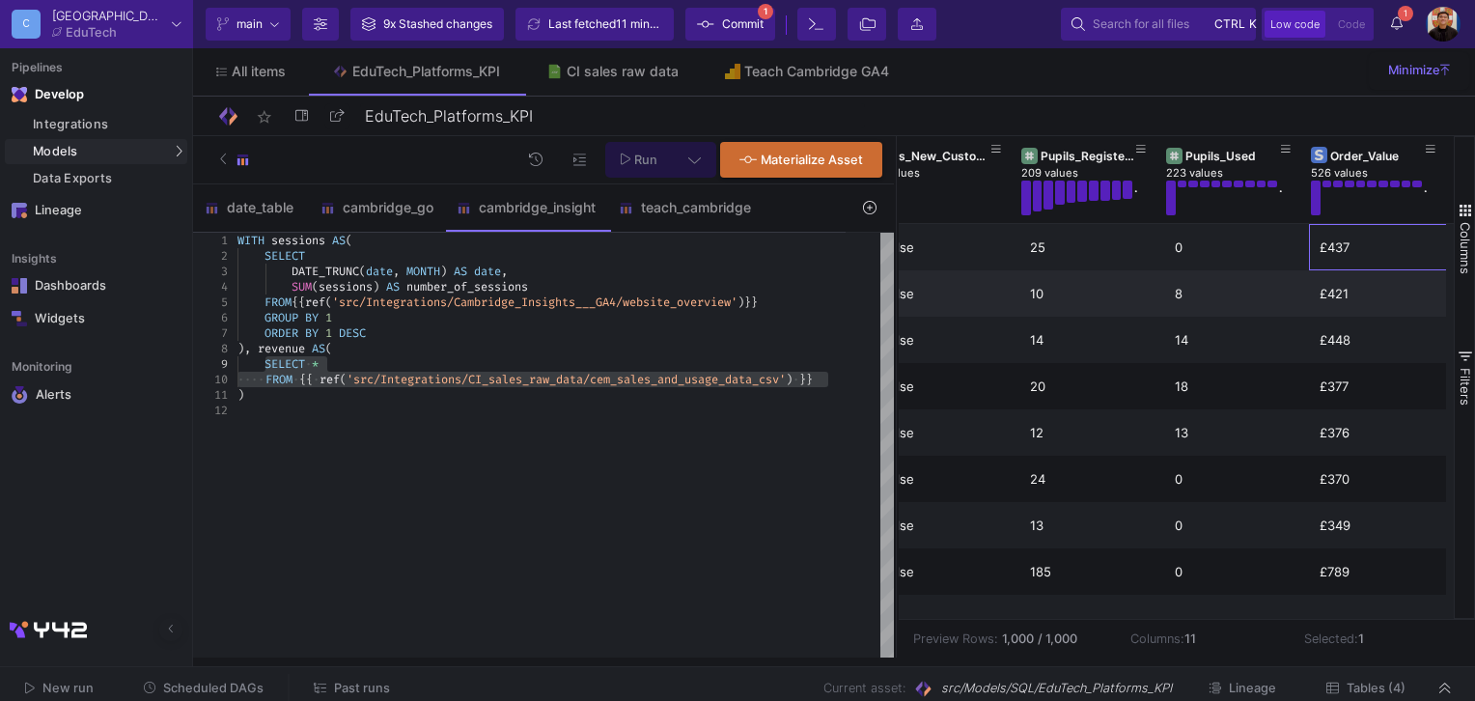
click at [1333, 312] on div "£421" at bounding box center [1382, 293] width 124 height 45
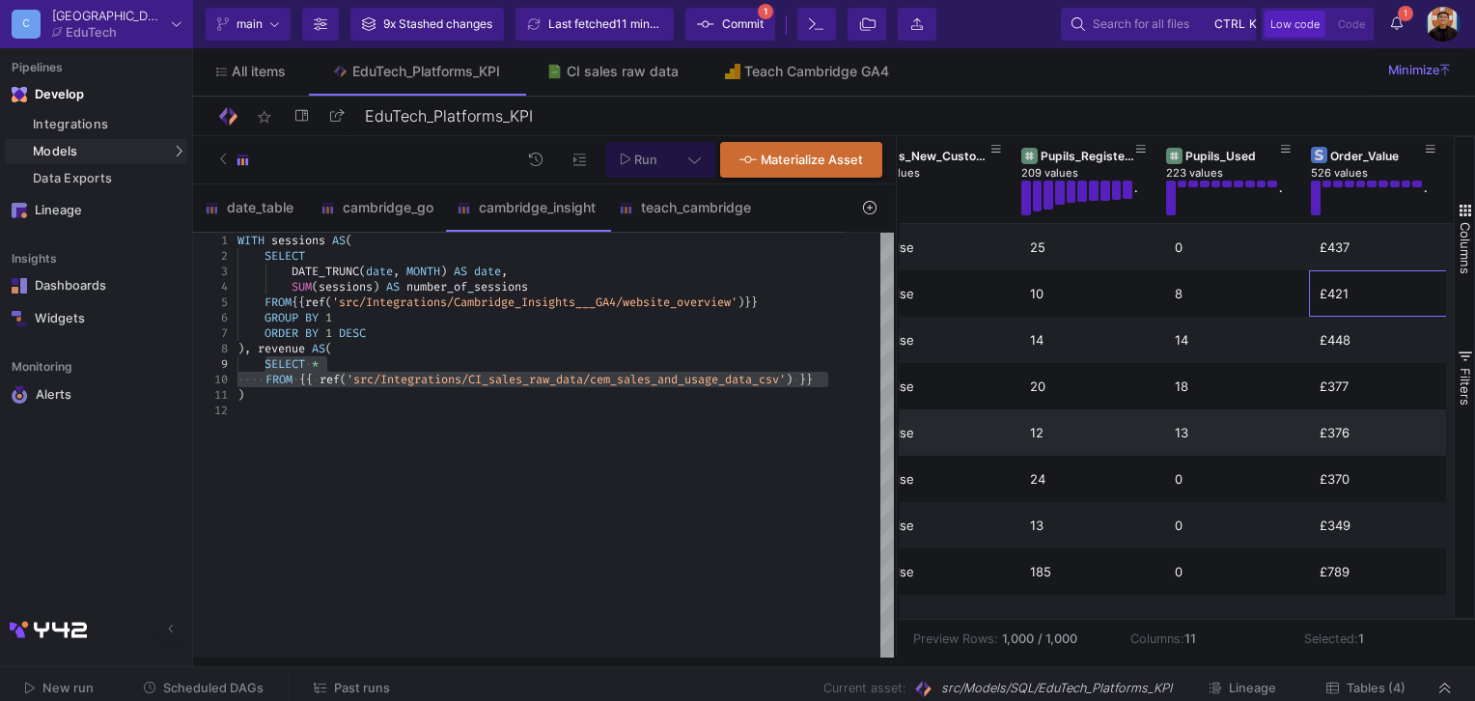
click at [1363, 434] on div "£376" at bounding box center [1382, 432] width 124 height 45
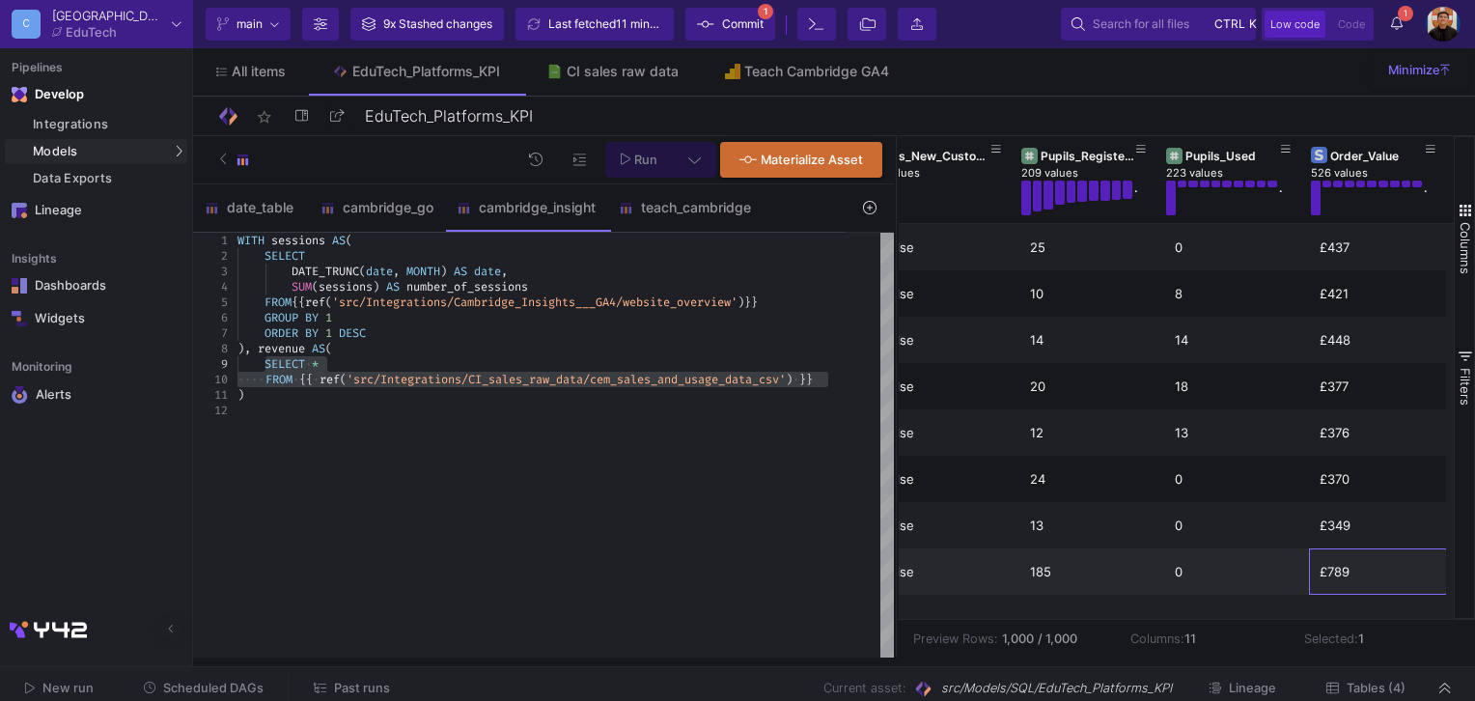
click at [1360, 550] on div "£789" at bounding box center [1382, 571] width 124 height 45
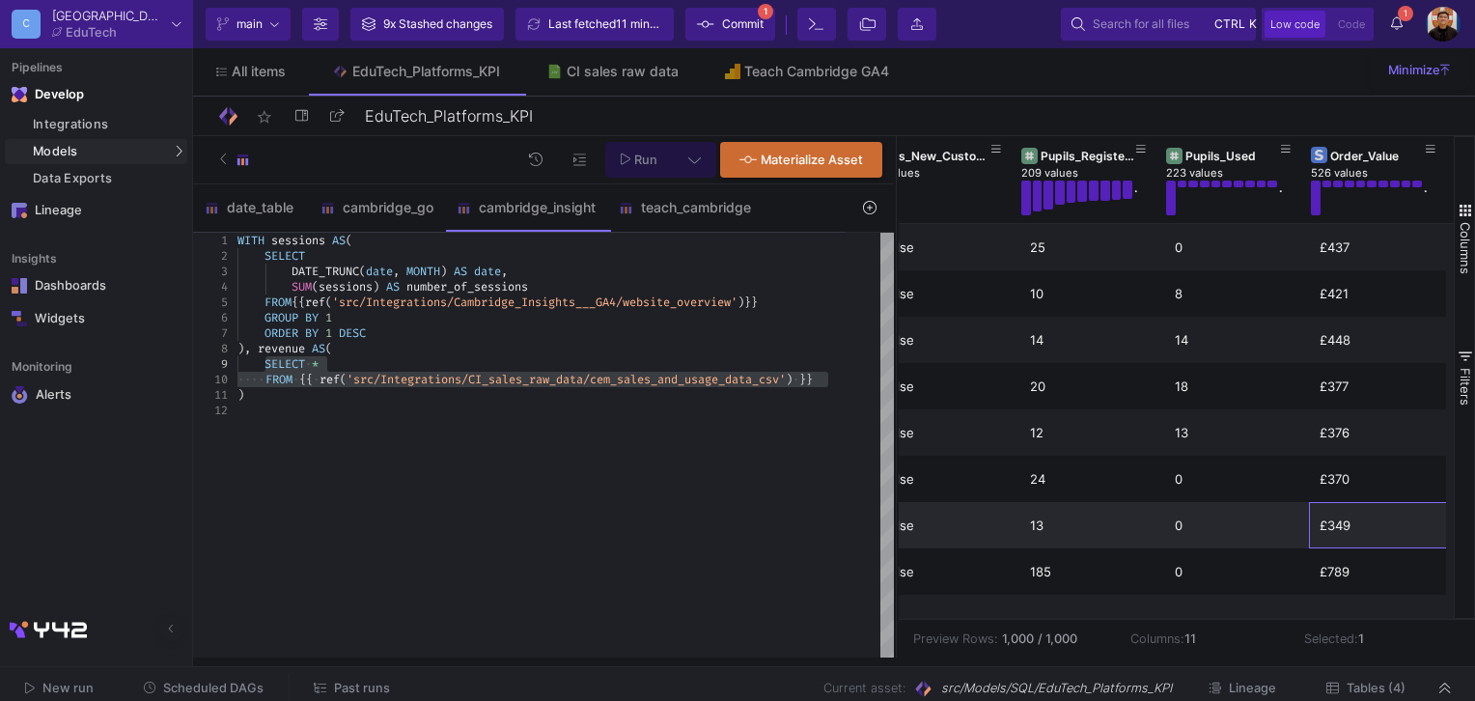
click at [1351, 503] on div "£349" at bounding box center [1382, 525] width 124 height 45
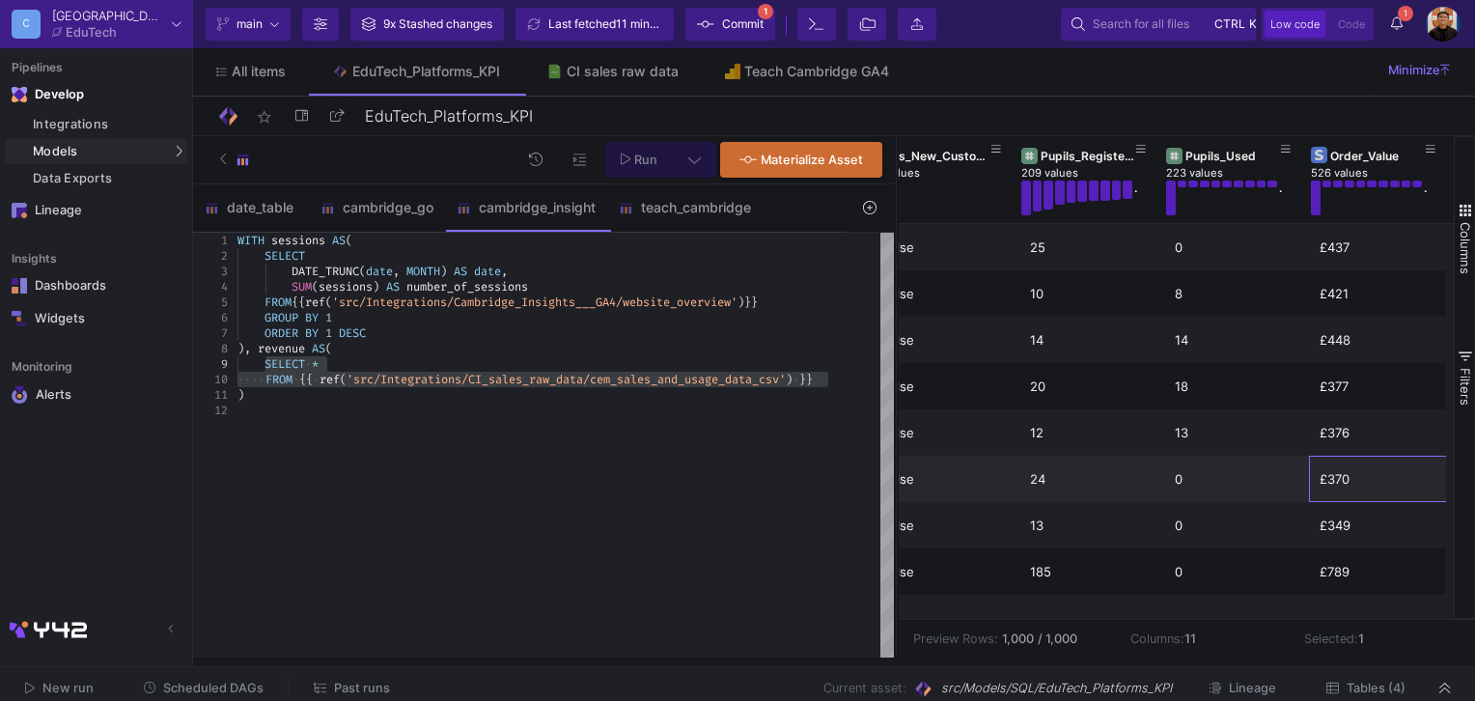
click at [1341, 458] on div "£370" at bounding box center [1382, 479] width 124 height 45
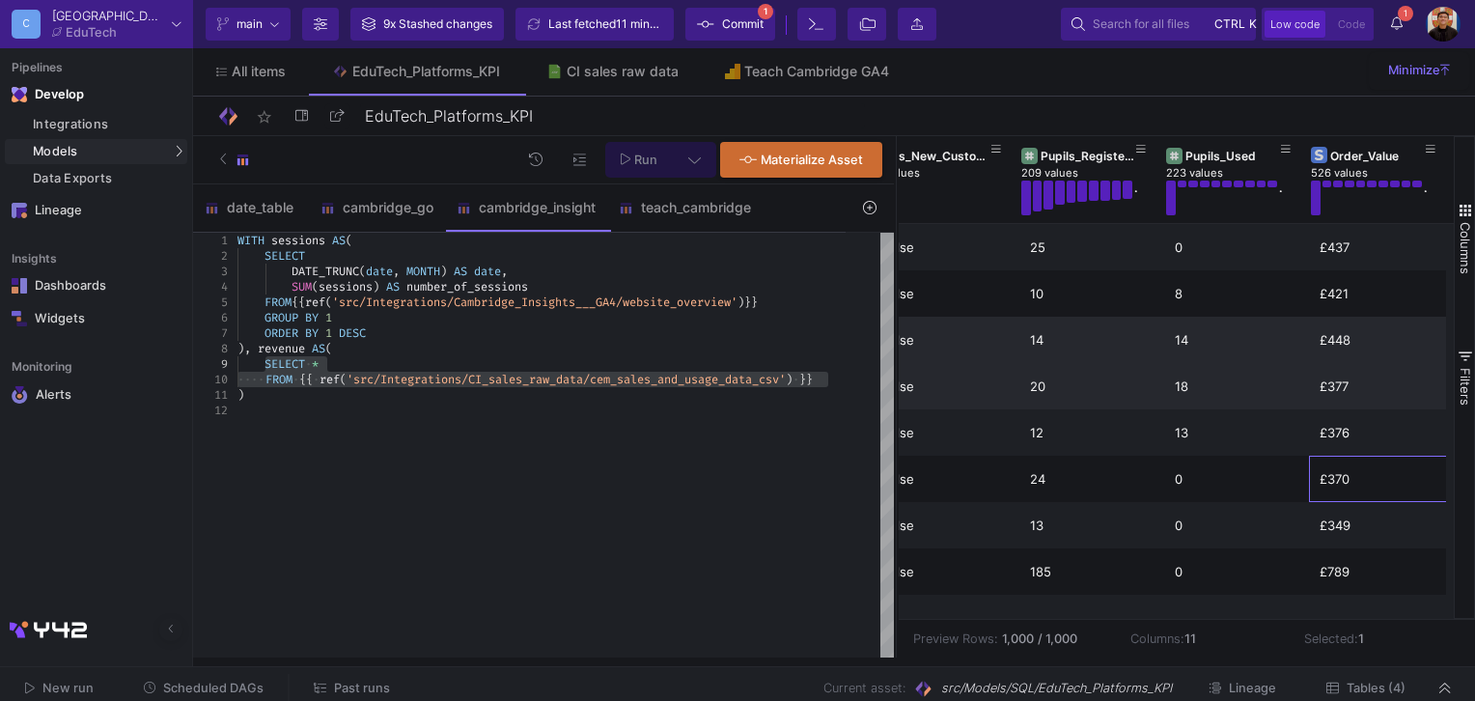
drag, startPoint x: 1340, startPoint y: 390, endPoint x: 1344, endPoint y: 348, distance: 42.7
click at [1341, 382] on div "£377" at bounding box center [1382, 386] width 124 height 45
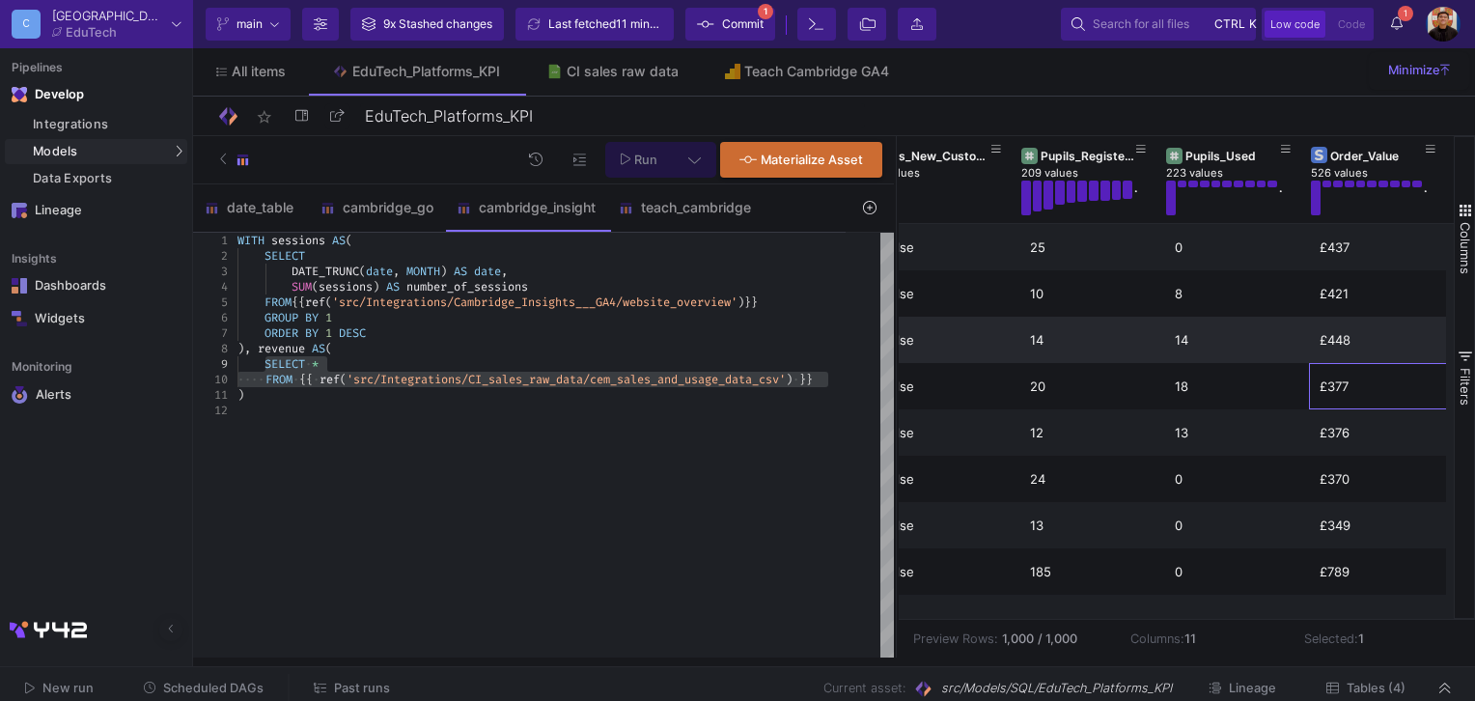
click at [1344, 323] on div "£448" at bounding box center [1382, 340] width 124 height 45
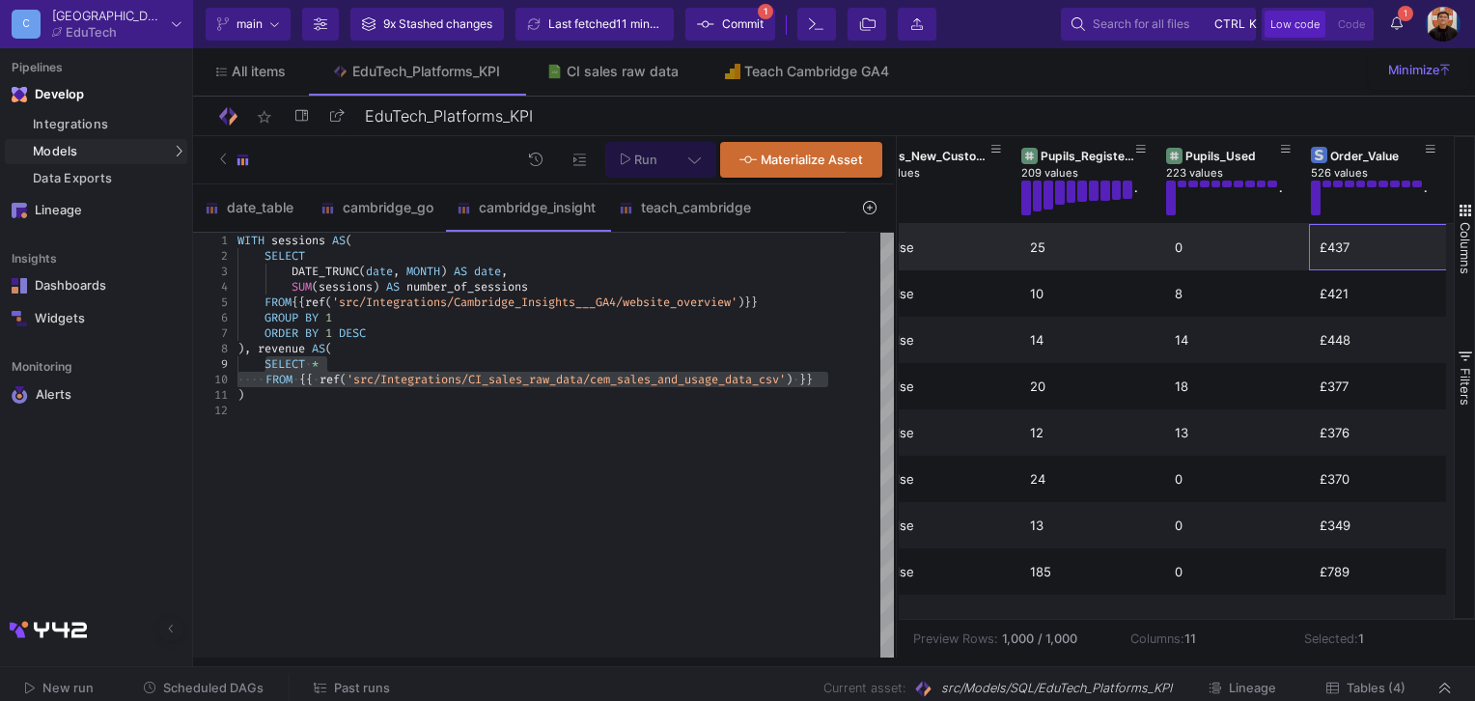
click at [1347, 260] on div "£437" at bounding box center [1382, 247] width 124 height 45
click at [615, 75] on div "CI sales raw data" at bounding box center [623, 71] width 112 height 15
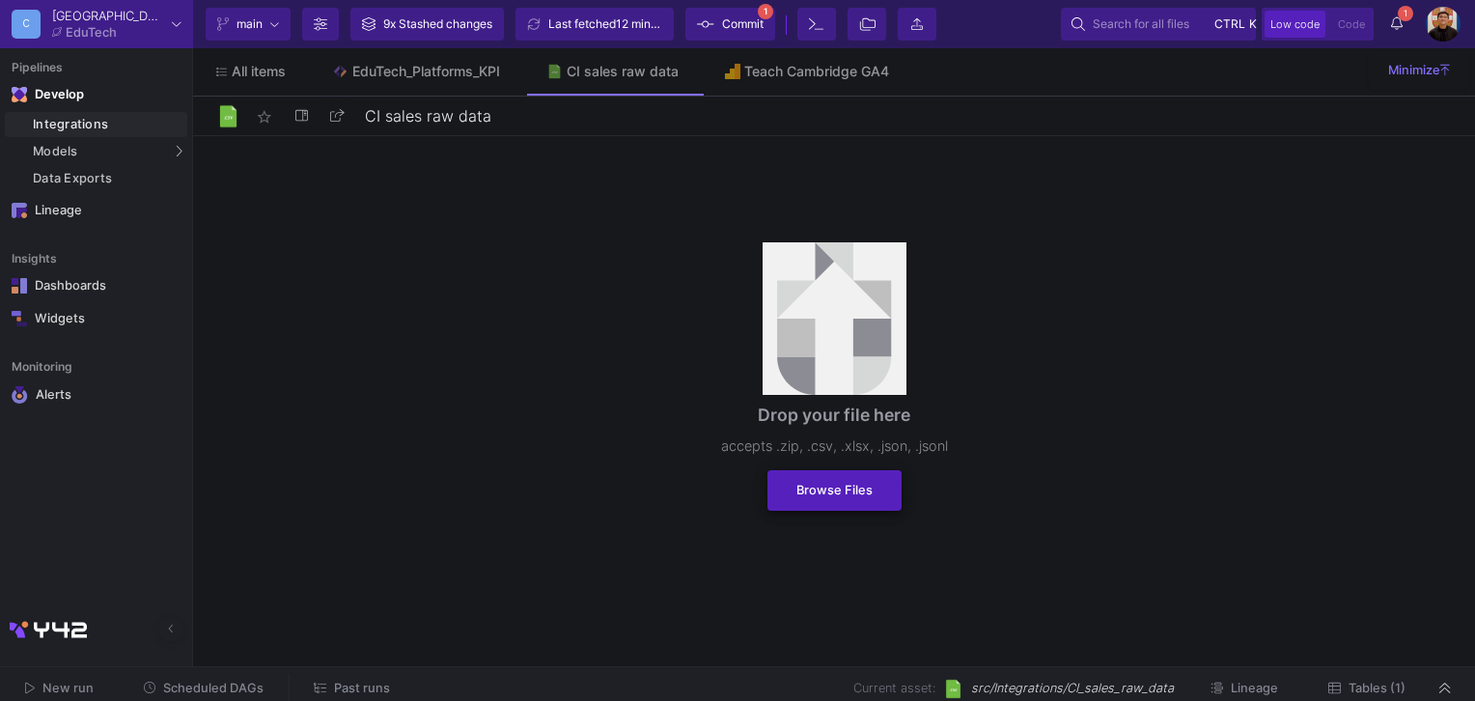
click at [845, 493] on span "Browse Files" at bounding box center [835, 490] width 76 height 14
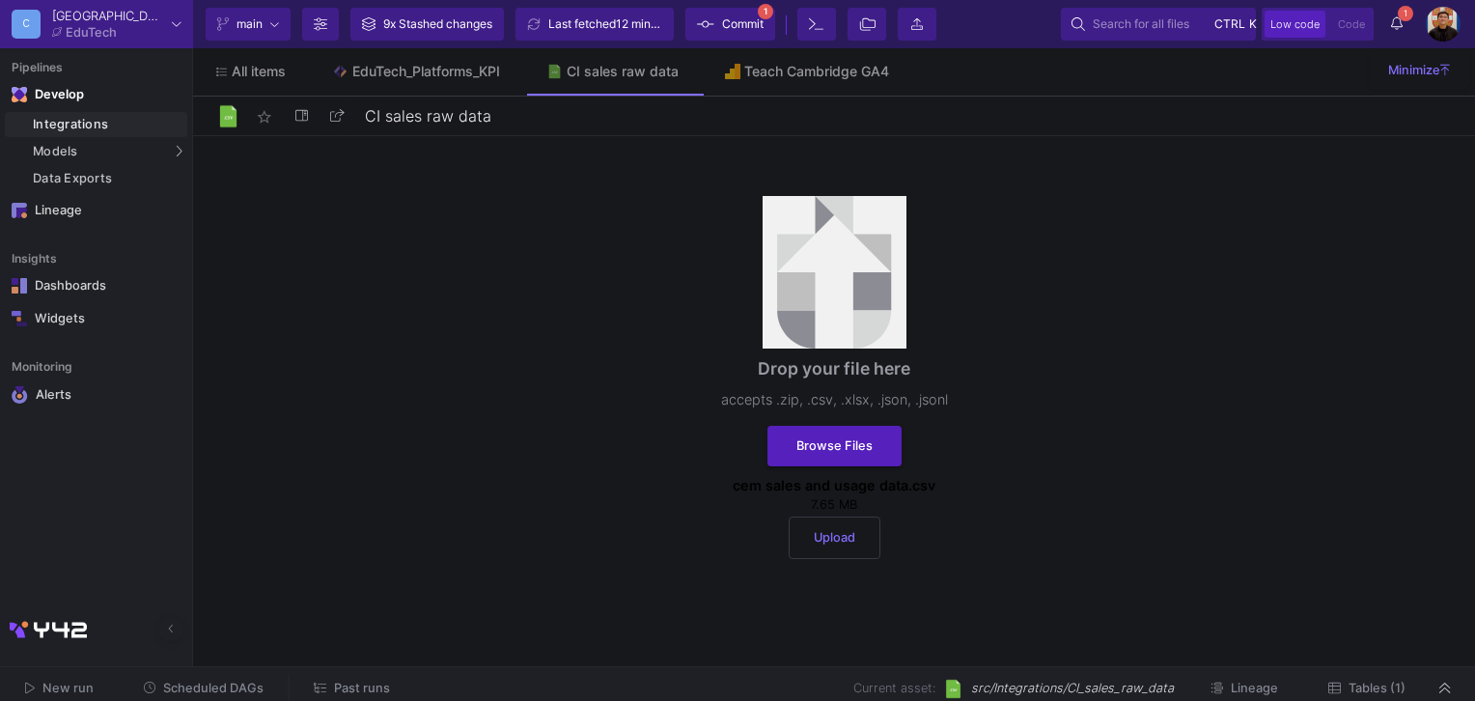
click at [808, 534] on button "Upload" at bounding box center [835, 538] width 92 height 42
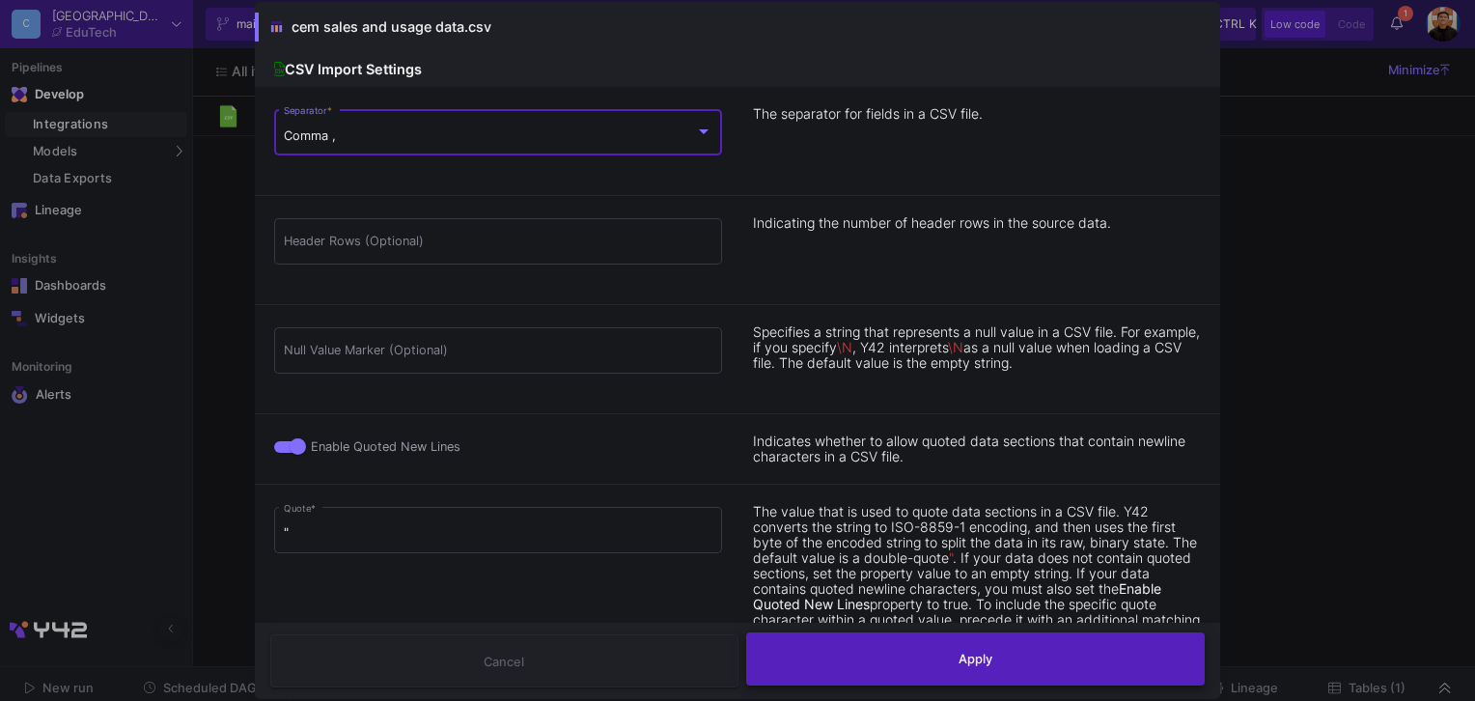
click at [923, 660] on button "Apply" at bounding box center [976, 658] width 460 height 53
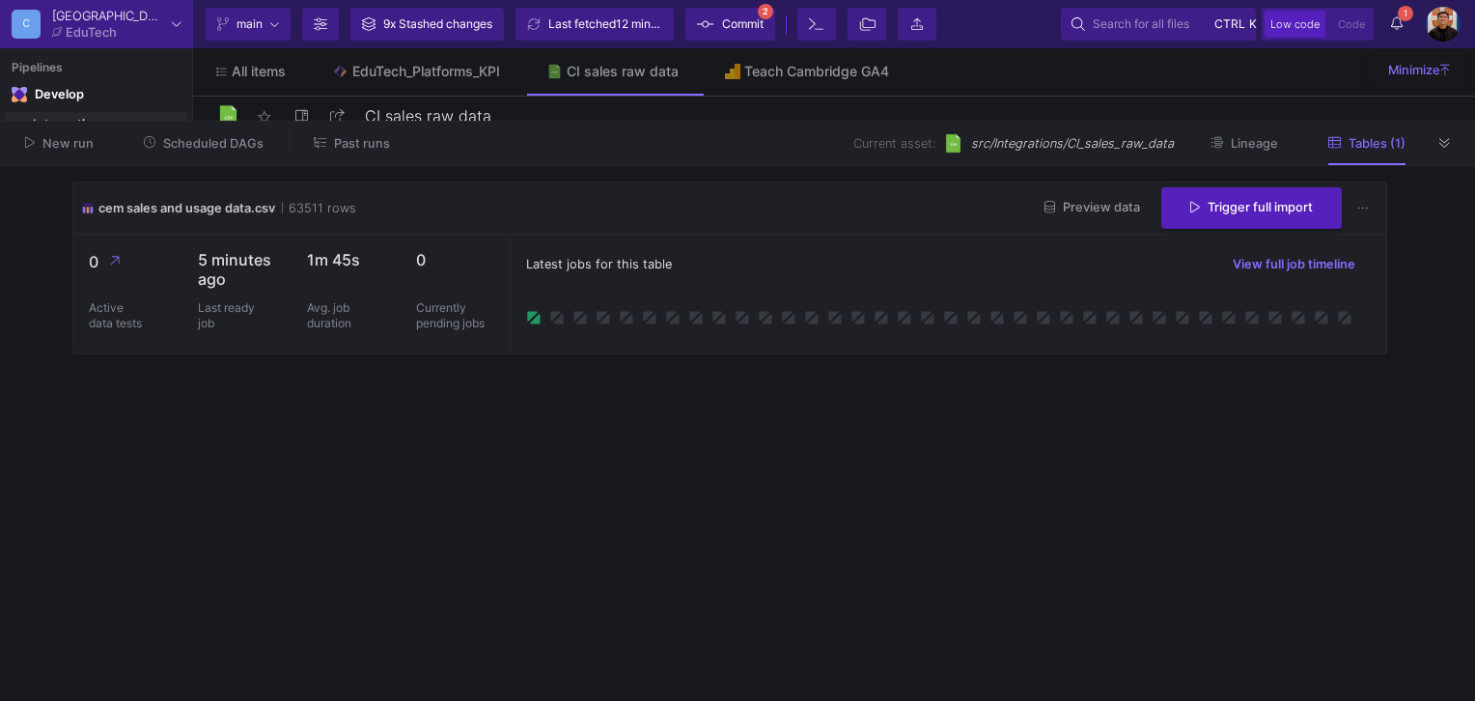
click at [754, 23] on span "Commit" at bounding box center [743, 24] width 42 height 29
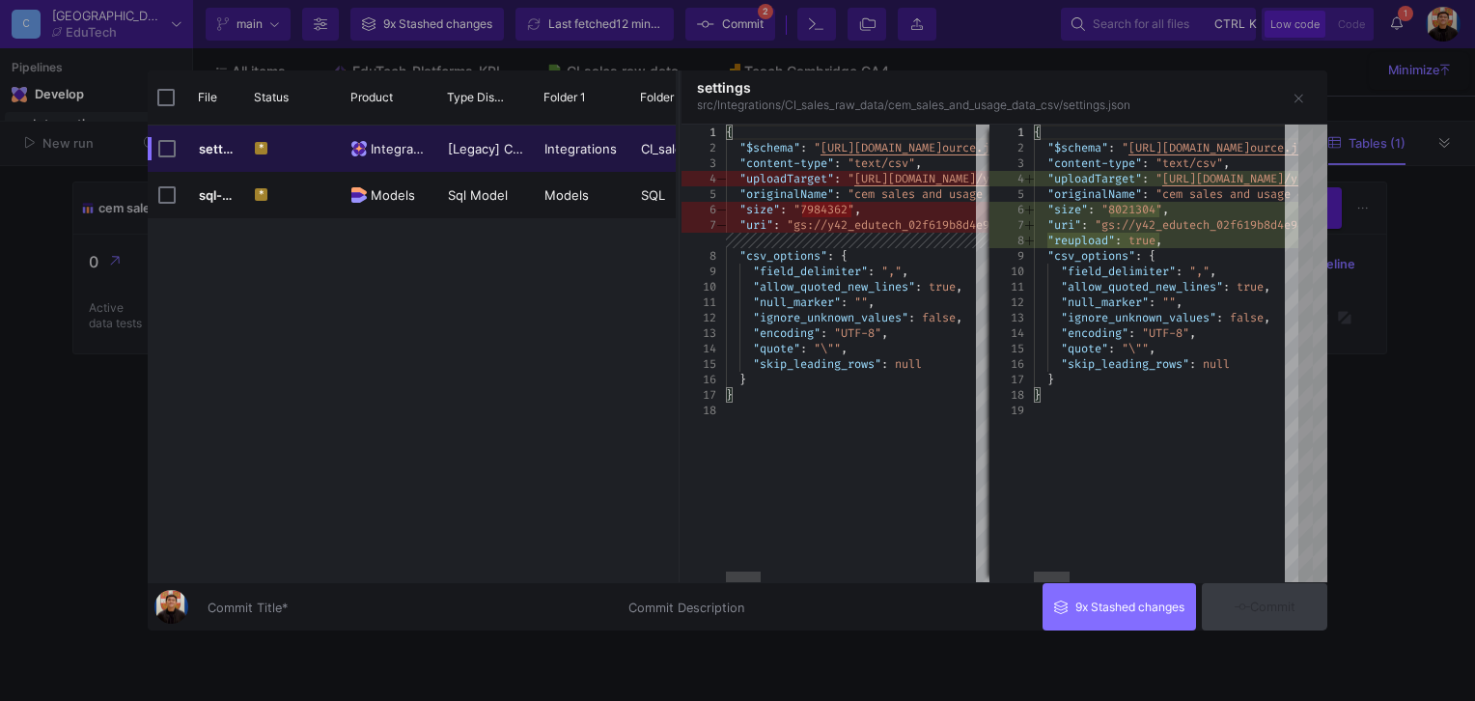
click at [325, 593] on div "Commit Title *" at bounding box center [407, 603] width 398 height 36
click at [325, 607] on input "Commit Title *" at bounding box center [407, 608] width 398 height 15
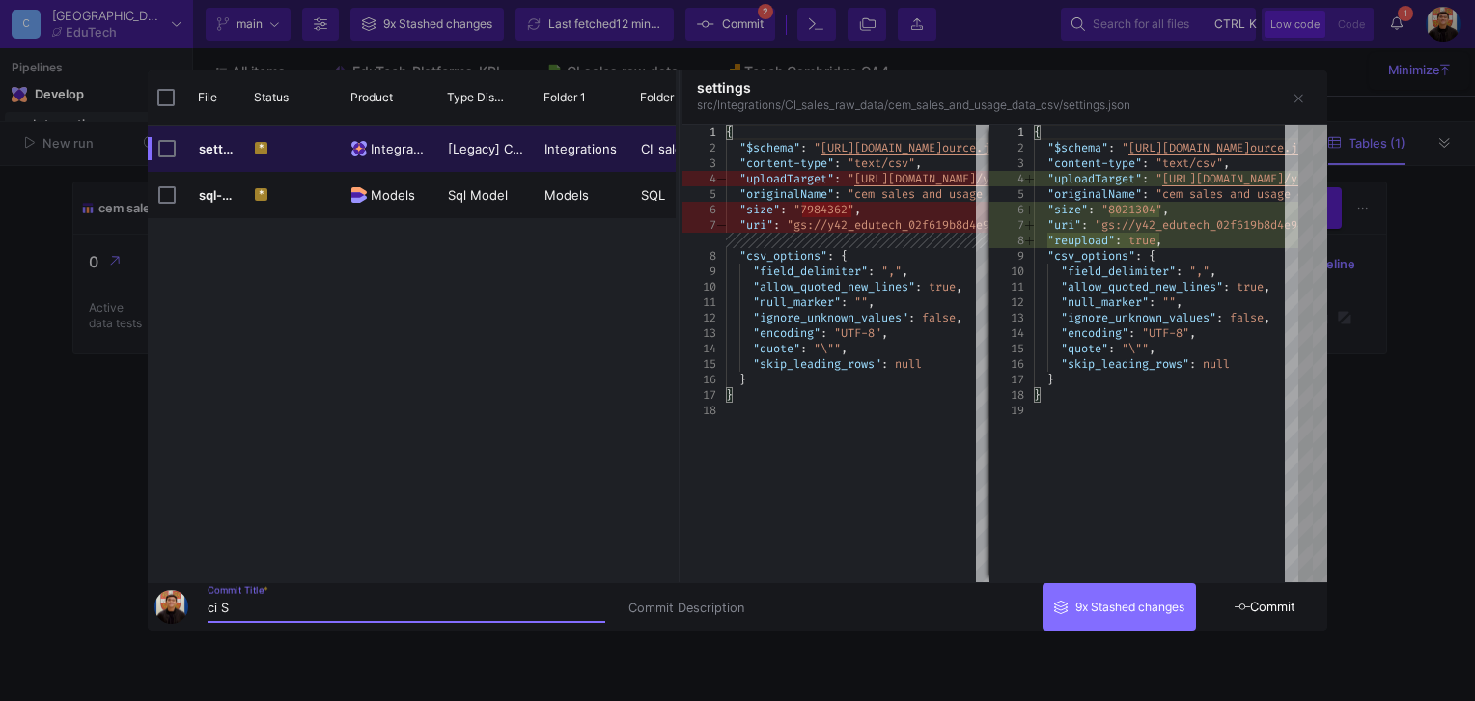
type input "c"
type input "CI Sales data update"
click at [1336, 612] on div at bounding box center [737, 350] width 1475 height 701
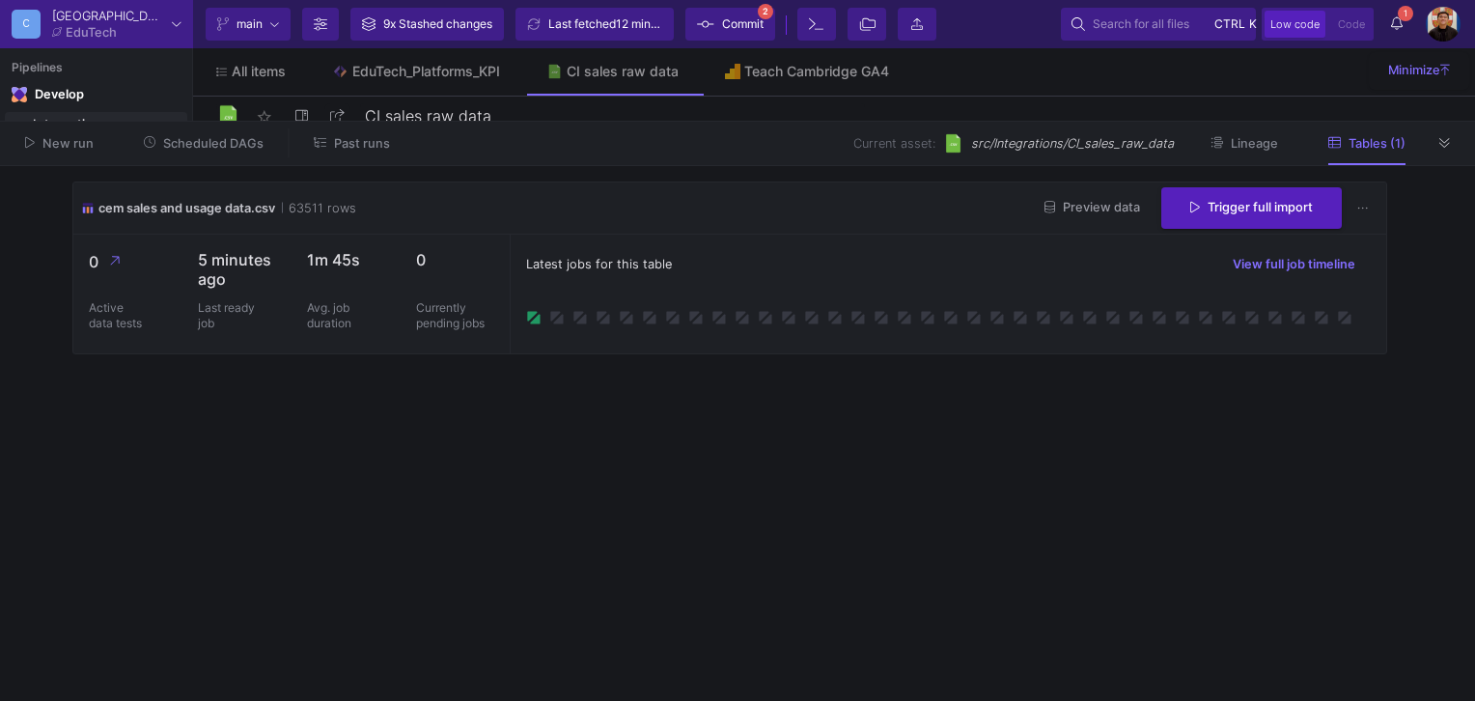
click at [1315, 605] on cdk-virtual-scroll-viewport "cem sales and usage data.csv 63511 rows Preview data Trigger full import 0 Acti…" at bounding box center [737, 434] width 1331 height 504
click at [764, 23] on span "Commit" at bounding box center [743, 24] width 42 height 29
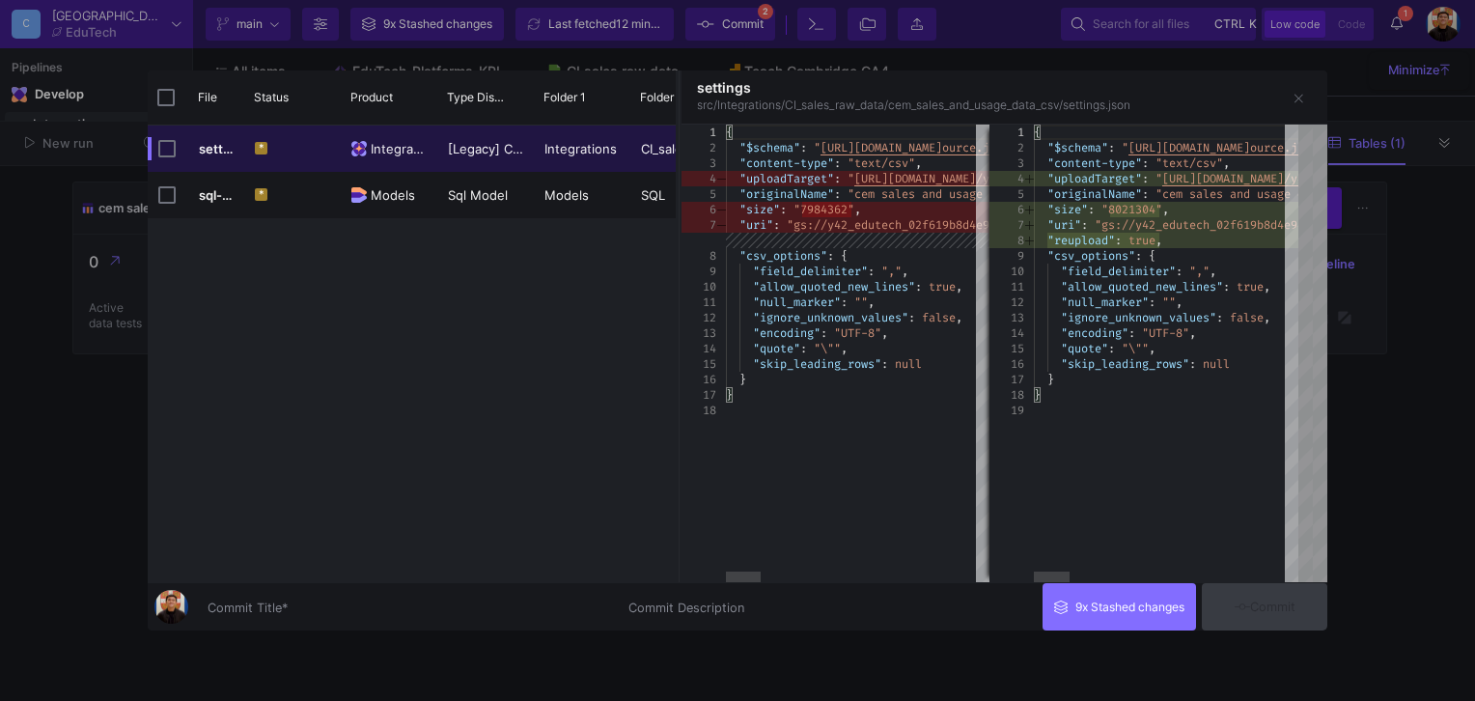
click at [457, 599] on div "Commit Title *" at bounding box center [407, 603] width 398 height 36
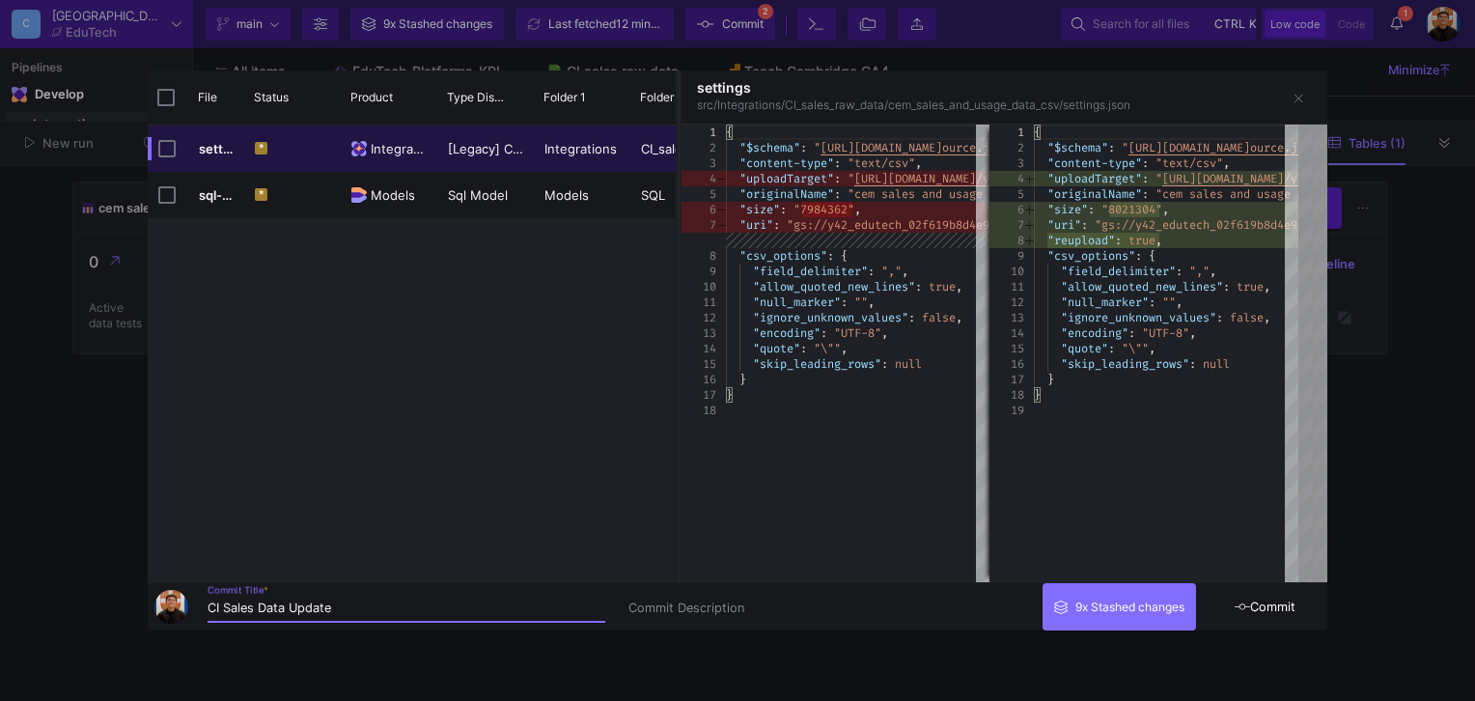
type input "CI Sales Data Update"
click at [1275, 592] on button "Commit" at bounding box center [1265, 606] width 126 height 47
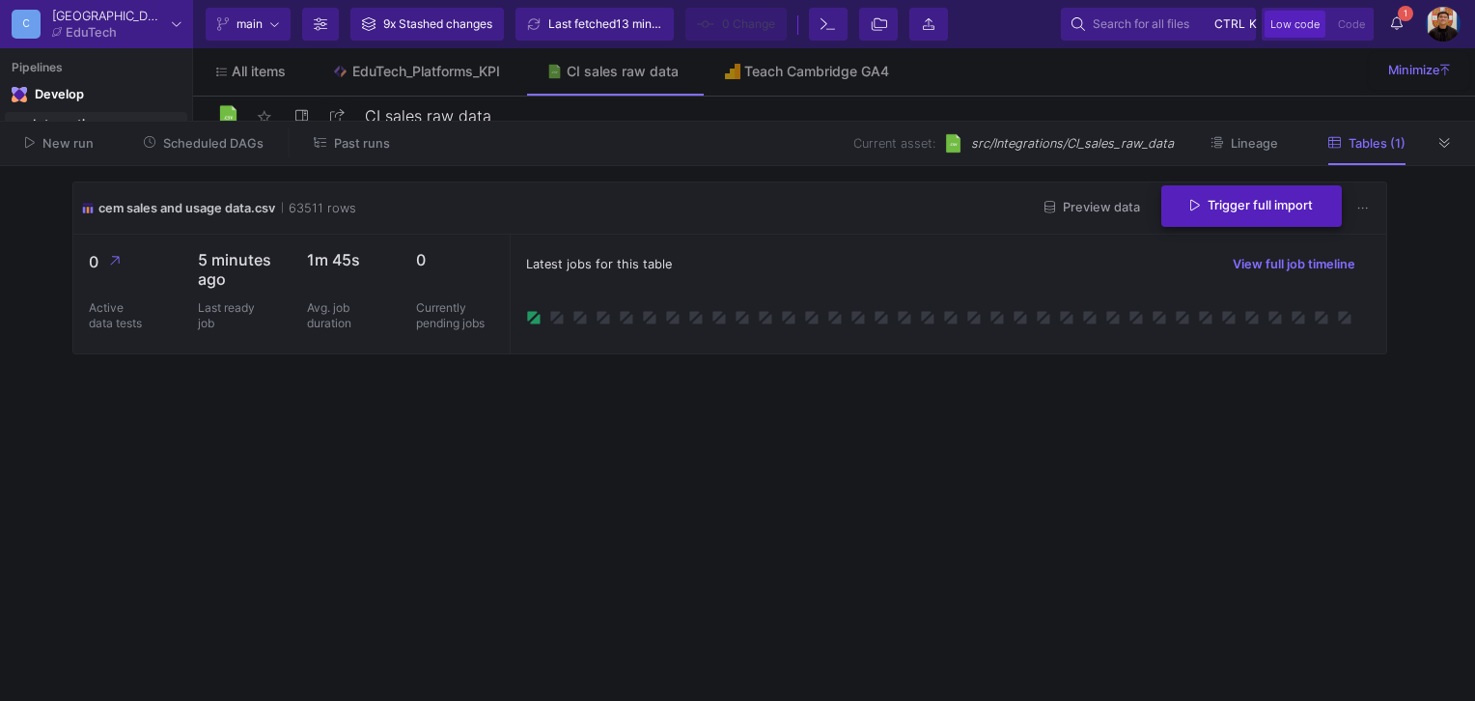
click at [1249, 198] on span "Trigger full import" at bounding box center [1252, 205] width 123 height 14
click at [1394, 19] on icon at bounding box center [1397, 23] width 12 height 14
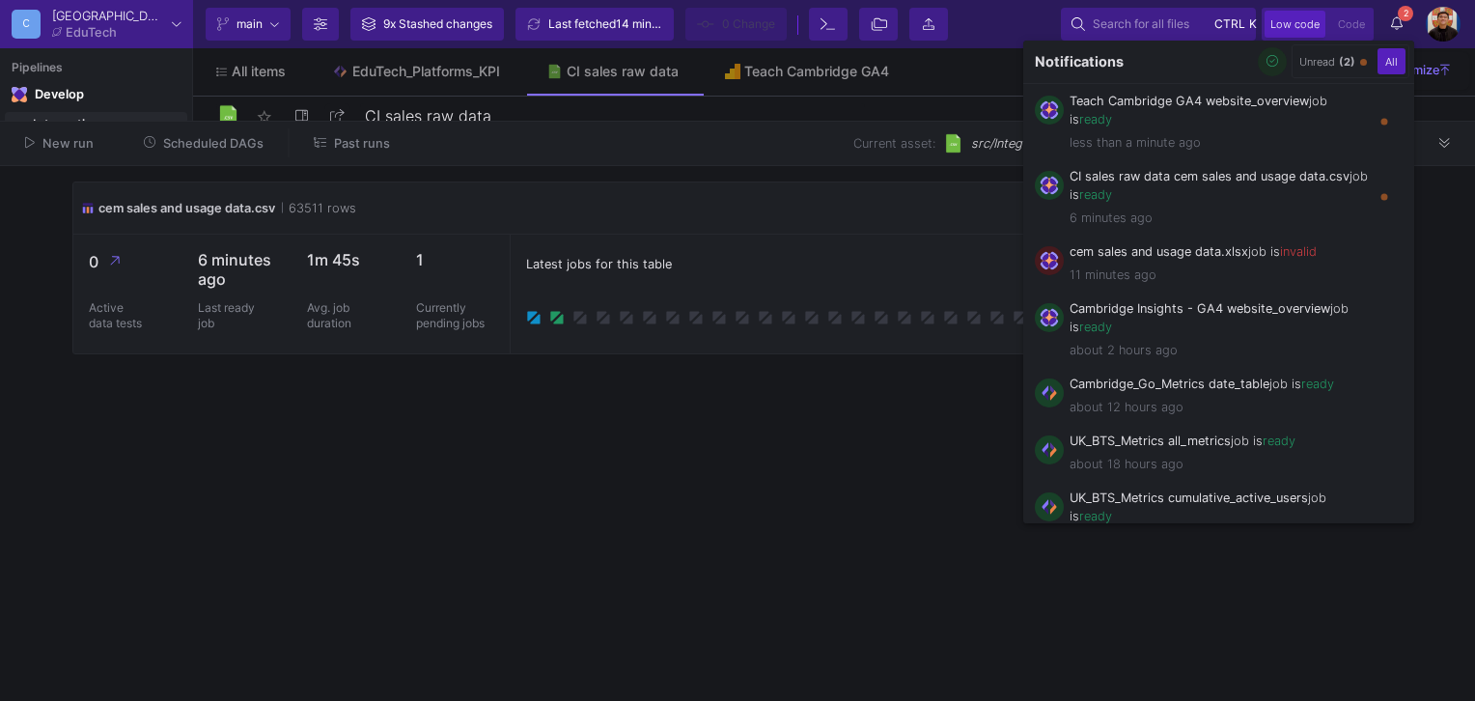
click at [1275, 58] on icon "button" at bounding box center [1273, 61] width 13 height 13
click at [894, 532] on div at bounding box center [737, 350] width 1475 height 701
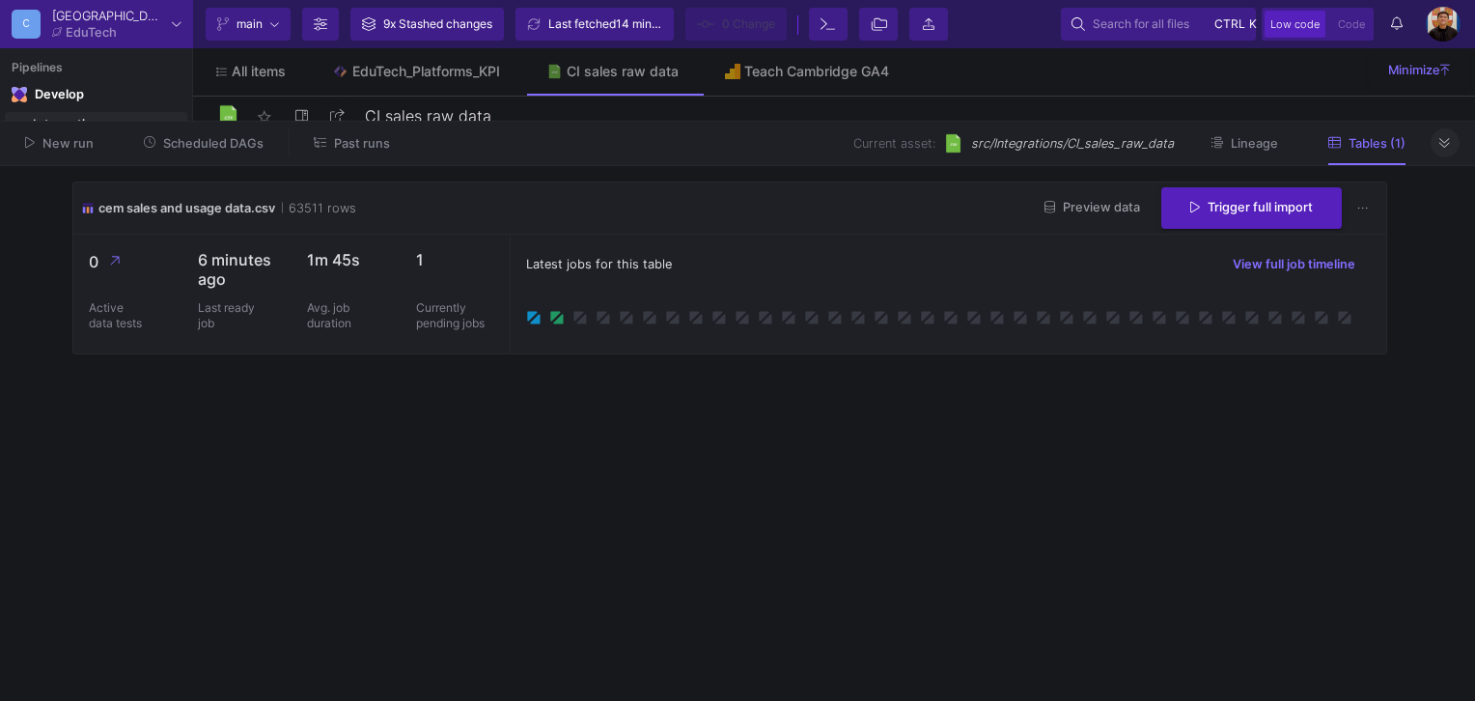
click at [1437, 138] on button at bounding box center [1445, 142] width 29 height 29
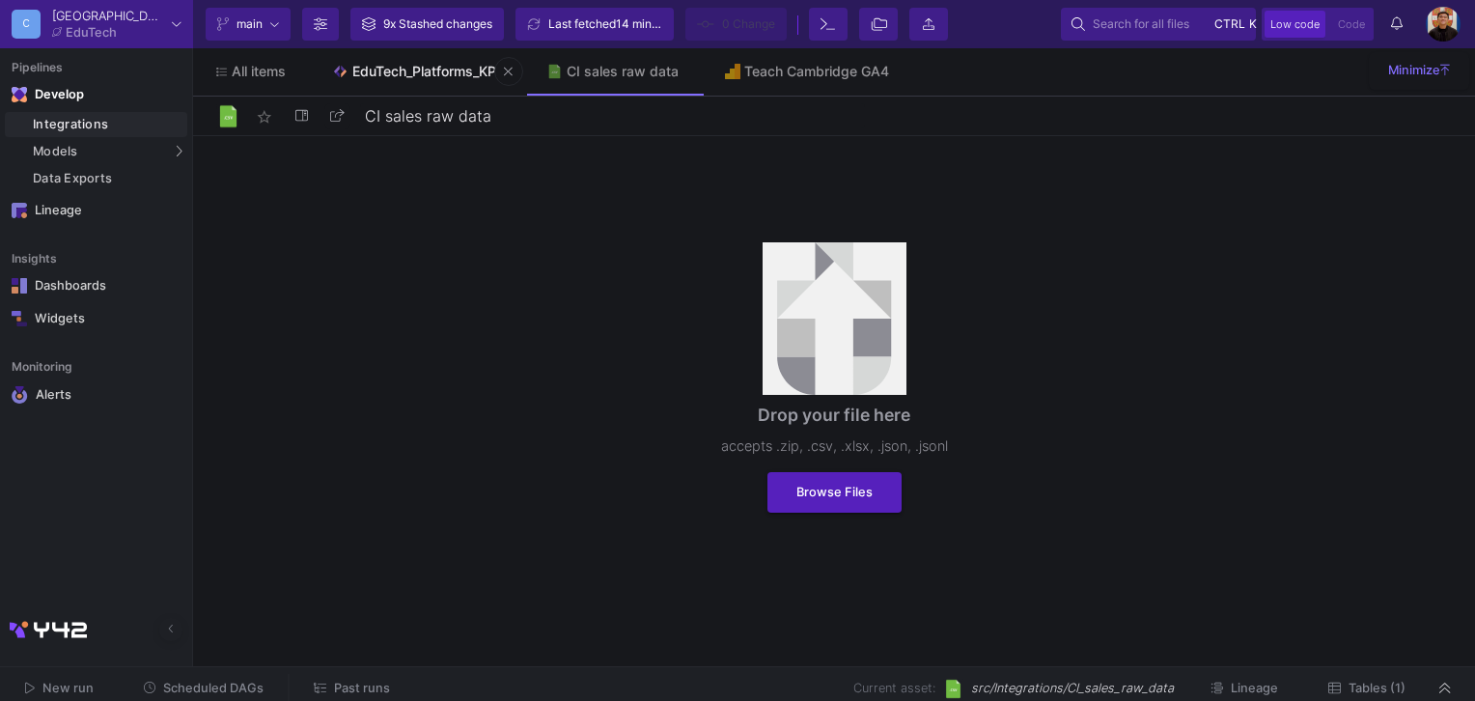
click at [425, 77] on div "EduTech_Platforms_KPI" at bounding box center [426, 71] width 148 height 15
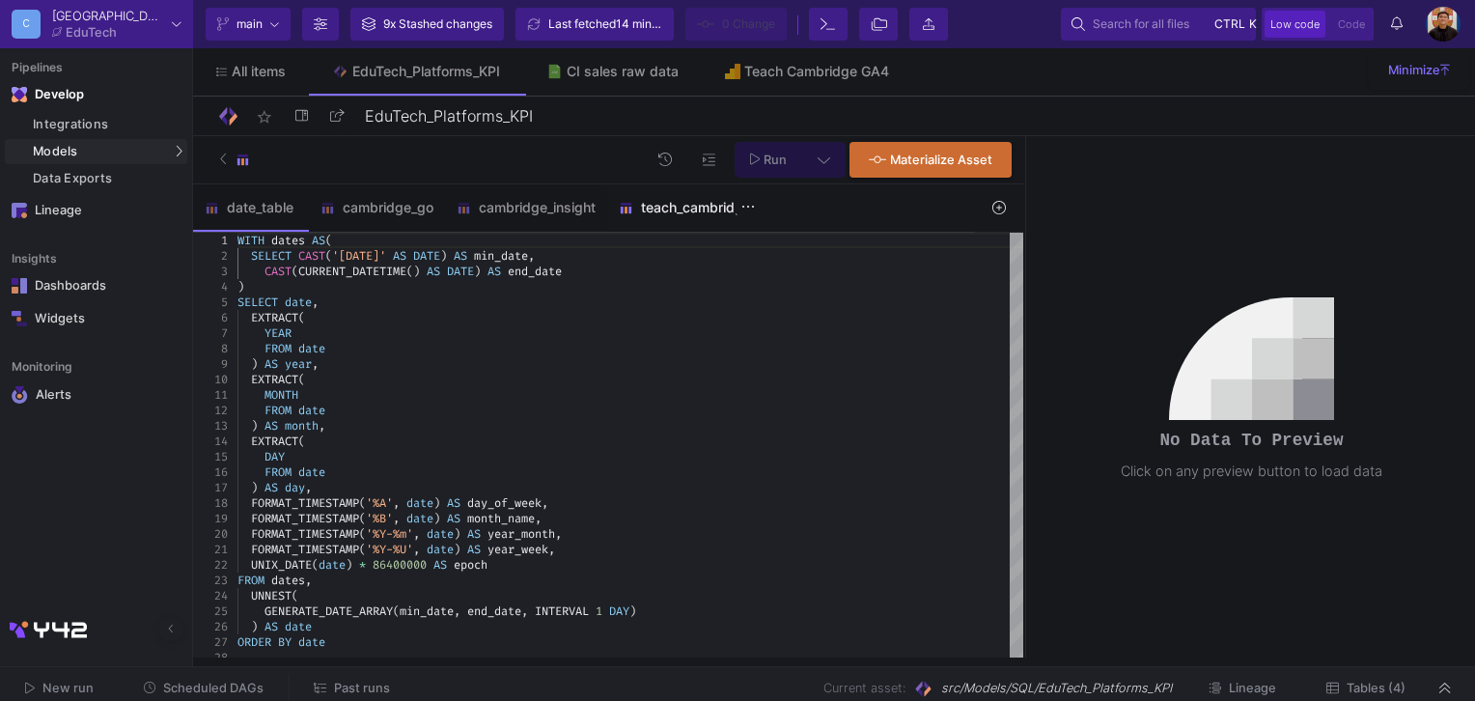
click at [667, 210] on div "teach_cambridge" at bounding box center [685, 207] width 132 height 15
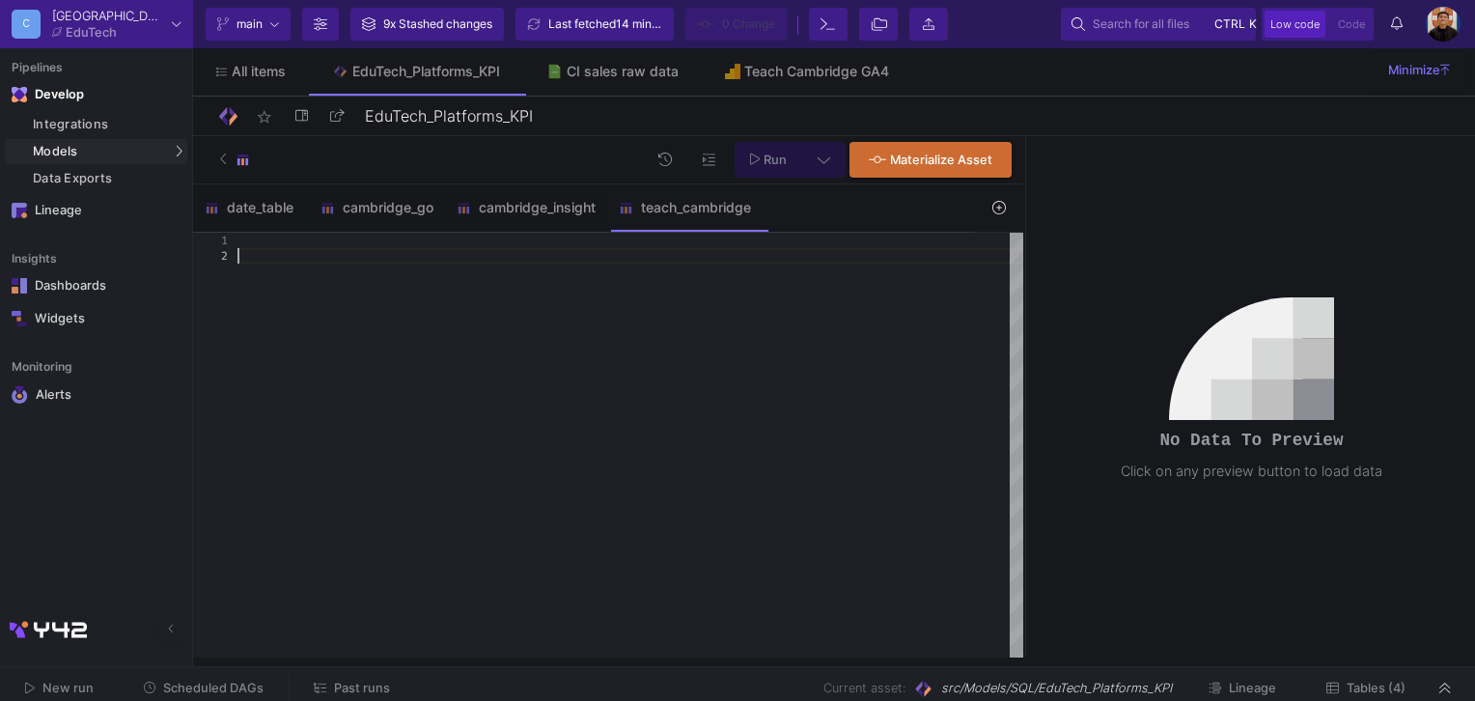
click at [369, 271] on div at bounding box center [631, 446] width 786 height 426
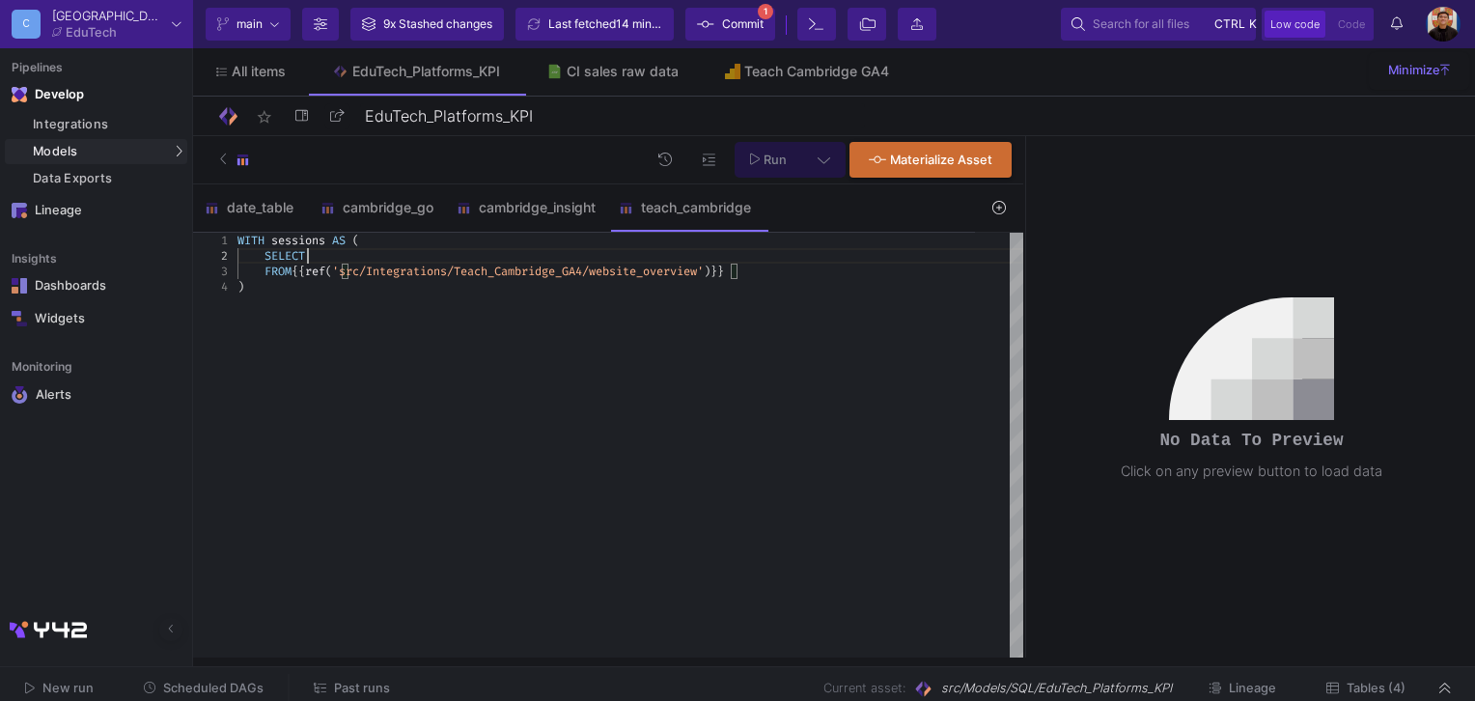
click at [346, 248] on div "SELECT" at bounding box center [631, 255] width 786 height 15
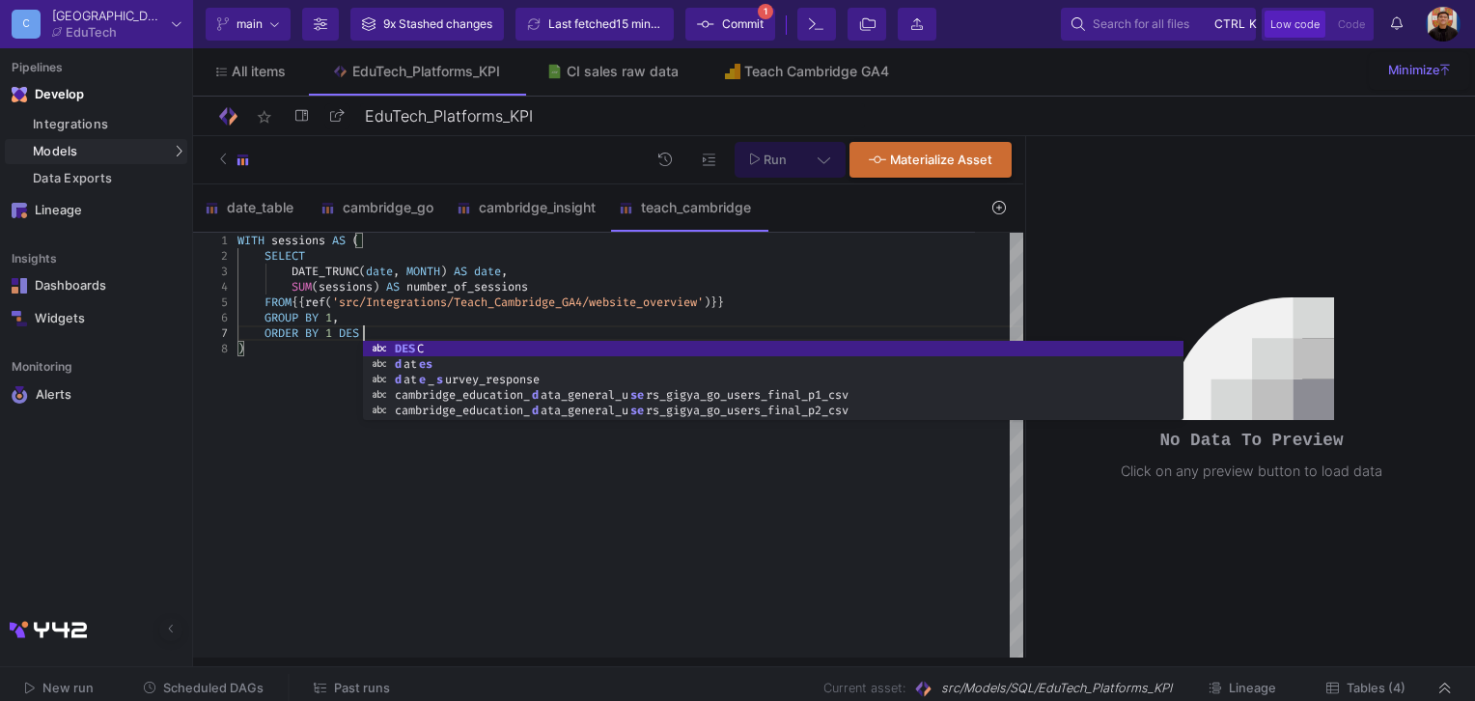
scroll to position [93, 129]
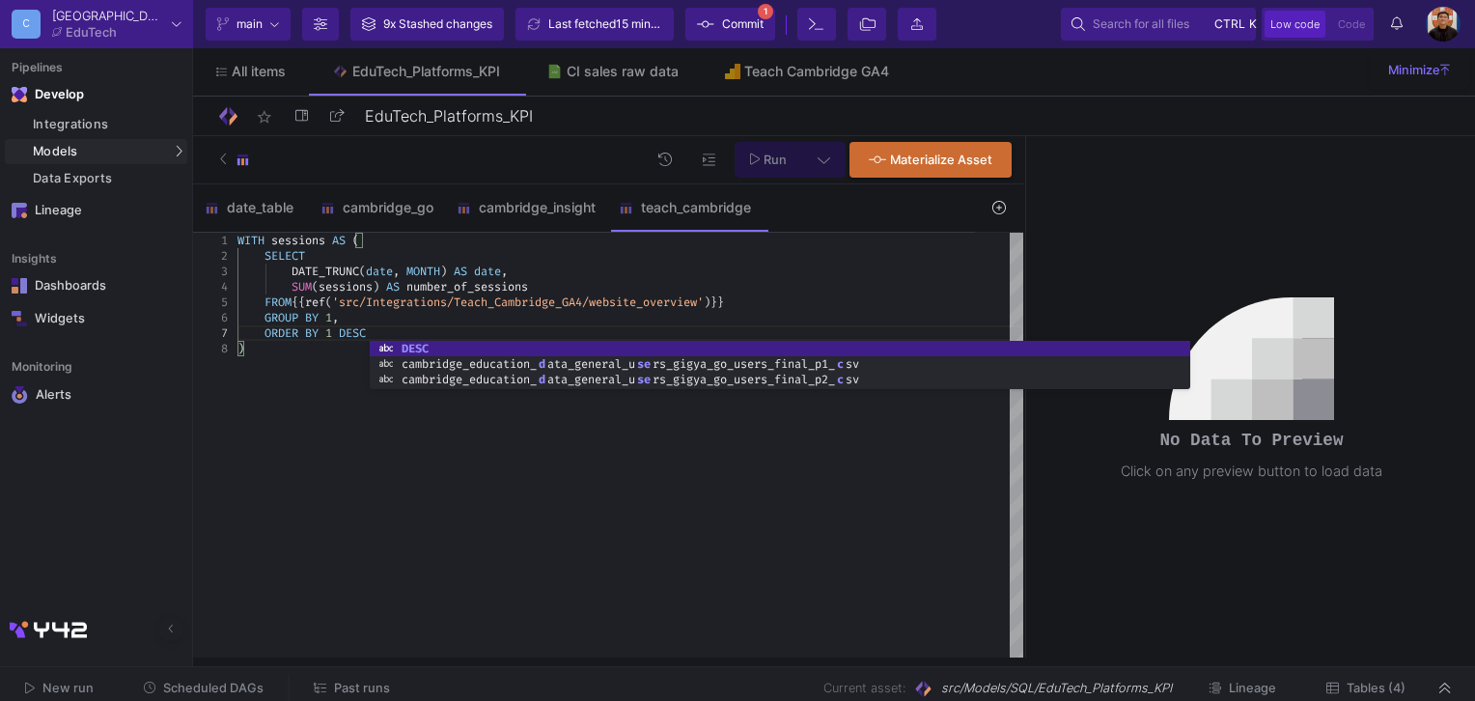
click at [497, 315] on div "GROUP BY 1 ," at bounding box center [631, 317] width 786 height 15
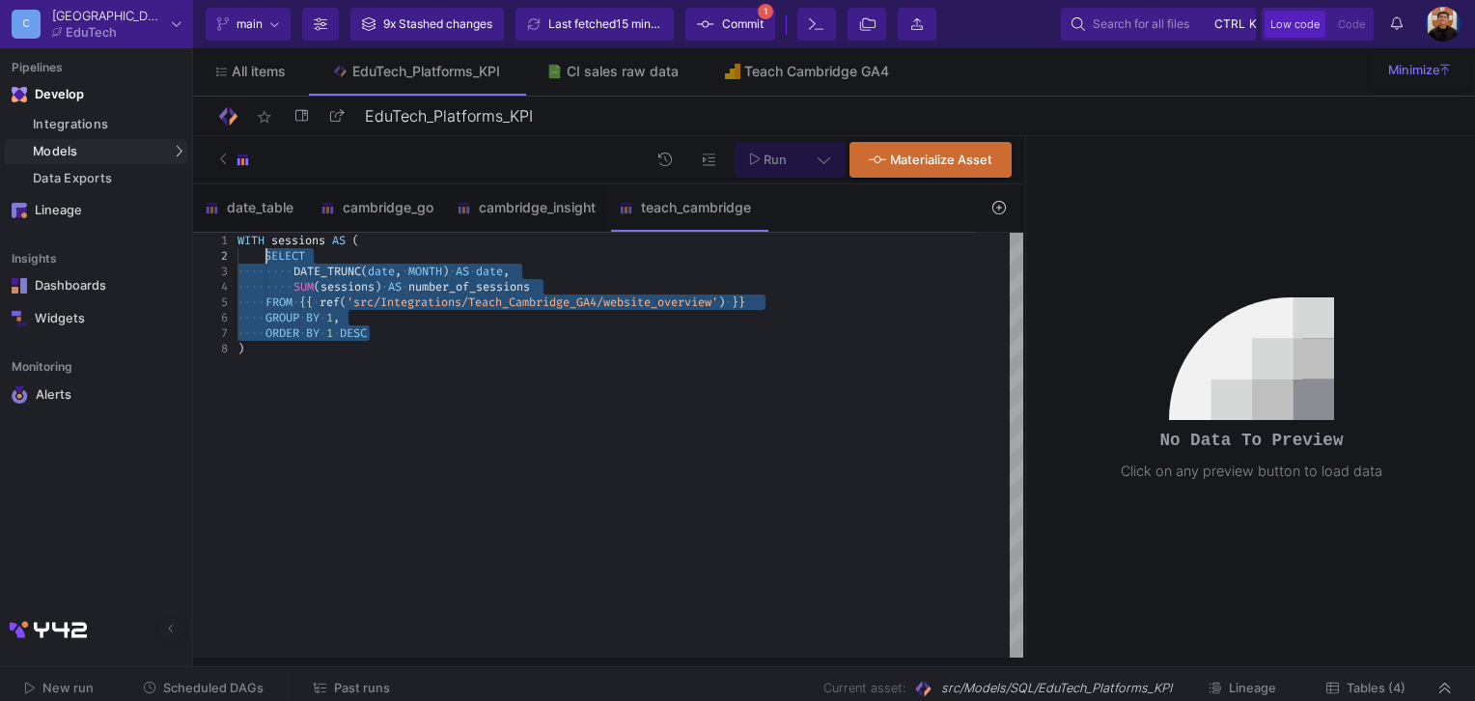
drag, startPoint x: 416, startPoint y: 332, endPoint x: 267, endPoint y: 254, distance: 168.9
type textarea "WITH sessions AS ( SELECT DATE_TRUNC(date, MONTH) AS date, SUM(sessions) AS num…"
click at [807, 156] on button at bounding box center [823, 160] width 43 height 36
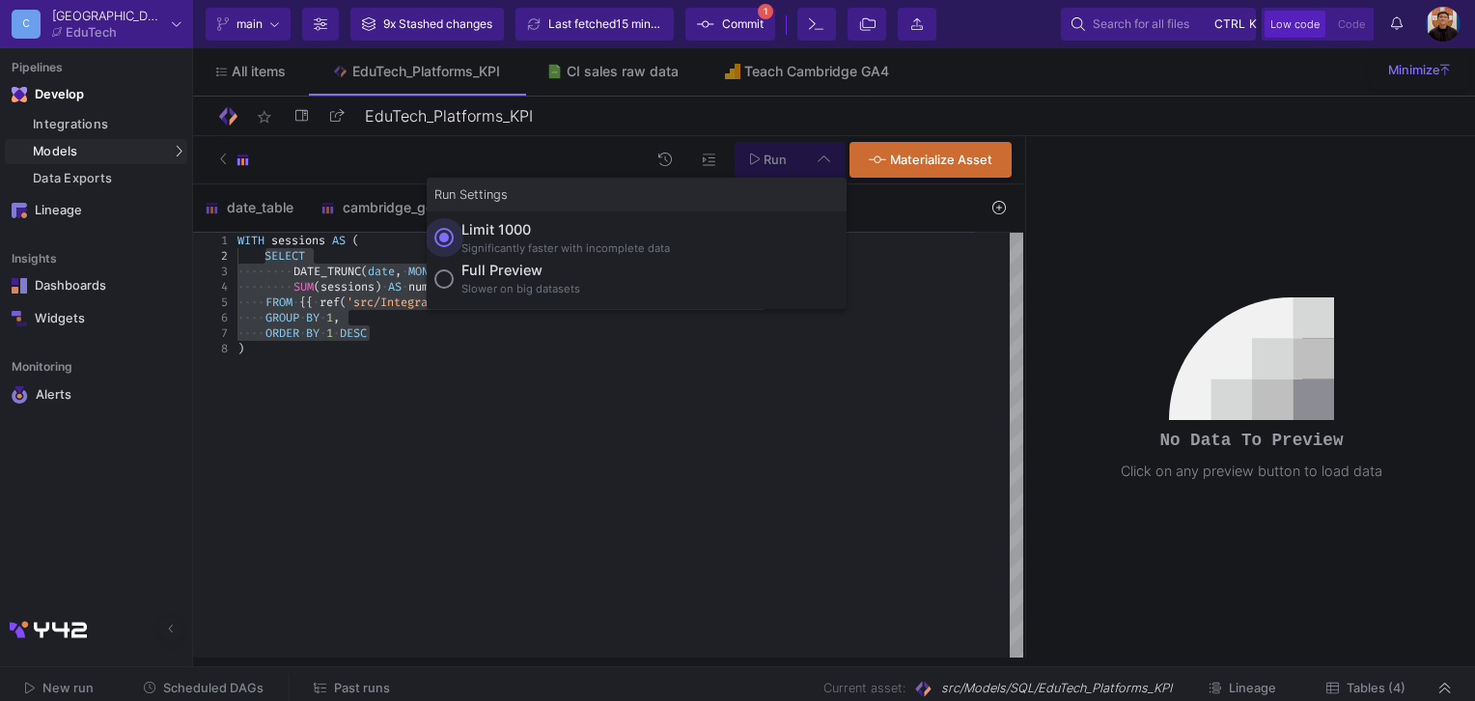
click at [685, 254] on label "Limit 1000 Significantly faster with incomplete data" at bounding box center [637, 239] width 405 height 41
click at [454, 247] on input "Limit 1000 Significantly faster with incomplete data" at bounding box center [444, 237] width 19 height 19
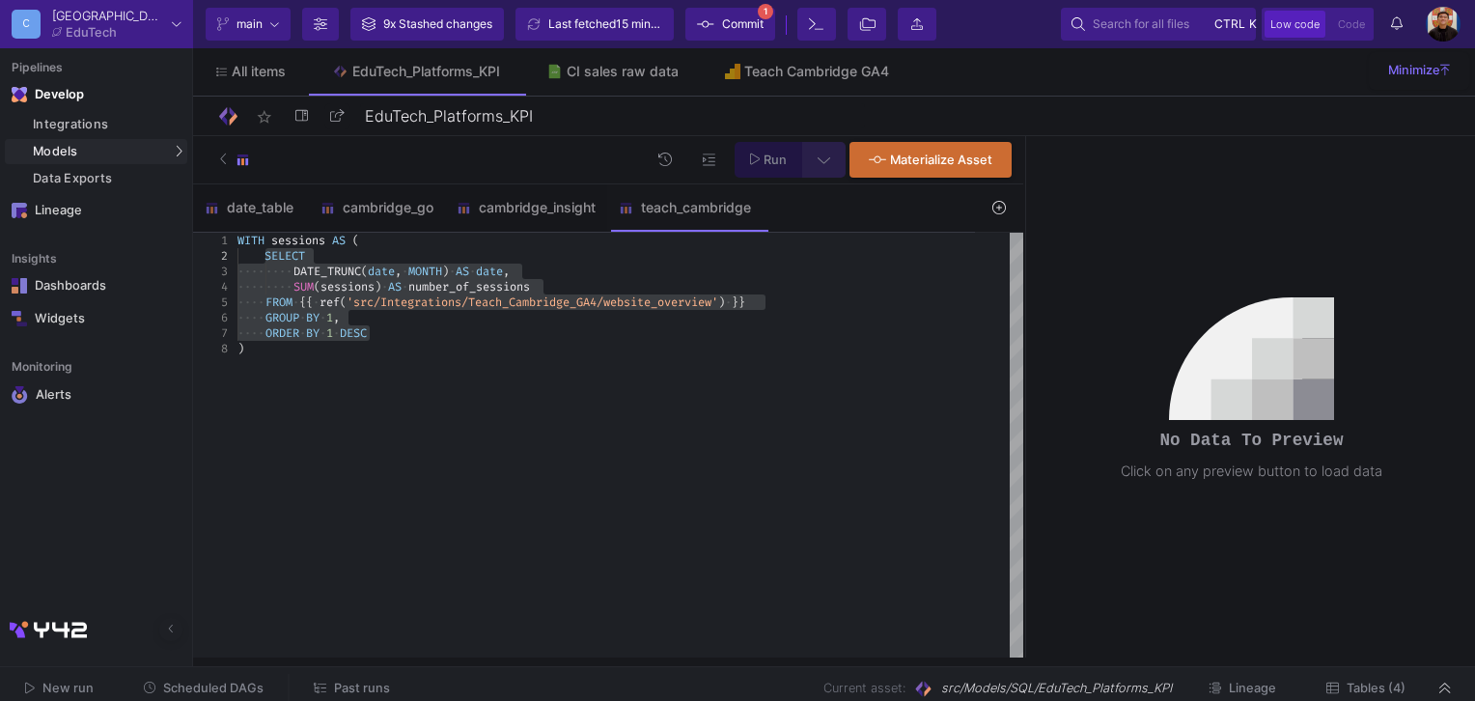
click at [819, 158] on icon at bounding box center [824, 160] width 13 height 14
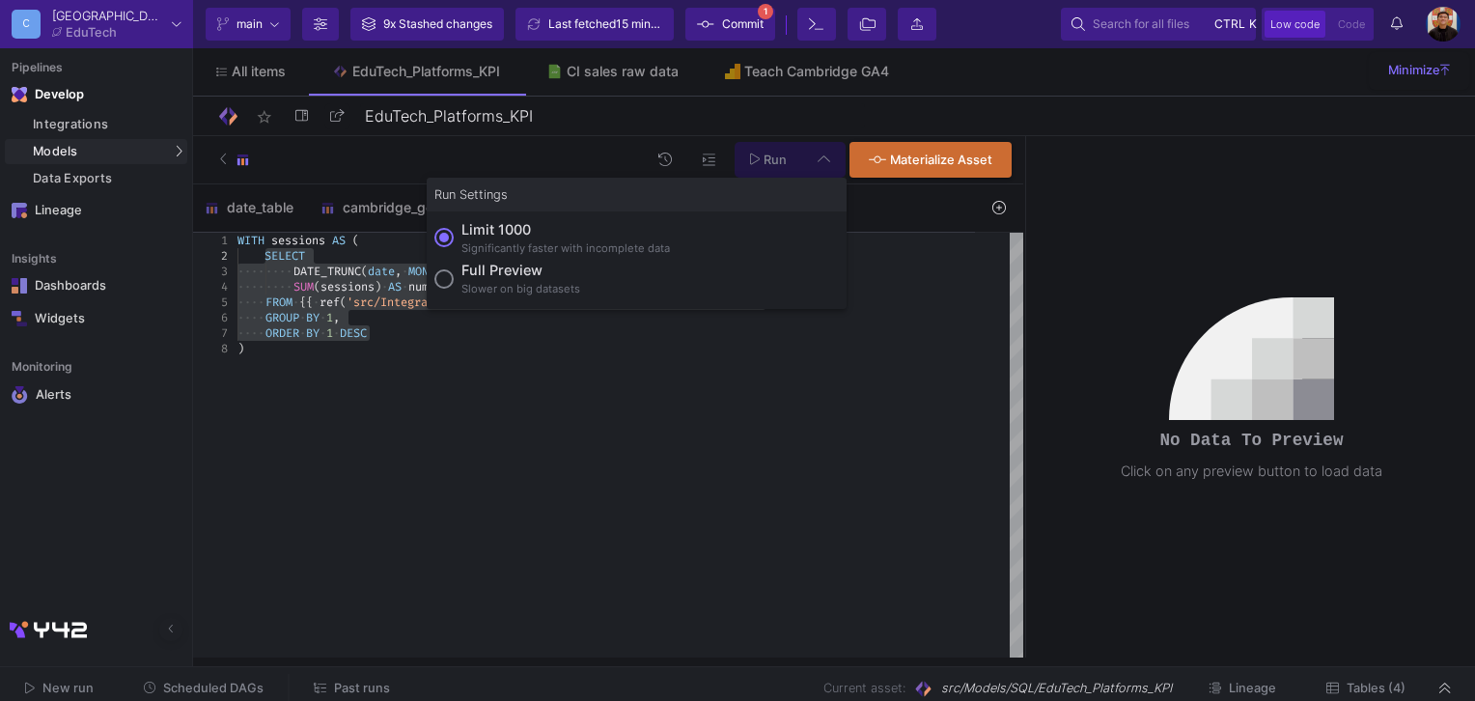
click at [548, 260] on div "Full preview" at bounding box center [521, 270] width 119 height 21
click at [454, 269] on input "Full preview Slower on big datasets" at bounding box center [444, 278] width 19 height 19
radio input "true"
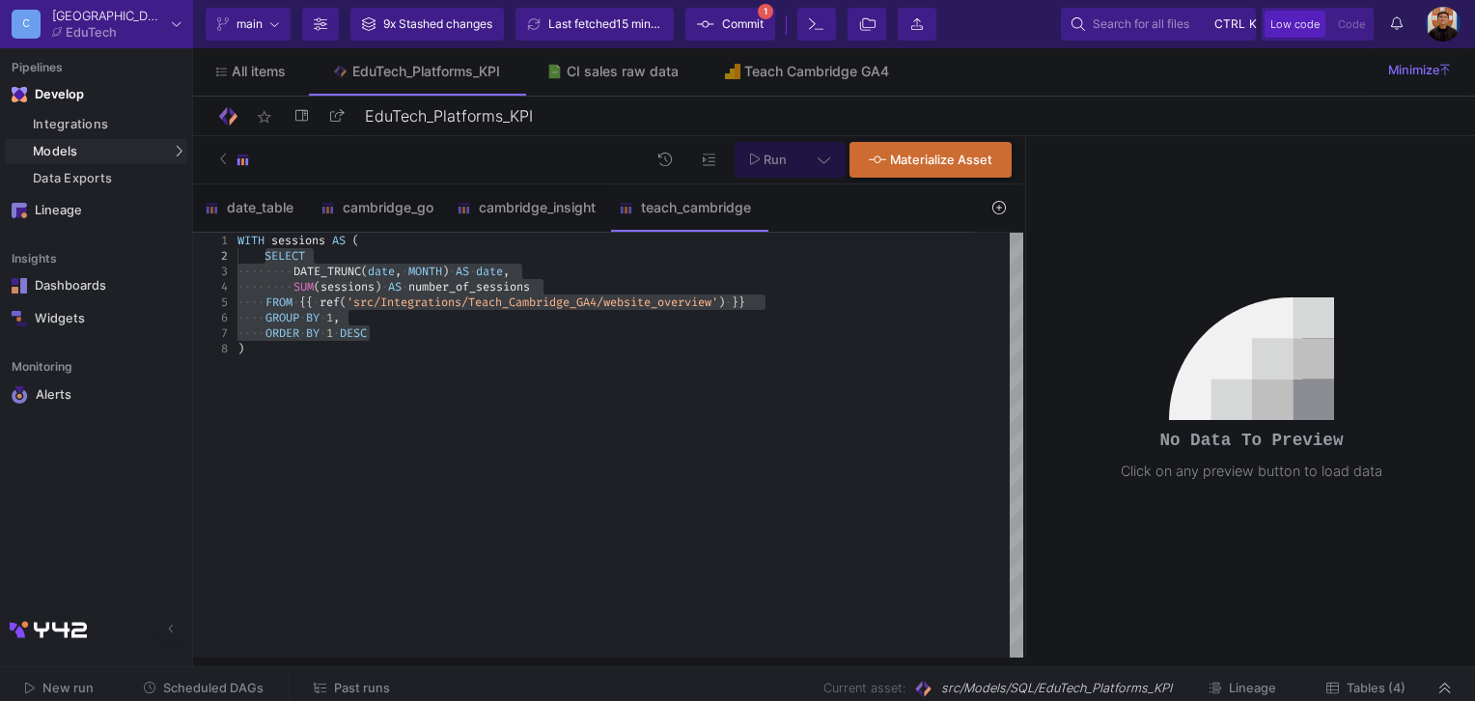
click at [827, 158] on icon at bounding box center [824, 160] width 13 height 14
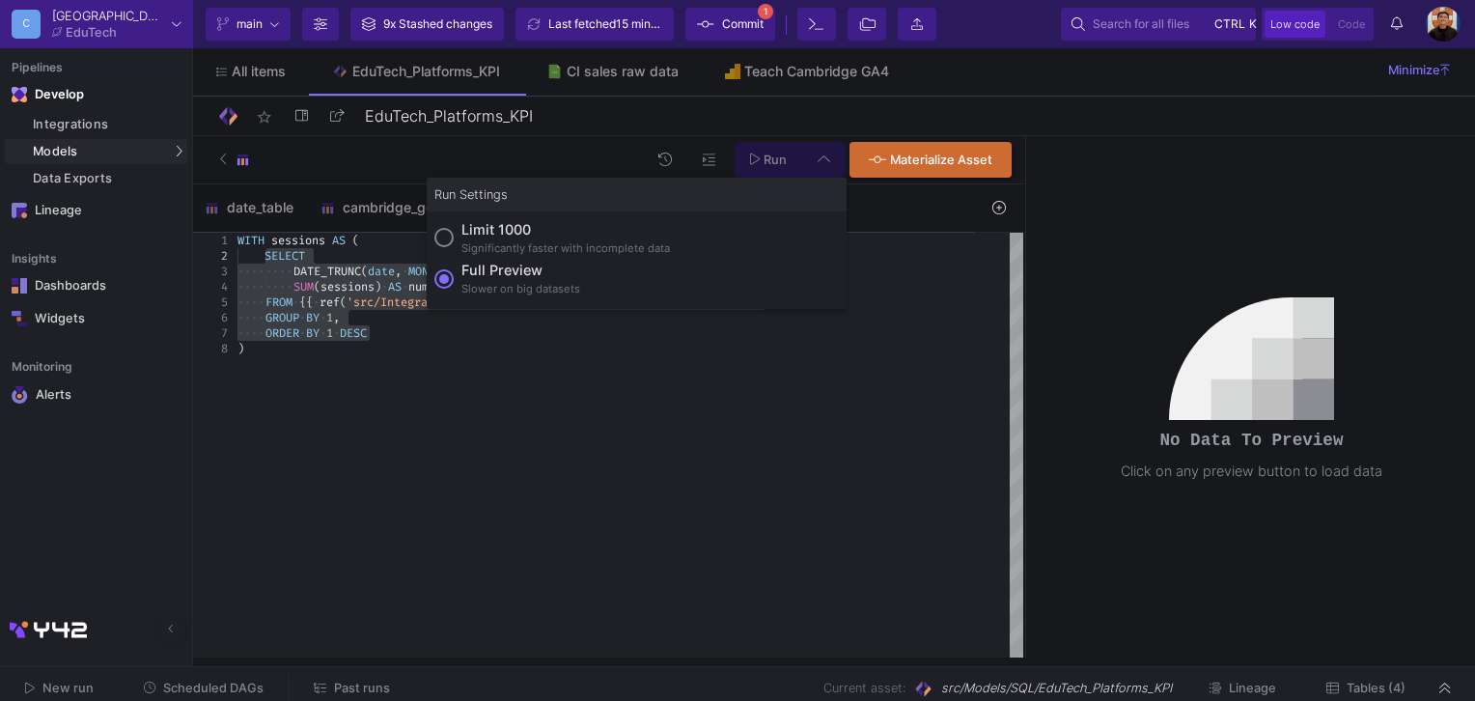
drag, startPoint x: 854, startPoint y: 132, endPoint x: 788, endPoint y: 139, distance: 66.0
click at [849, 130] on div at bounding box center [737, 350] width 1475 height 701
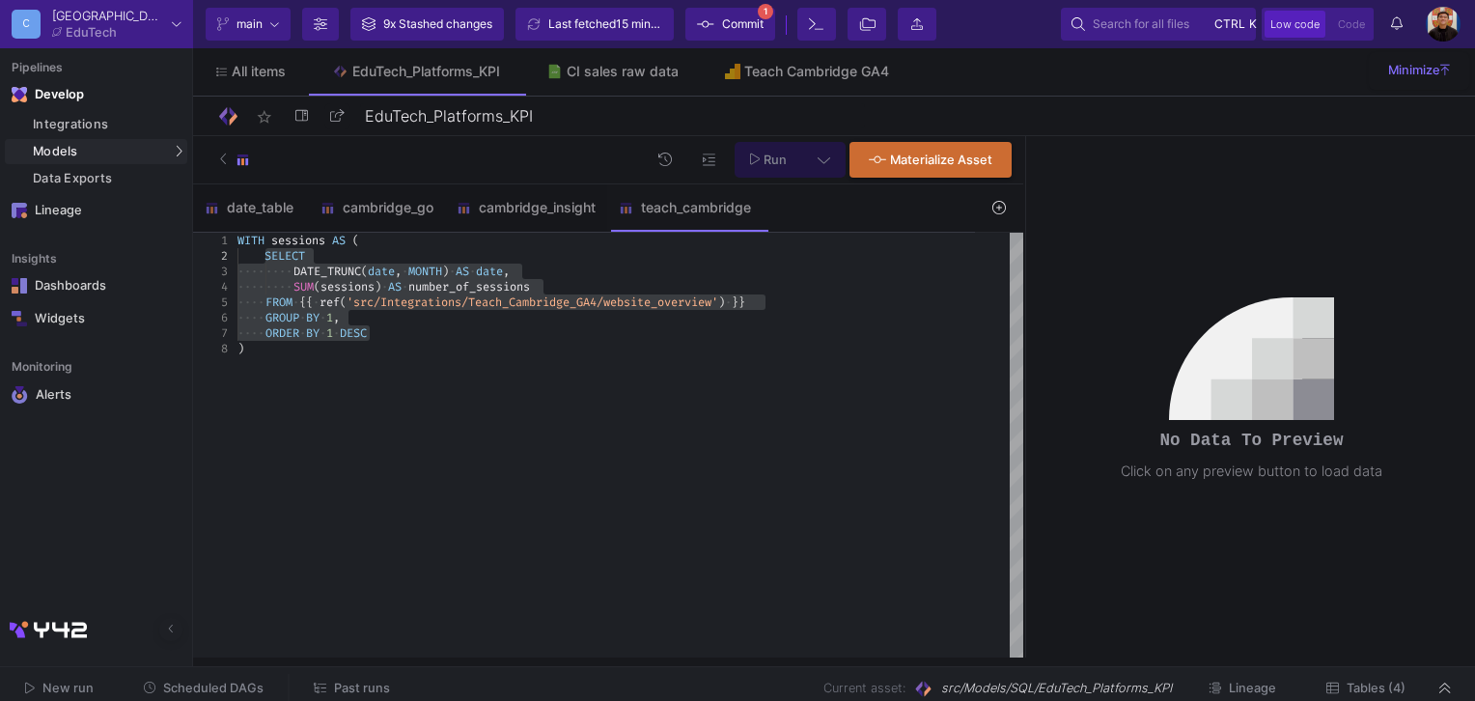
click at [776, 158] on span "Run" at bounding box center [775, 160] width 23 height 14
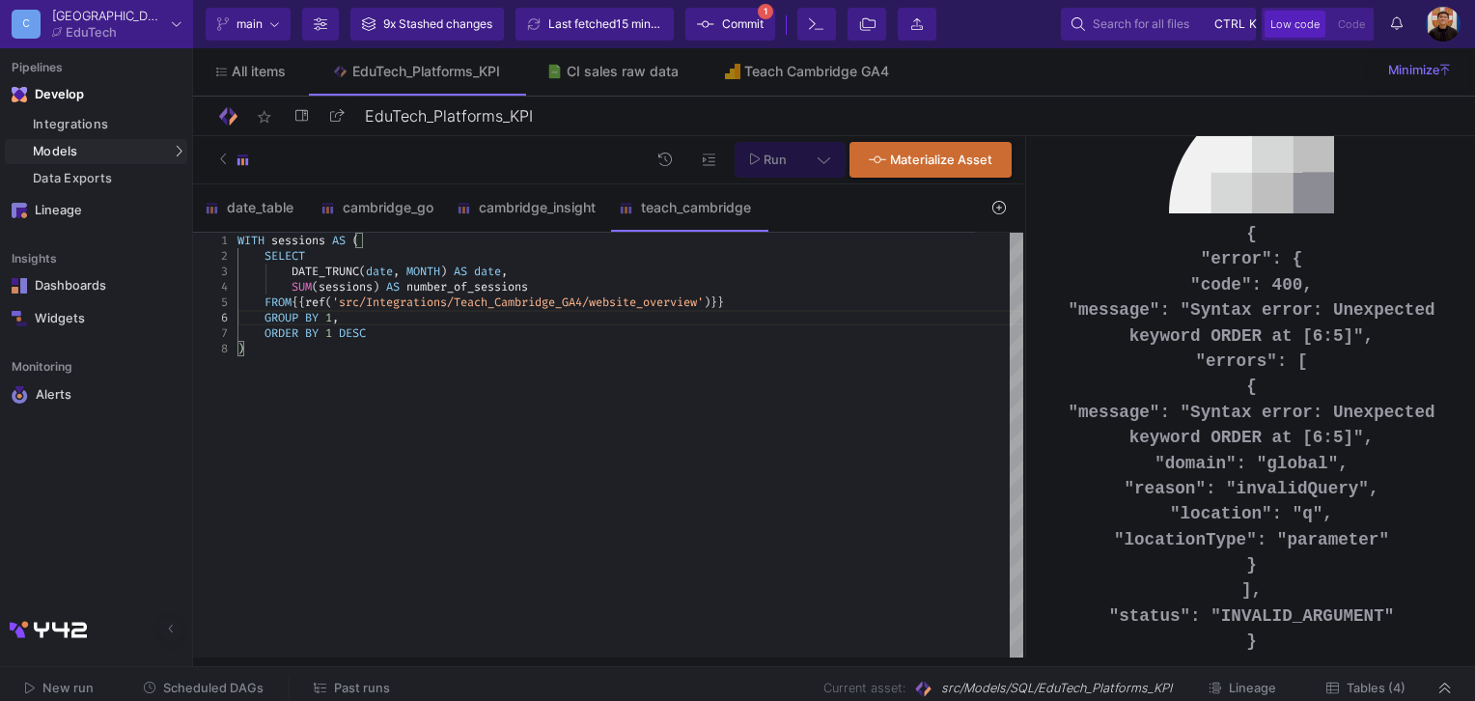
type textarea "WITH sessions AS ( SELECT DATE_TRUNC(date, MONTH) AS date, SUM(sessions) AS num…"
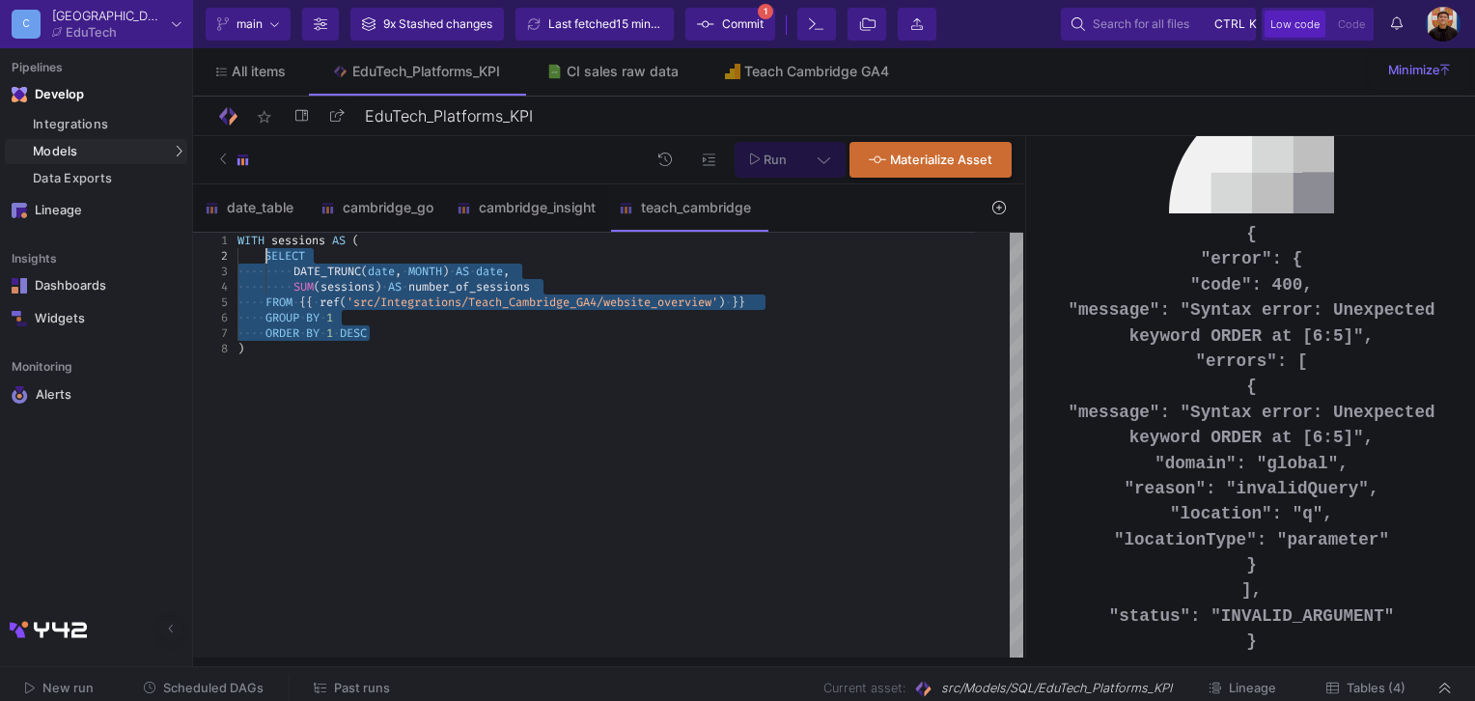
drag, startPoint x: 401, startPoint y: 337, endPoint x: 266, endPoint y: 255, distance: 158.1
click at [774, 154] on span "Run" at bounding box center [775, 160] width 23 height 14
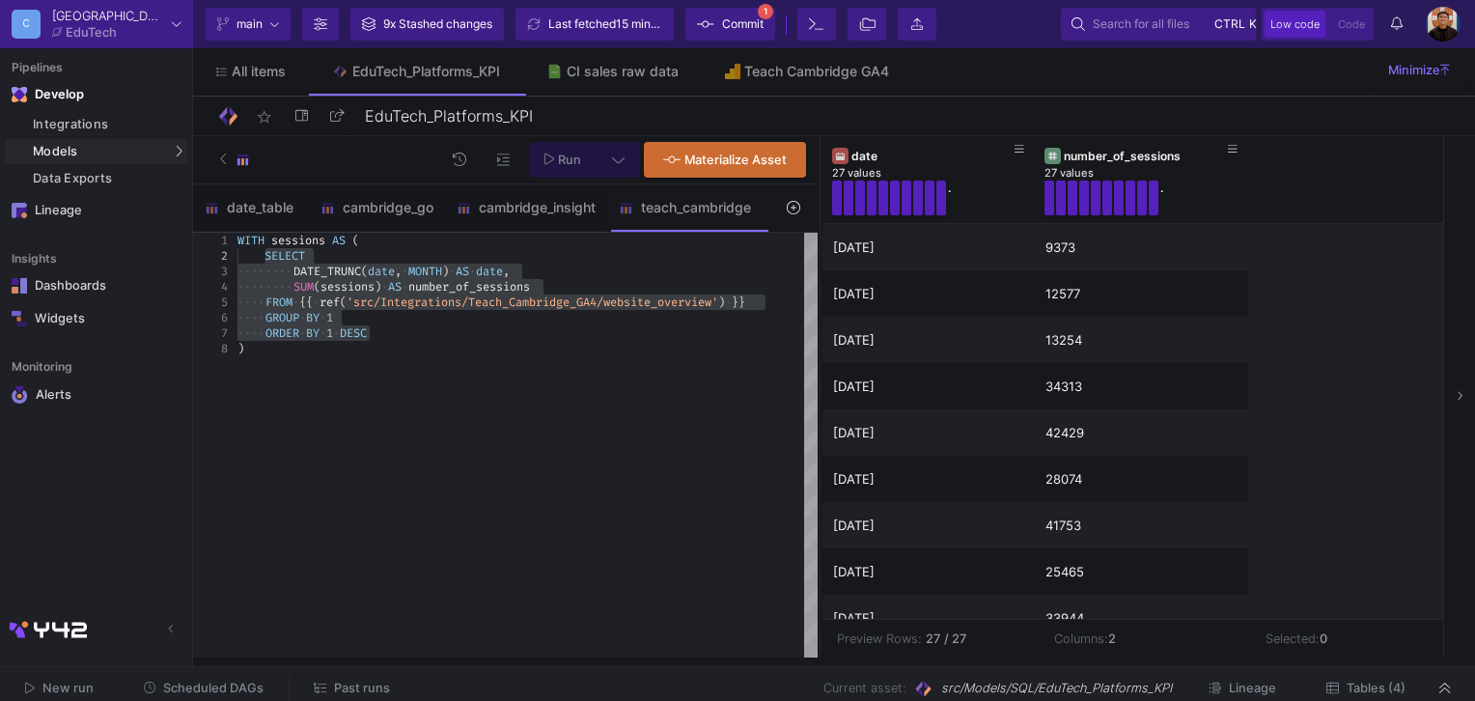
drag, startPoint x: 1024, startPoint y: 303, endPoint x: 829, endPoint y: 321, distance: 194.9
click at [818, 321] on div at bounding box center [820, 396] width 5 height 521
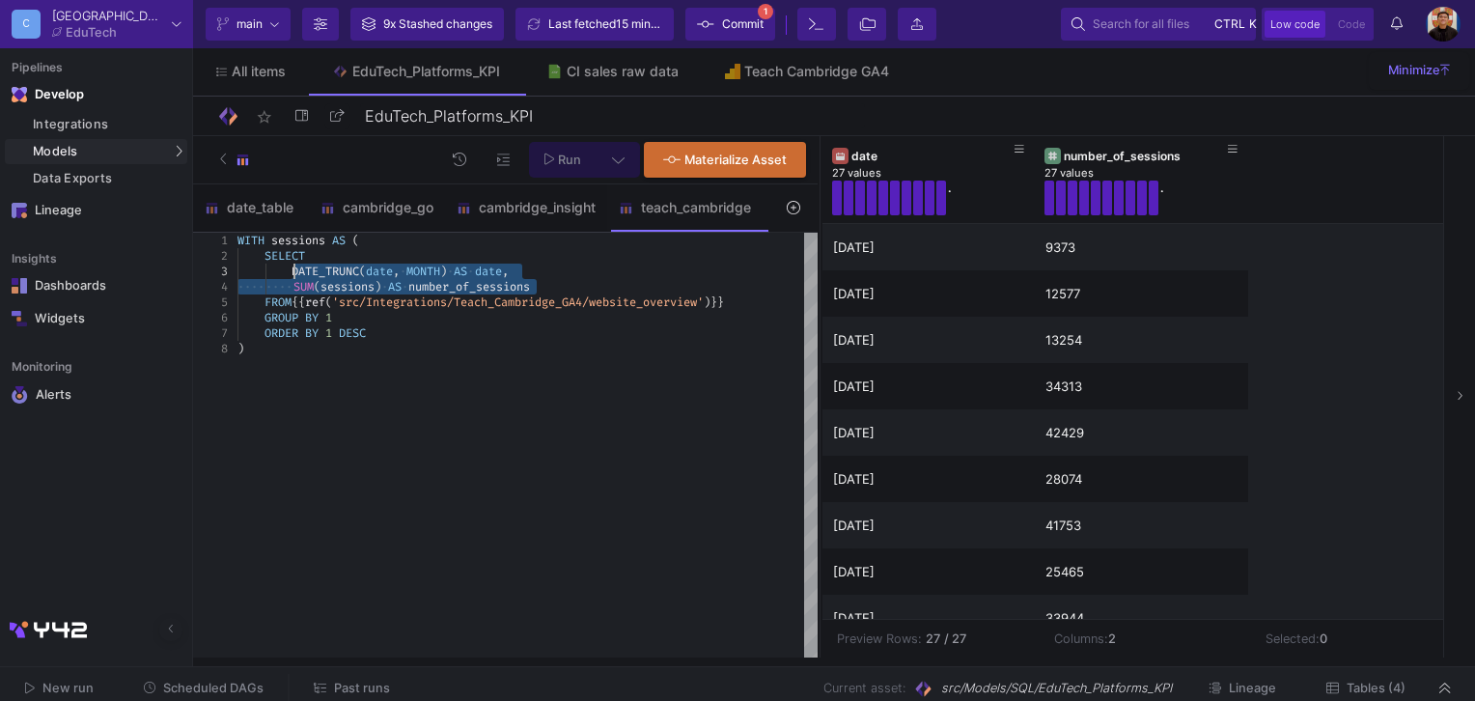
drag, startPoint x: 552, startPoint y: 279, endPoint x: 294, endPoint y: 267, distance: 259.0
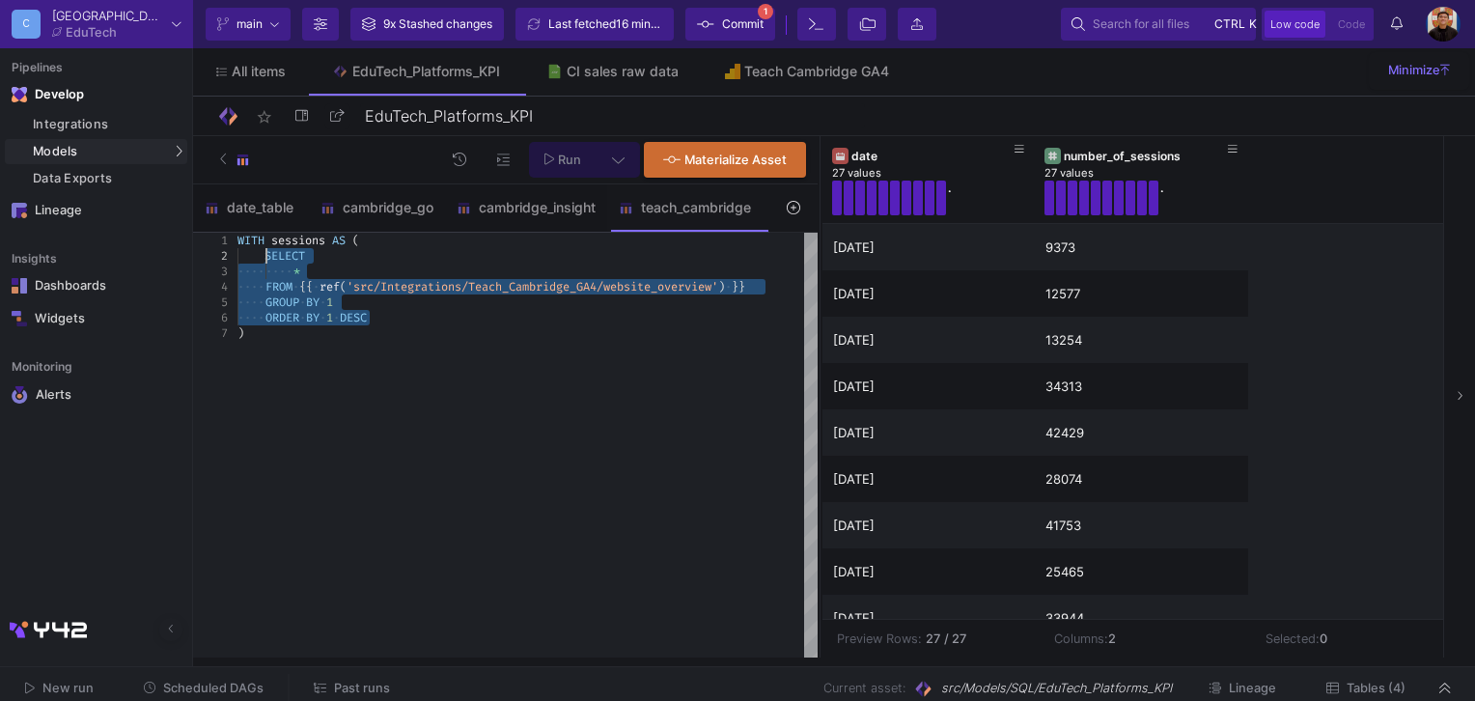
drag, startPoint x: 389, startPoint y: 318, endPoint x: 263, endPoint y: 254, distance: 141.6
click at [556, 163] on span "Run" at bounding box center [564, 159] width 38 height 14
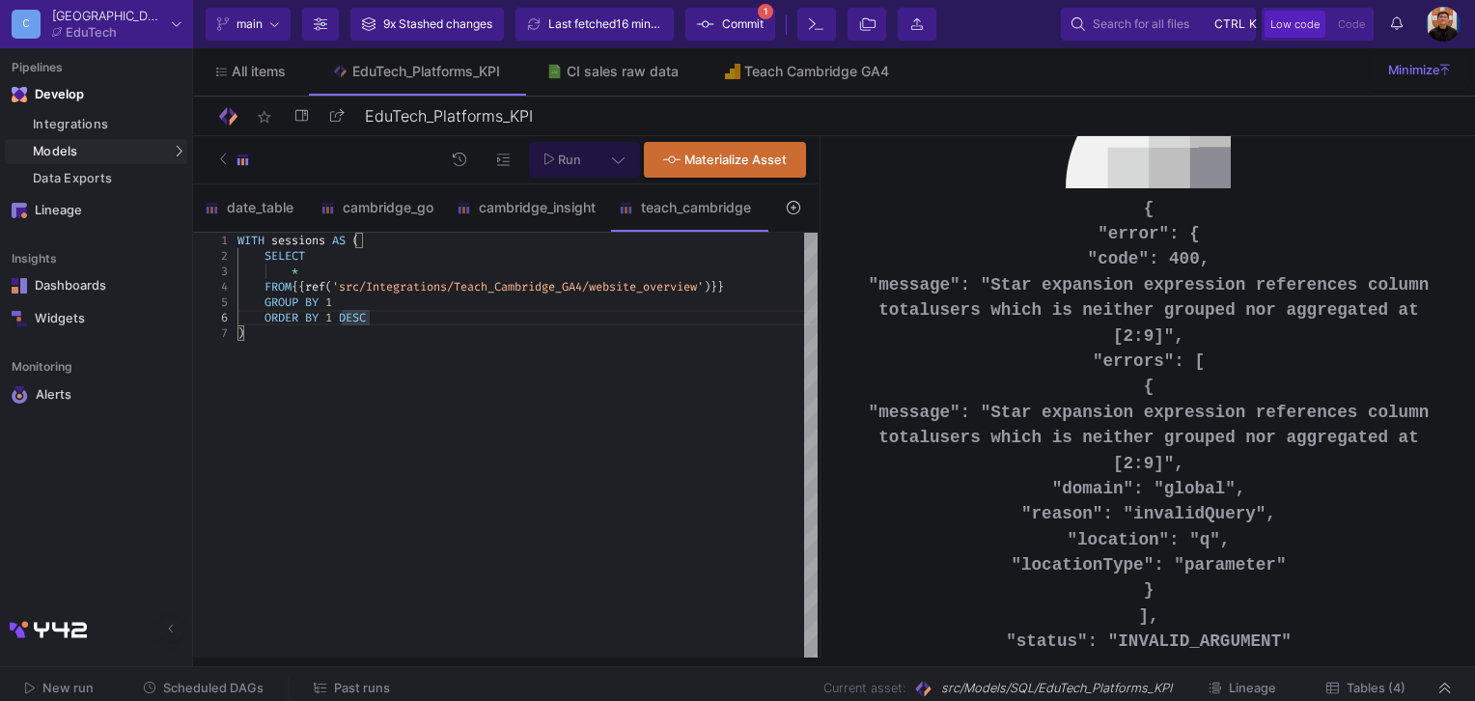
click at [265, 300] on span at bounding box center [251, 302] width 27 height 15
click at [263, 318] on span at bounding box center [251, 317] width 27 height 15
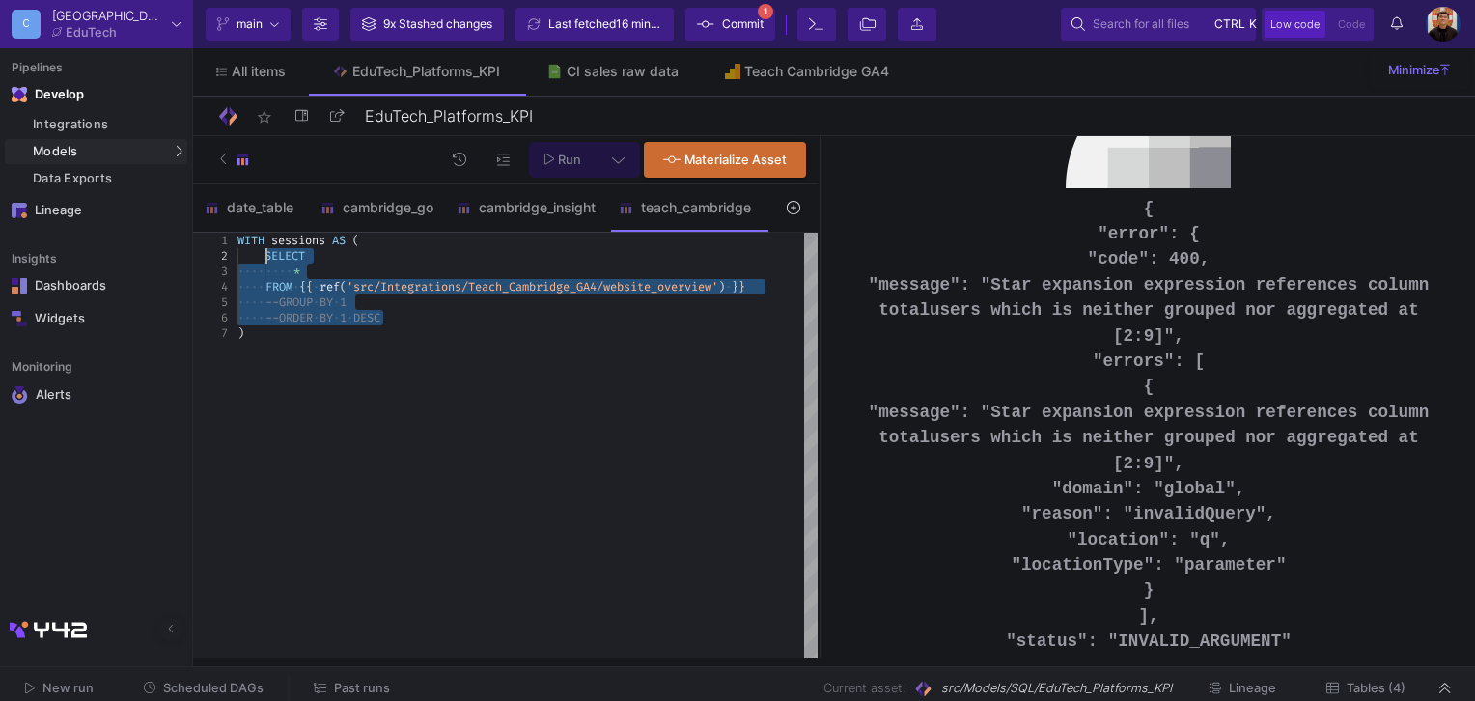
drag, startPoint x: 433, startPoint y: 320, endPoint x: 267, endPoint y: 259, distance: 176.0
type textarea "WITH sessions AS ( SELECT * FROM {{ ref('src/Integrations/Teach_Cambridge_GA4/w…"
click at [545, 163] on icon at bounding box center [550, 160] width 11 height 13
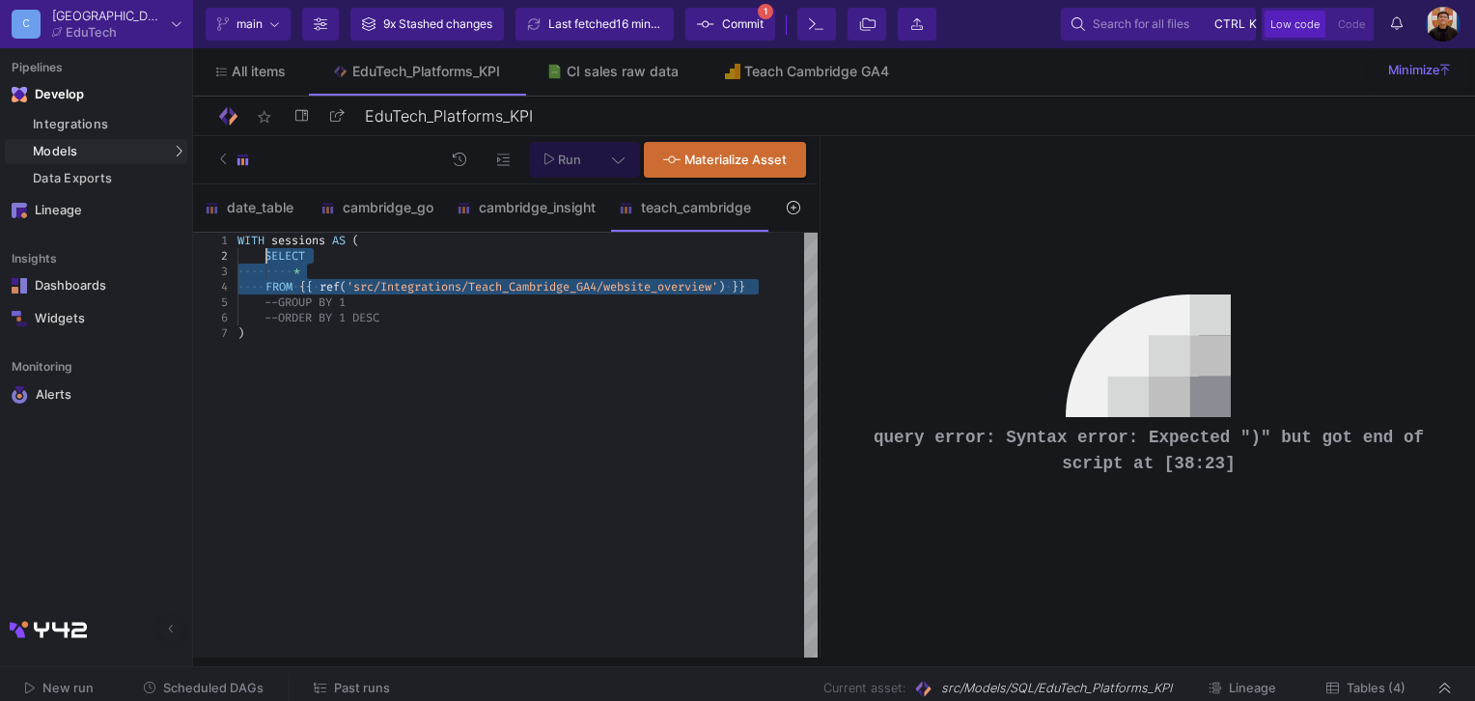
drag, startPoint x: 750, startPoint y: 286, endPoint x: 267, endPoint y: 251, distance: 485.0
click at [581, 176] on button "Run" at bounding box center [563, 160] width 69 height 36
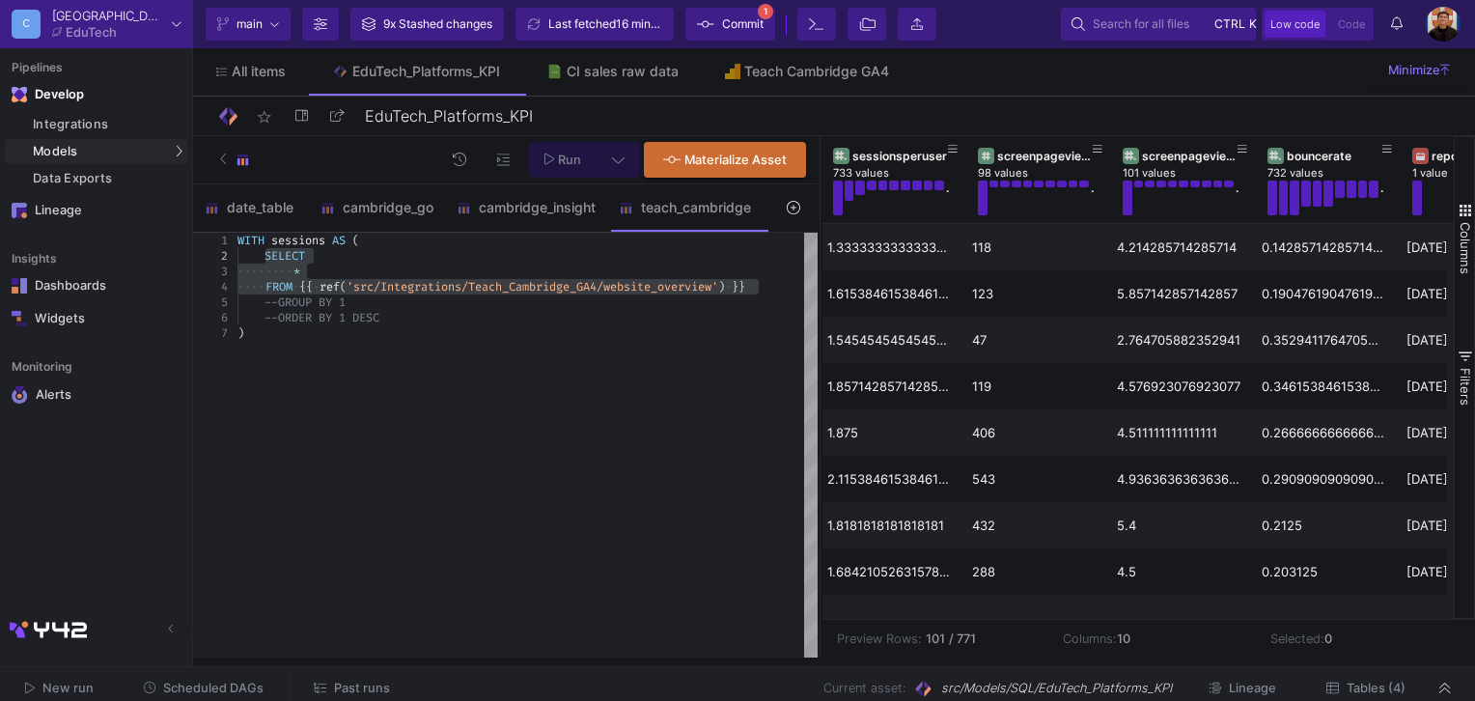
scroll to position [0, 578]
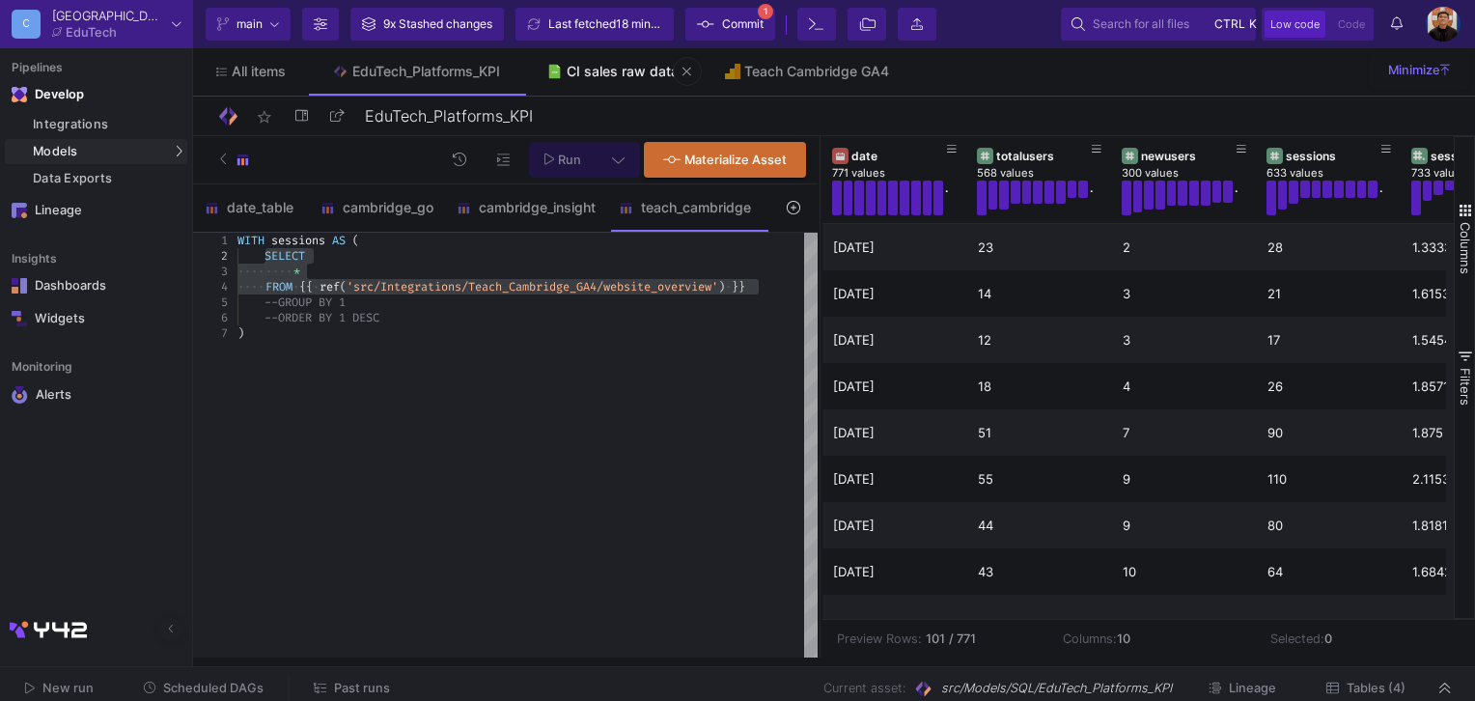
click at [591, 70] on div "CI sales raw data" at bounding box center [623, 71] width 112 height 15
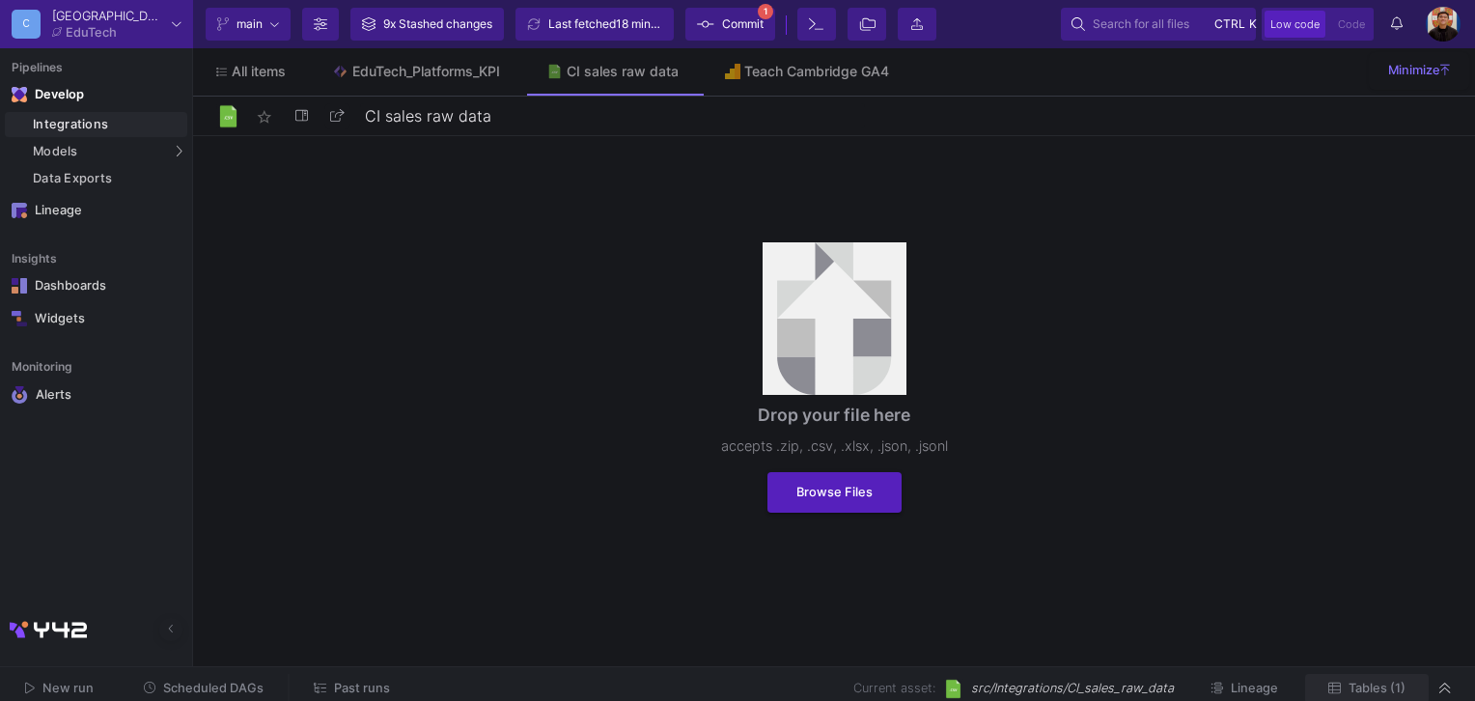
click at [1400, 693] on span "Tables (1)" at bounding box center [1377, 688] width 57 height 14
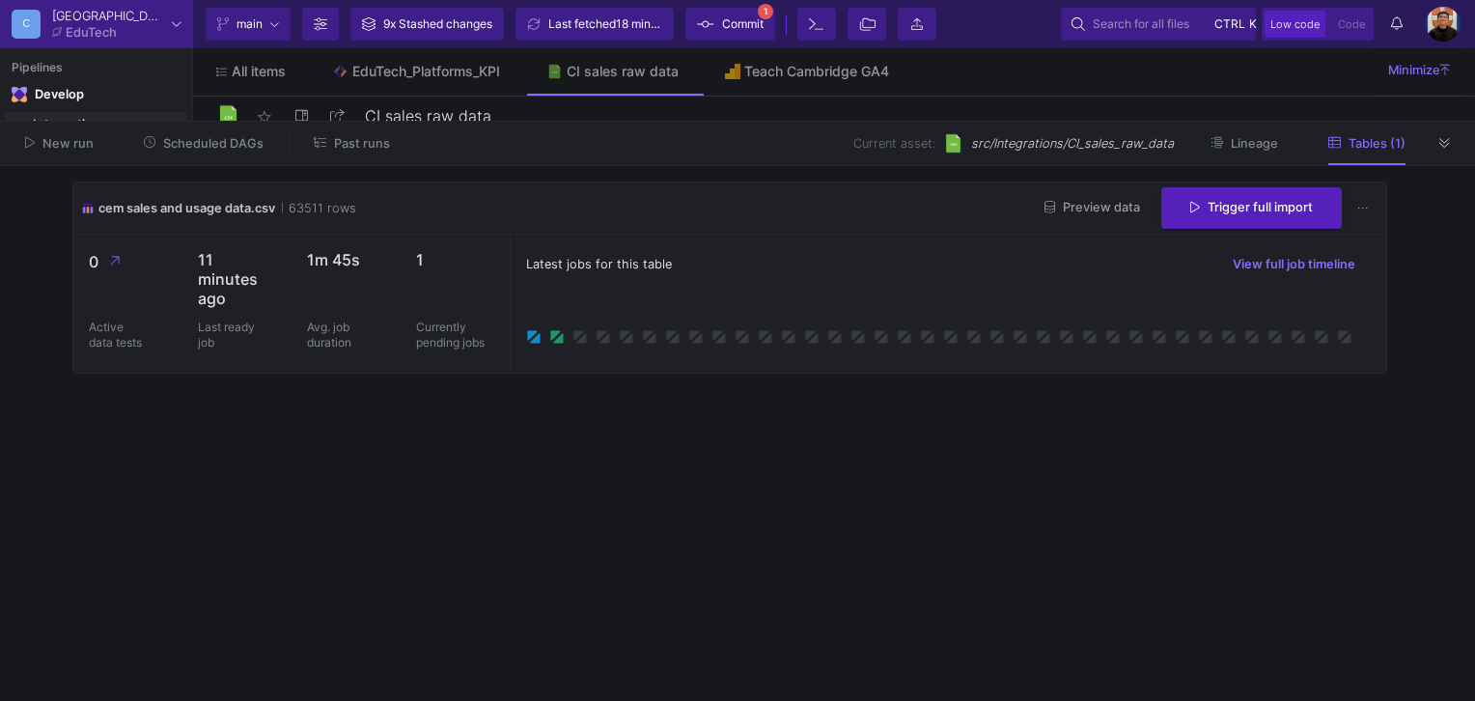
click at [1393, 30] on icon at bounding box center [1397, 23] width 12 height 14
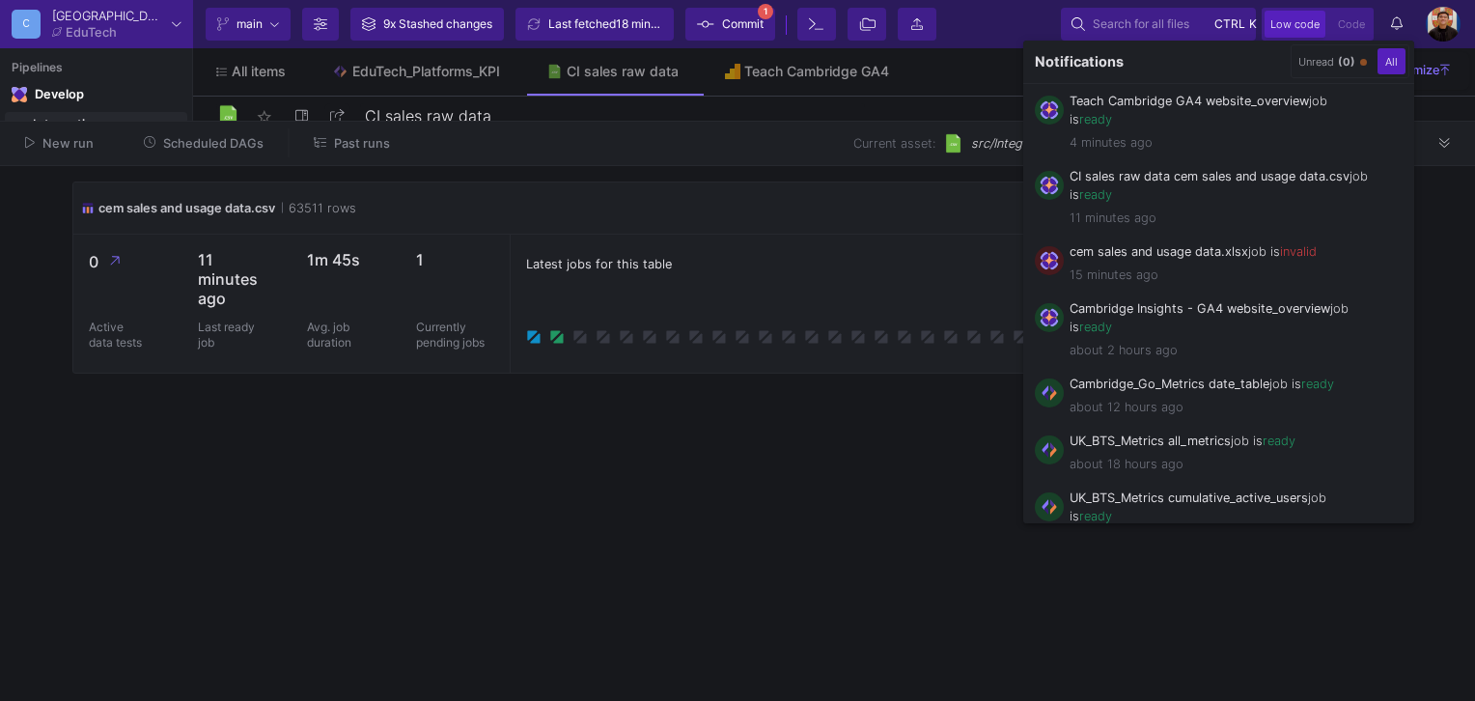
click at [912, 423] on div at bounding box center [737, 350] width 1475 height 701
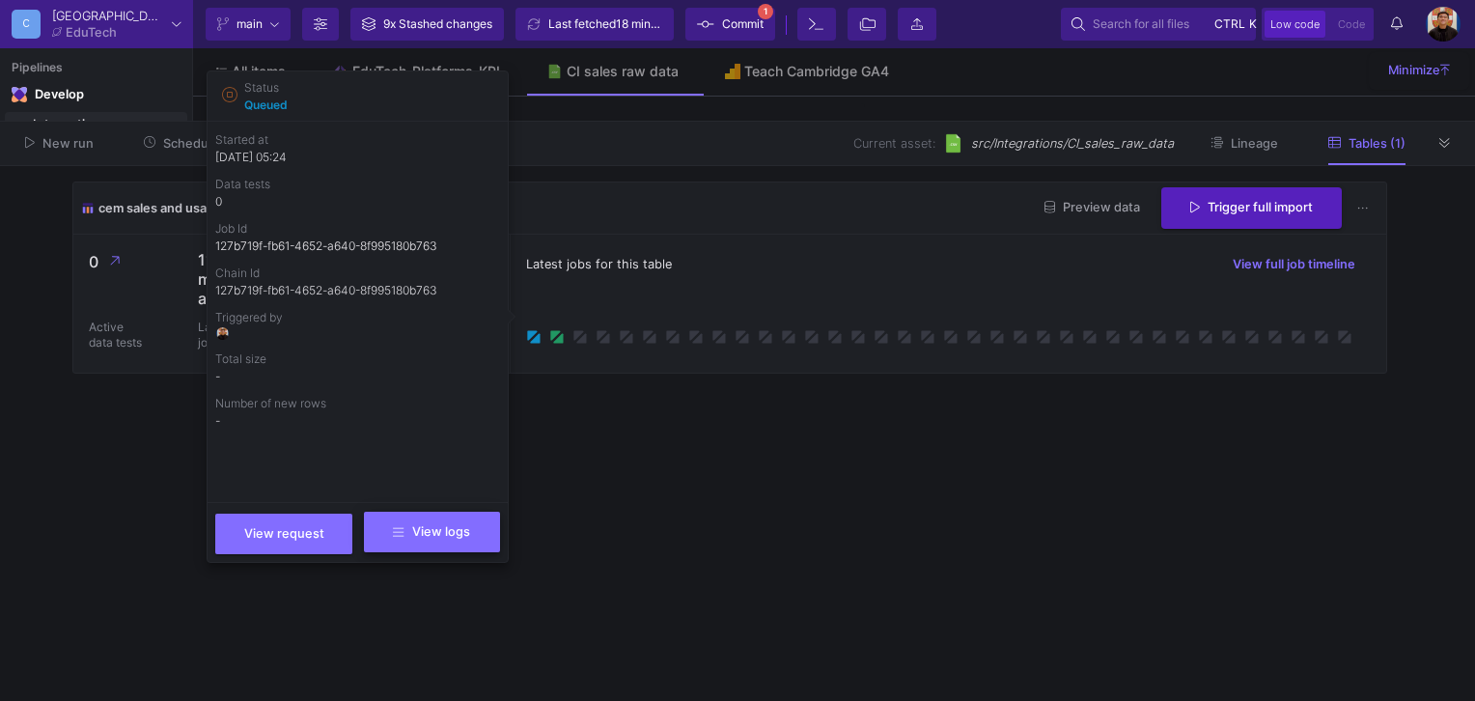
click at [432, 539] on span "View logs" at bounding box center [431, 531] width 76 height 14
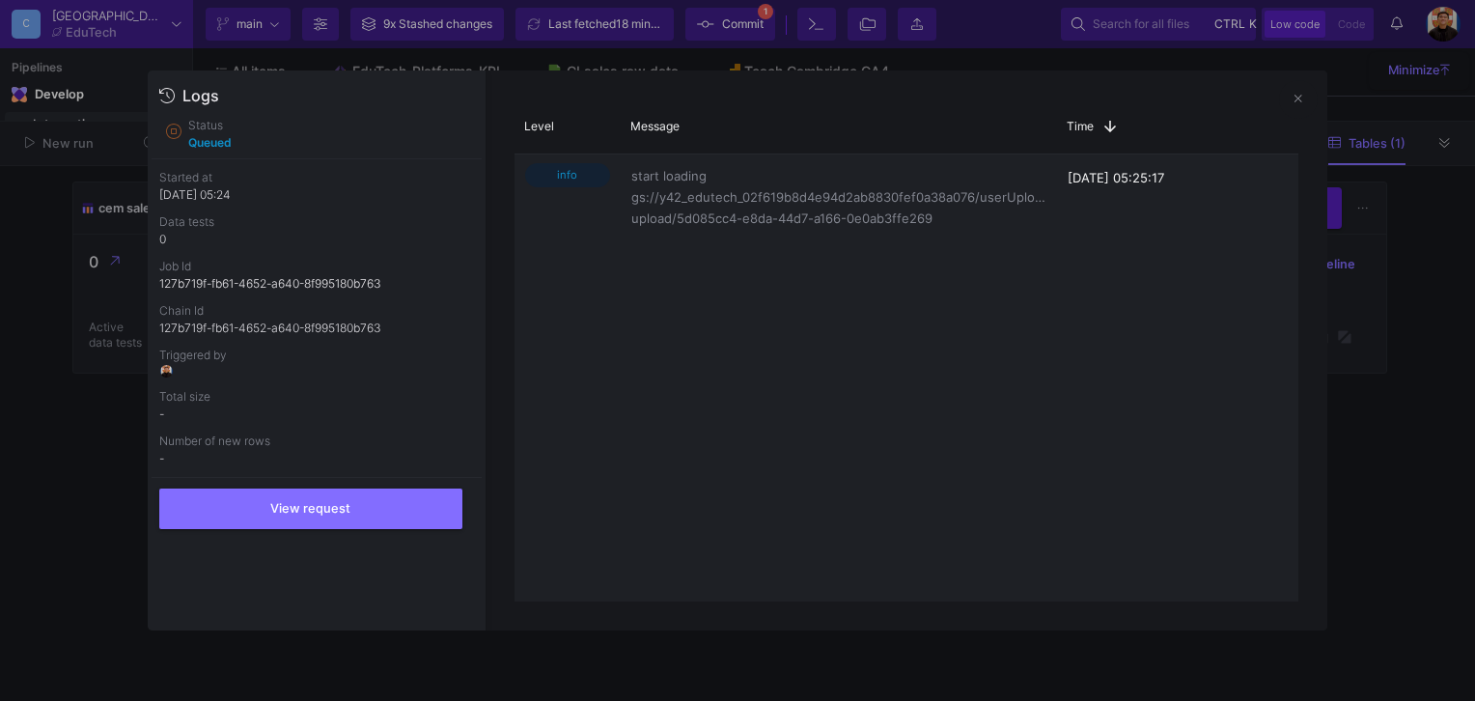
click at [1394, 344] on div at bounding box center [737, 350] width 1475 height 701
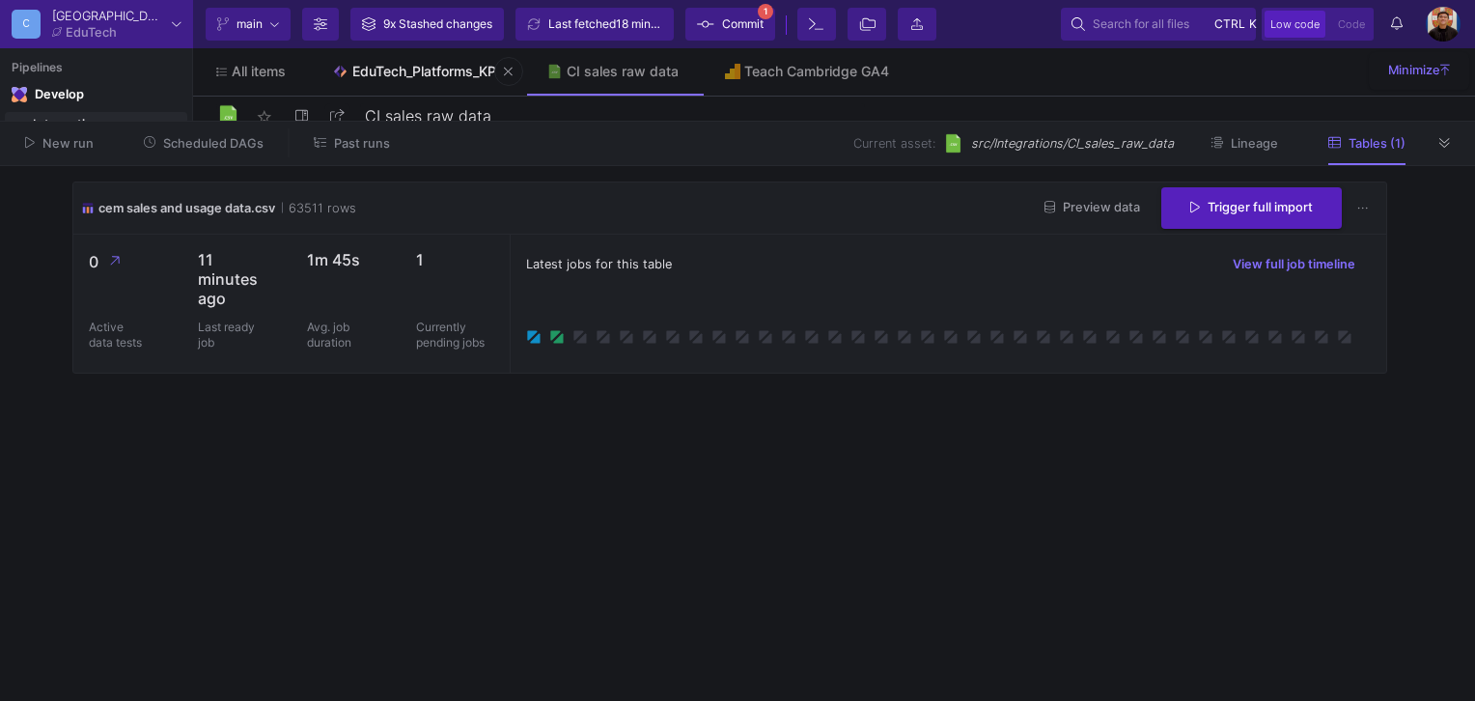
click at [379, 76] on div "EduTech_Platforms_KPI" at bounding box center [426, 71] width 148 height 15
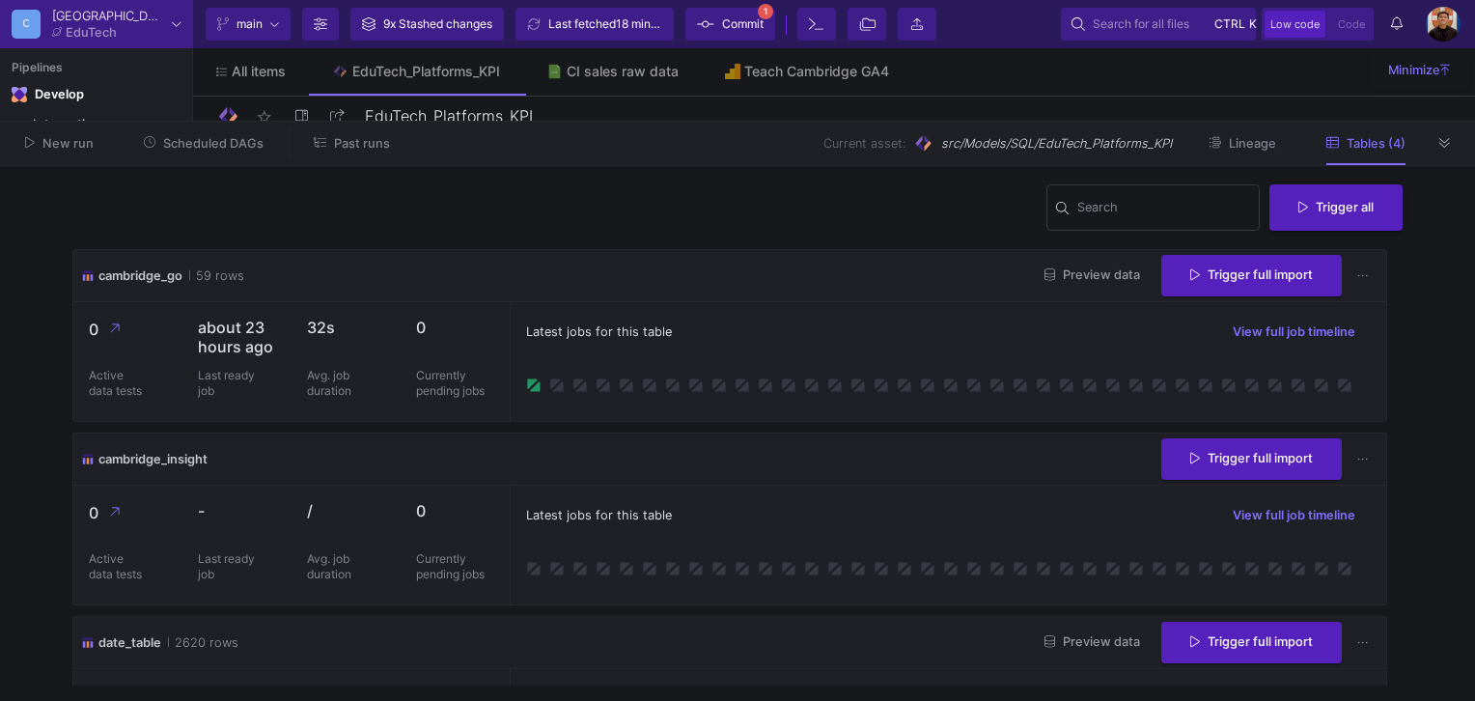
click at [1447, 160] on div "New run Scheduled DAGs Past runs Current asset: src/Models/SQL/EduTech_Platform…" at bounding box center [737, 144] width 1475 height 44
click at [1451, 148] on button at bounding box center [1445, 142] width 29 height 29
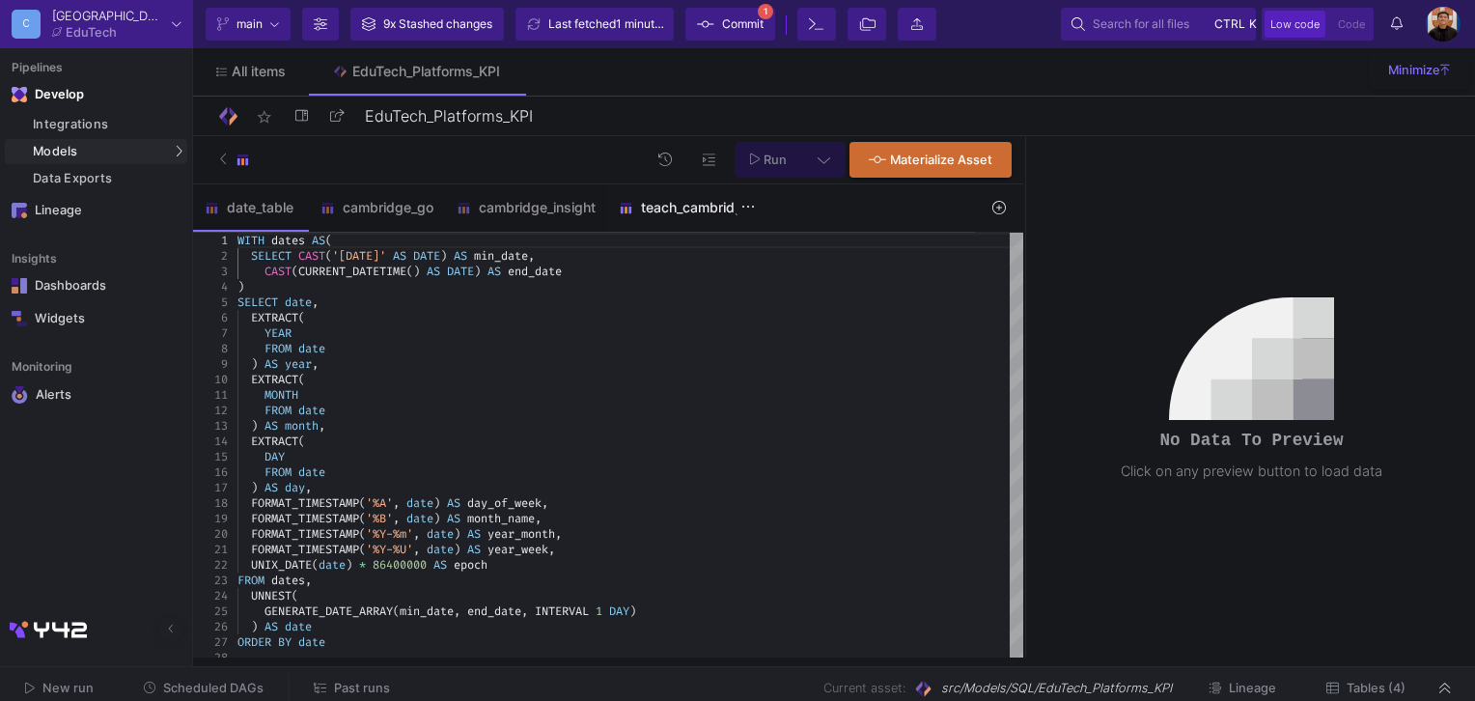
click at [655, 224] on div "teach_cambridge" at bounding box center [684, 207] width 155 height 46
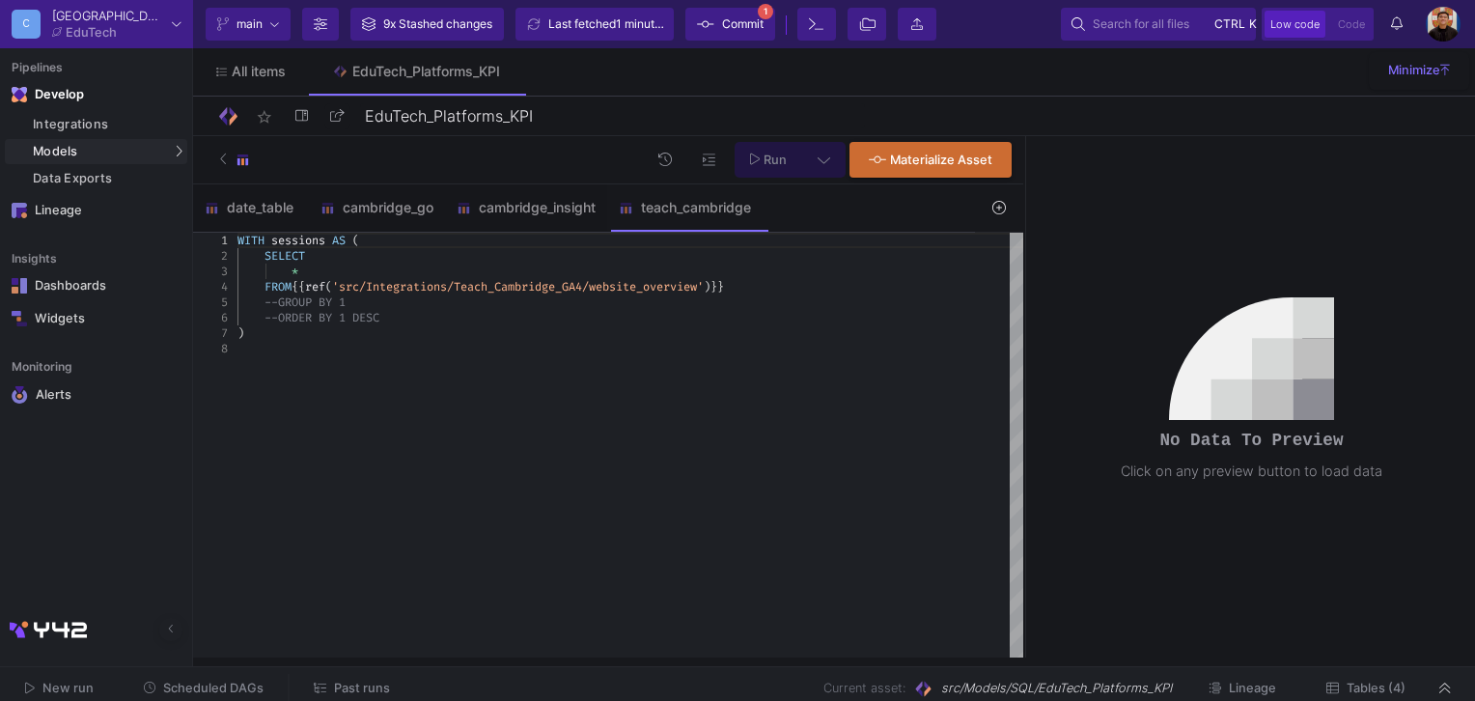
click at [1375, 19] on y42-notifications "Notifications" at bounding box center [1397, 24] width 46 height 33
click at [1398, 32] on y42-notifications-label "Notifications" at bounding box center [1397, 25] width 12 height 30
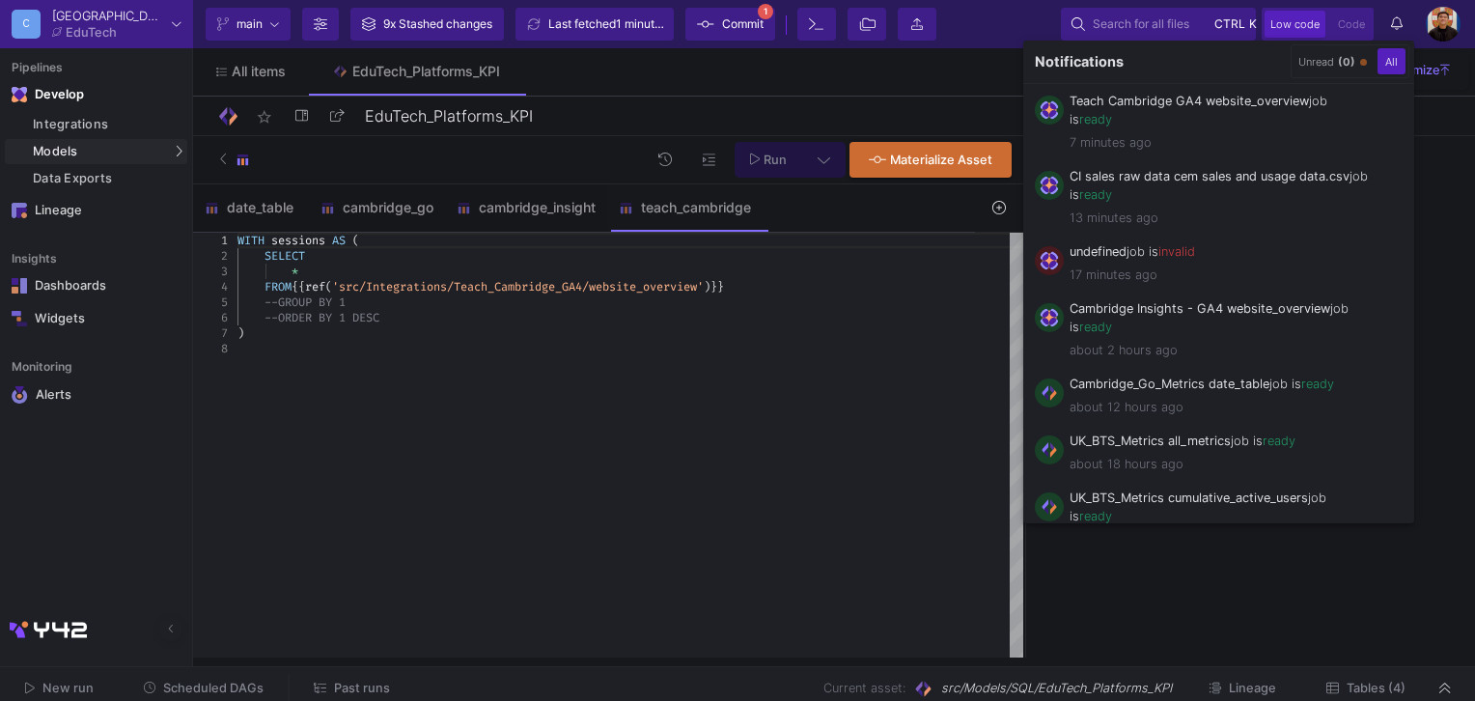
click at [581, 375] on div at bounding box center [737, 350] width 1475 height 701
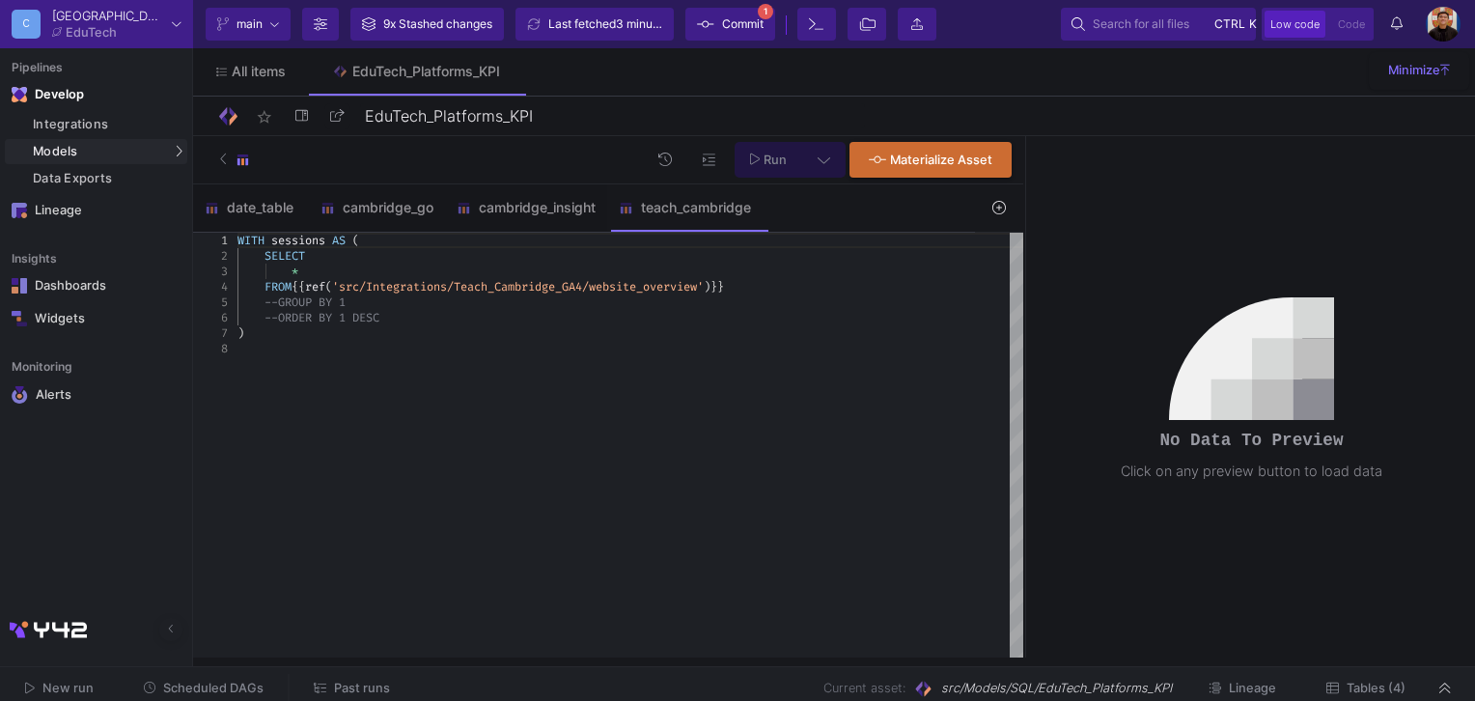
click at [491, 340] on div ")" at bounding box center [631, 332] width 786 height 15
click at [488, 323] on div "--ORDER BY 1 DESC" at bounding box center [631, 317] width 786 height 15
click at [776, 295] on div "--GROUP BY 1" at bounding box center [631, 302] width 786 height 15
click at [143, 123] on div "Integrations" at bounding box center [108, 124] width 150 height 15
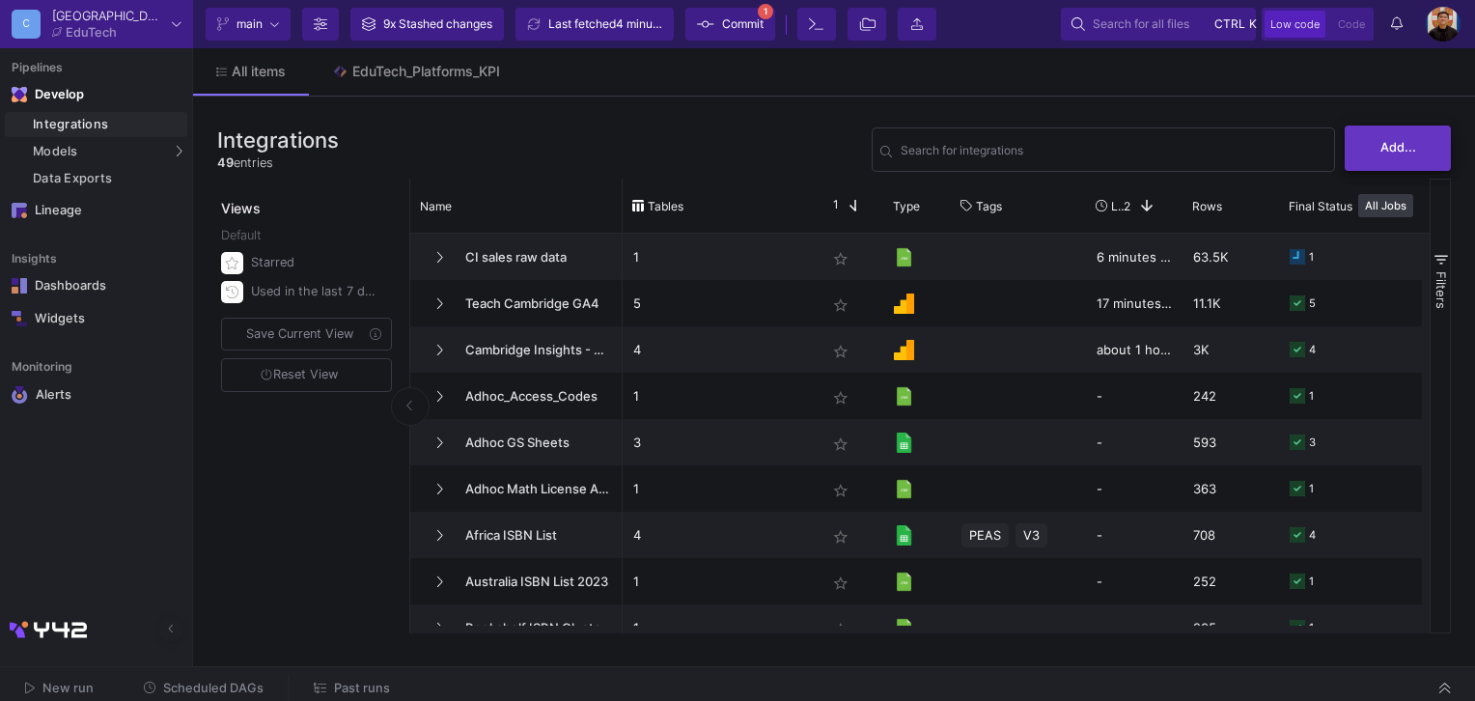
click at [1392, 160] on button "Add..." at bounding box center [1398, 148] width 106 height 45
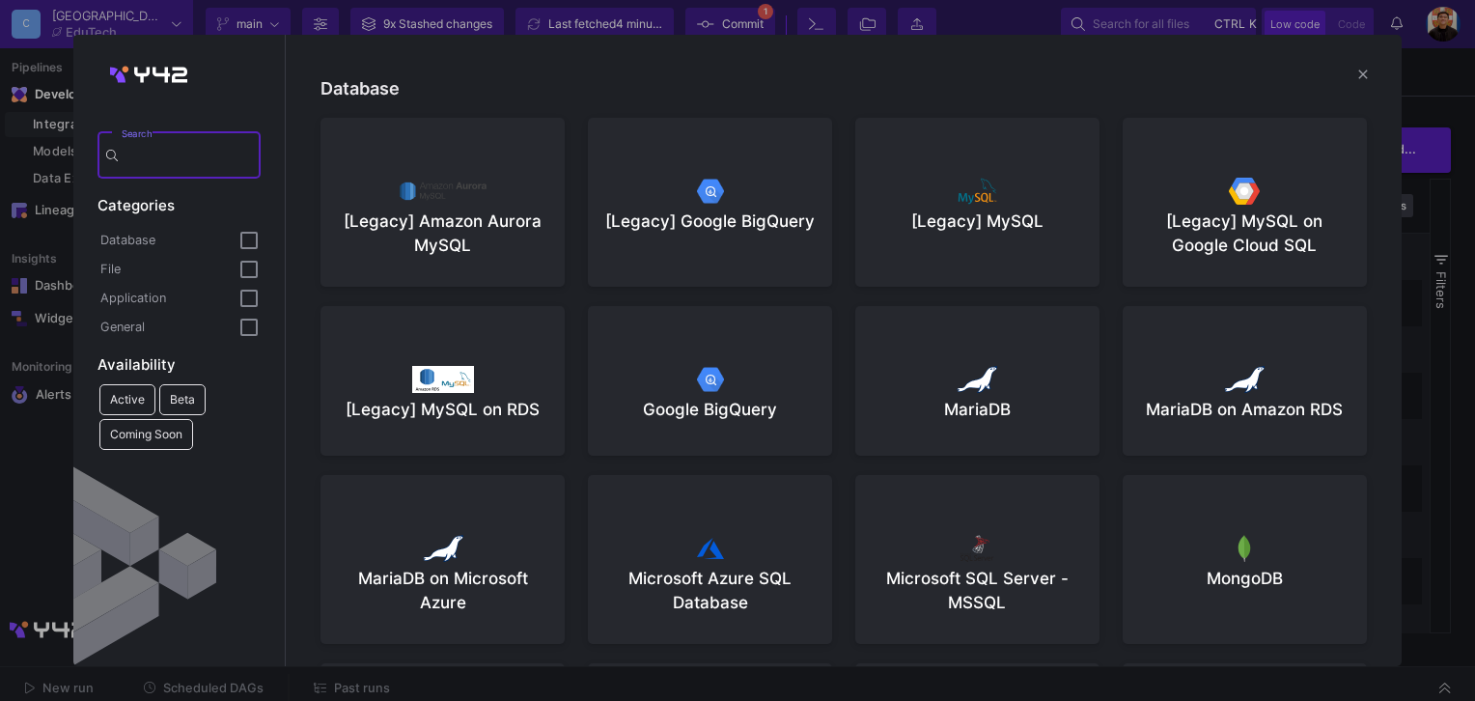
click at [32, 193] on div at bounding box center [737, 350] width 1475 height 701
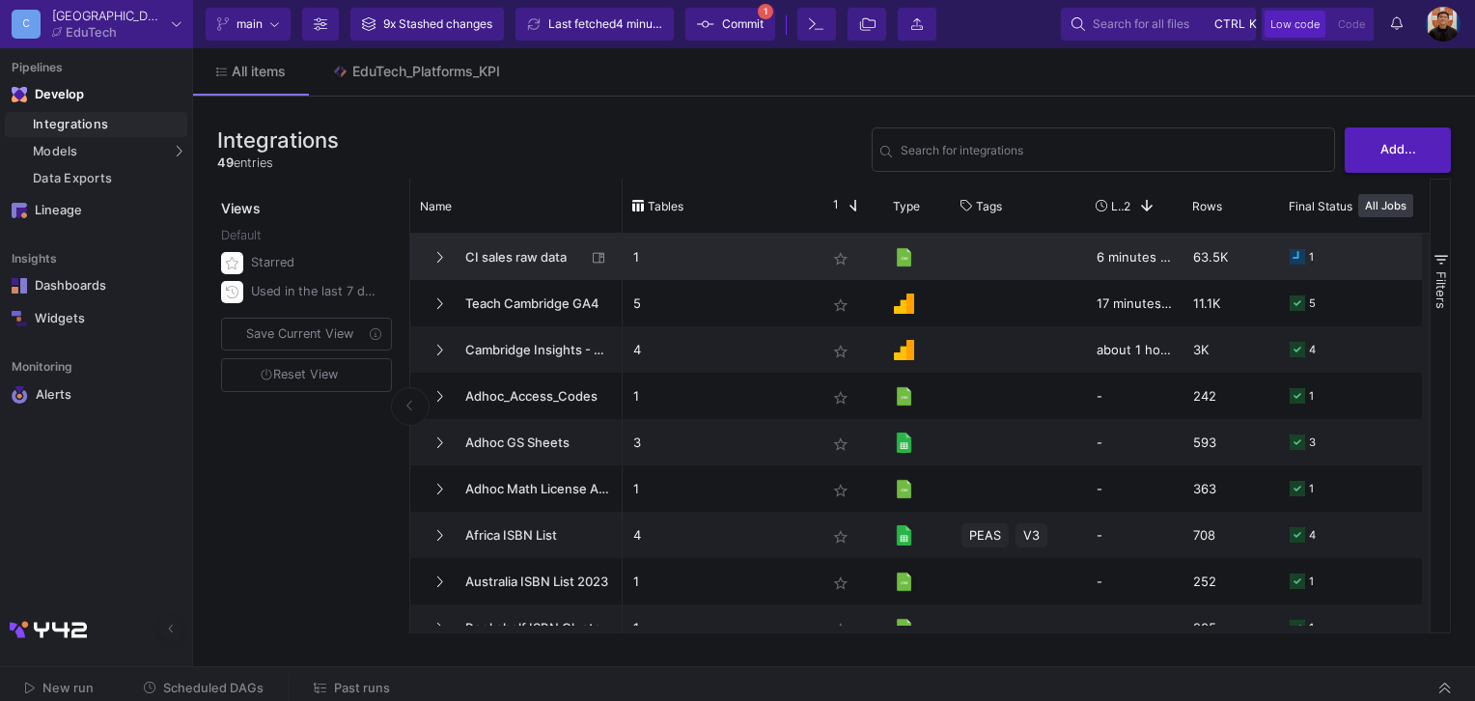
click at [495, 247] on span "CI sales raw data" at bounding box center [520, 257] width 132 height 45
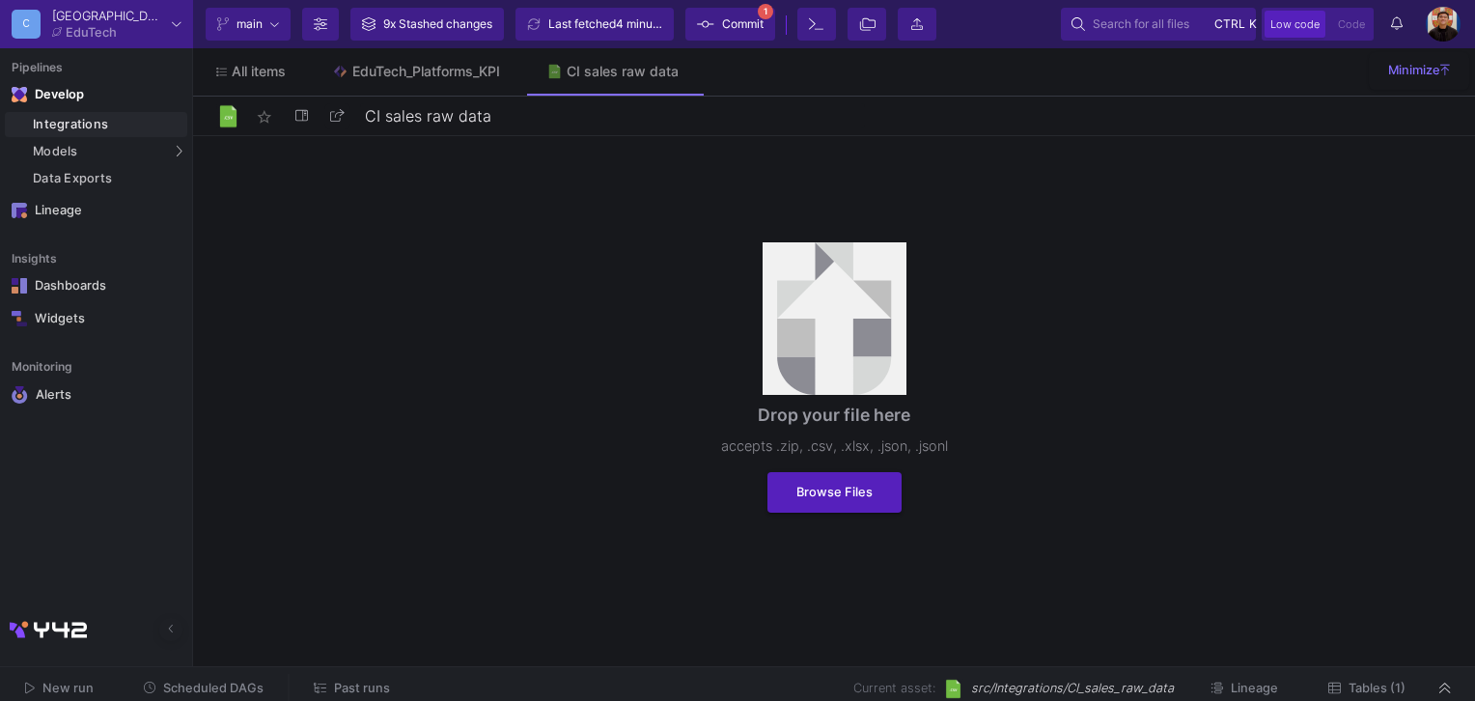
click at [1371, 688] on span "Tables (1)" at bounding box center [1377, 688] width 57 height 14
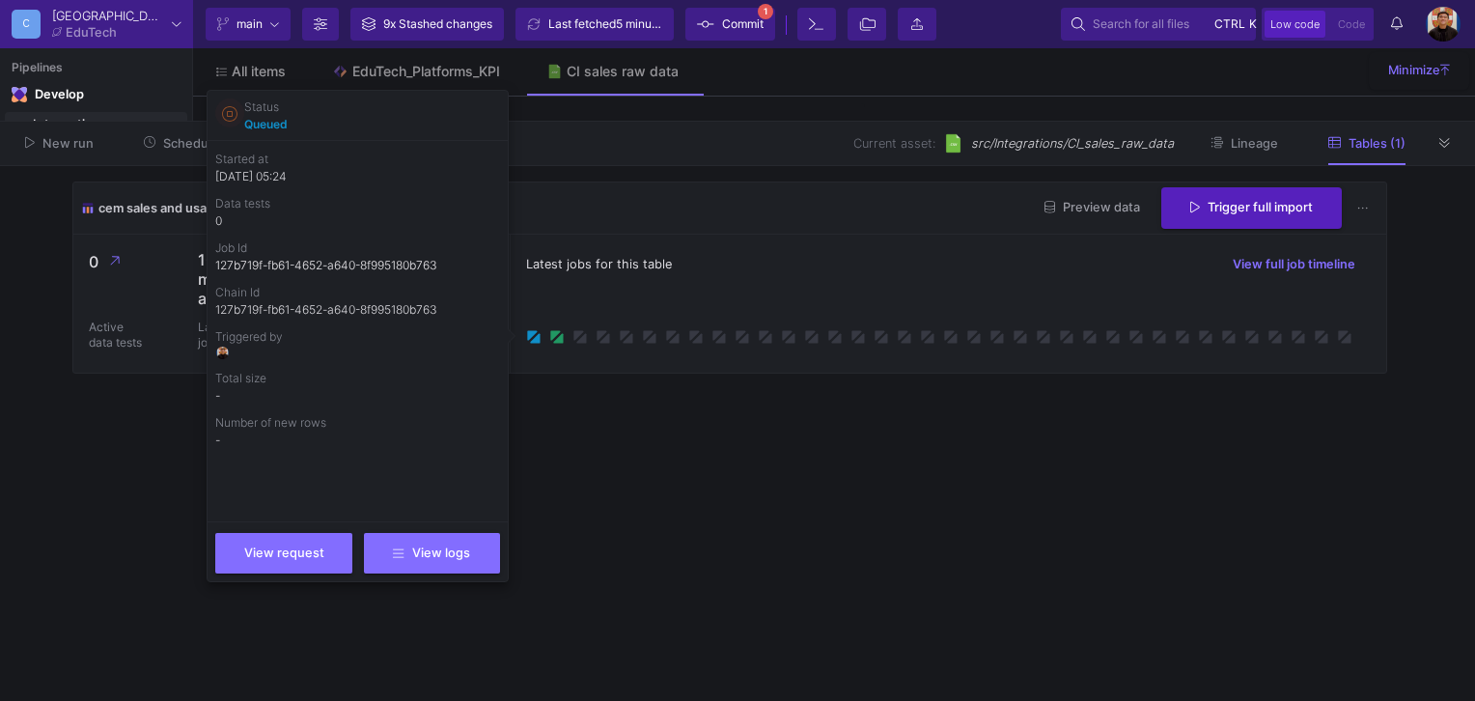
click at [232, 112] on icon at bounding box center [229, 113] width 15 height 15
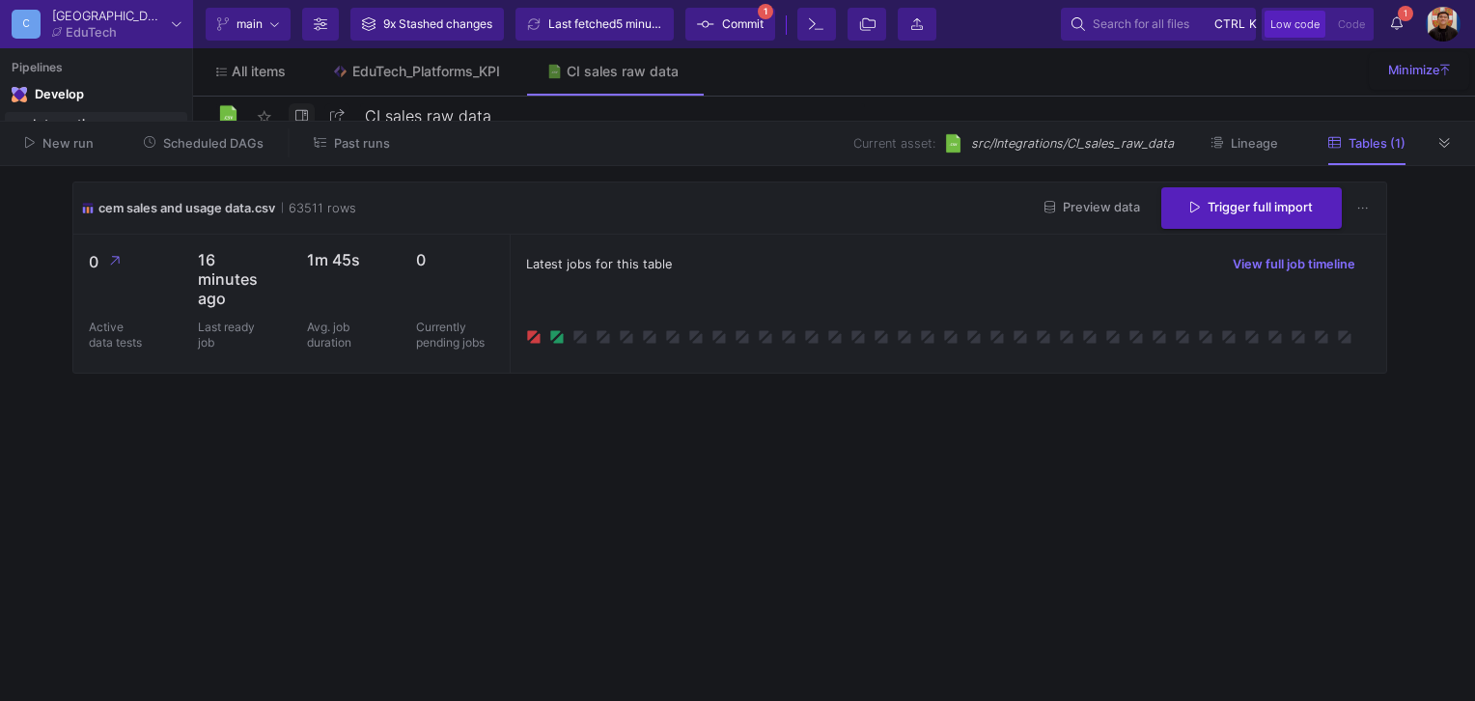
click at [301, 116] on icon at bounding box center [301, 115] width 13 height 13
click at [1456, 153] on button at bounding box center [1445, 142] width 29 height 29
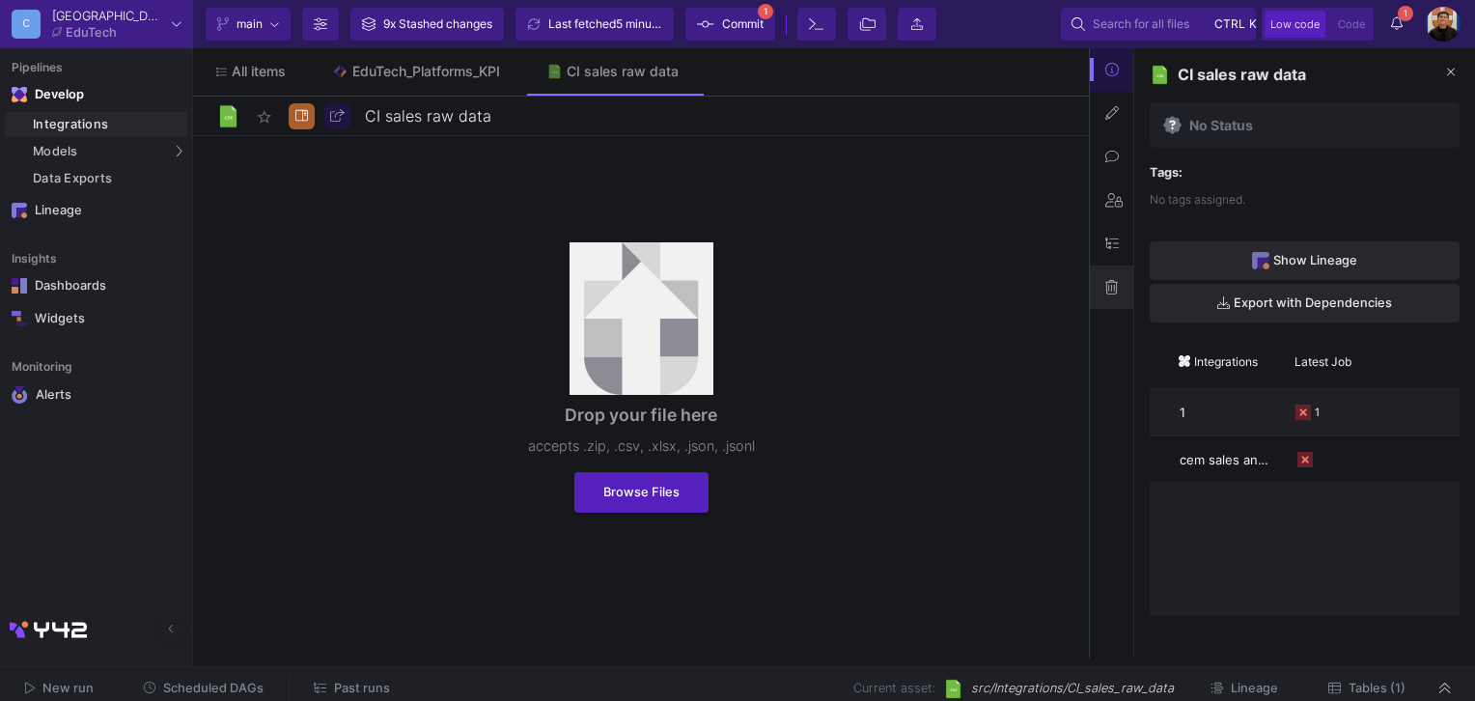
click at [1106, 288] on icon at bounding box center [1112, 287] width 13 height 14
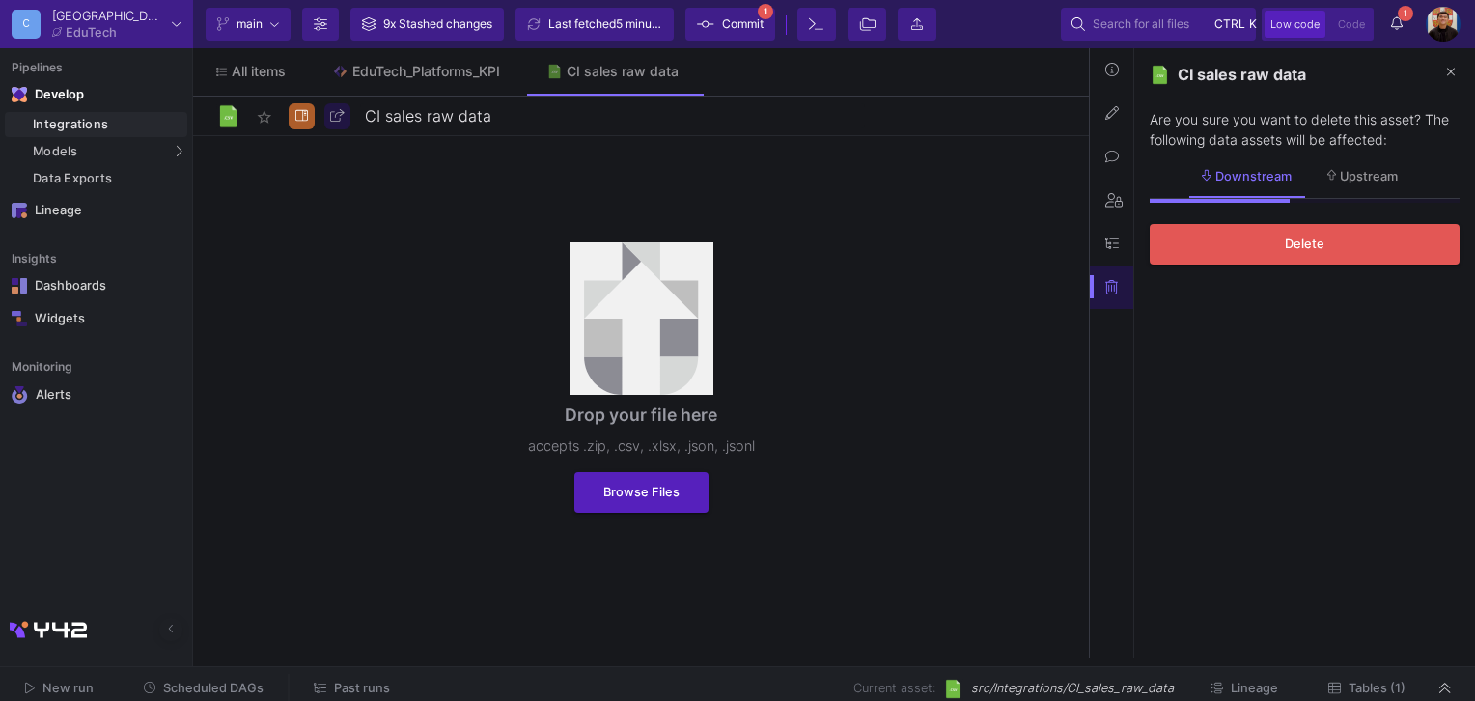
click at [1286, 218] on y42-asset-sidebar-delete "Are you sure you want to delete this asset? The following data assets will be a…" at bounding box center [1305, 183] width 310 height 162
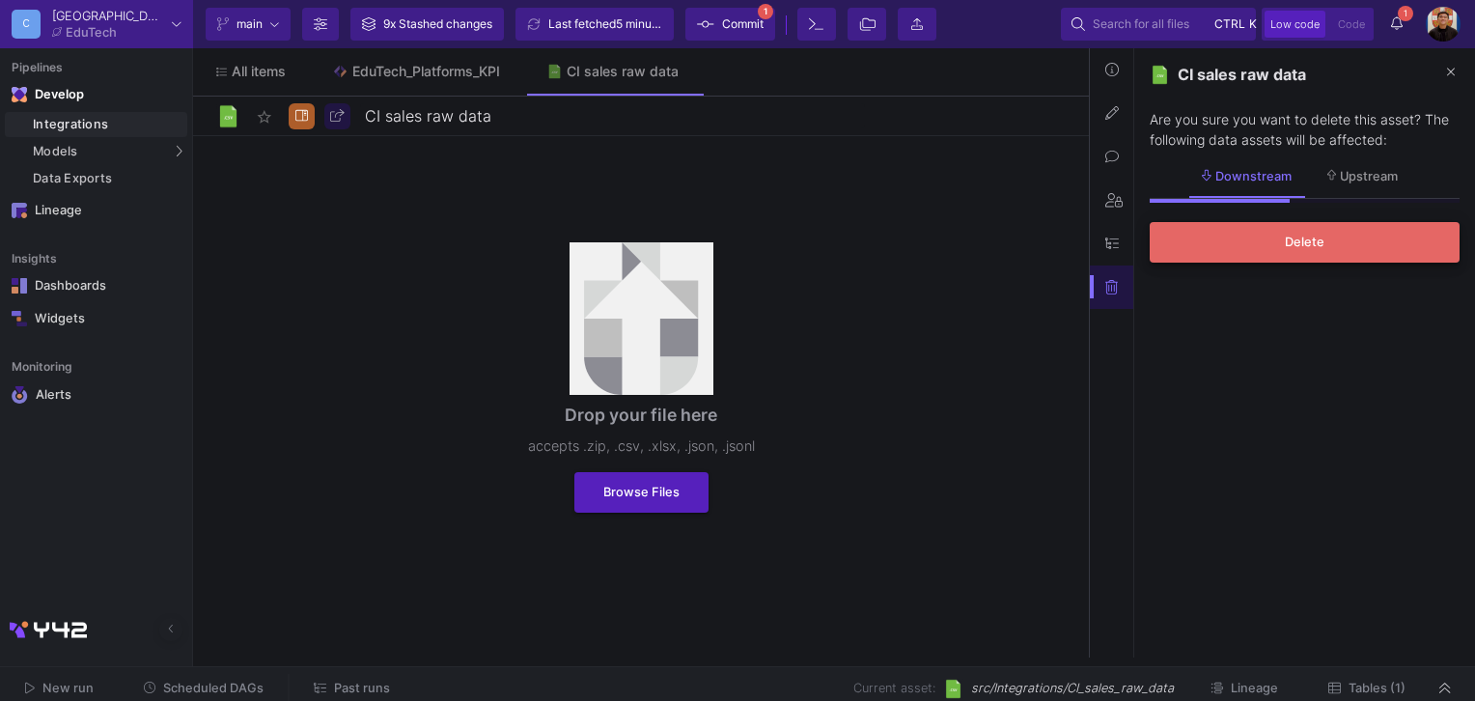
click at [1291, 248] on span "Delete" at bounding box center [1305, 242] width 40 height 14
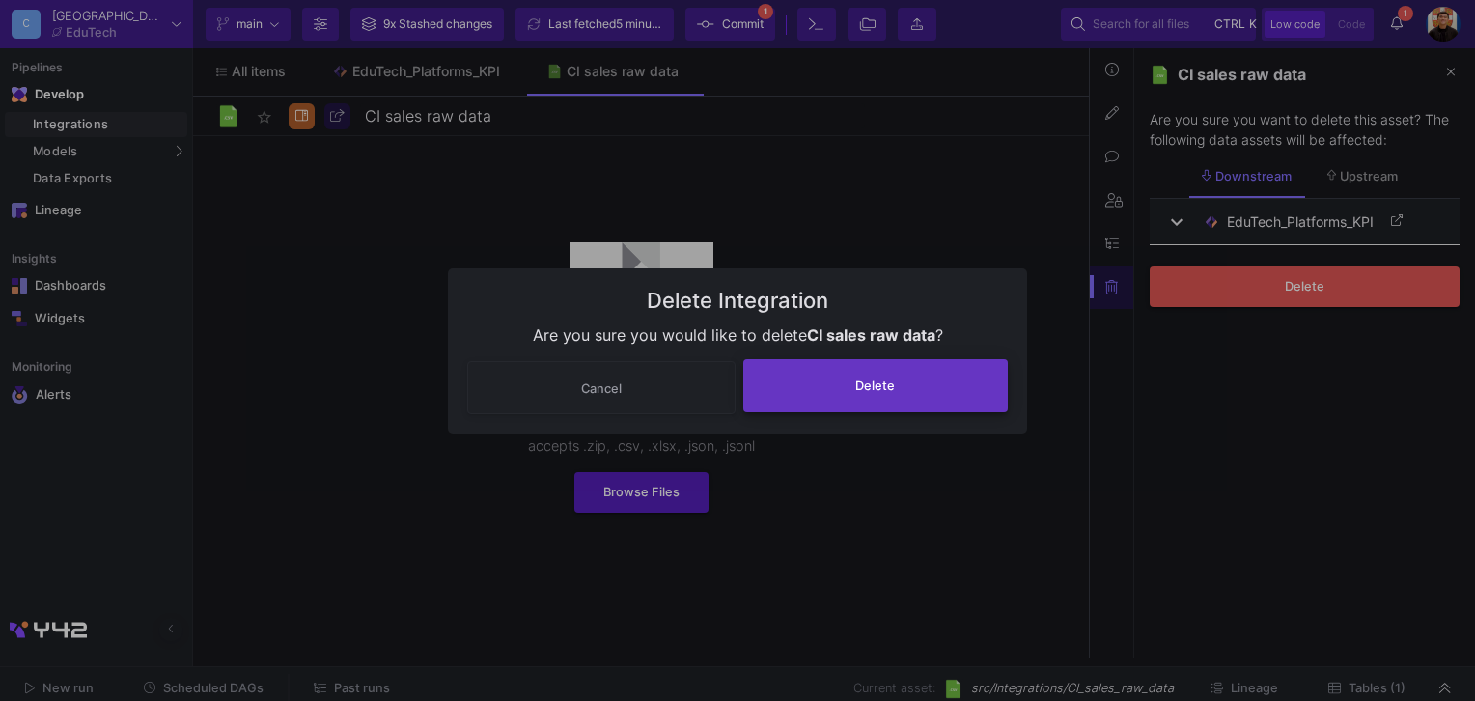
click at [925, 373] on button "Delete" at bounding box center [877, 385] width 266 height 53
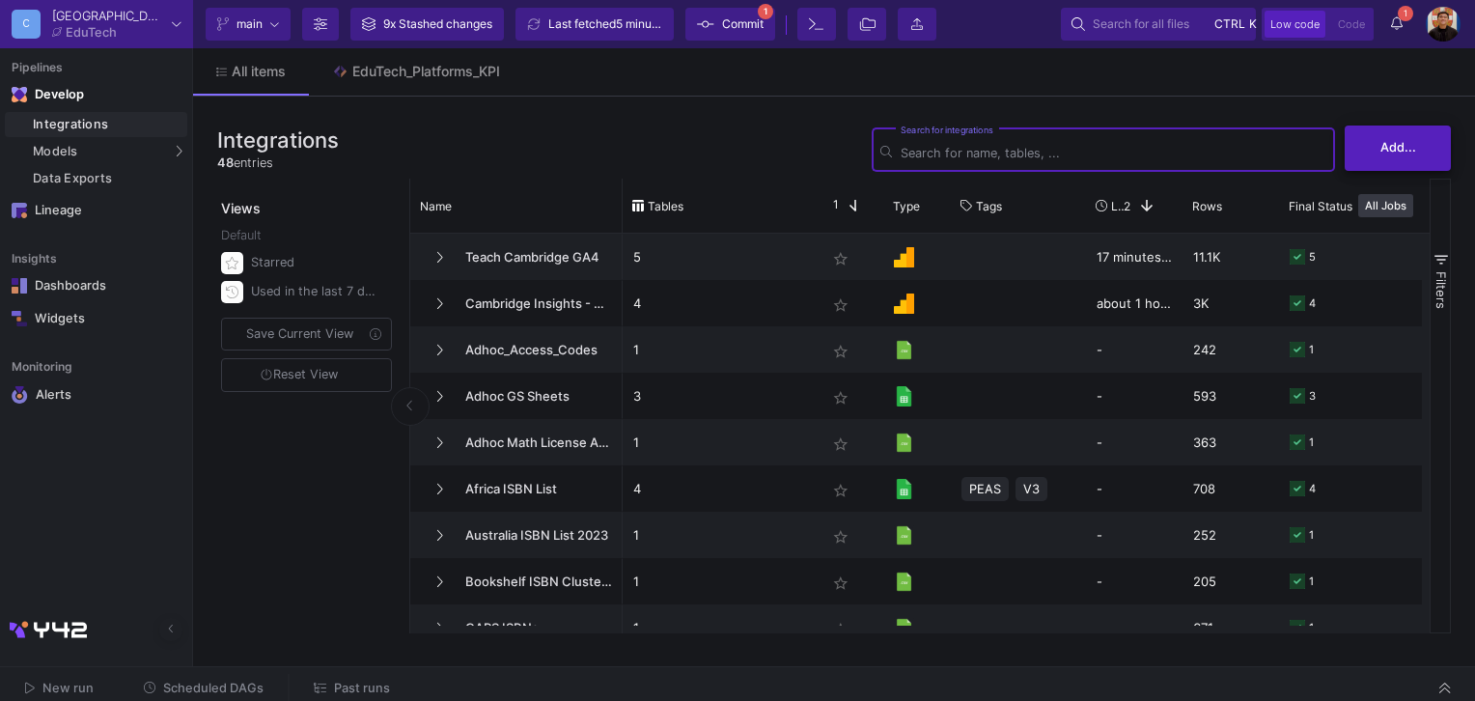
click at [1417, 147] on button "Add..." at bounding box center [1398, 148] width 106 height 45
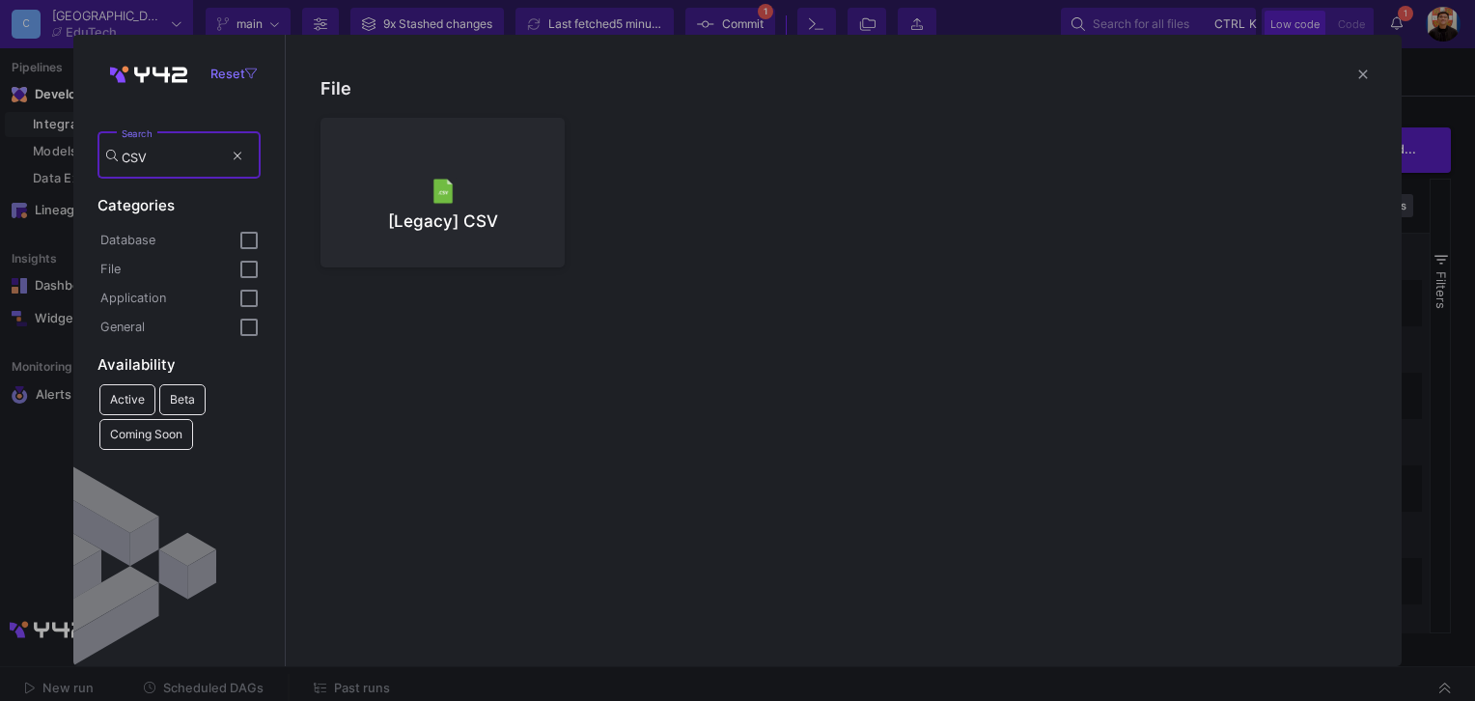
type input "CSV"
click at [492, 185] on div at bounding box center [442, 190] width 213 height 29
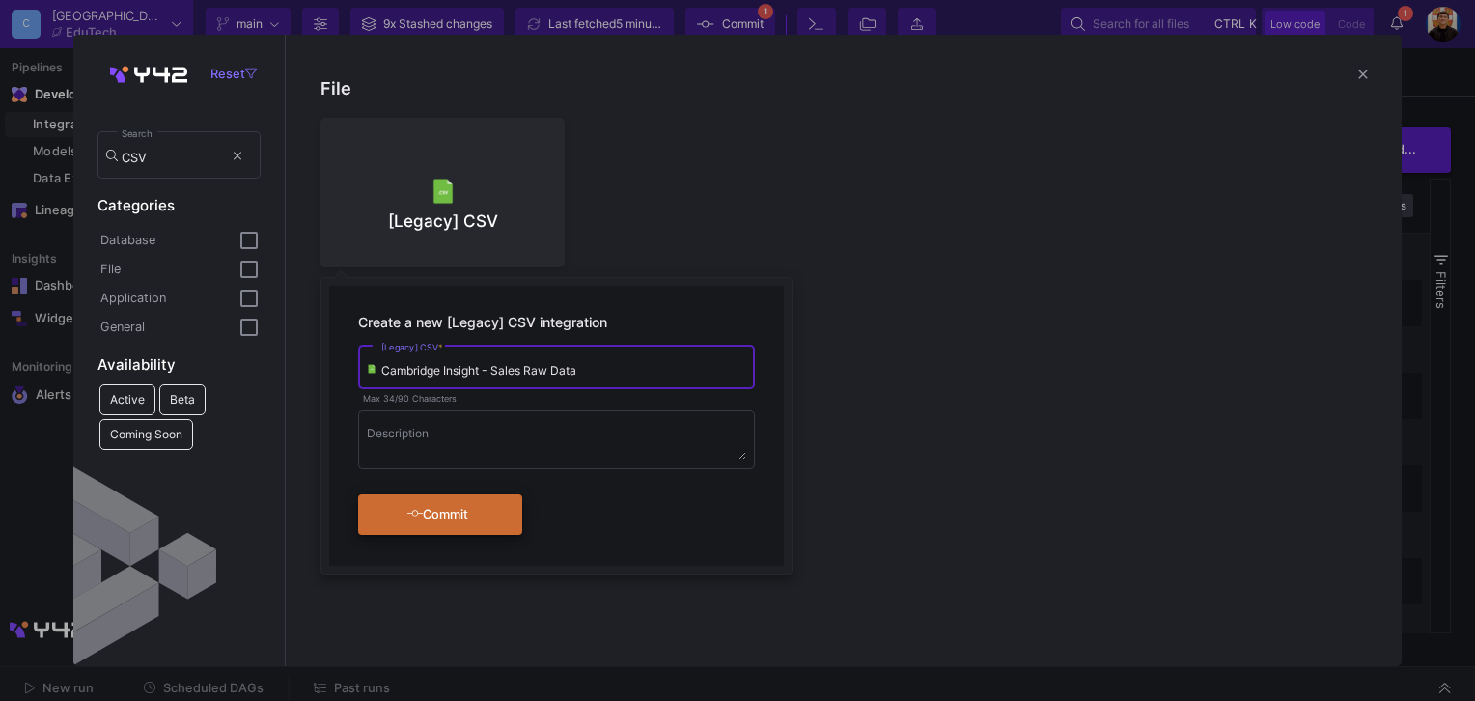
type input "Cambridge Insight - Sales Raw Data"
click at [473, 512] on div "Commit" at bounding box center [437, 514] width 111 height 35
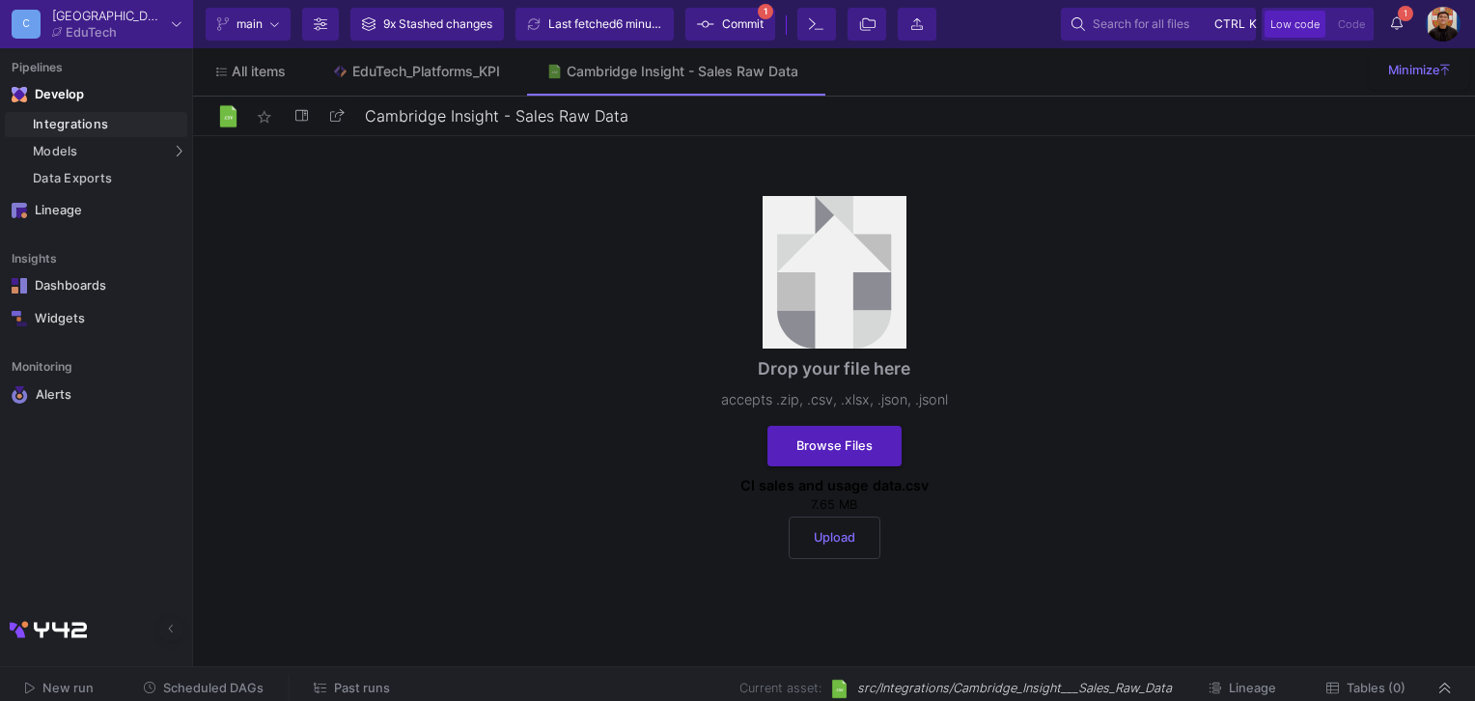
click at [834, 547] on button "Upload" at bounding box center [835, 538] width 92 height 42
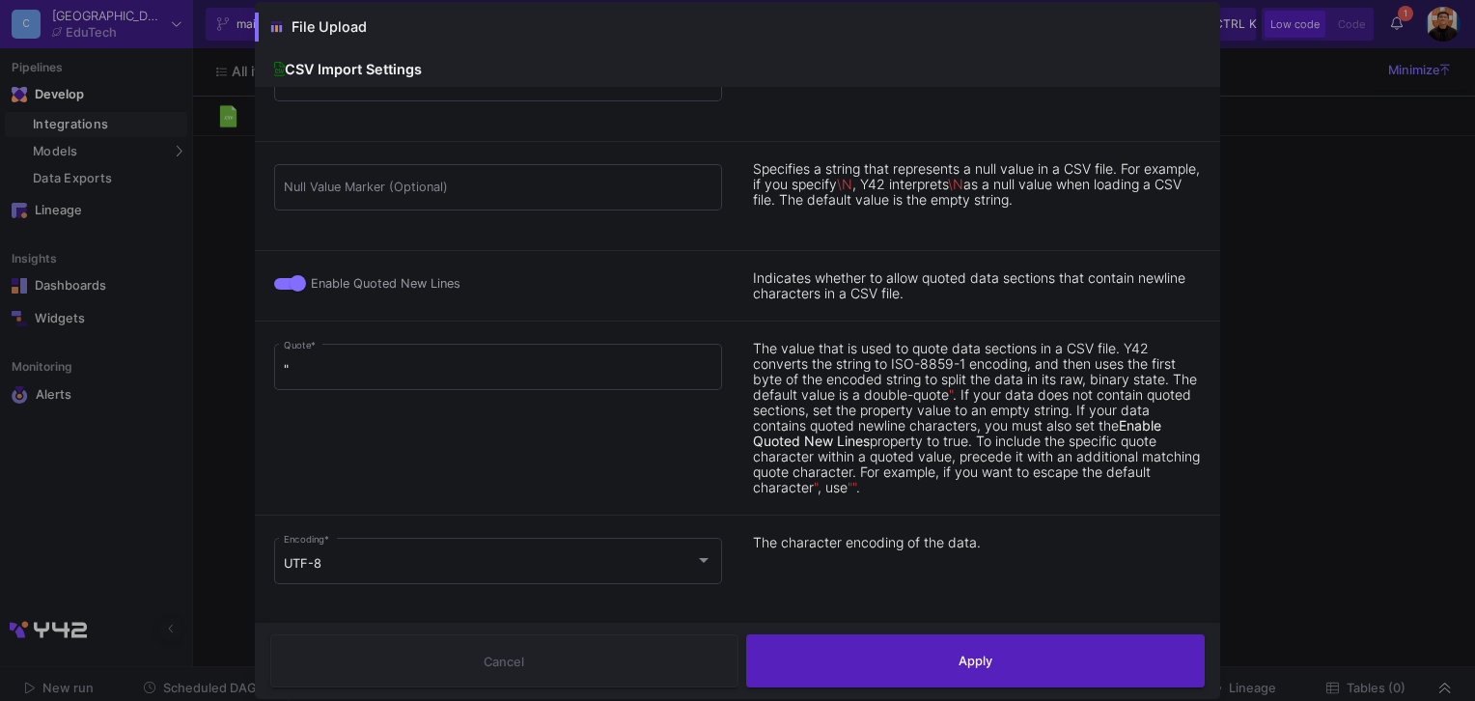
scroll to position [164, 0]
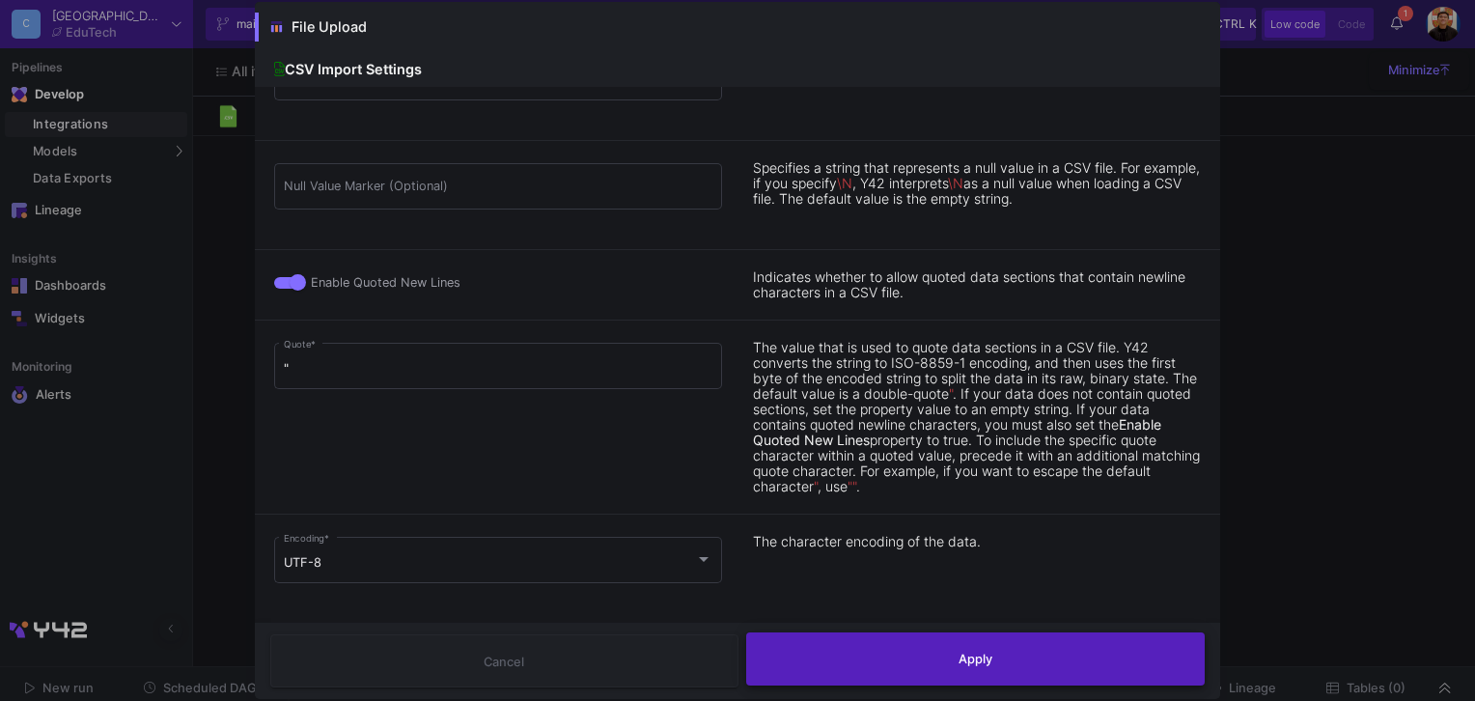
click at [932, 659] on button "Apply" at bounding box center [976, 658] width 460 height 53
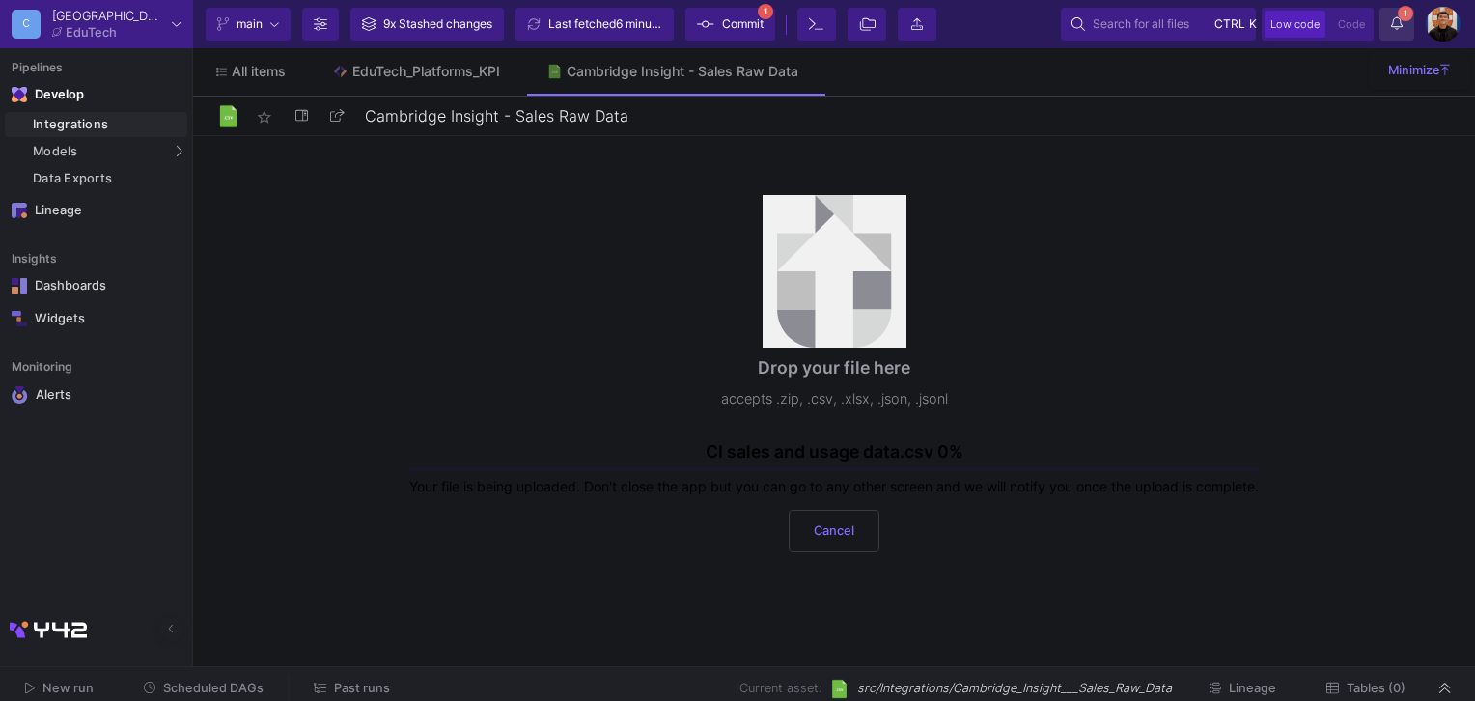
click at [1402, 26] on icon at bounding box center [1397, 23] width 12 height 14
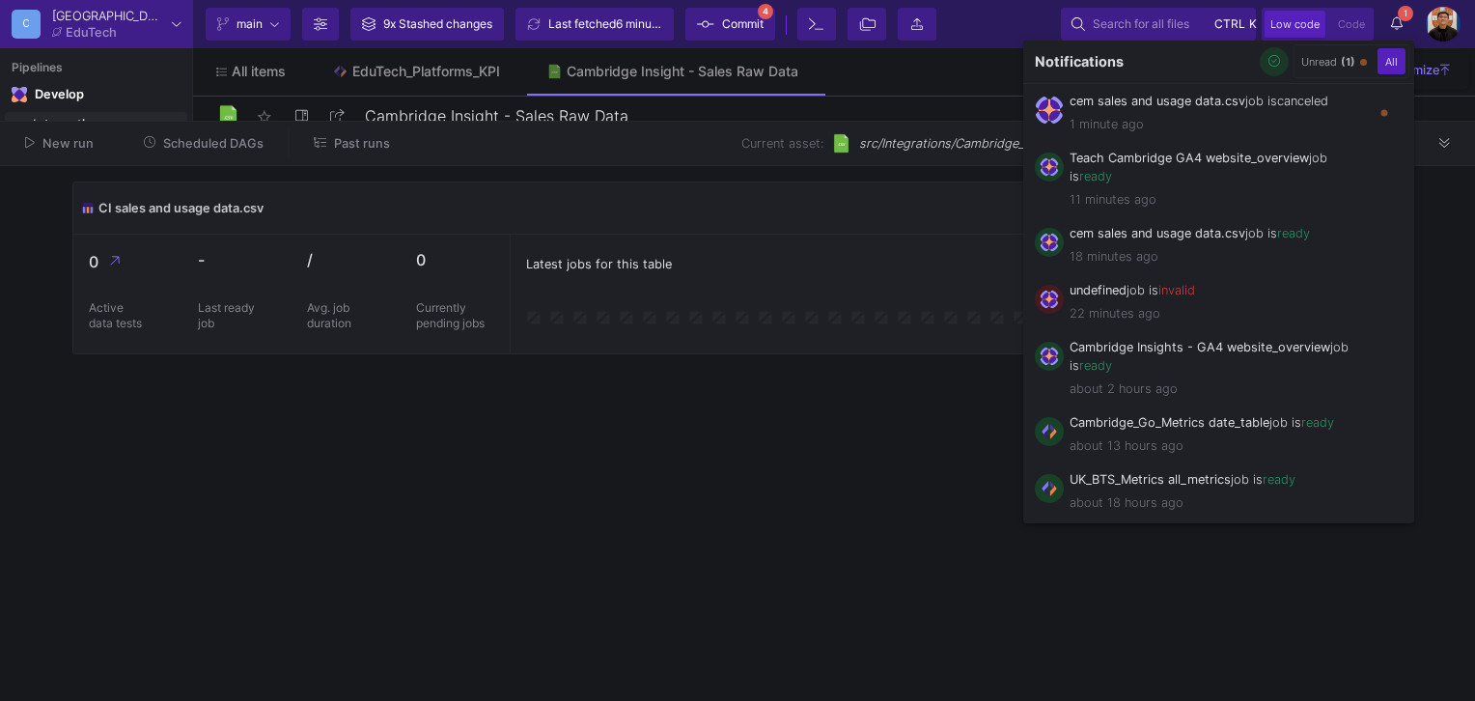
click at [1278, 60] on button "button" at bounding box center [1274, 61] width 29 height 29
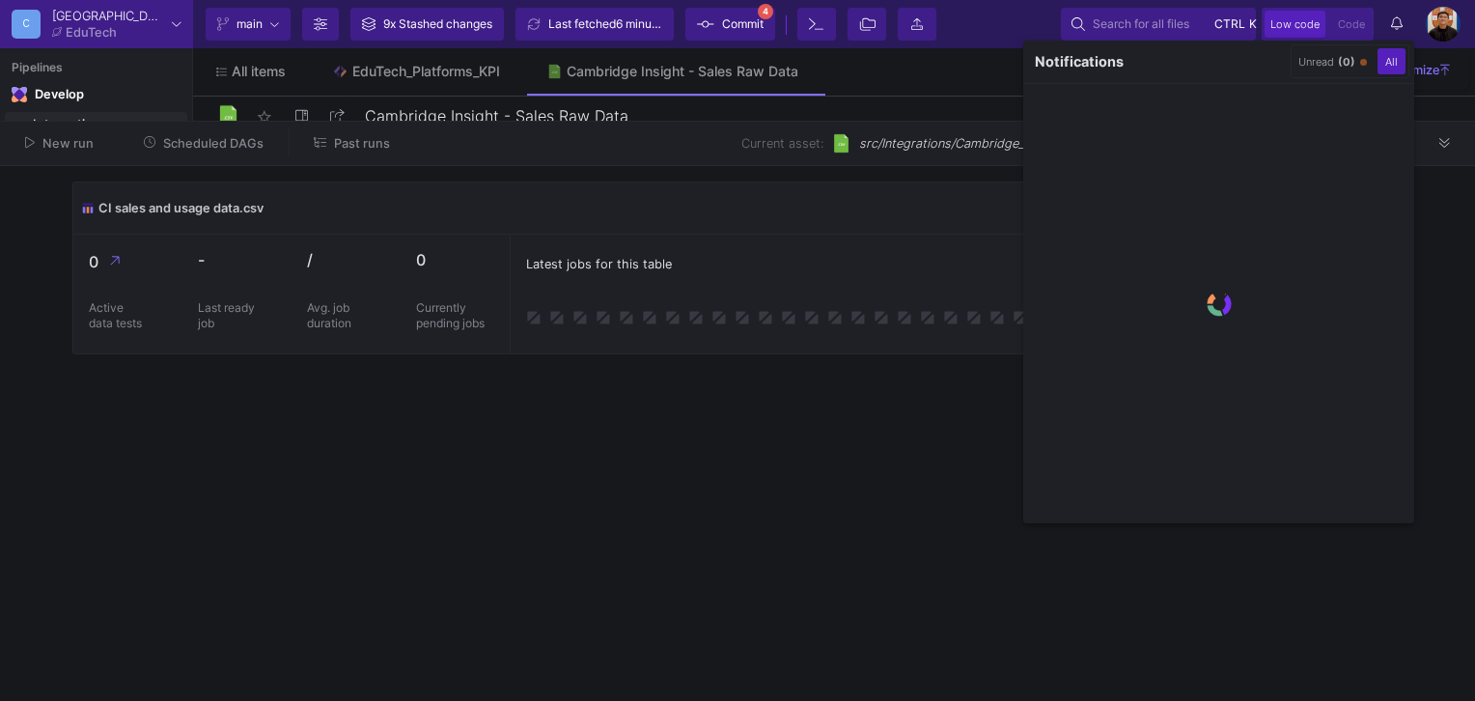
click at [923, 556] on div at bounding box center [737, 350] width 1475 height 701
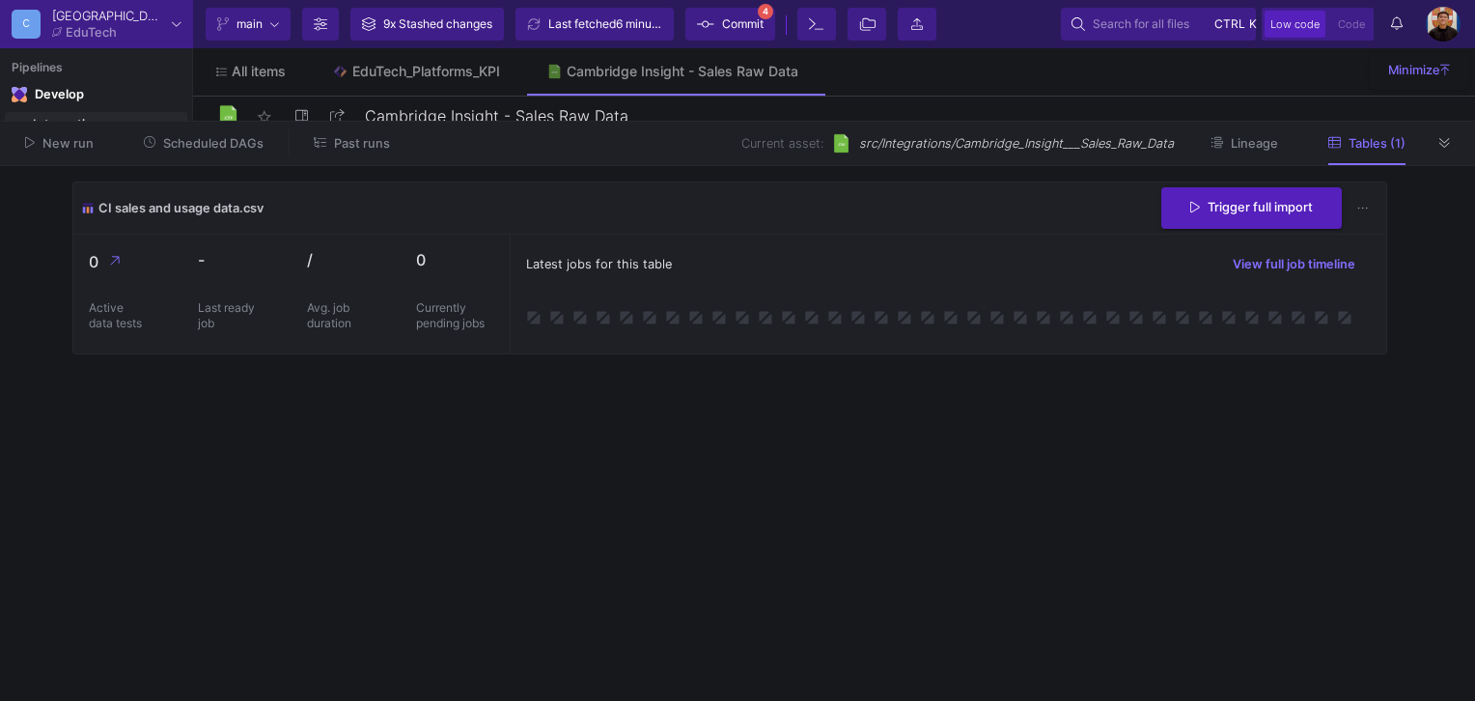
click at [754, 23] on span "Commit" at bounding box center [743, 24] width 42 height 29
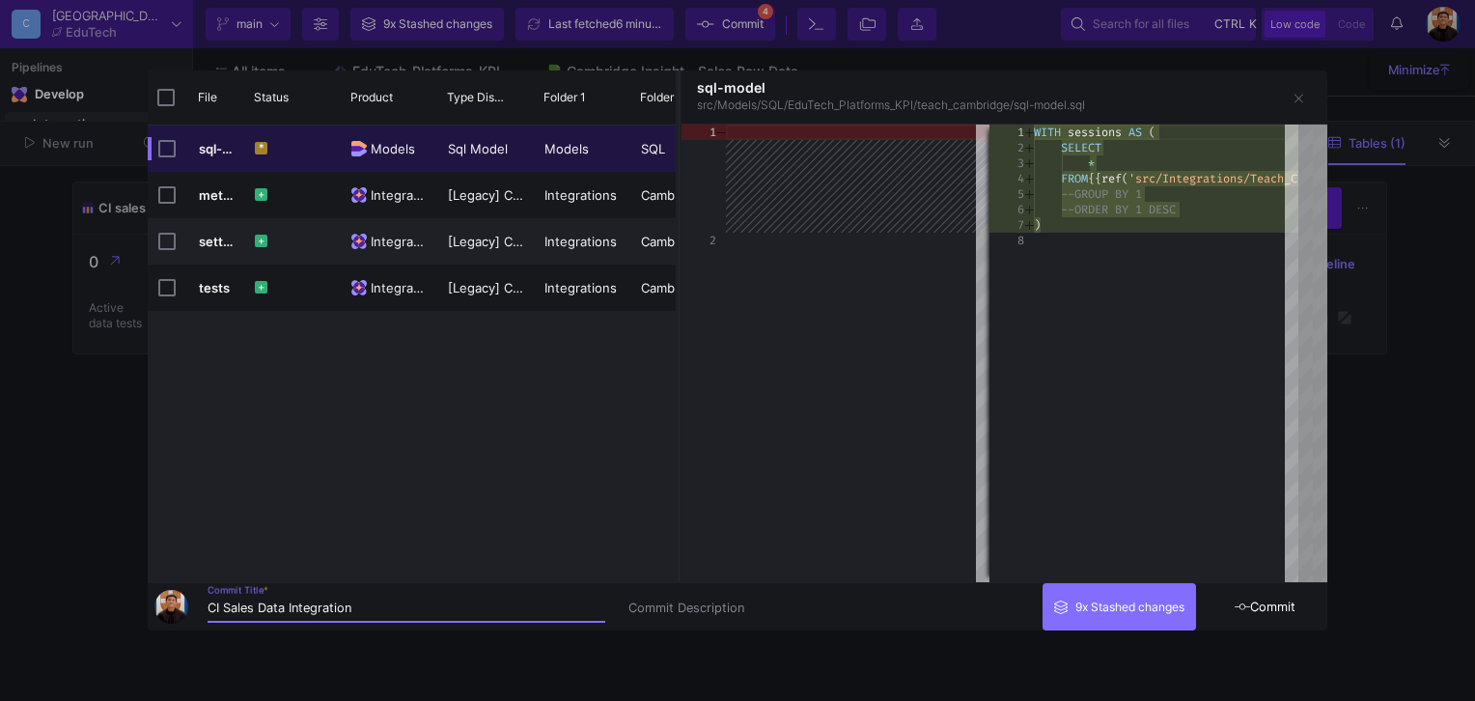
type input "CI Sales Data Integration"
click at [1295, 610] on span "Commit" at bounding box center [1265, 607] width 61 height 14
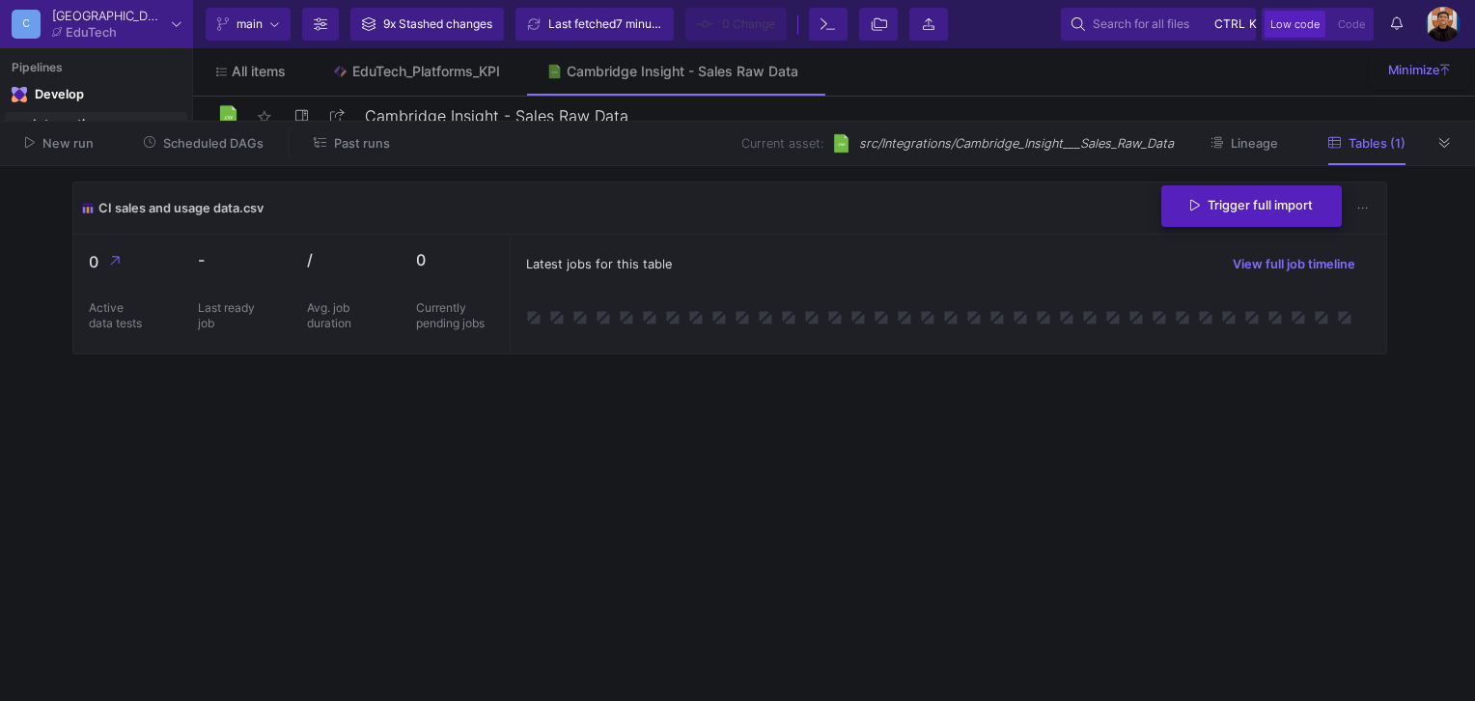
click at [1279, 213] on button "Trigger full import" at bounding box center [1252, 206] width 181 height 42
click at [845, 303] on div "Latest jobs for this table View full job timeline" at bounding box center [948, 293] width 877 height 119
drag, startPoint x: 1452, startPoint y: 128, endPoint x: 1447, endPoint y: 160, distance: 32.2
click at [1451, 131] on div at bounding box center [1445, 142] width 29 height 29
click at [1447, 158] on div "New run Scheduled DAGs Past runs Current asset: src/Integrations/Cambridge_Insi…" at bounding box center [737, 144] width 1475 height 44
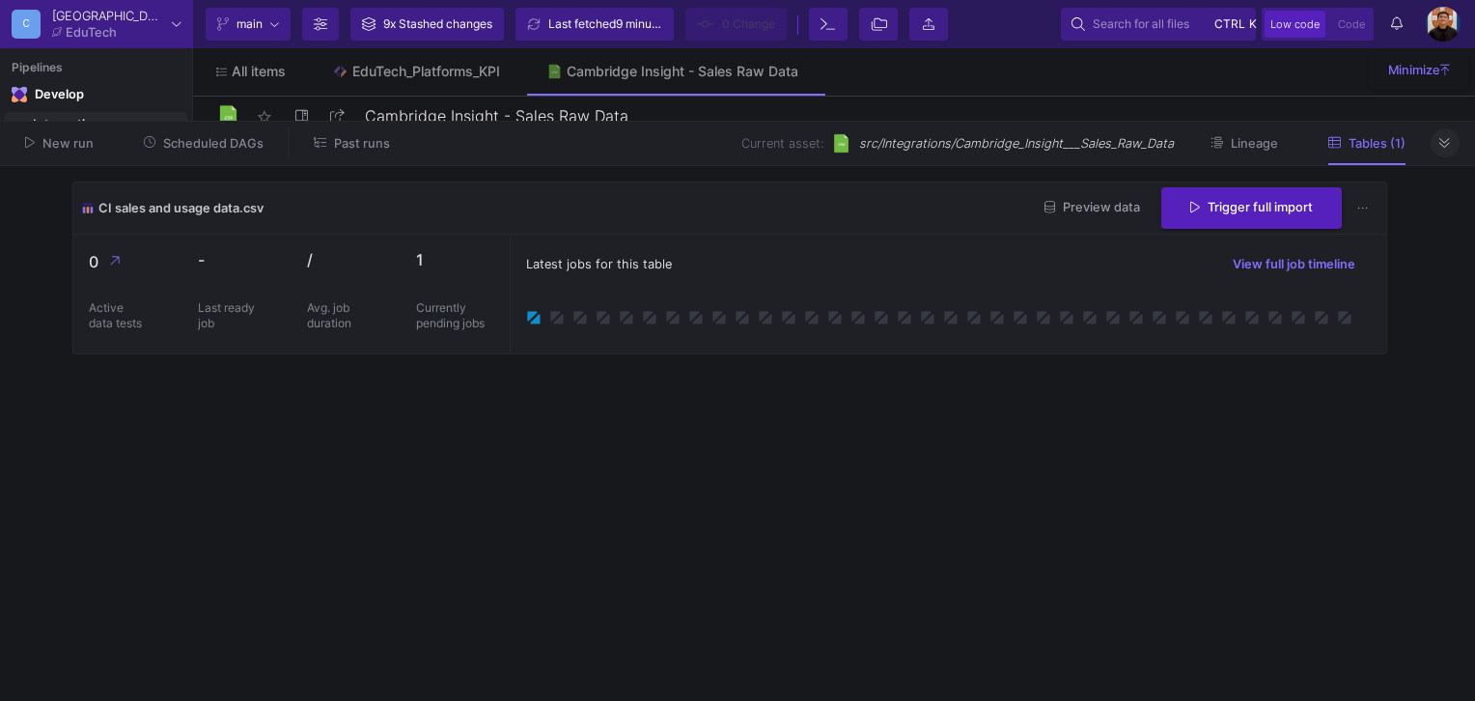
click at [1448, 143] on icon at bounding box center [1445, 143] width 11 height 13
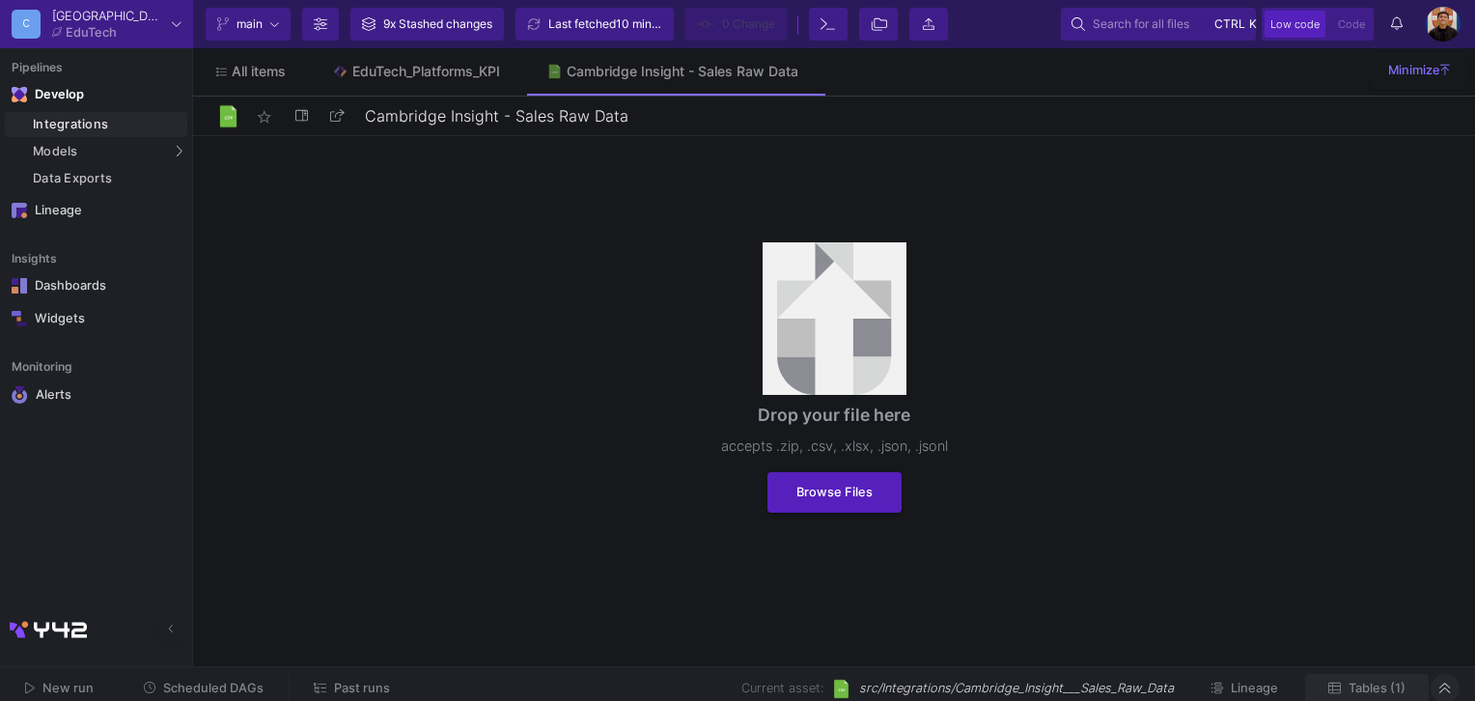
click at [1378, 688] on span "Tables (1)" at bounding box center [1377, 688] width 57 height 14
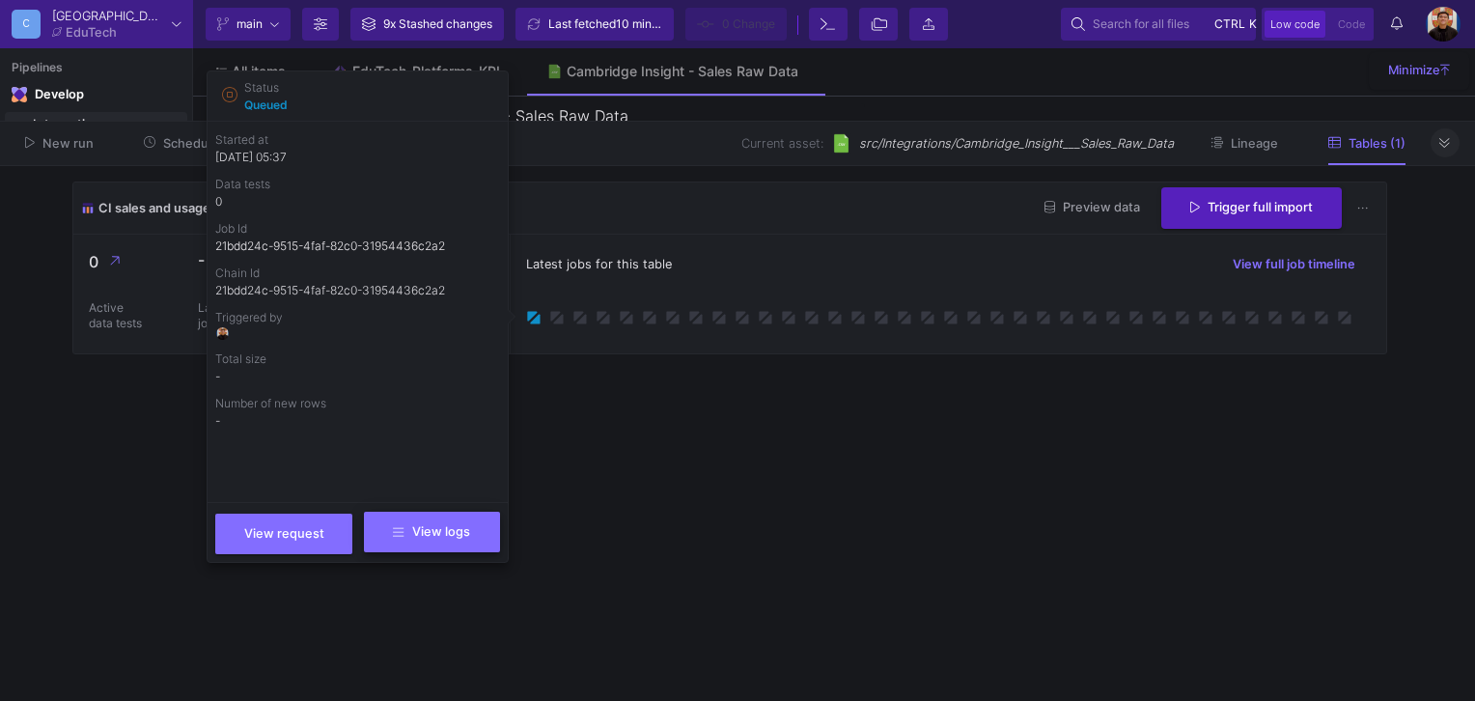
click at [466, 531] on span "View logs" at bounding box center [431, 531] width 76 height 14
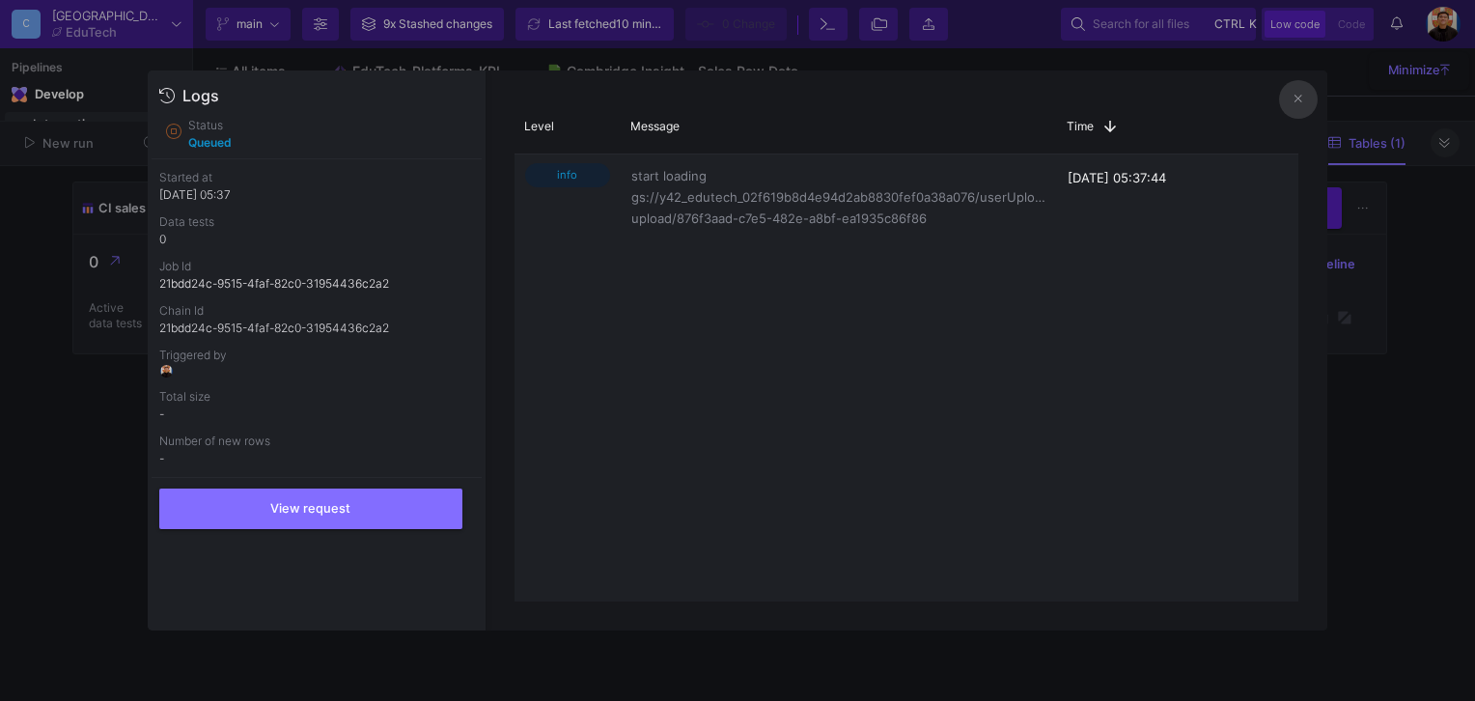
click at [1384, 349] on div at bounding box center [737, 350] width 1475 height 701
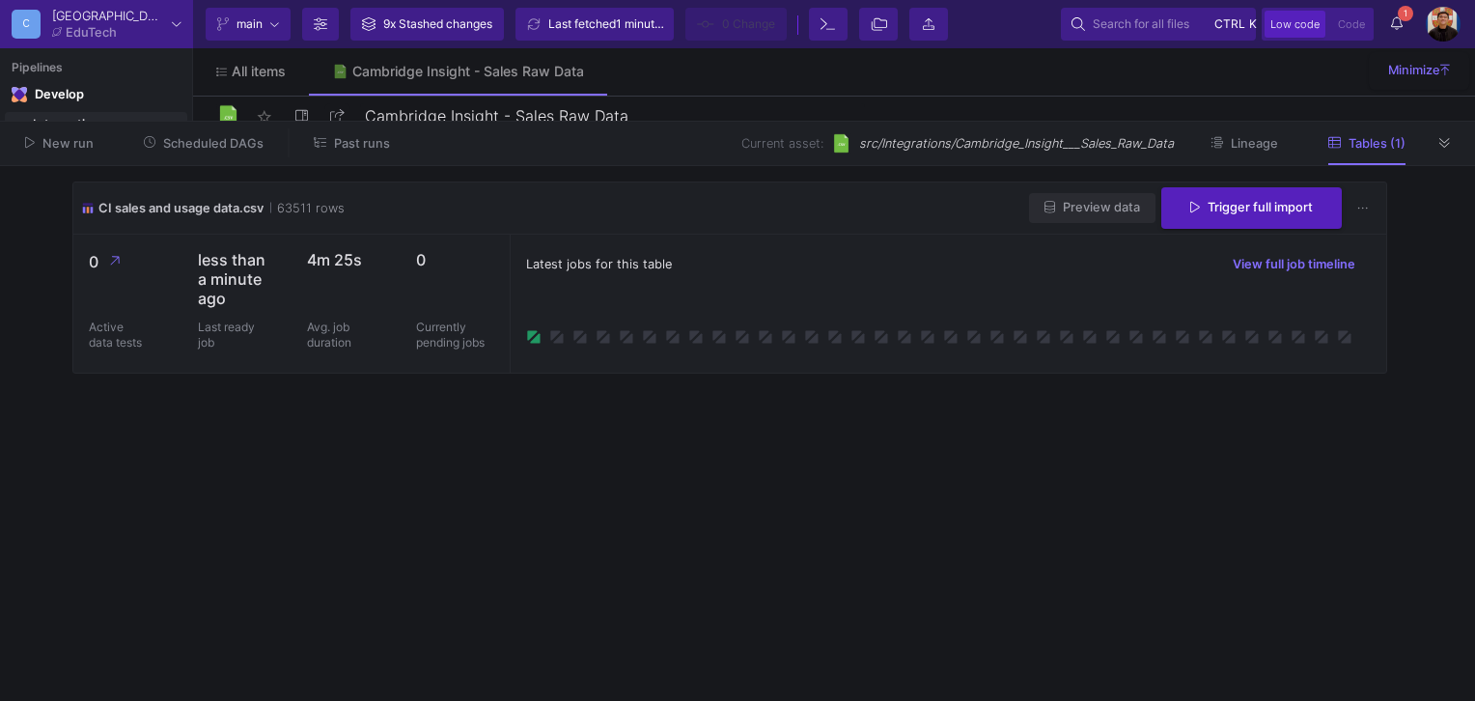
click at [1087, 201] on span "Preview data" at bounding box center [1093, 207] width 96 height 14
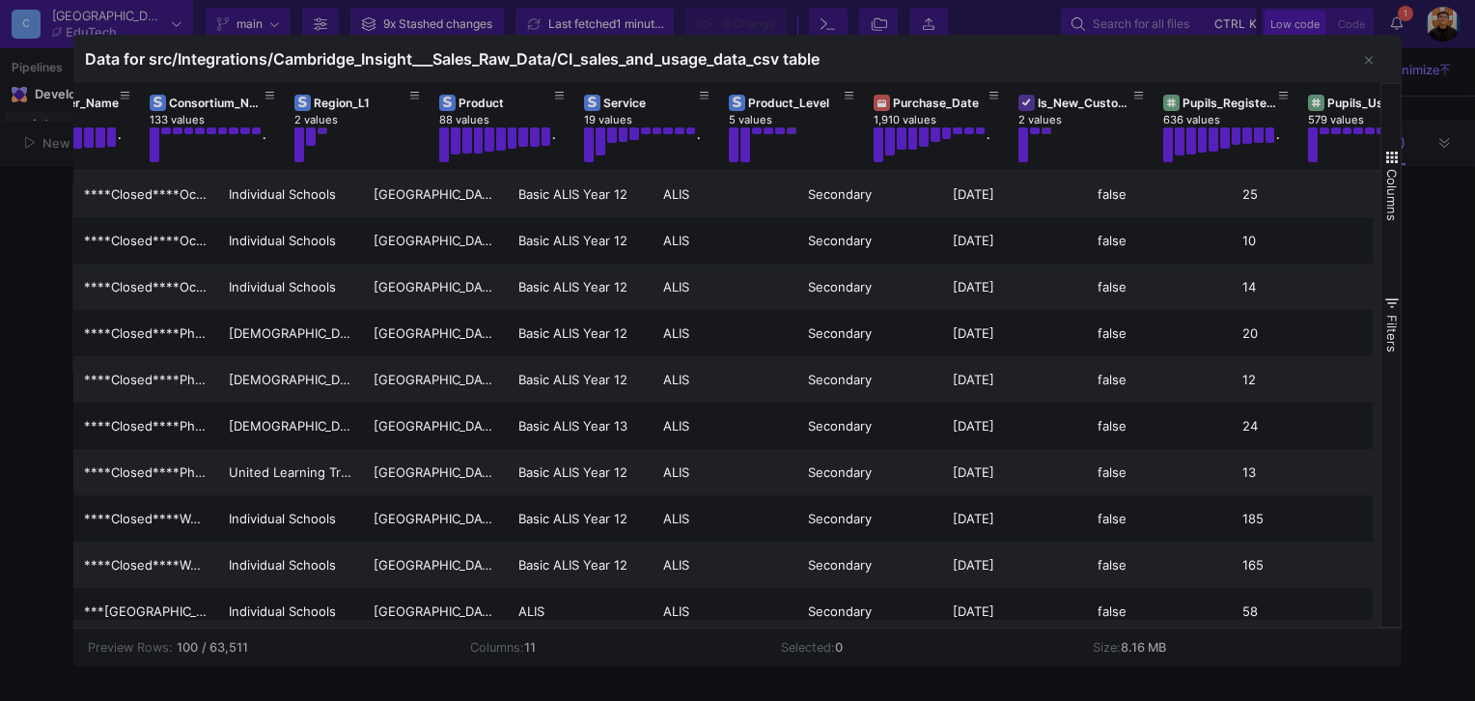
scroll to position [0, 294]
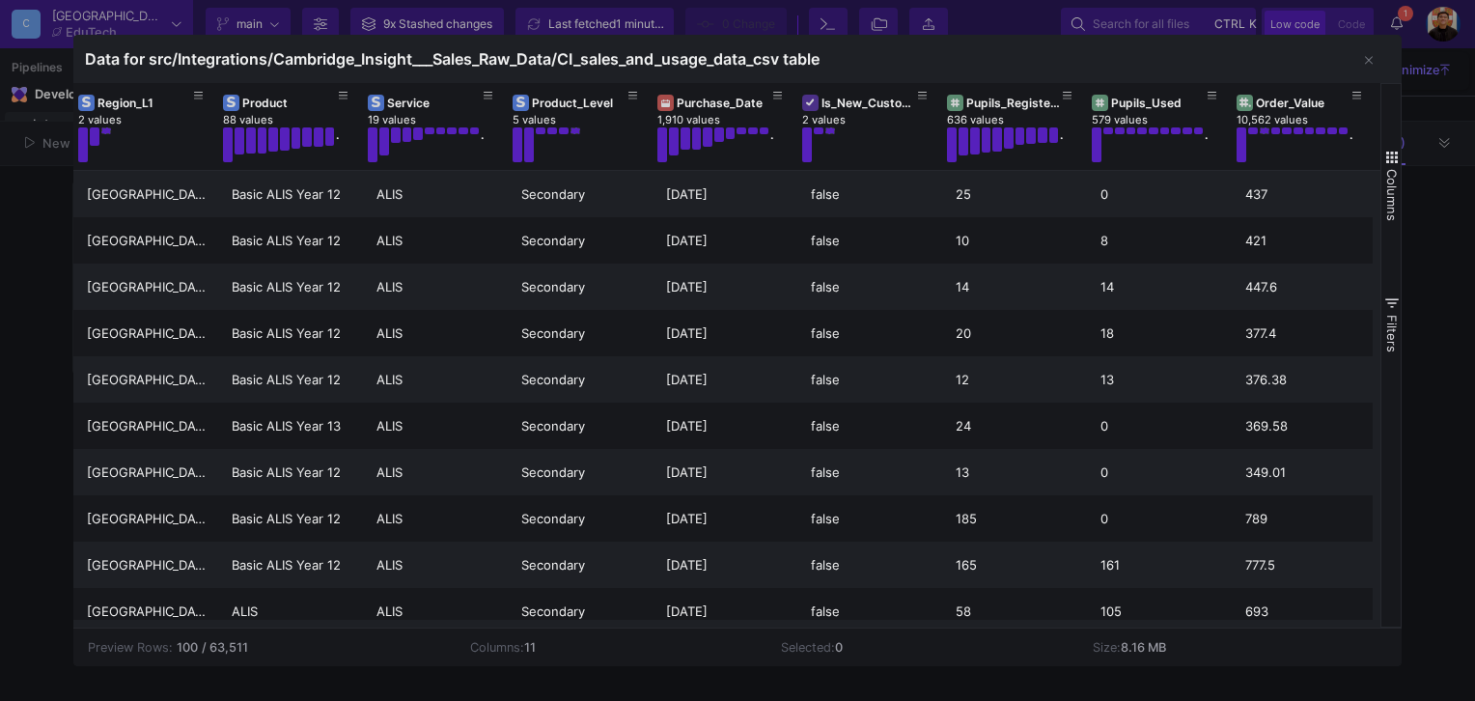
click at [1422, 286] on div at bounding box center [737, 350] width 1475 height 701
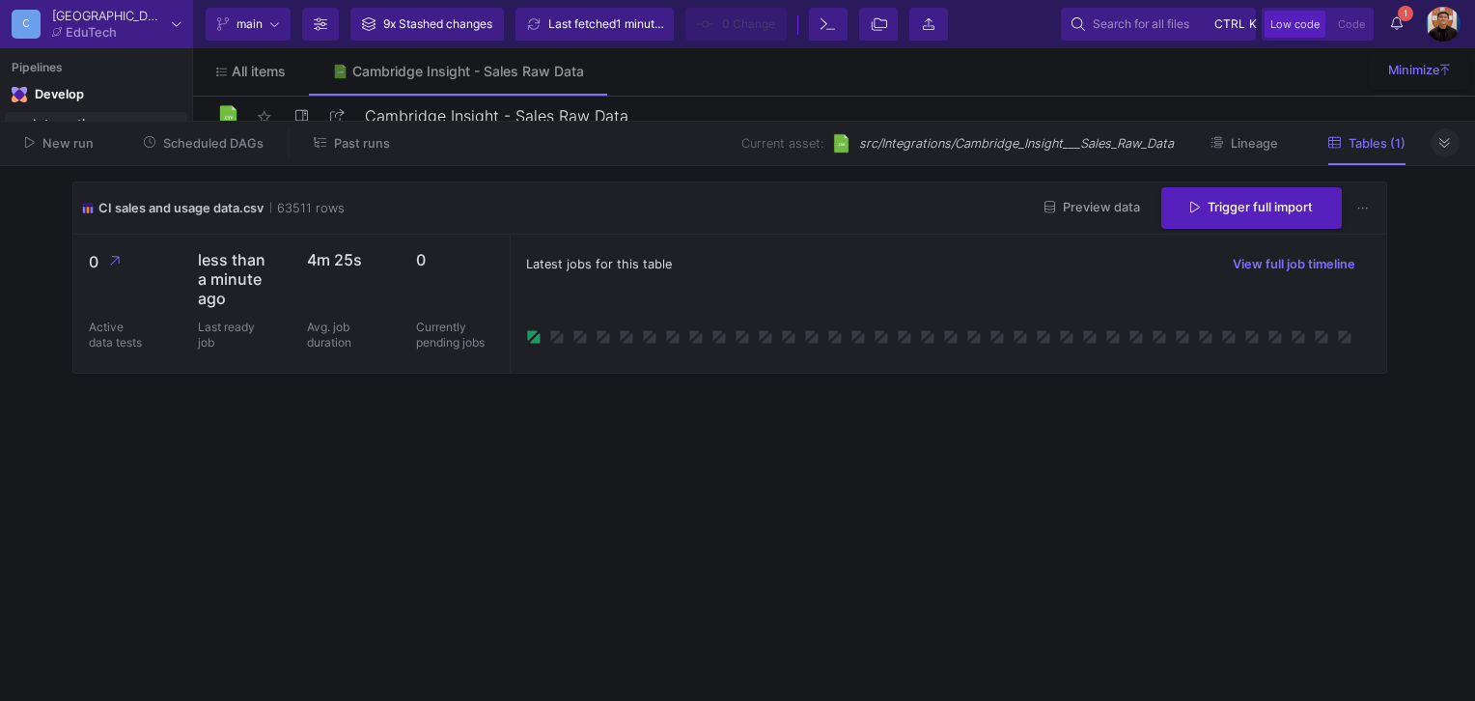
click at [1431, 146] on button at bounding box center [1445, 142] width 29 height 29
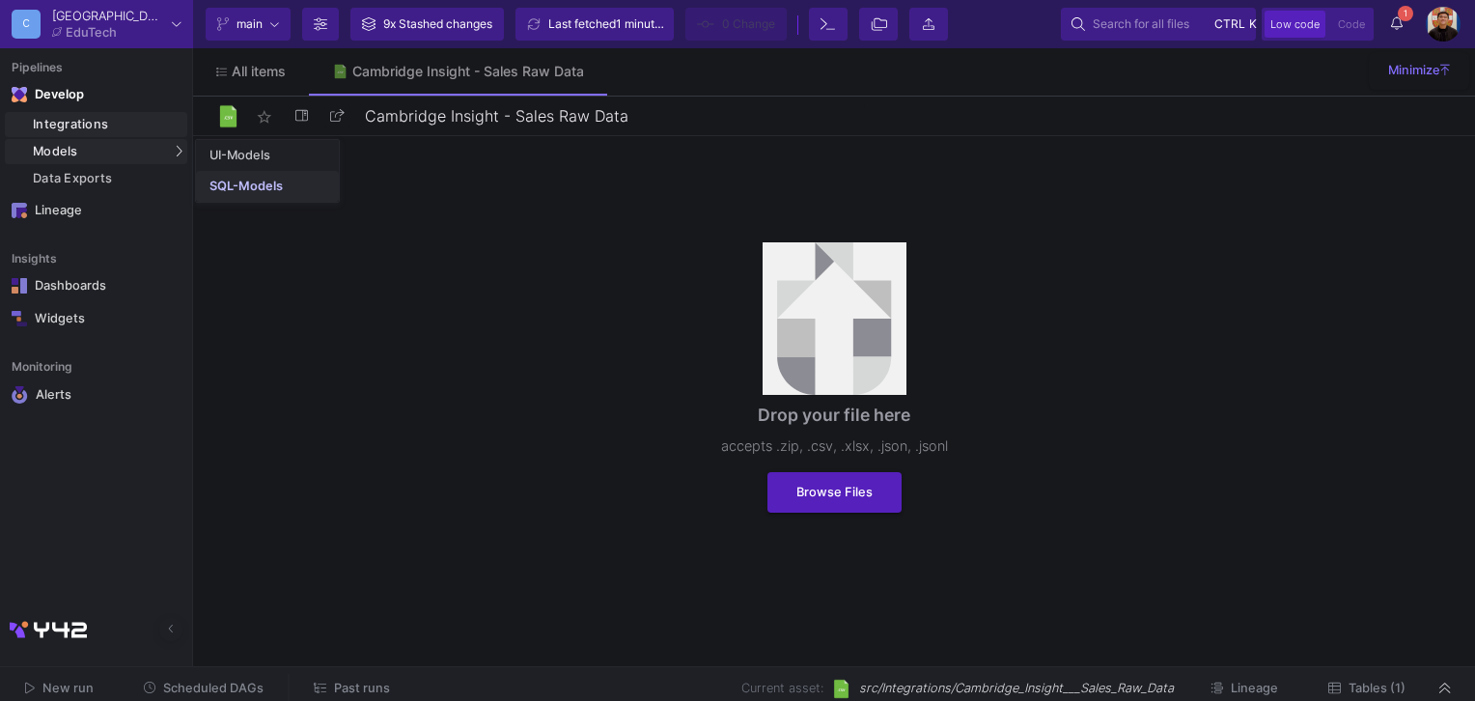
click at [220, 182] on div "SQL-Models" at bounding box center [246, 186] width 73 height 15
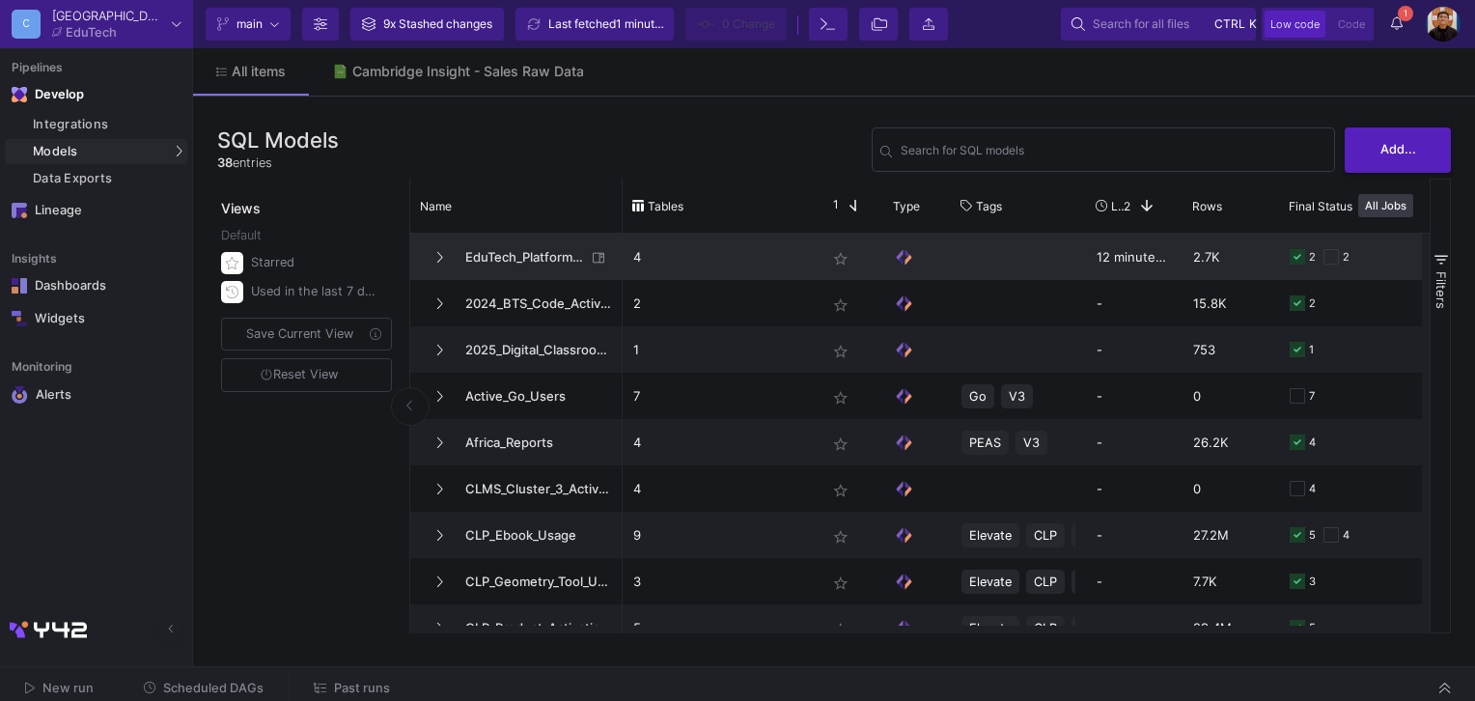
click at [514, 259] on span "EduTech_Platforms_KPI" at bounding box center [520, 257] width 132 height 45
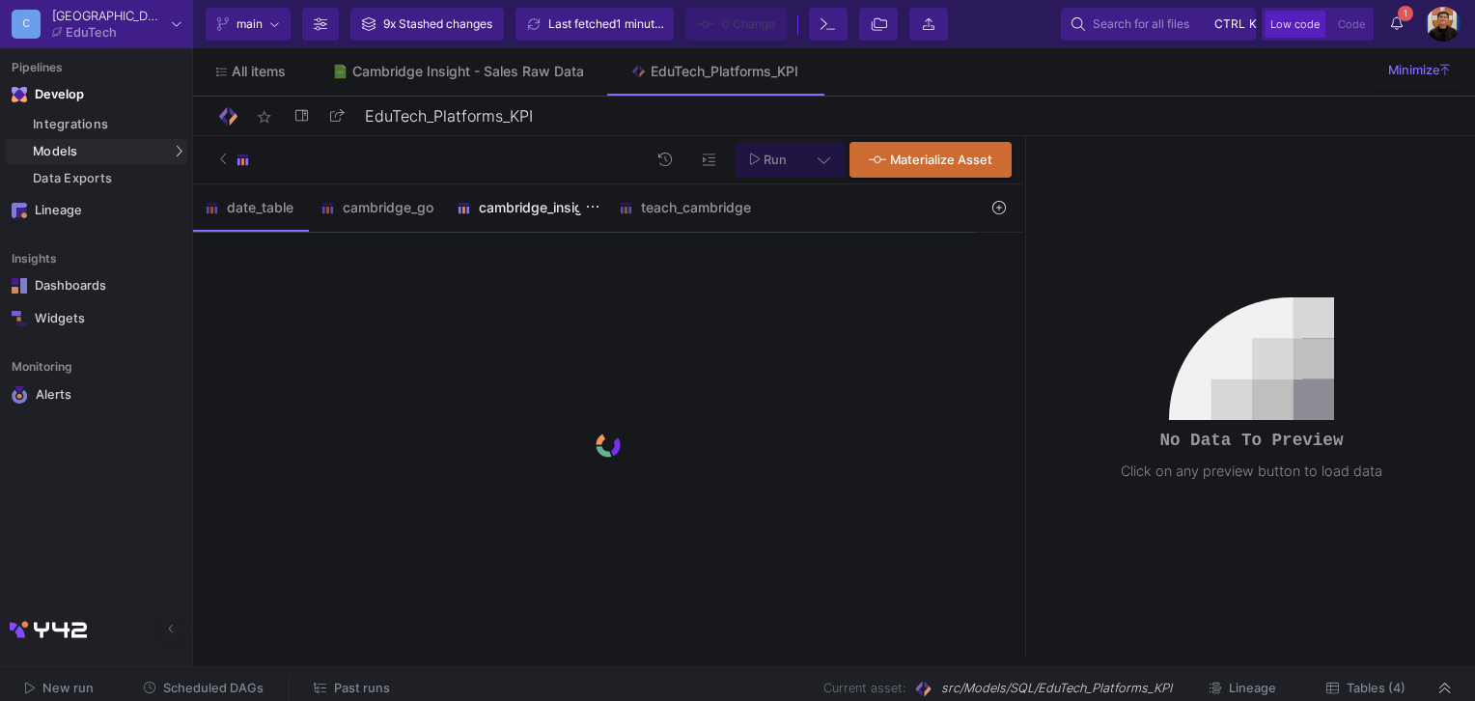
click at [521, 210] on div "cambridge_insight" at bounding box center [526, 207] width 139 height 15
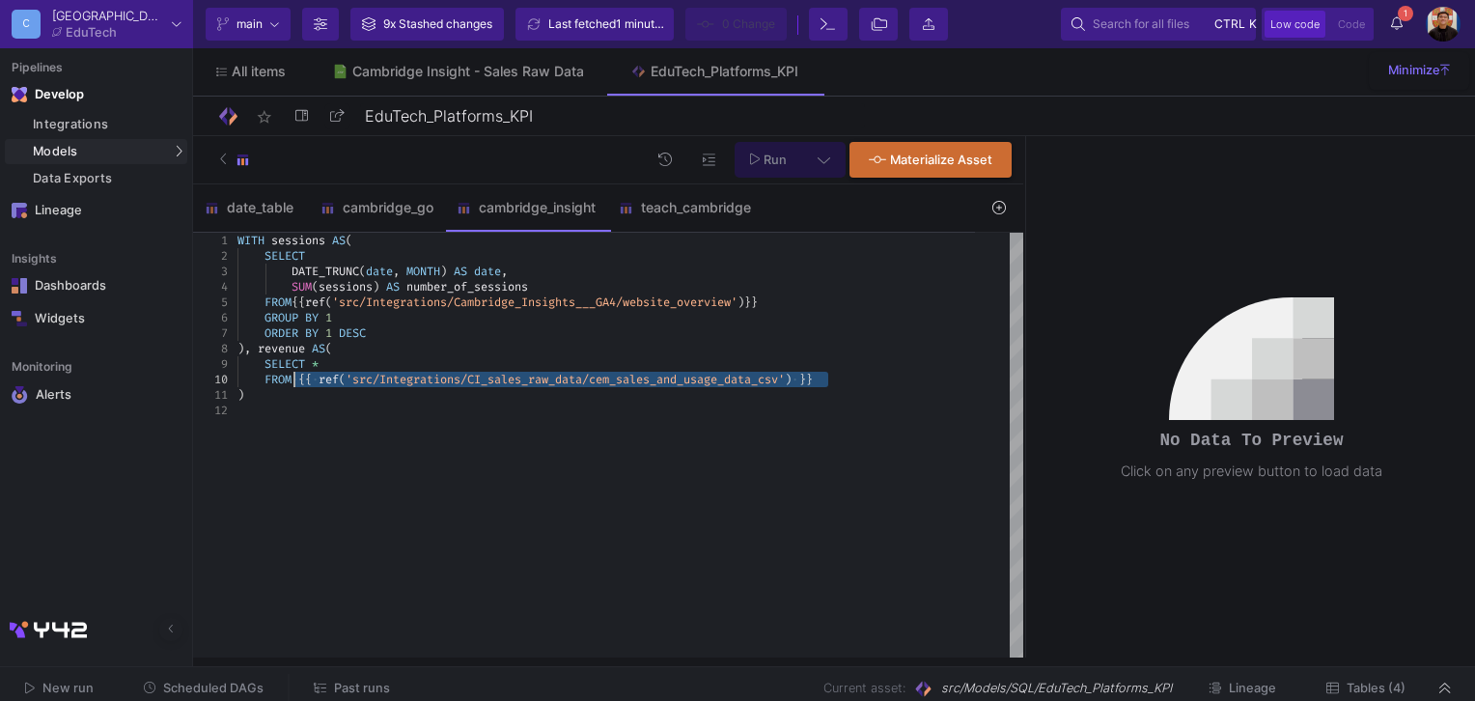
drag, startPoint x: 852, startPoint y: 379, endPoint x: 296, endPoint y: 379, distance: 555.2
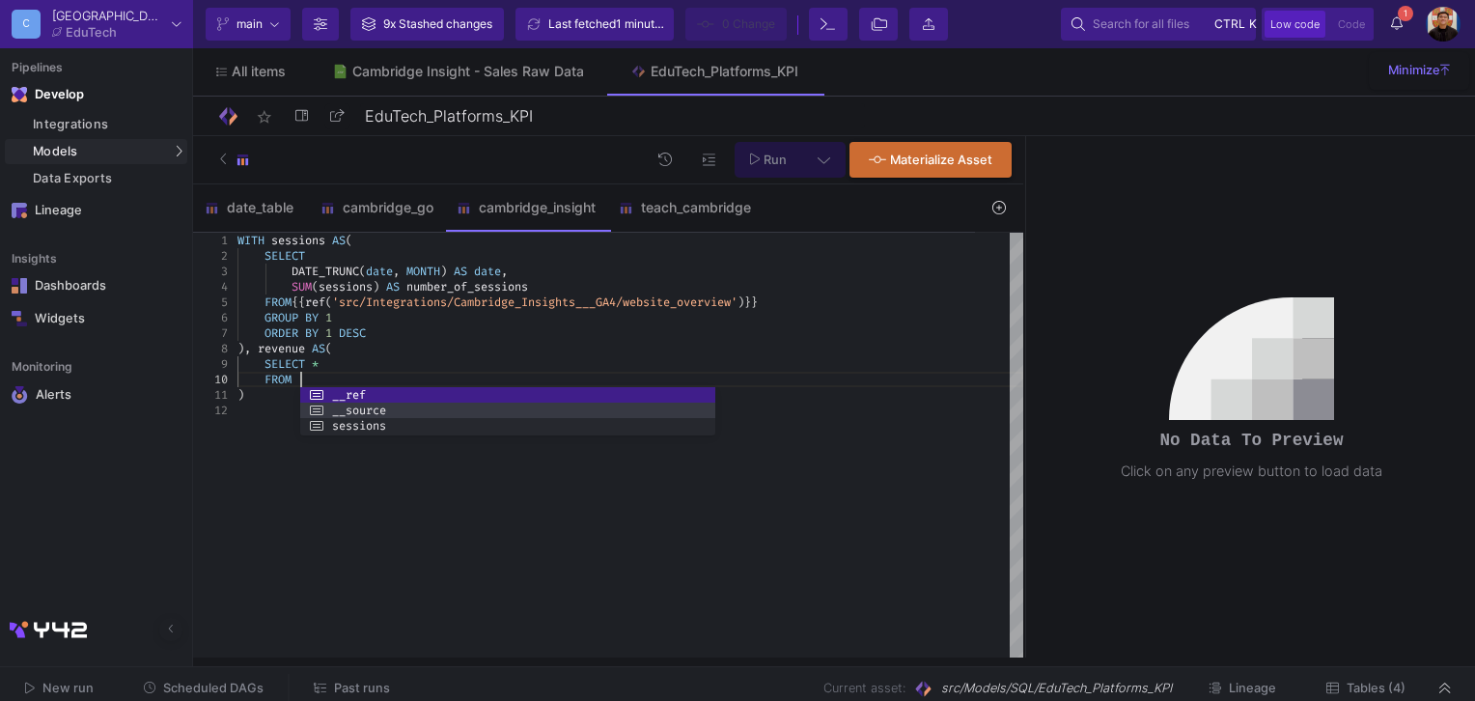
scroll to position [139, 61]
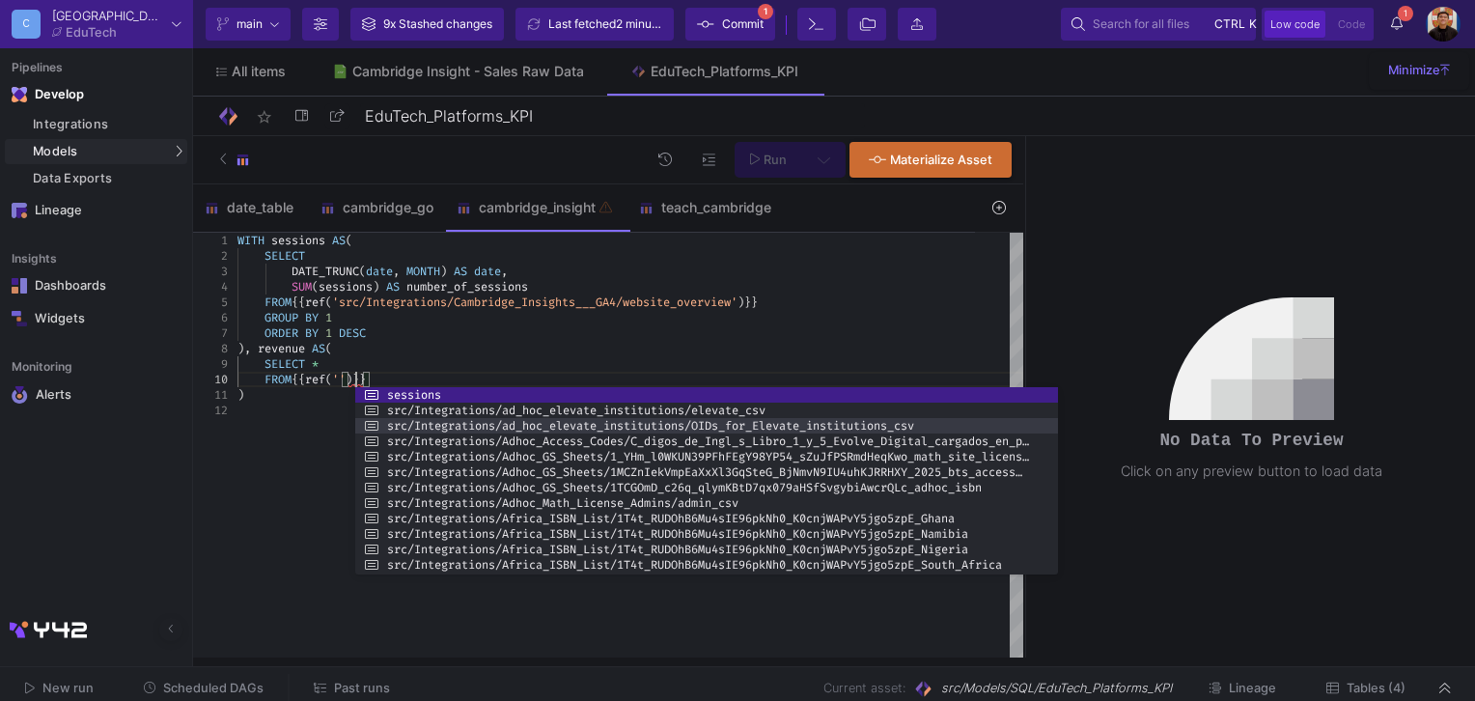
drag, startPoint x: 771, startPoint y: 437, endPoint x: 1141, endPoint y: 429, distance: 370.9
click at [1060, 429] on div at bounding box center [1058, 480] width 4 height 187
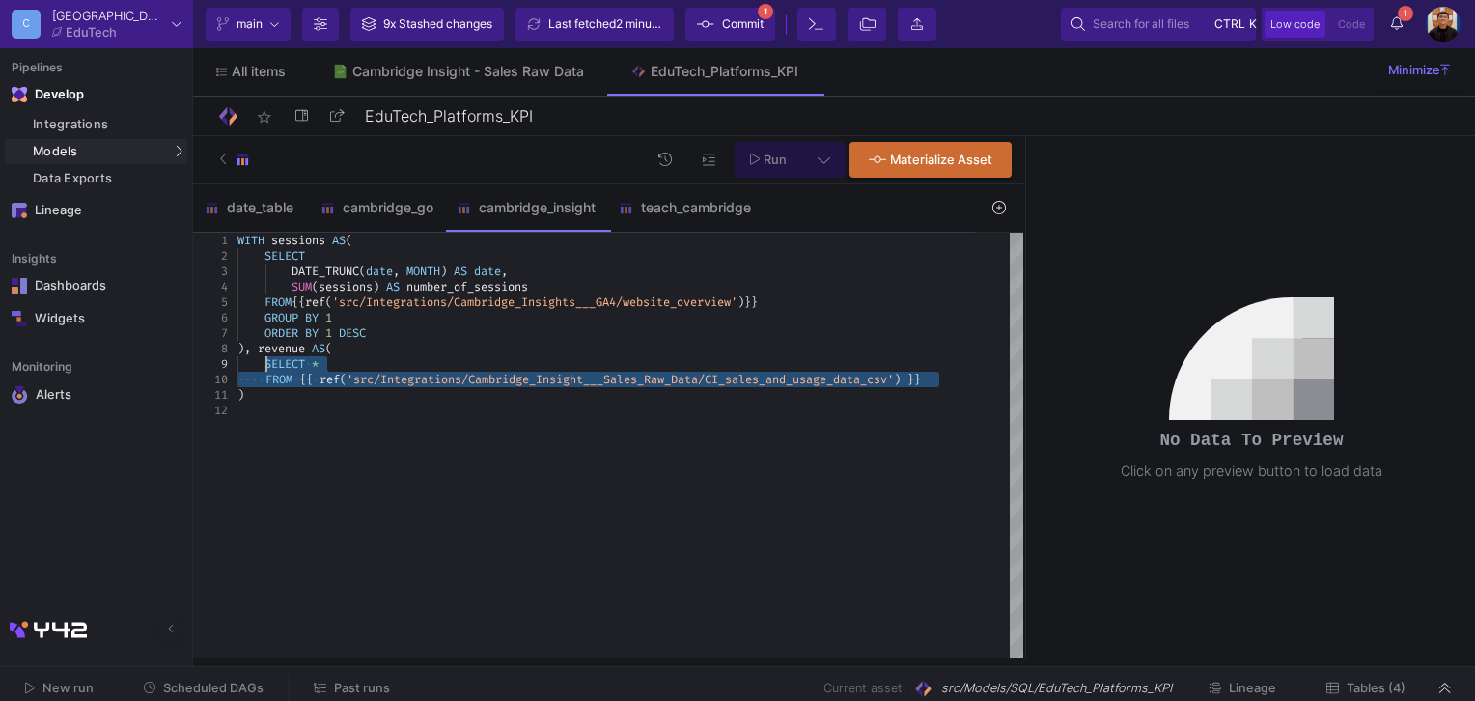
drag, startPoint x: 962, startPoint y: 379, endPoint x: 268, endPoint y: 361, distance: 693.5
click at [839, 160] on button at bounding box center [823, 160] width 43 height 36
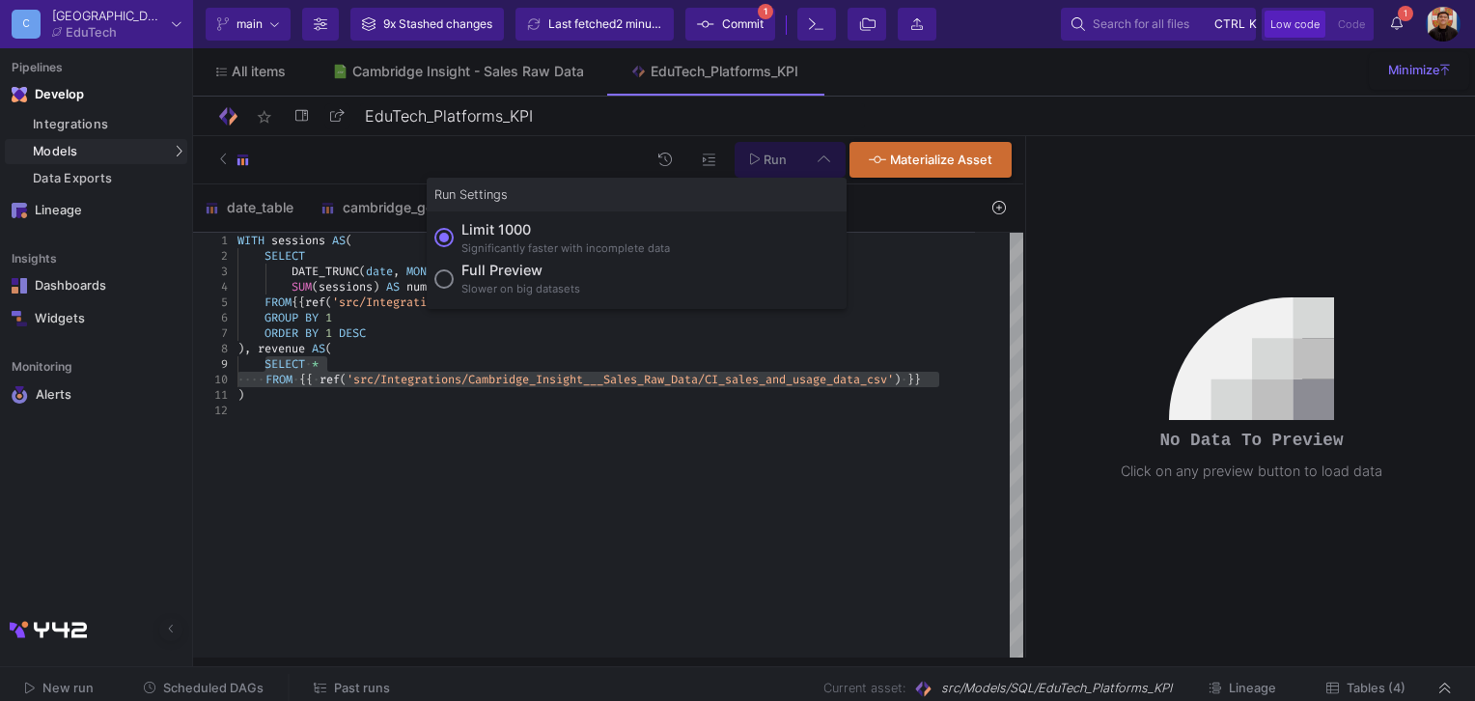
click at [838, 160] on div at bounding box center [737, 350] width 1475 height 701
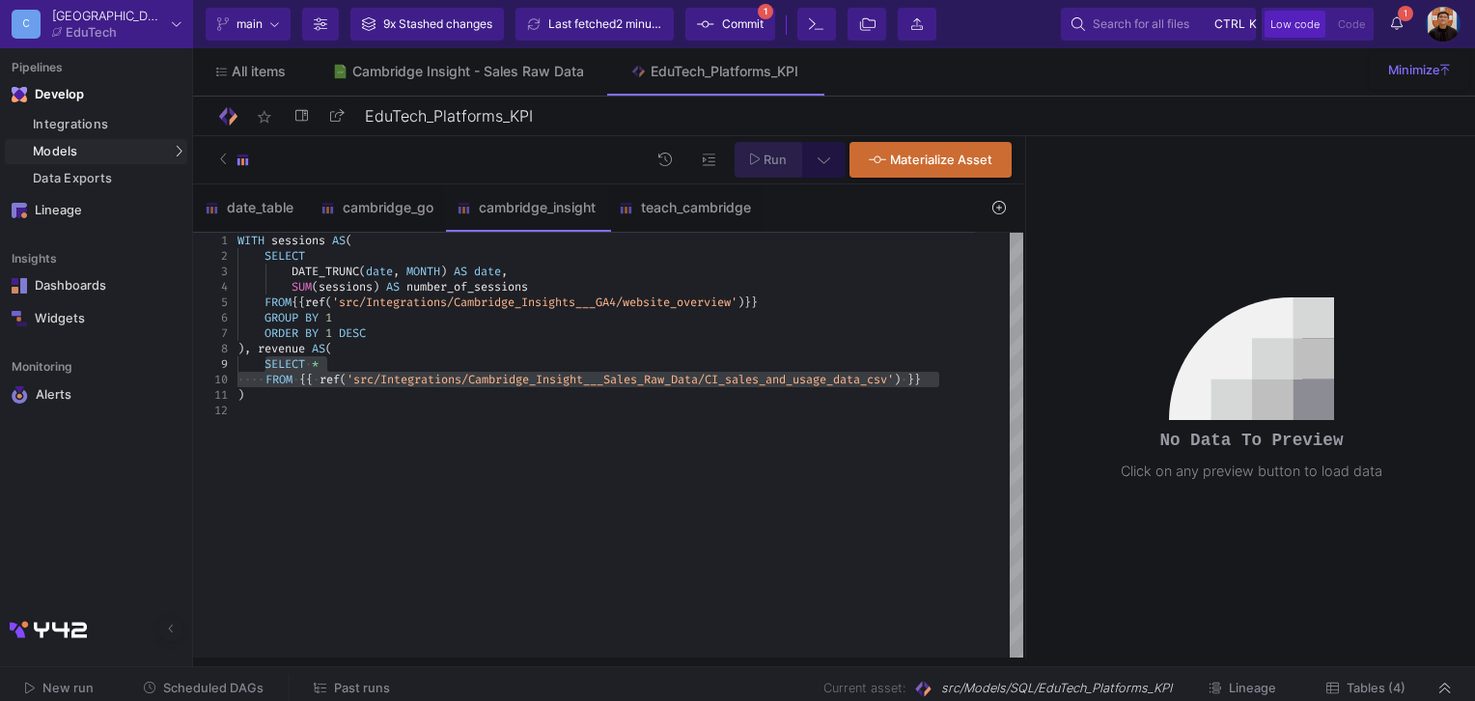
click at [786, 157] on span "Run" at bounding box center [775, 160] width 23 height 14
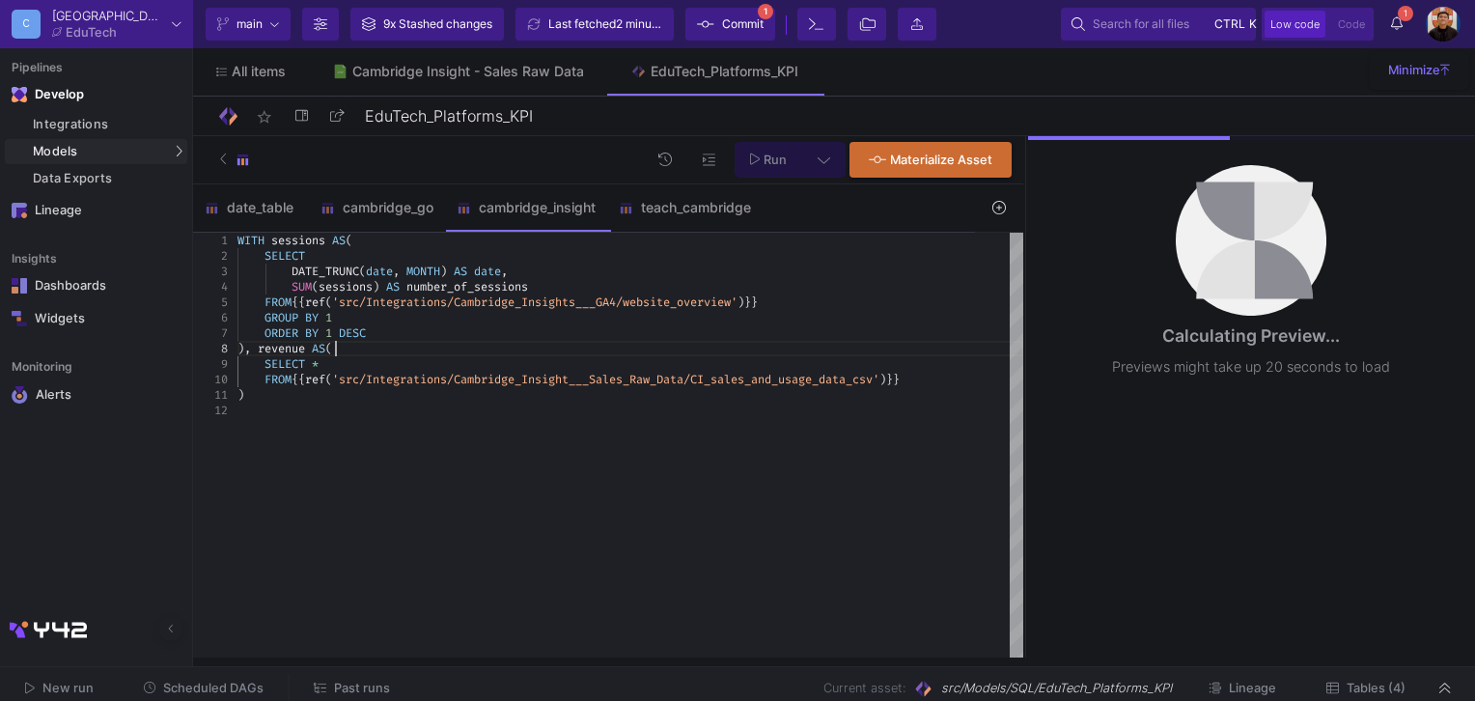
click at [367, 346] on div "), revenue AS (" at bounding box center [631, 348] width 786 height 15
click at [371, 363] on div "SELECT *" at bounding box center [631, 363] width 786 height 15
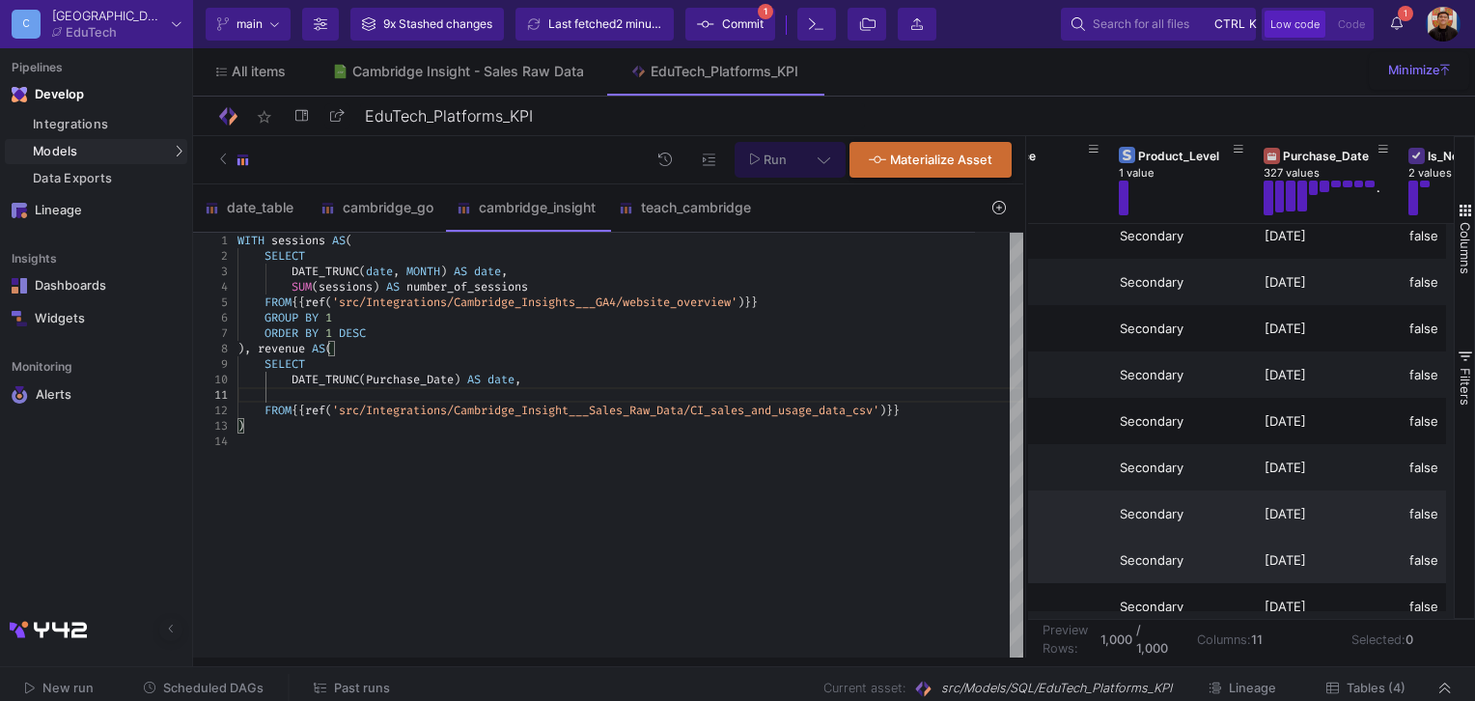
scroll to position [0, 0]
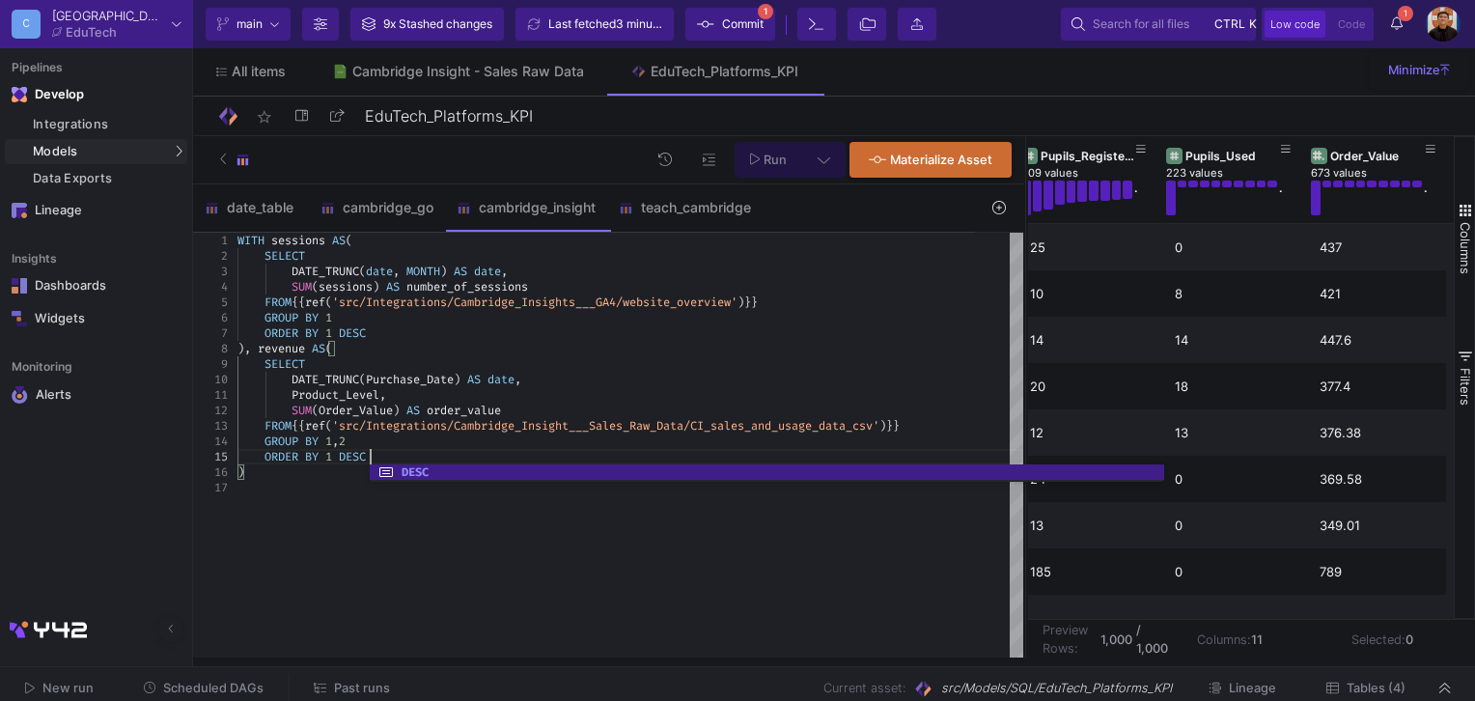
click at [630, 422] on span "'src/Integrations/Cambridge_Insight___Sales_Raw_Da" at bounding box center [501, 425] width 338 height 15
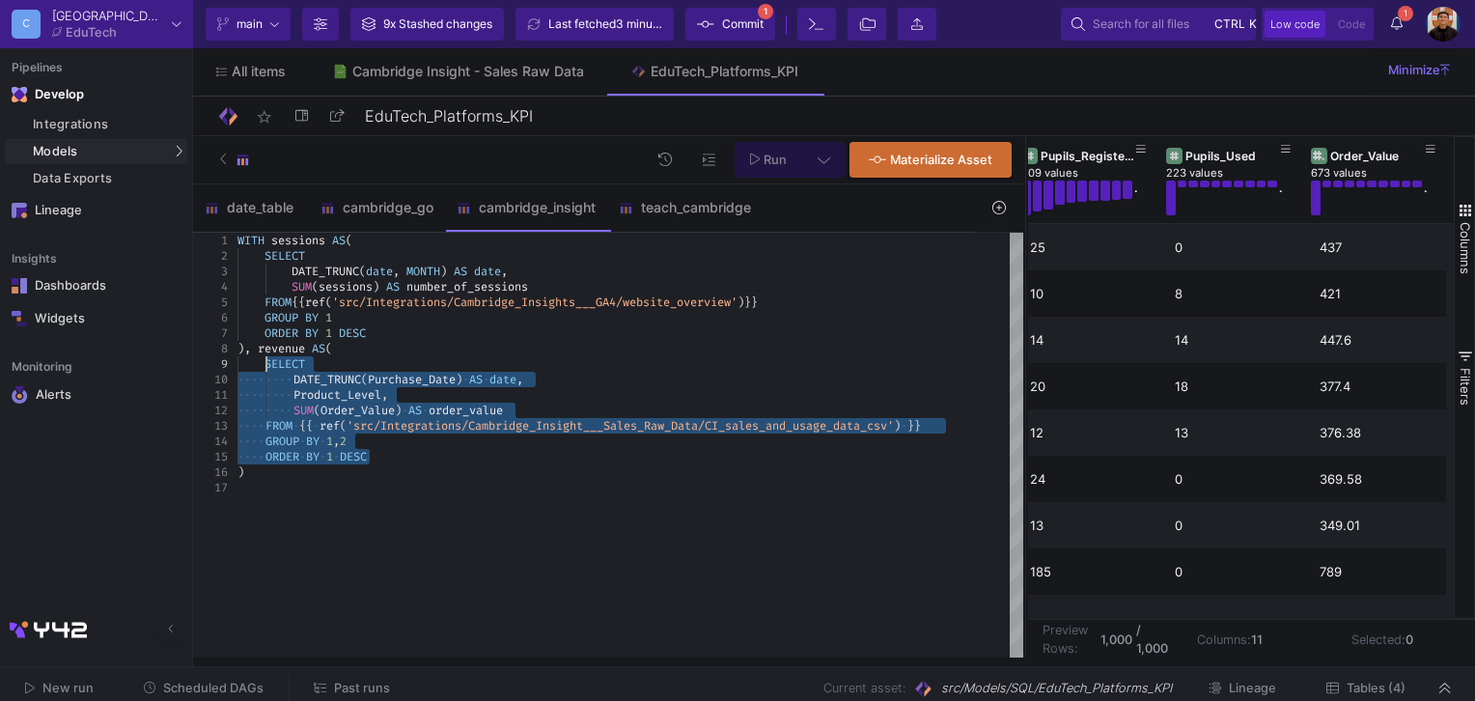
drag, startPoint x: 393, startPoint y: 456, endPoint x: 266, endPoint y: 359, distance: 159.9
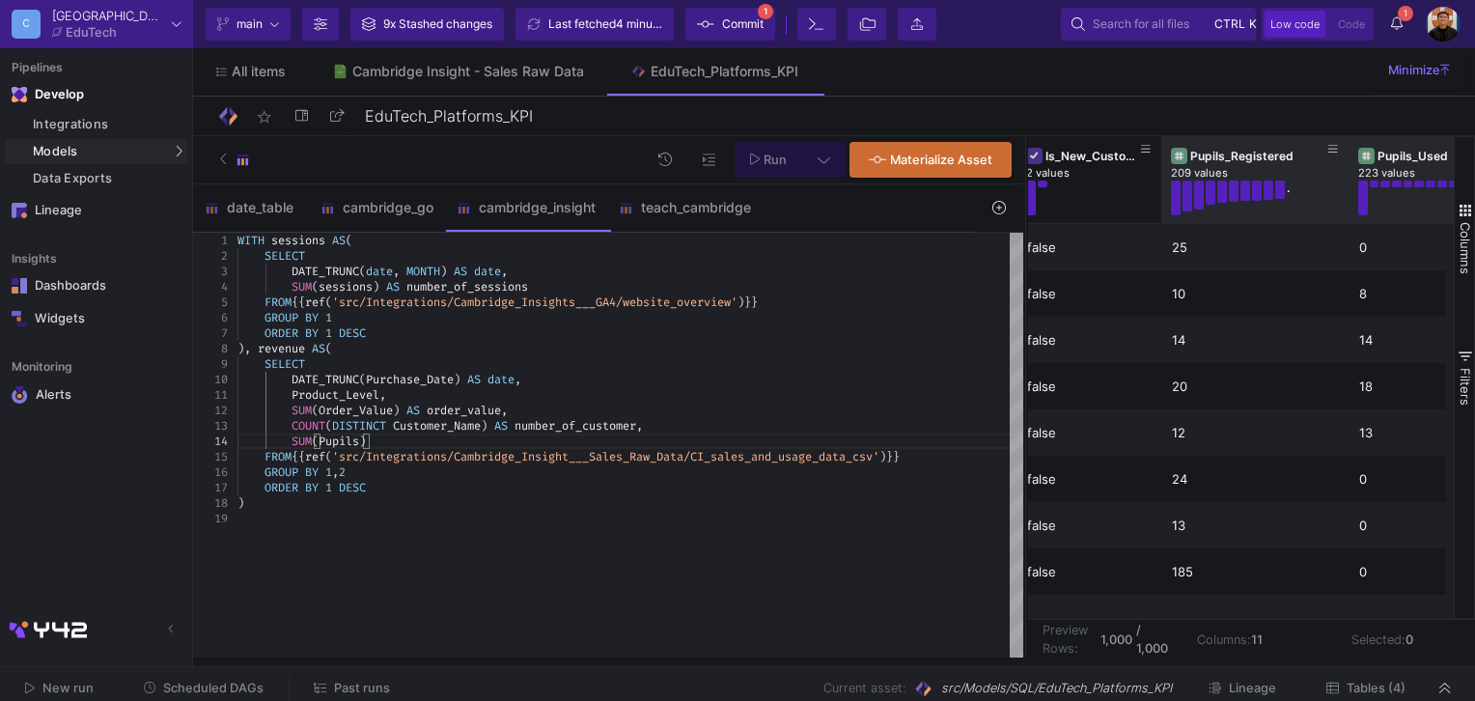
drag, startPoint x: 1305, startPoint y: 182, endPoint x: 1347, endPoint y: 180, distance: 42.5
click at [1347, 180] on div at bounding box center [1349, 179] width 8 height 87
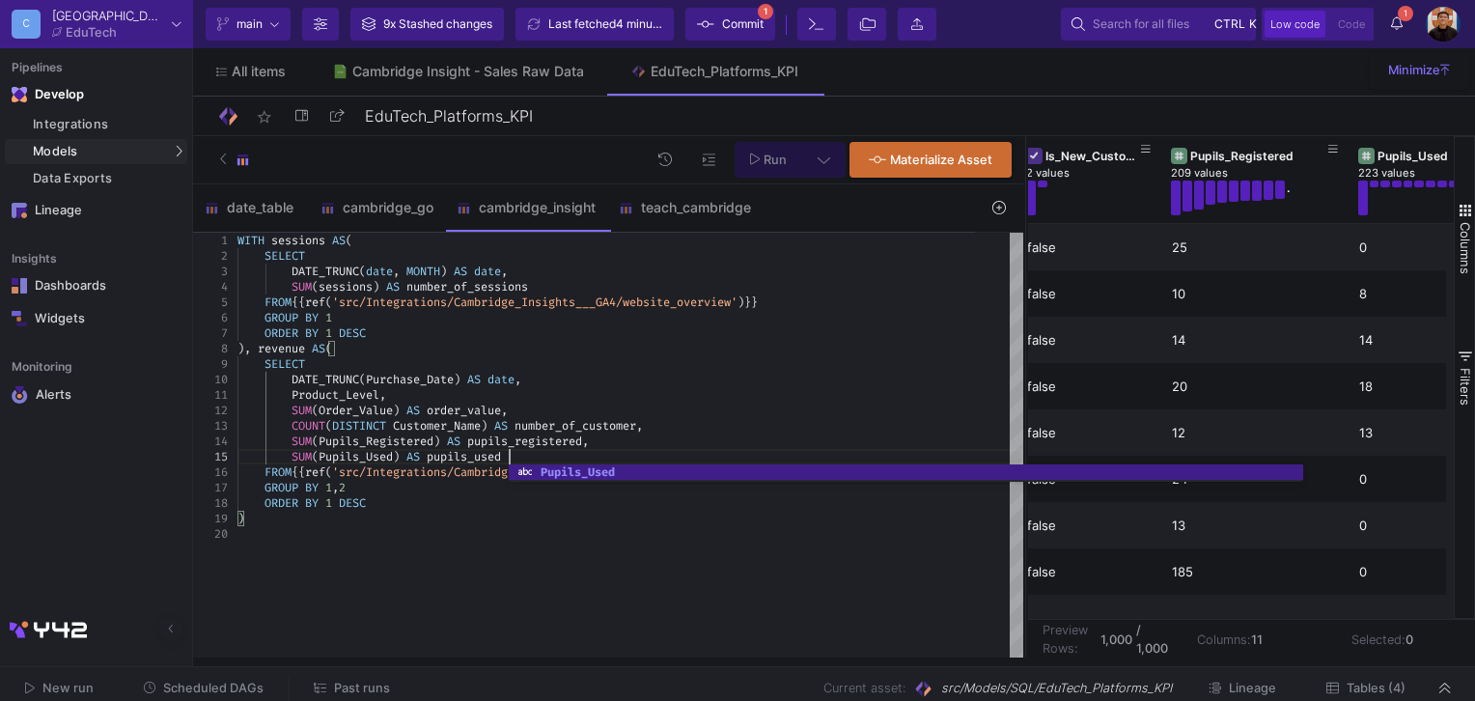
click at [448, 522] on div ")" at bounding box center [631, 518] width 786 height 15
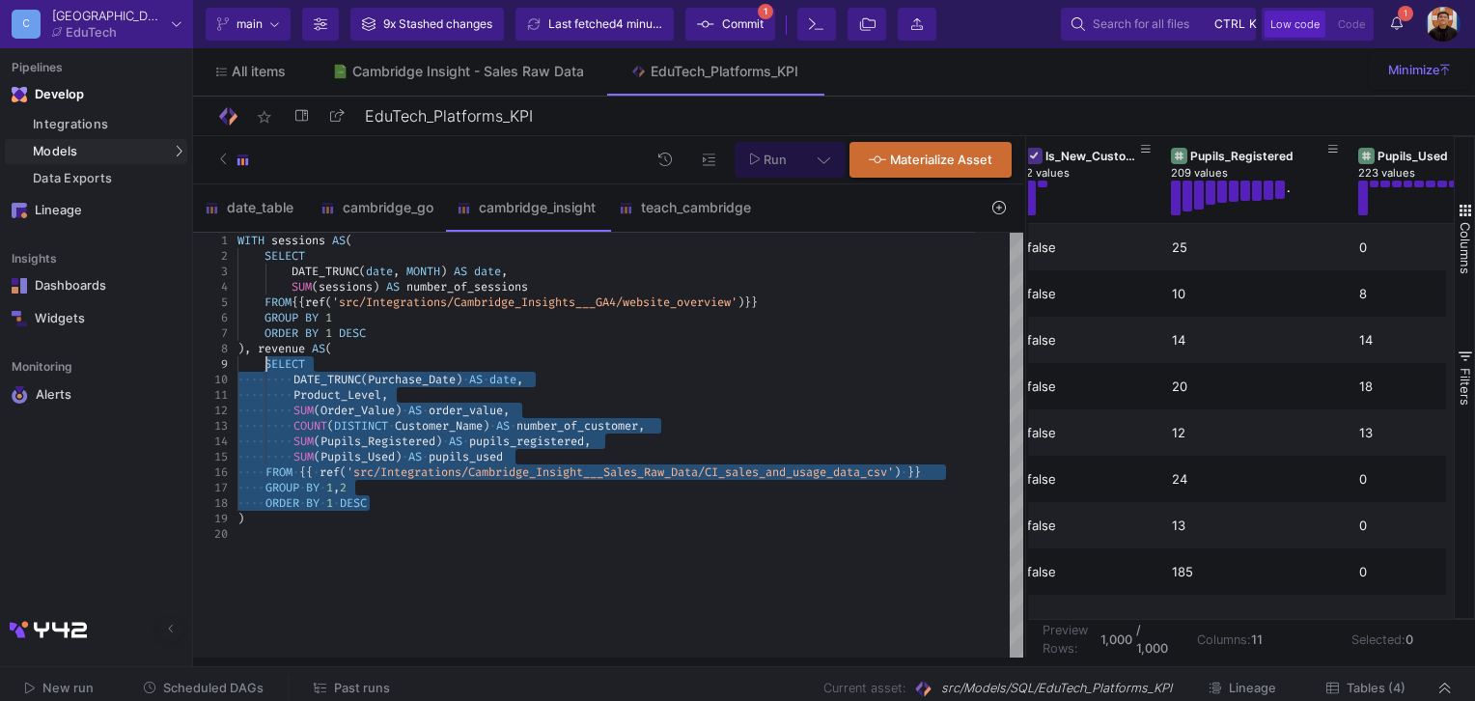
drag, startPoint x: 417, startPoint y: 506, endPoint x: 336, endPoint y: 366, distance: 161.8
type textarea "WITH sessions AS( SELECT DATE_TRUNC(date, MONTH) AS date, SUM(sessions) AS numb…"
click at [803, 172] on button at bounding box center [823, 160] width 43 height 36
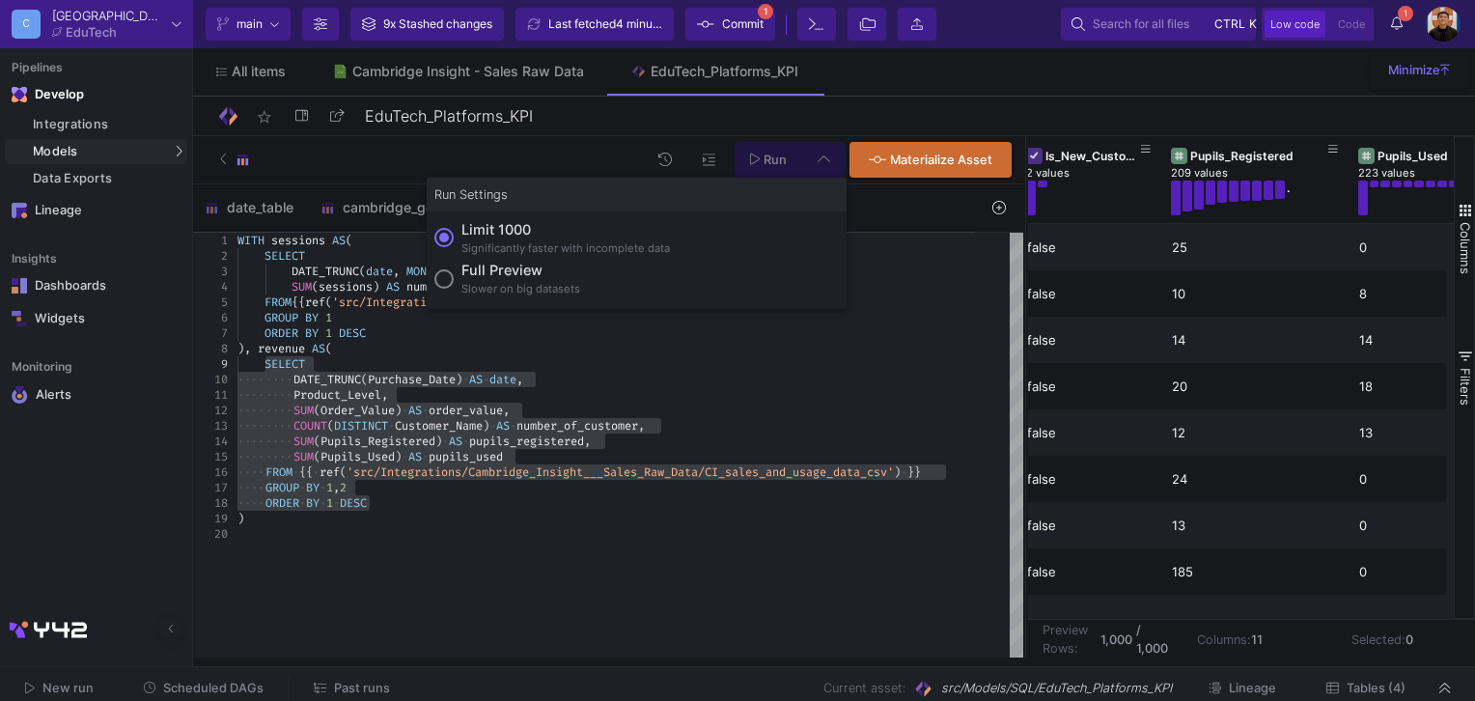
click at [812, 116] on div at bounding box center [737, 350] width 1475 height 701
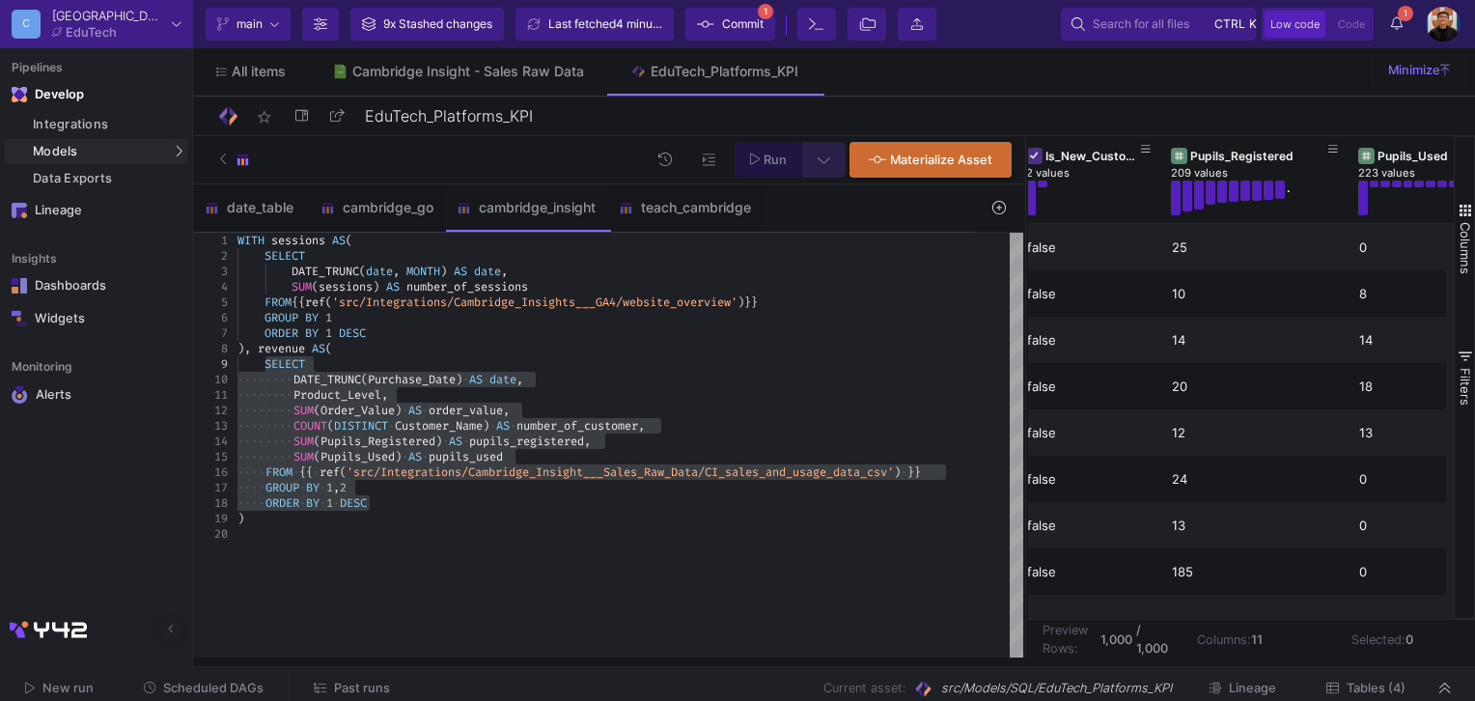
click at [823, 156] on icon at bounding box center [824, 160] width 13 height 14
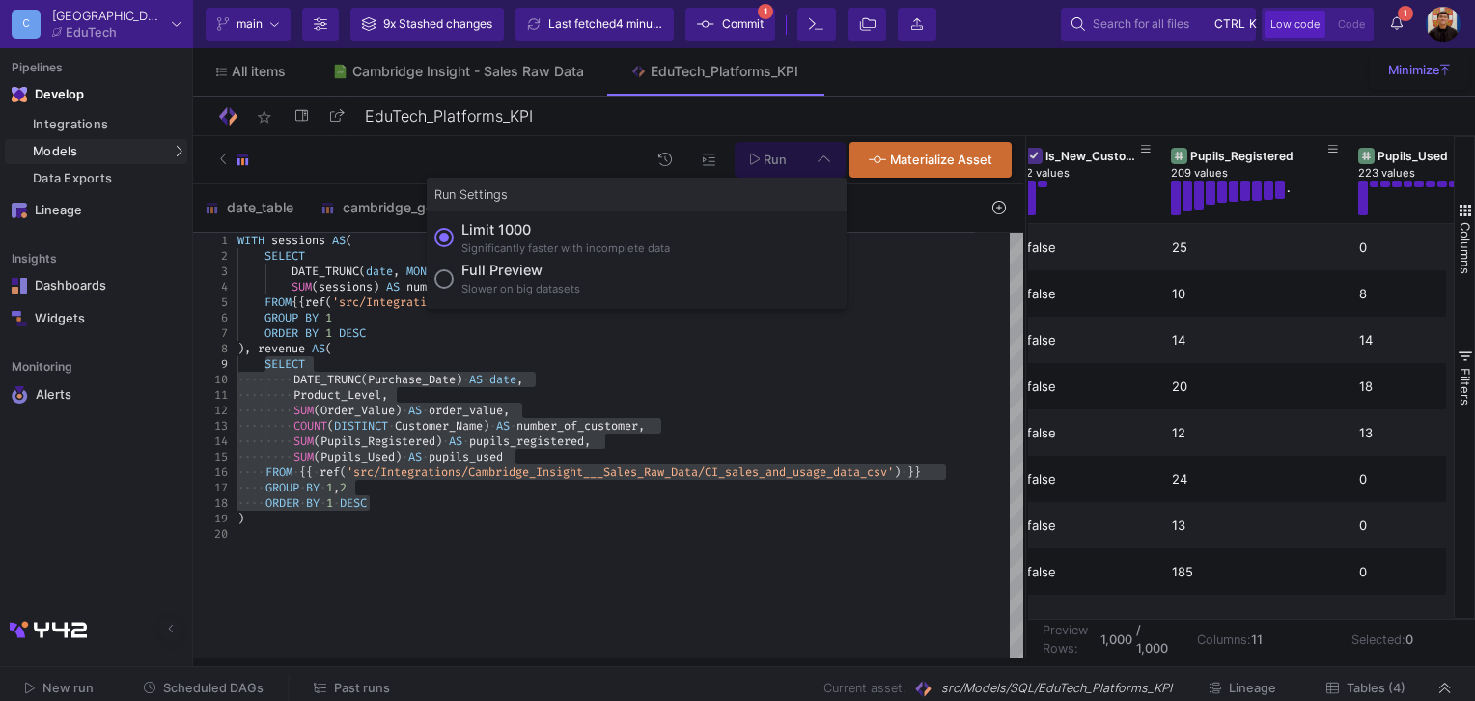
click at [541, 284] on div "Slower on big datasets" at bounding box center [521, 289] width 119 height 16
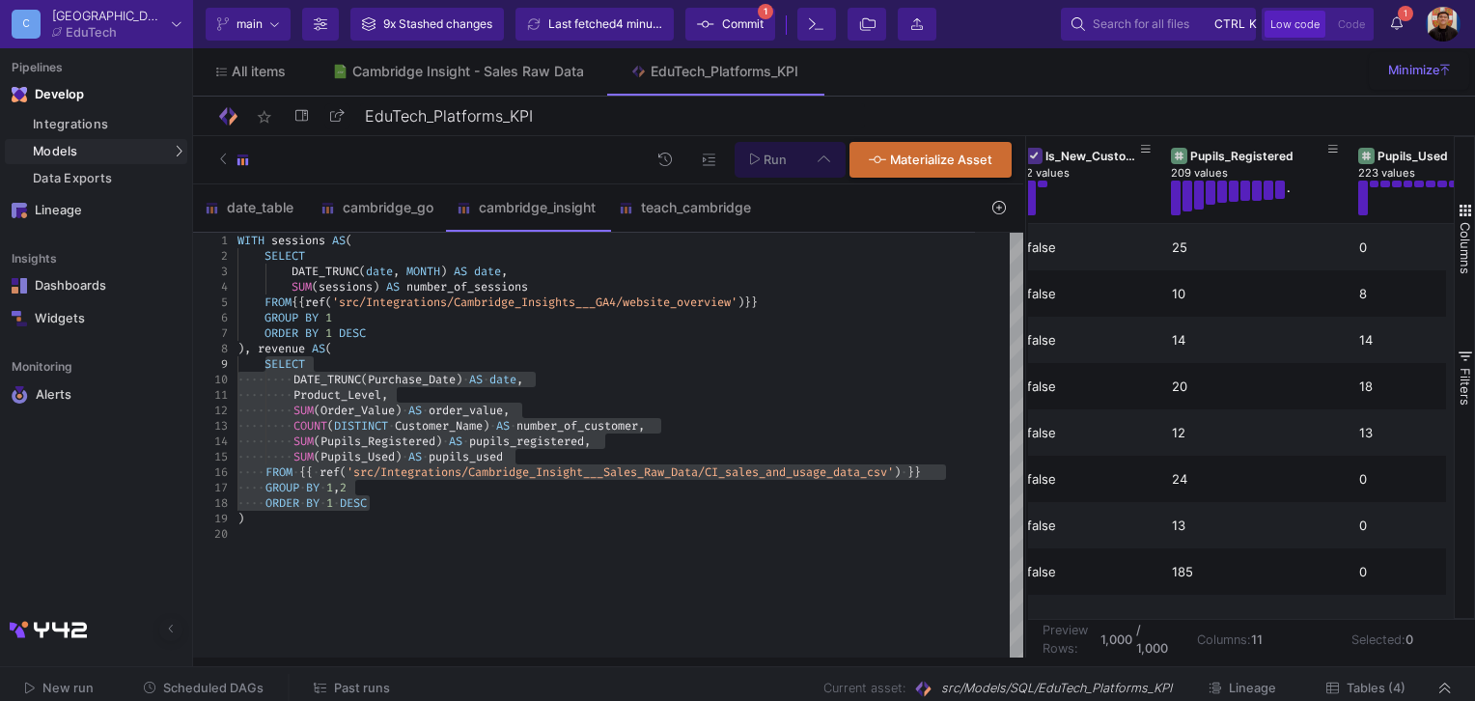
click at [454, 284] on input "Full preview Slower on big datasets" at bounding box center [444, 278] width 19 height 19
radio input "true"
click at [789, 167] on button "Run" at bounding box center [769, 160] width 69 height 36
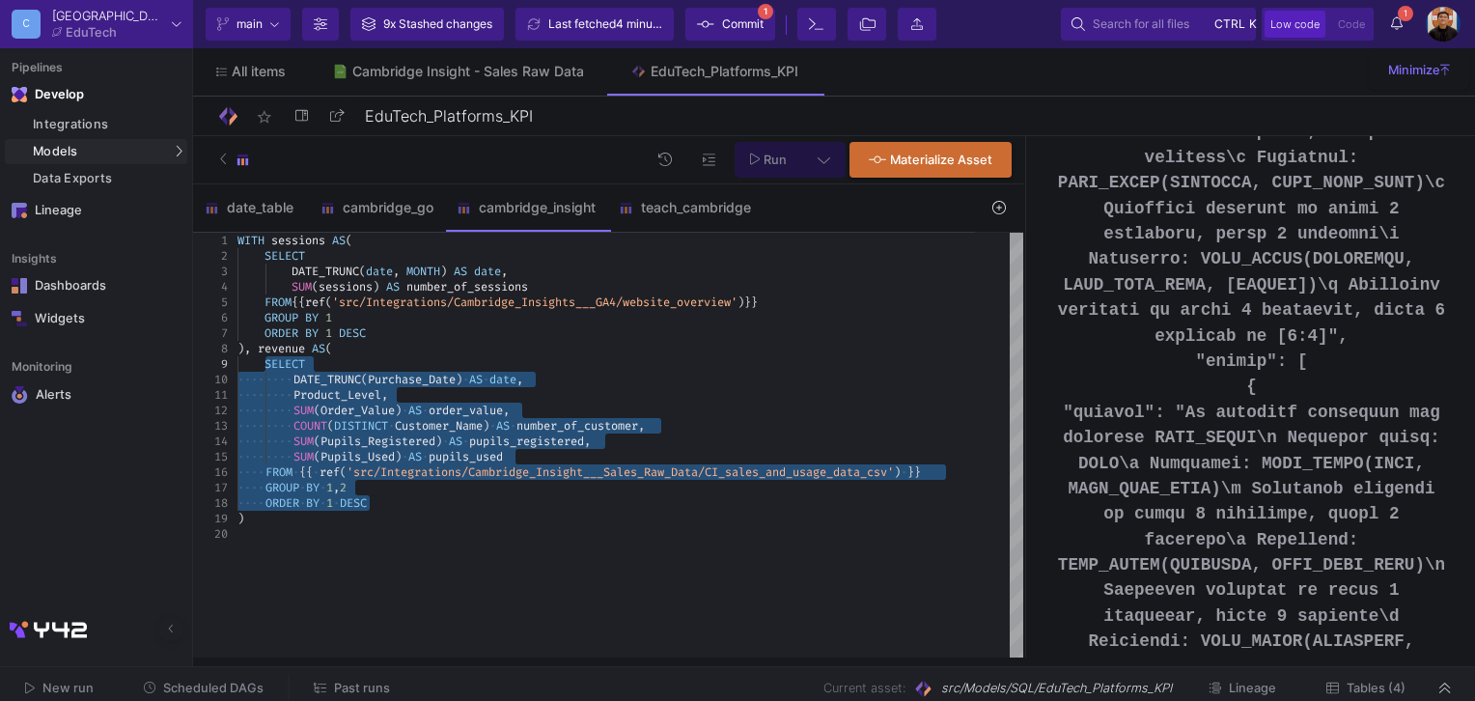
click at [456, 377] on span "Purchase_Date" at bounding box center [412, 379] width 88 height 15
drag, startPoint x: 416, startPoint y: 500, endPoint x: 264, endPoint y: 362, distance: 205.8
type textarea "WITH sessions AS( SELECT DATE_TRUNC(date, MONTH) AS date, SUM(sessions) AS numb…"
click at [778, 162] on span "Run" at bounding box center [775, 160] width 23 height 14
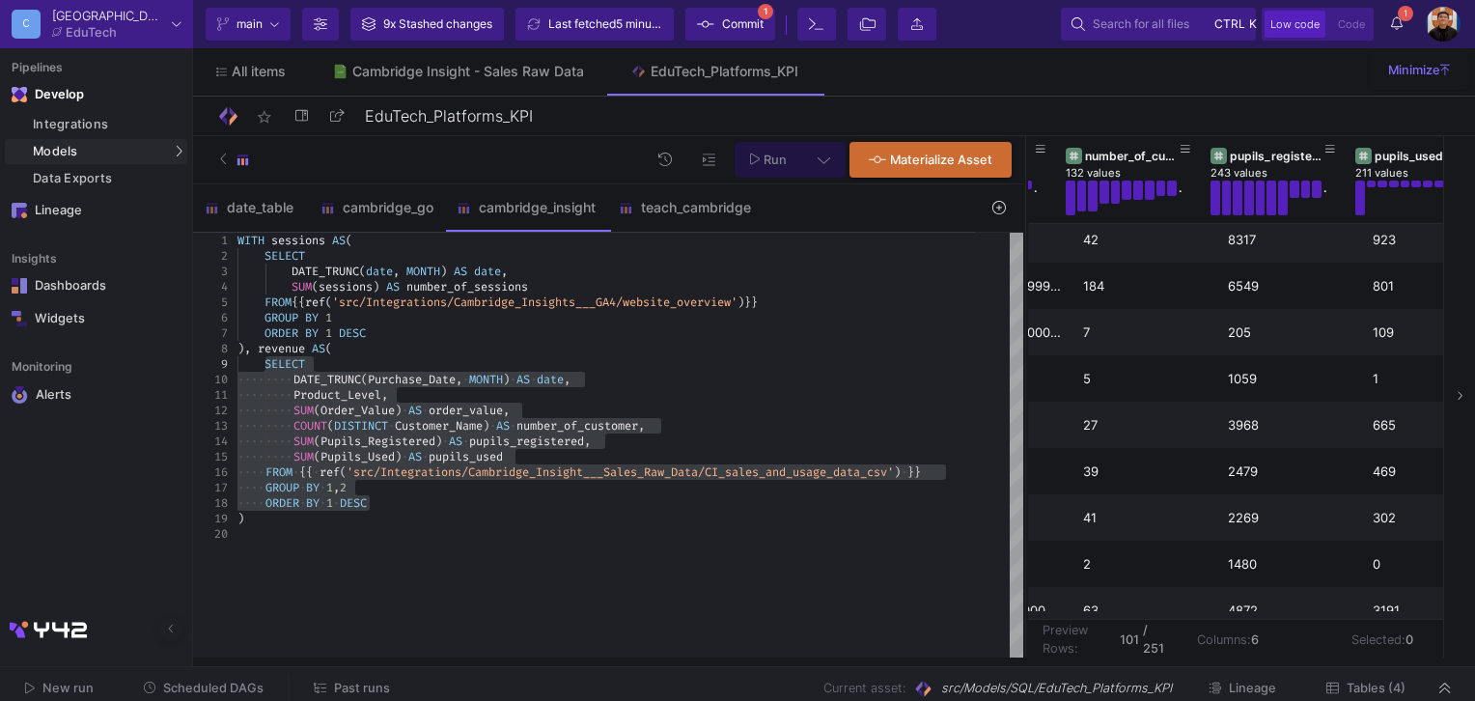
scroll to position [0, 420]
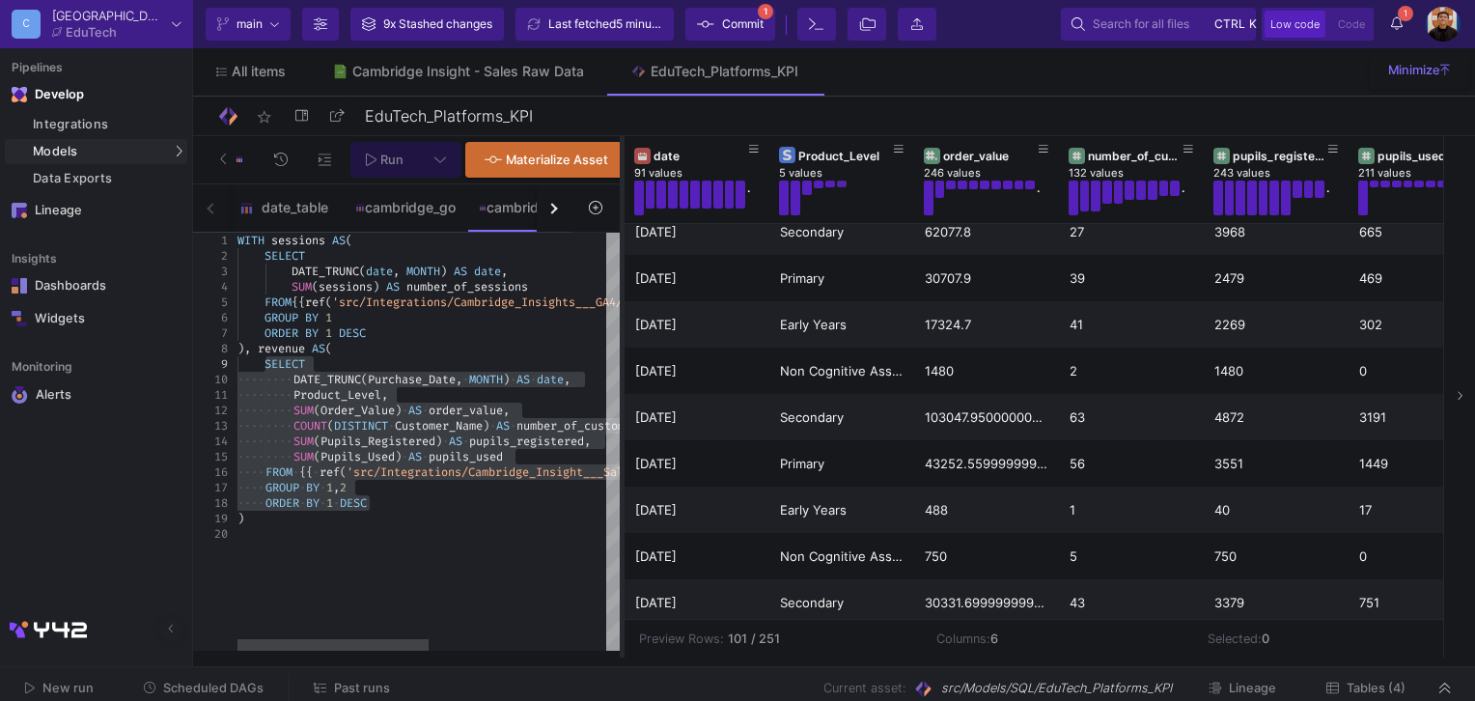
drag, startPoint x: 1024, startPoint y: 363, endPoint x: 620, endPoint y: 428, distance: 409.7
click at [620, 428] on div at bounding box center [622, 396] width 5 height 521
